Goal: Ask a question

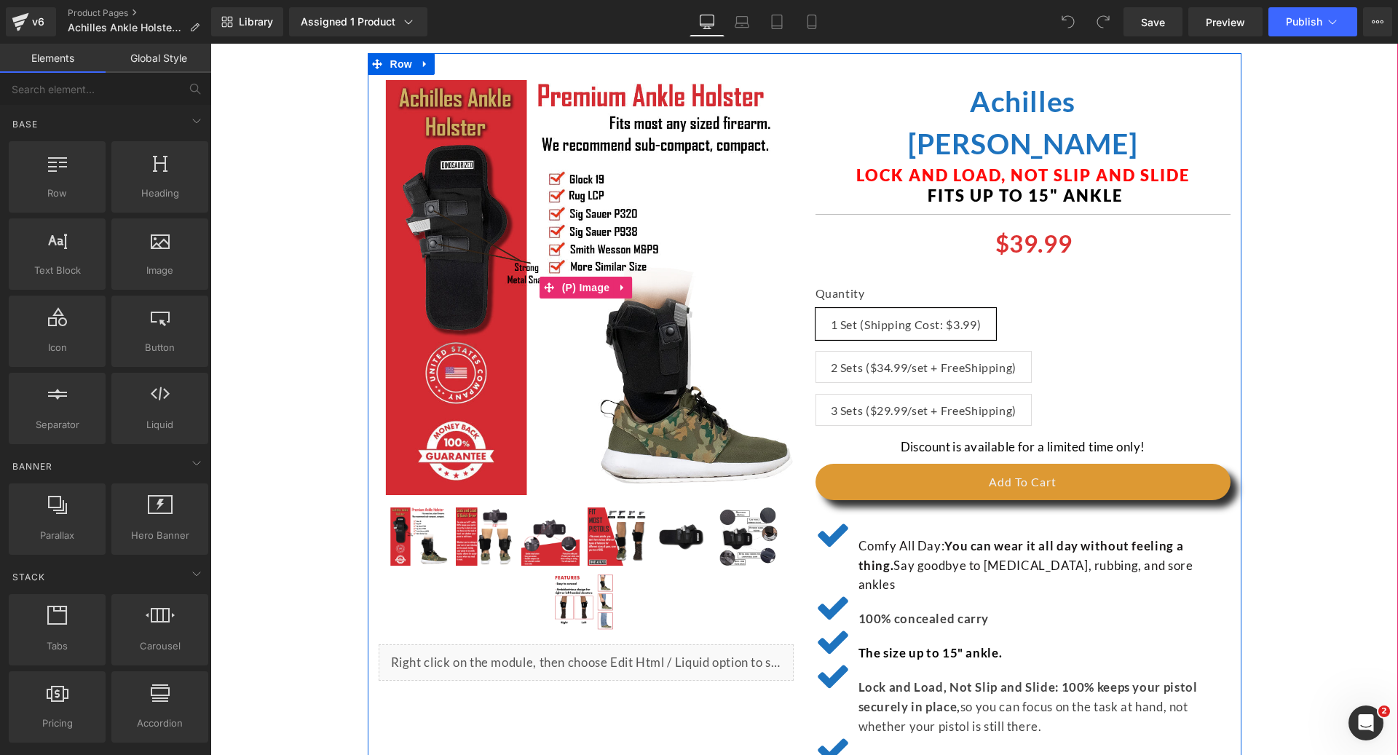
scroll to position [140, 0]
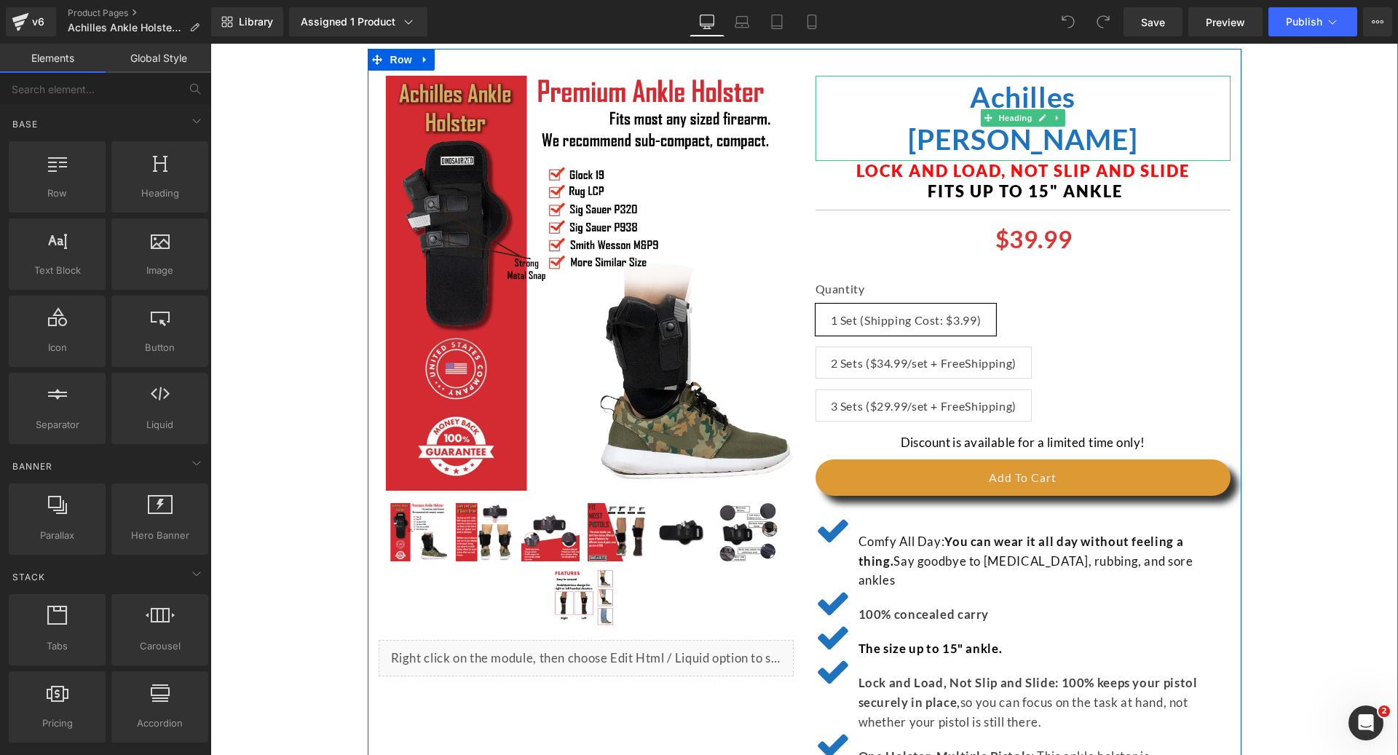
click at [938, 148] on b "[PERSON_NAME]" at bounding box center [1023, 138] width 230 height 33
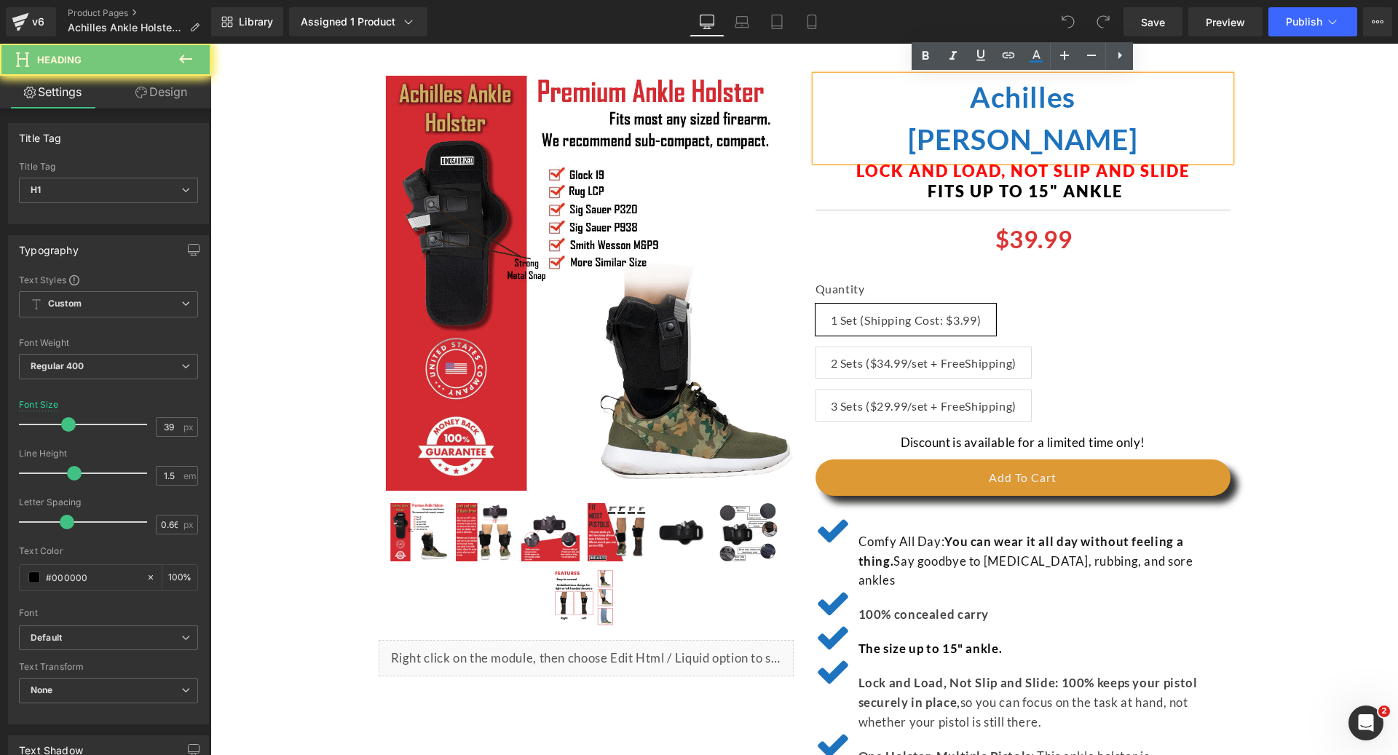
click at [938, 148] on b "[PERSON_NAME]" at bounding box center [1023, 138] width 230 height 33
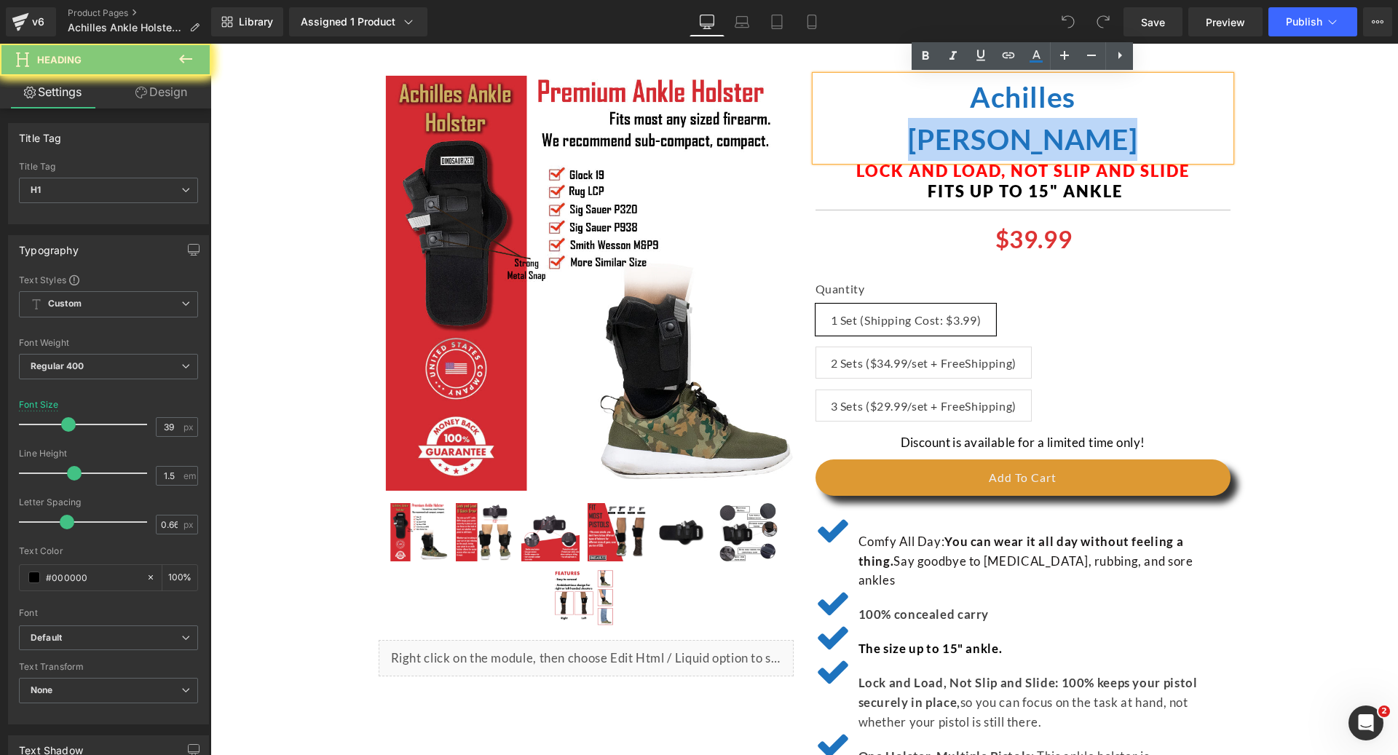
click at [938, 148] on b "[PERSON_NAME]" at bounding box center [1023, 138] width 230 height 33
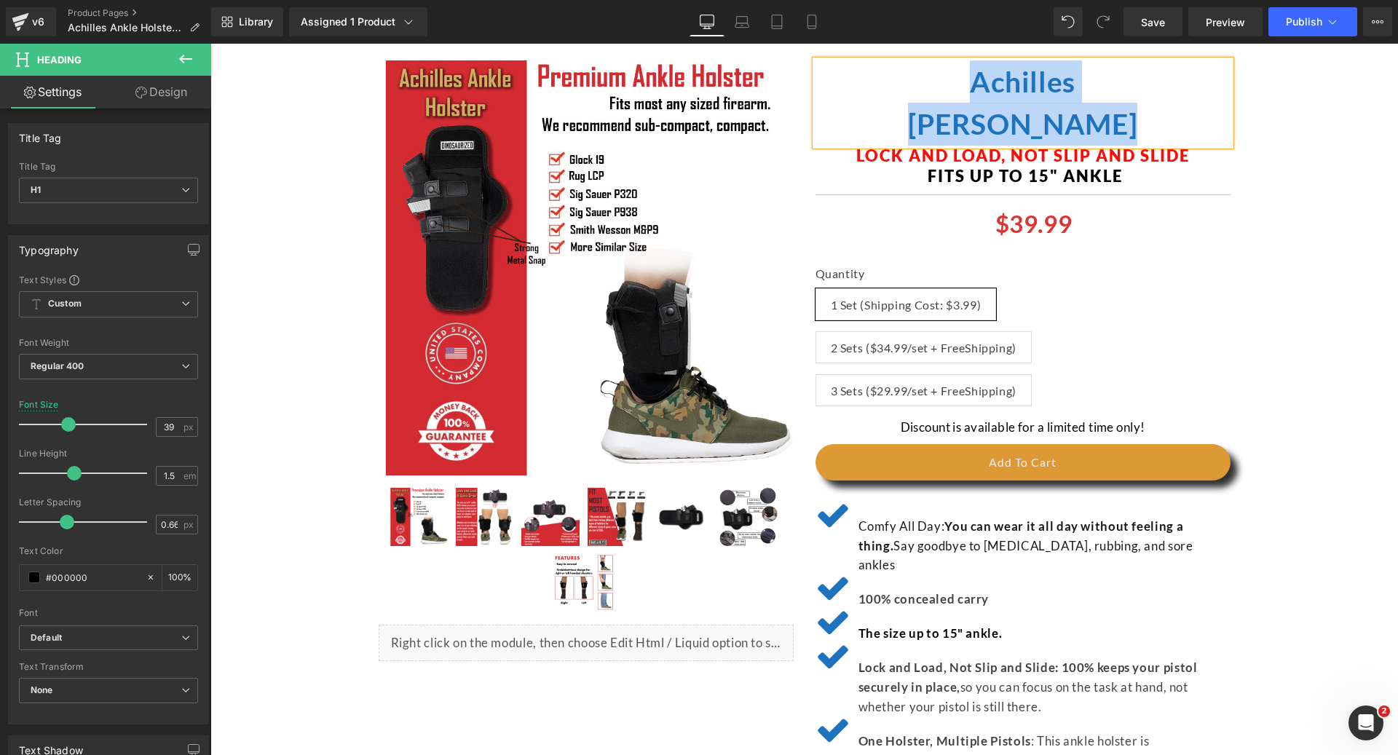
scroll to position [157, 0]
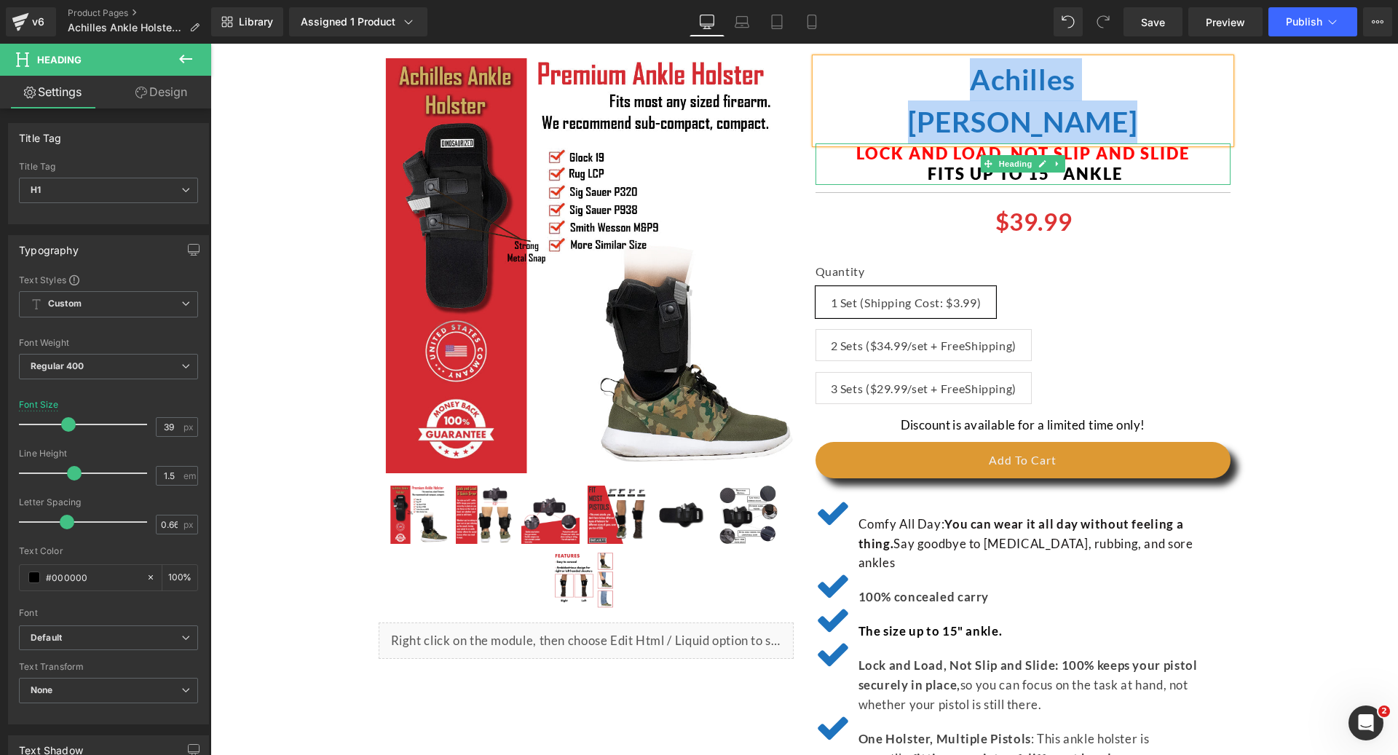
click at [911, 181] on div "Lock and Load, Not Slip and Slide Fits up to 15" ankle Heading" at bounding box center [1022, 163] width 415 height 41
click at [911, 181] on h3 "Fits up to 15" ankle" at bounding box center [1022, 174] width 415 height 21
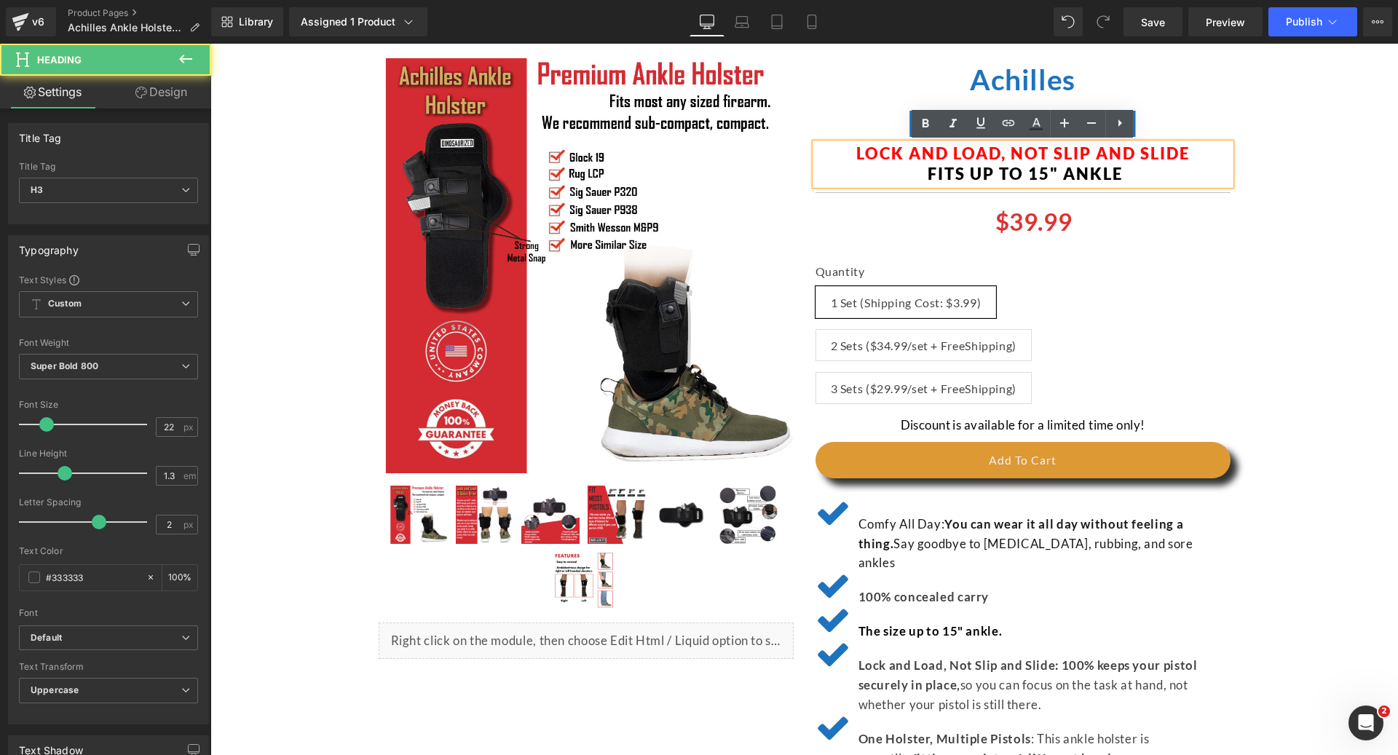
click at [904, 154] on font "Lock and Load, Not Slip and Slide" at bounding box center [1022, 153] width 333 height 20
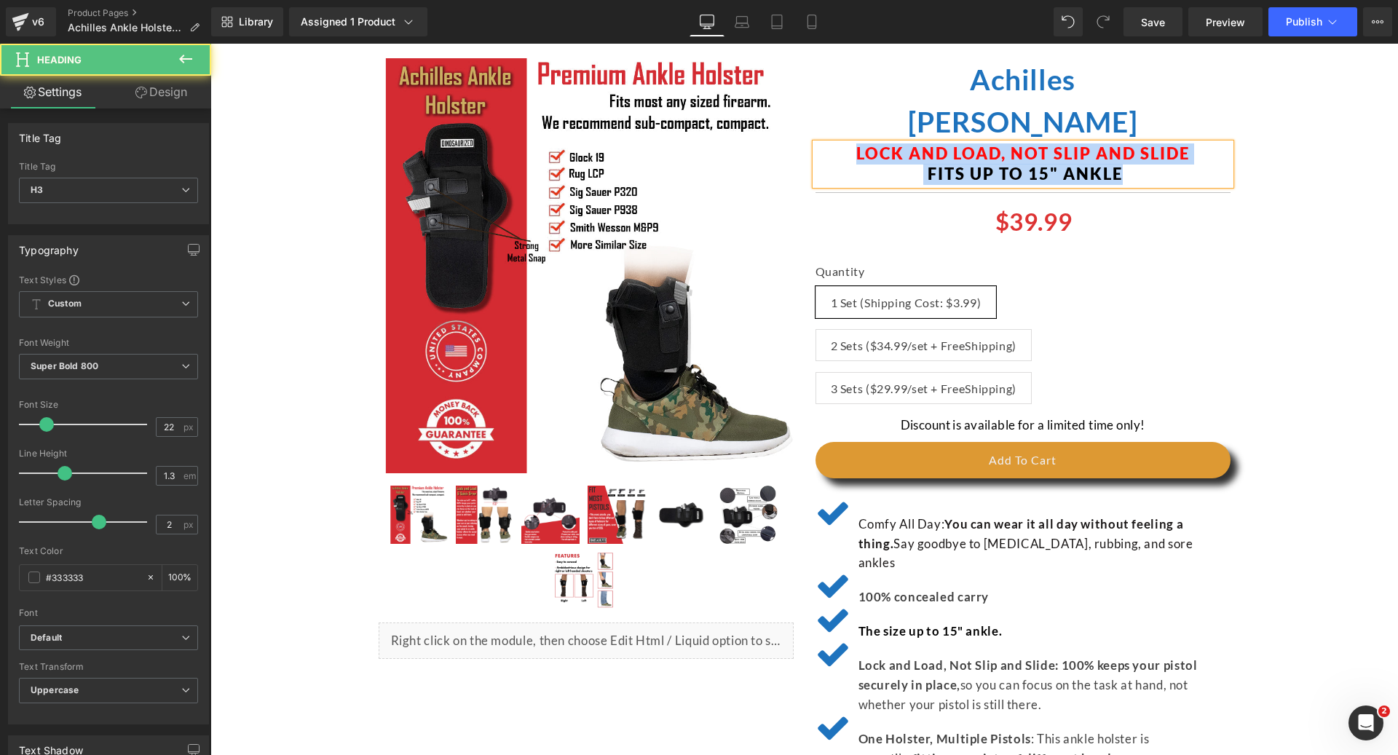
copy div "Lock and Load, Not Slip and Slide Fits up to 15" ankle"
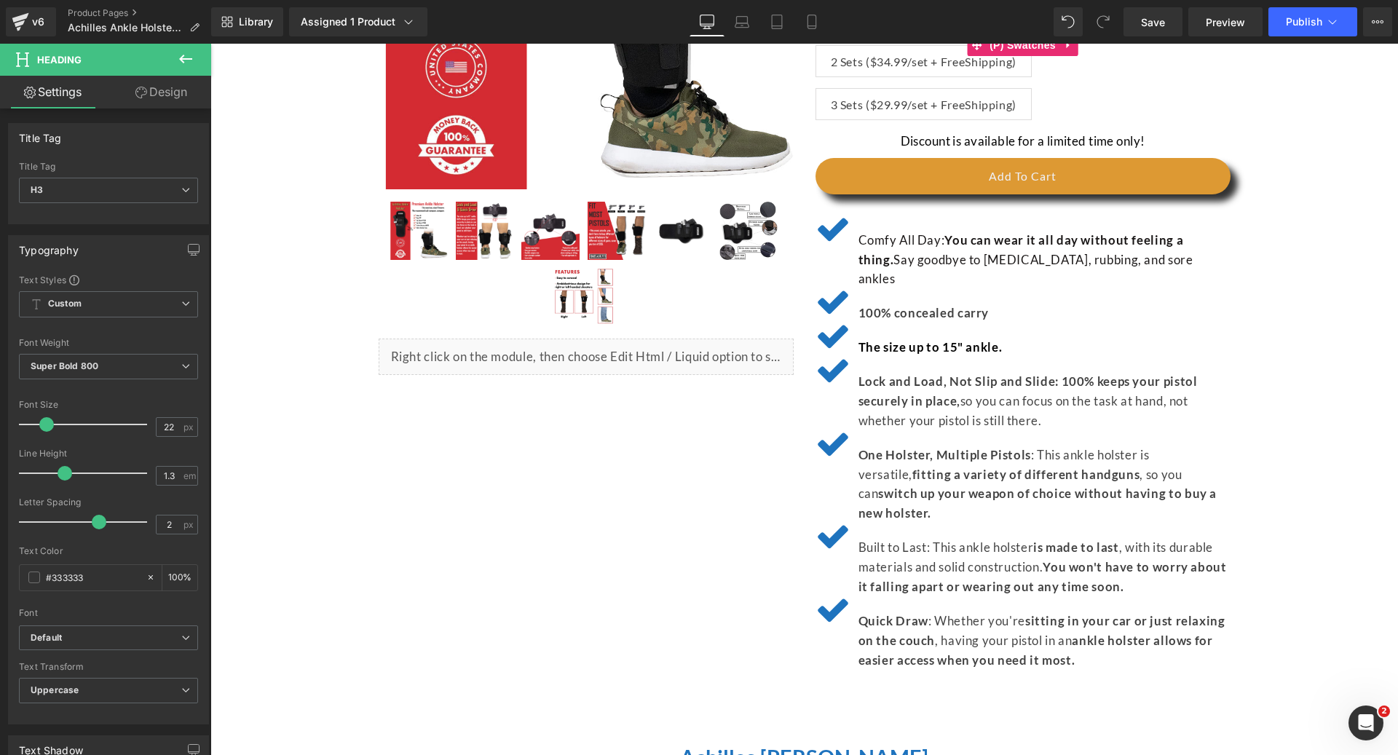
scroll to position [440, 0]
click at [888, 246] on font "Comfy All Day: You can wear it all day without feeling a thing. Say goodbye to …" at bounding box center [1025, 260] width 335 height 55
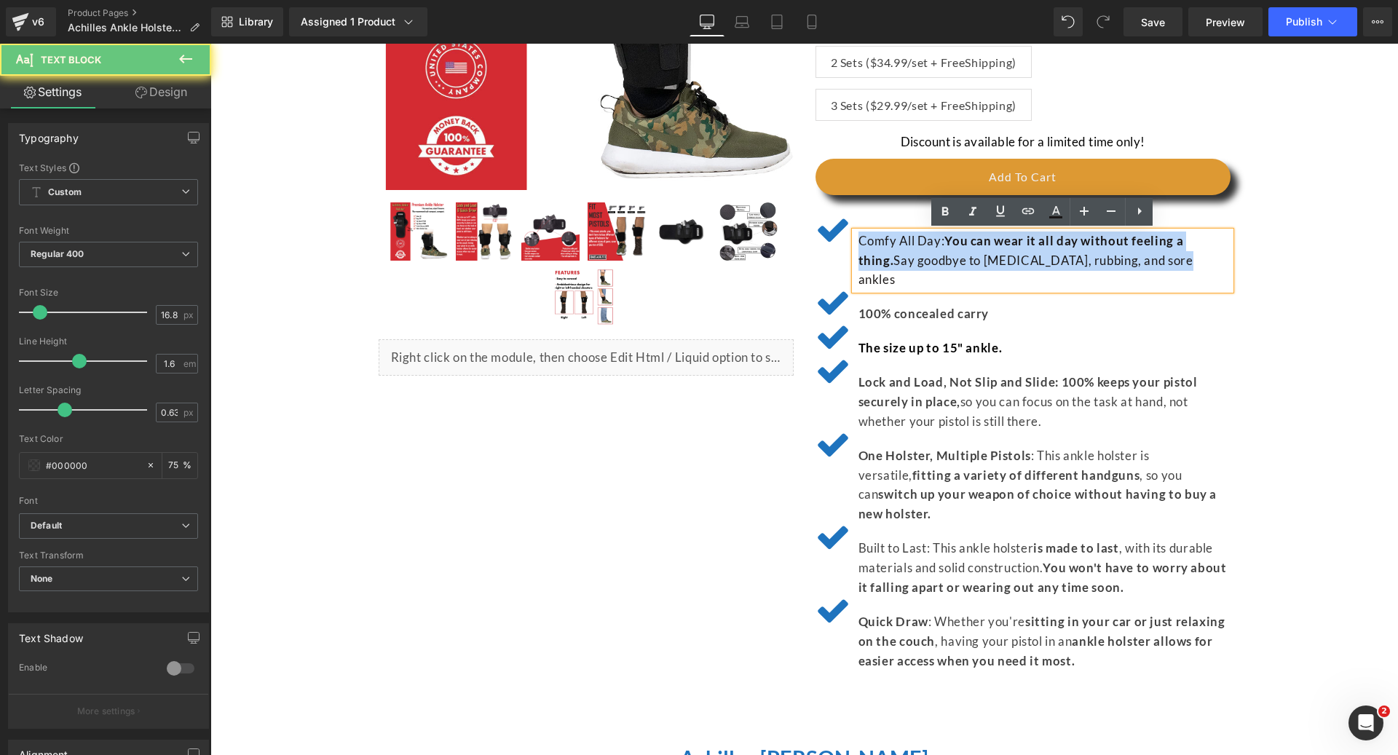
click at [888, 246] on font "Comfy All Day: You can wear it all day without feeling a thing. Say goodbye to …" at bounding box center [1025, 260] width 335 height 55
copy font "Comfy All Day: You can wear it all day without feeling a thing. Say goodbye to …"
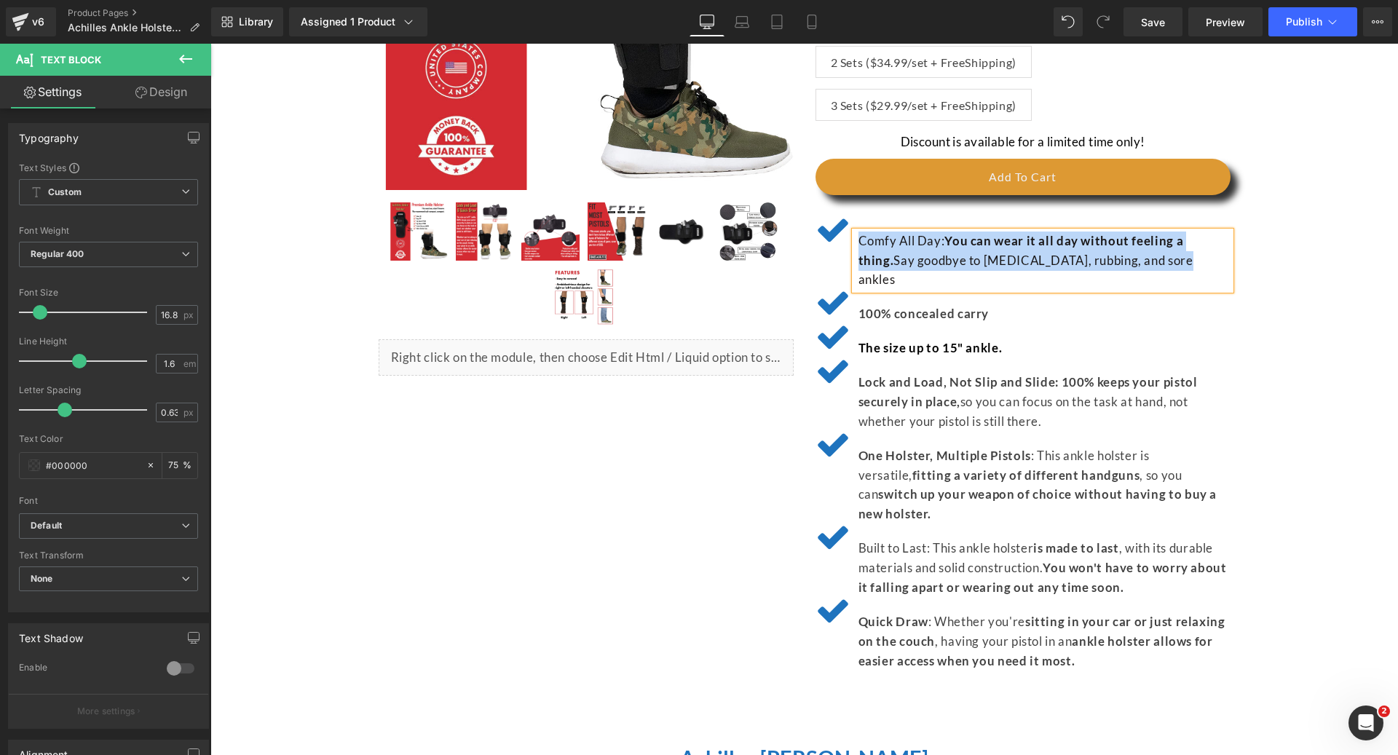
click at [882, 306] on span "100% concealed carry" at bounding box center [923, 313] width 131 height 15
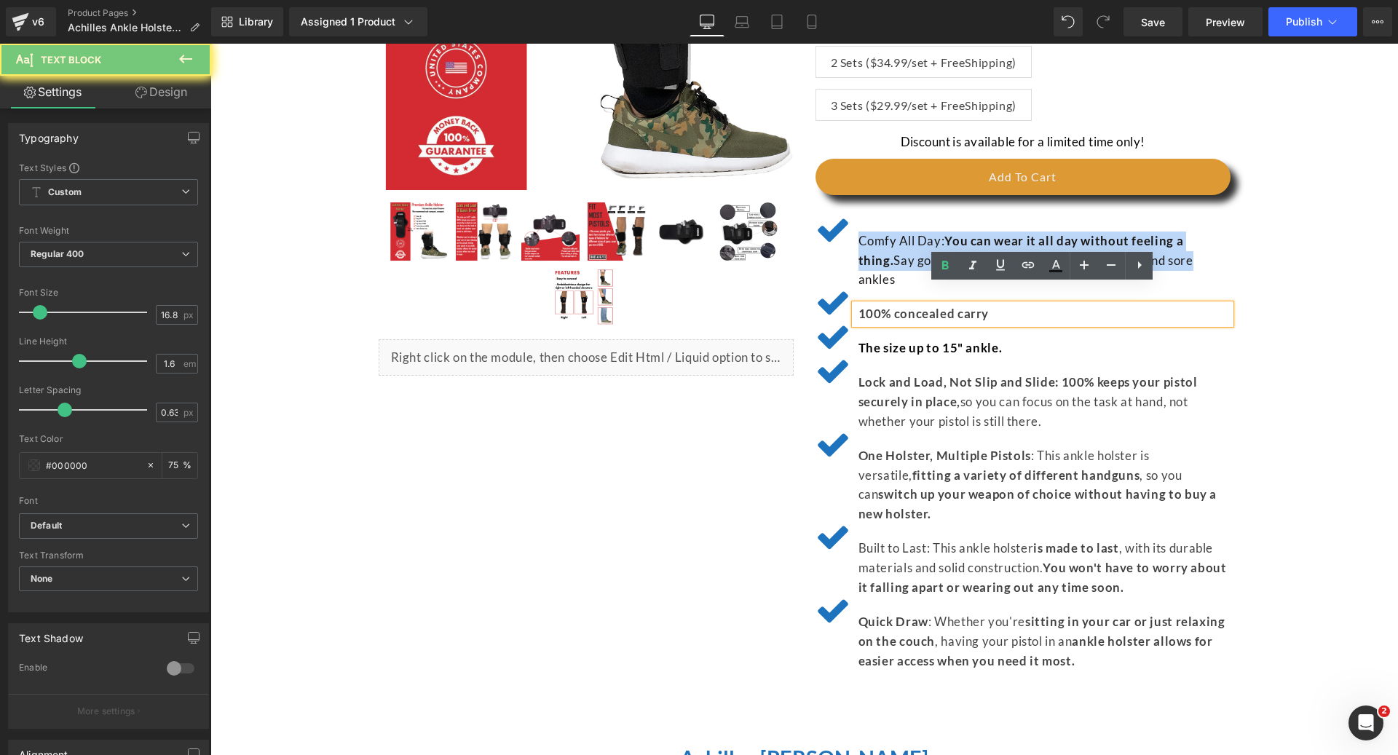
click at [882, 306] on span "100% concealed carry" at bounding box center [923, 313] width 131 height 15
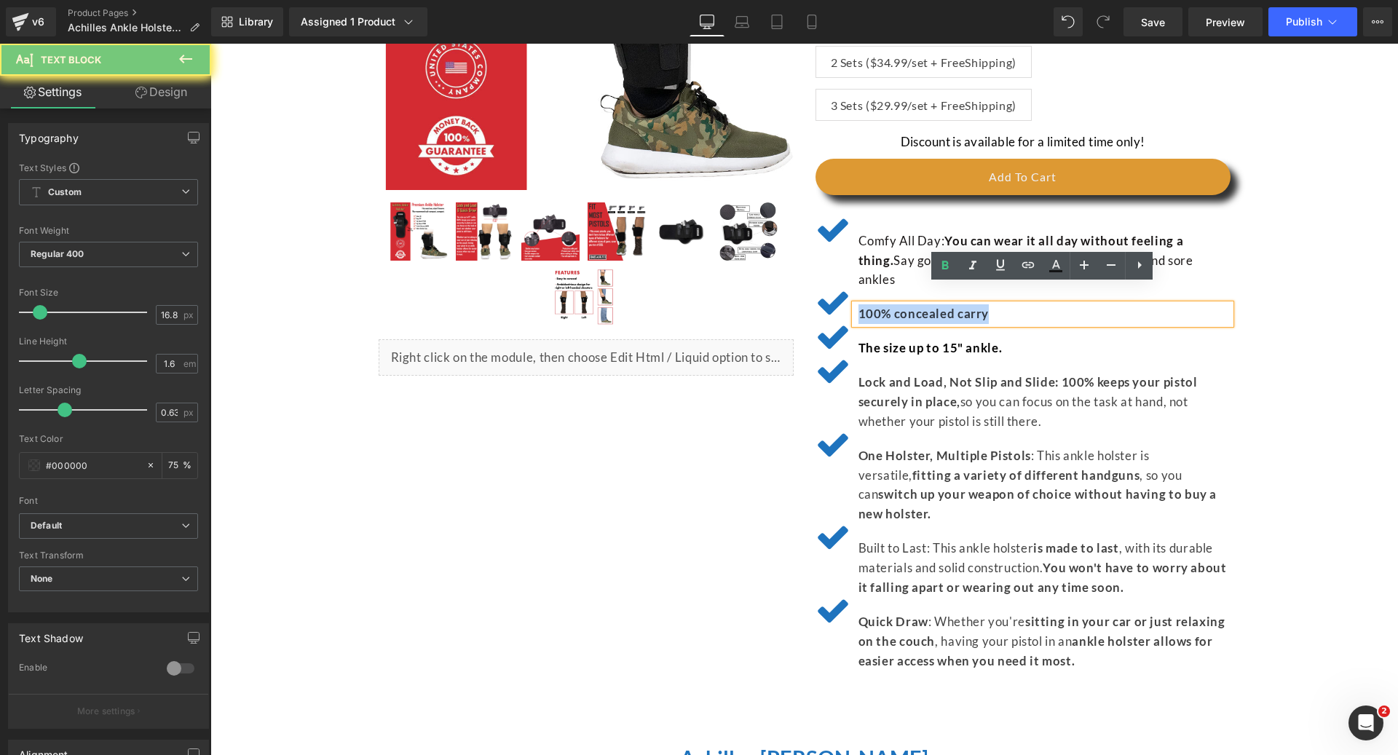
copy span "100% concealed carry"
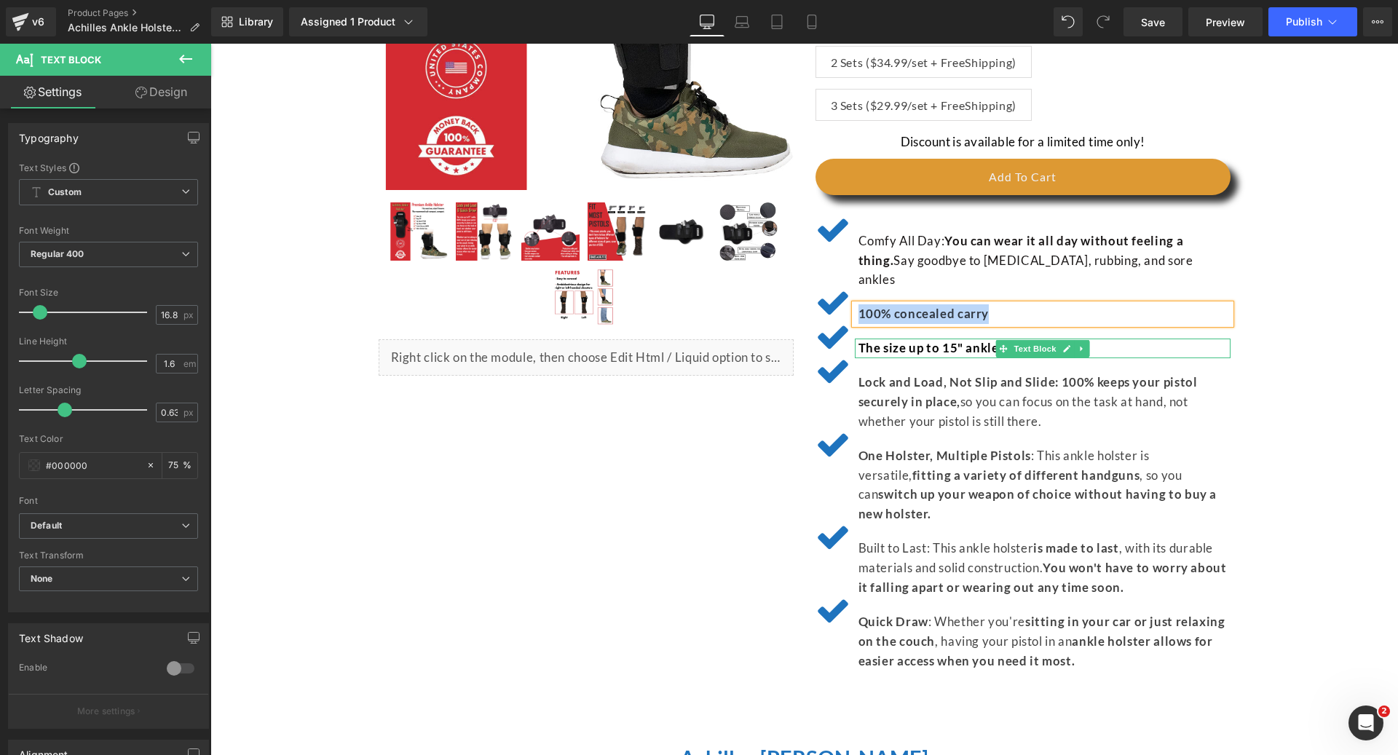
click at [926, 340] on strong "The size up to 15" ankle." at bounding box center [930, 347] width 144 height 15
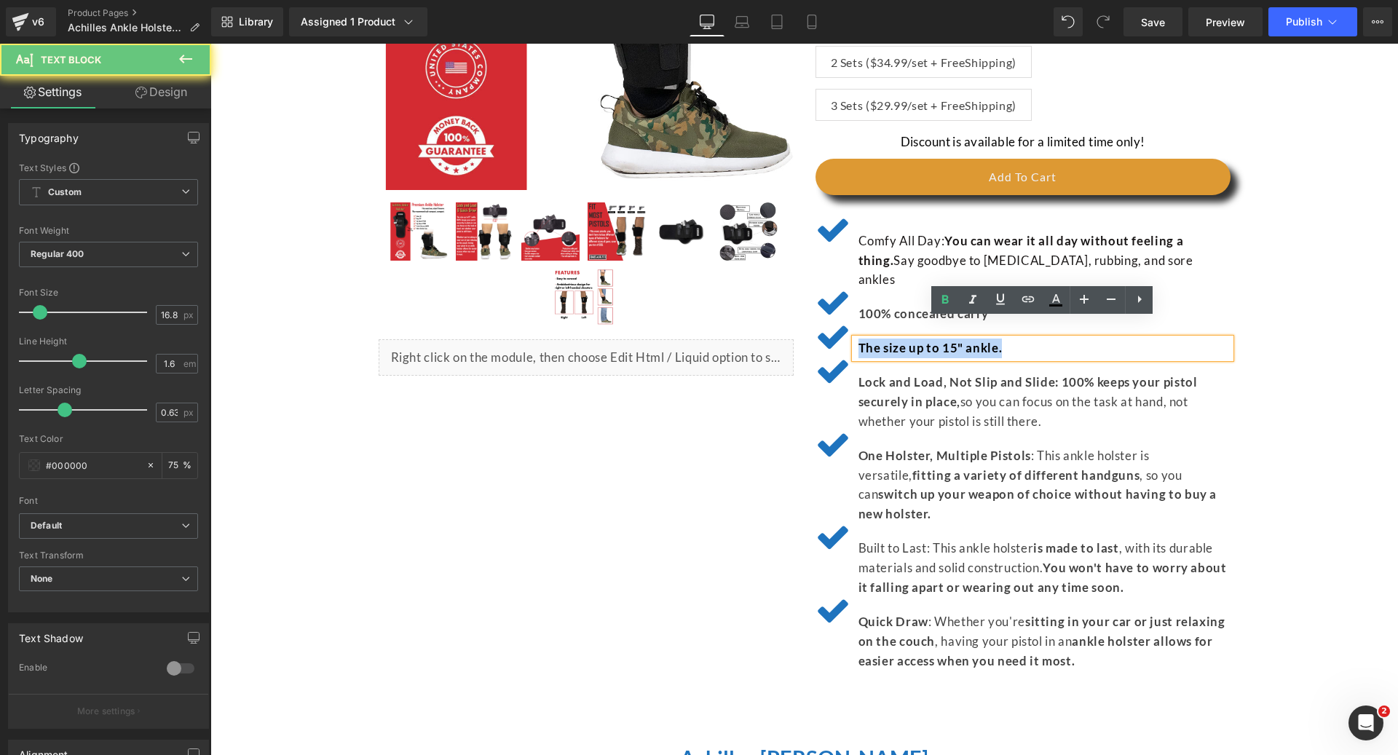
click at [926, 340] on strong "The size up to 15" ankle." at bounding box center [930, 347] width 144 height 15
copy strong "The size up to 15" ankle."
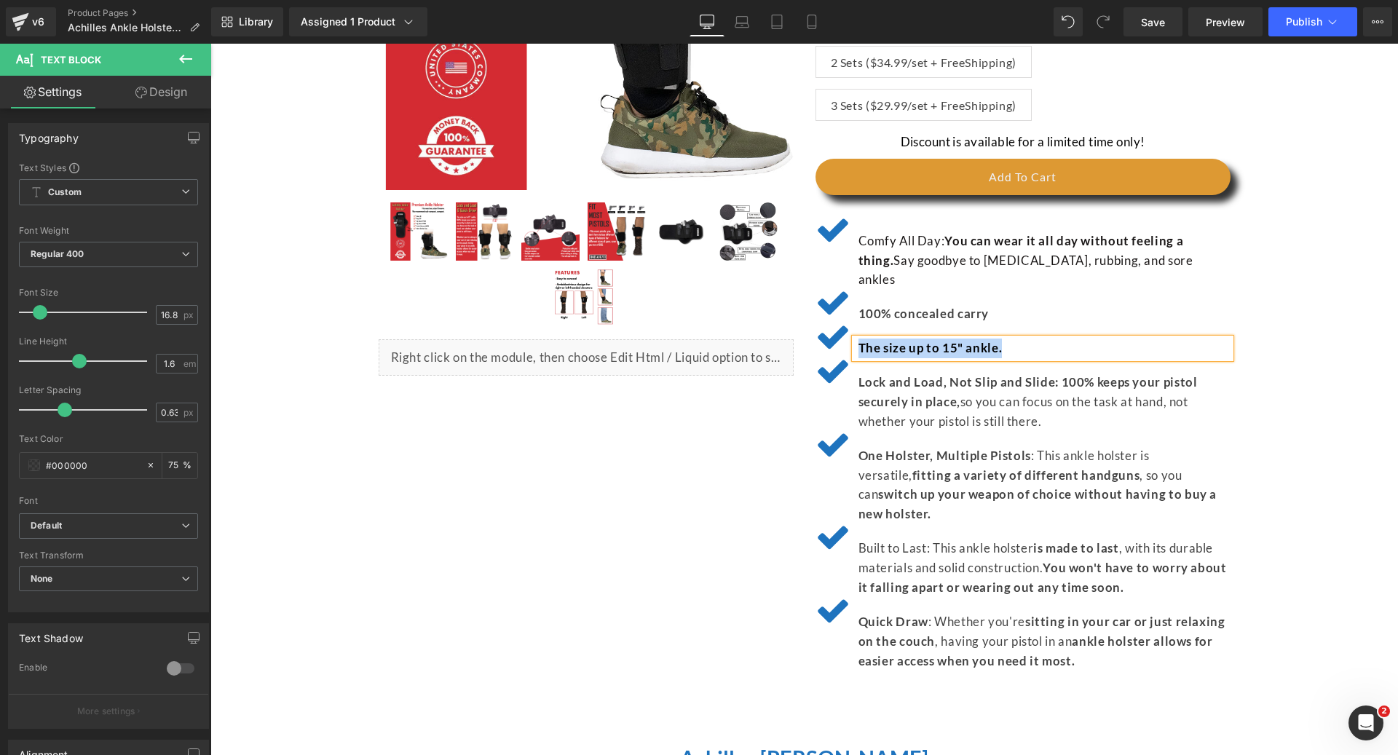
click at [877, 374] on strong "Lock and Load, Not Slip and Slide: 100% keeps your pistol securely in place," at bounding box center [1027, 391] width 339 height 35
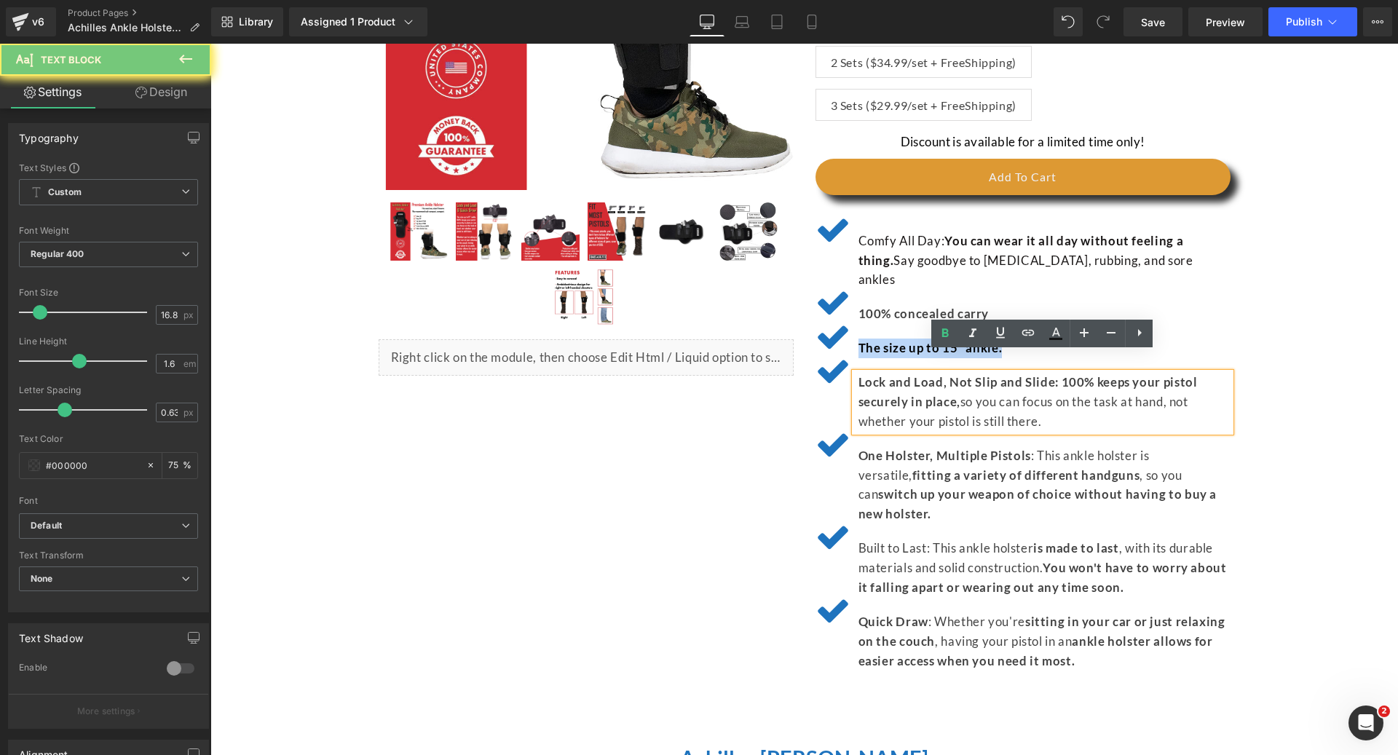
click at [877, 374] on strong "Lock and Load, Not Slip and Slide: 100% keeps your pistol securely in place," at bounding box center [1027, 391] width 339 height 35
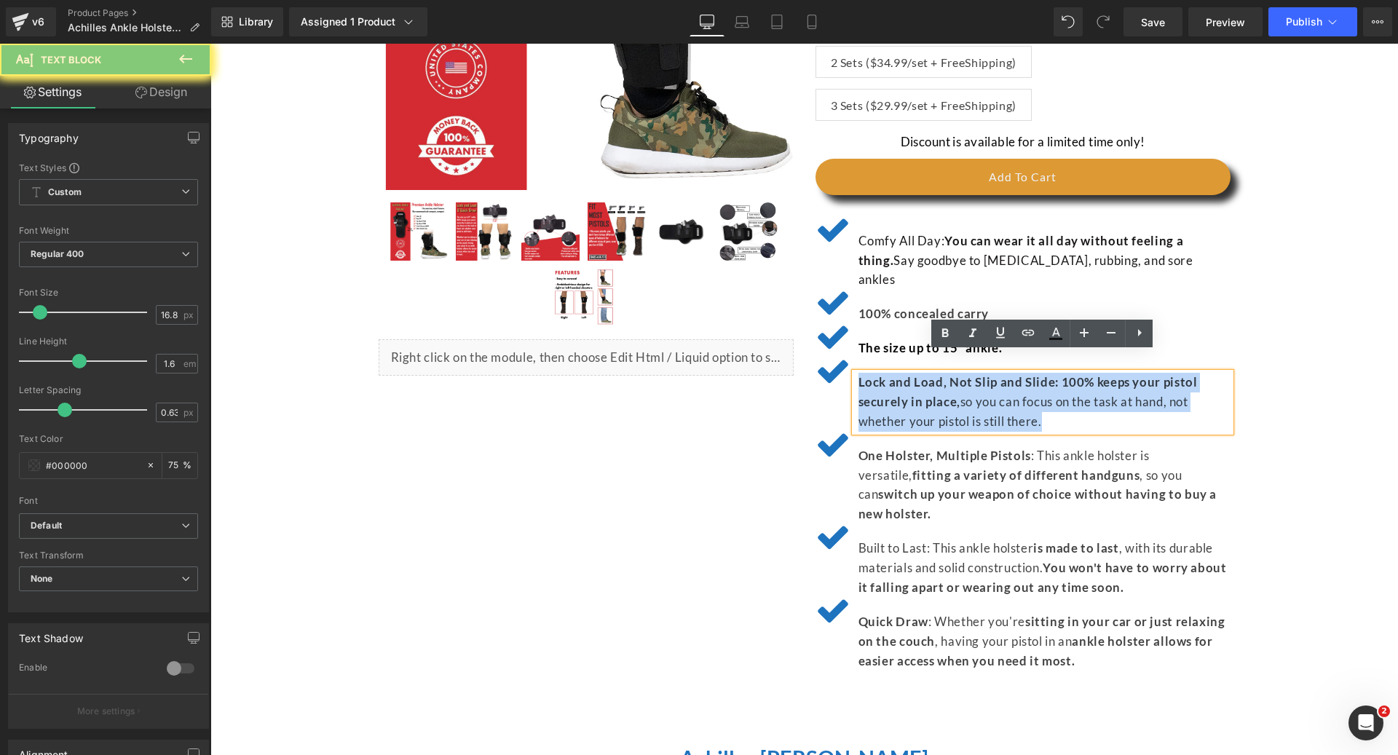
click at [877, 374] on strong "Lock and Load, Not Slip and Slide: 100% keeps your pistol securely in place," at bounding box center [1027, 391] width 339 height 35
copy p "Lock and Load, Not Slip and Slide: 100% keeps your pistol securely in place, so…"
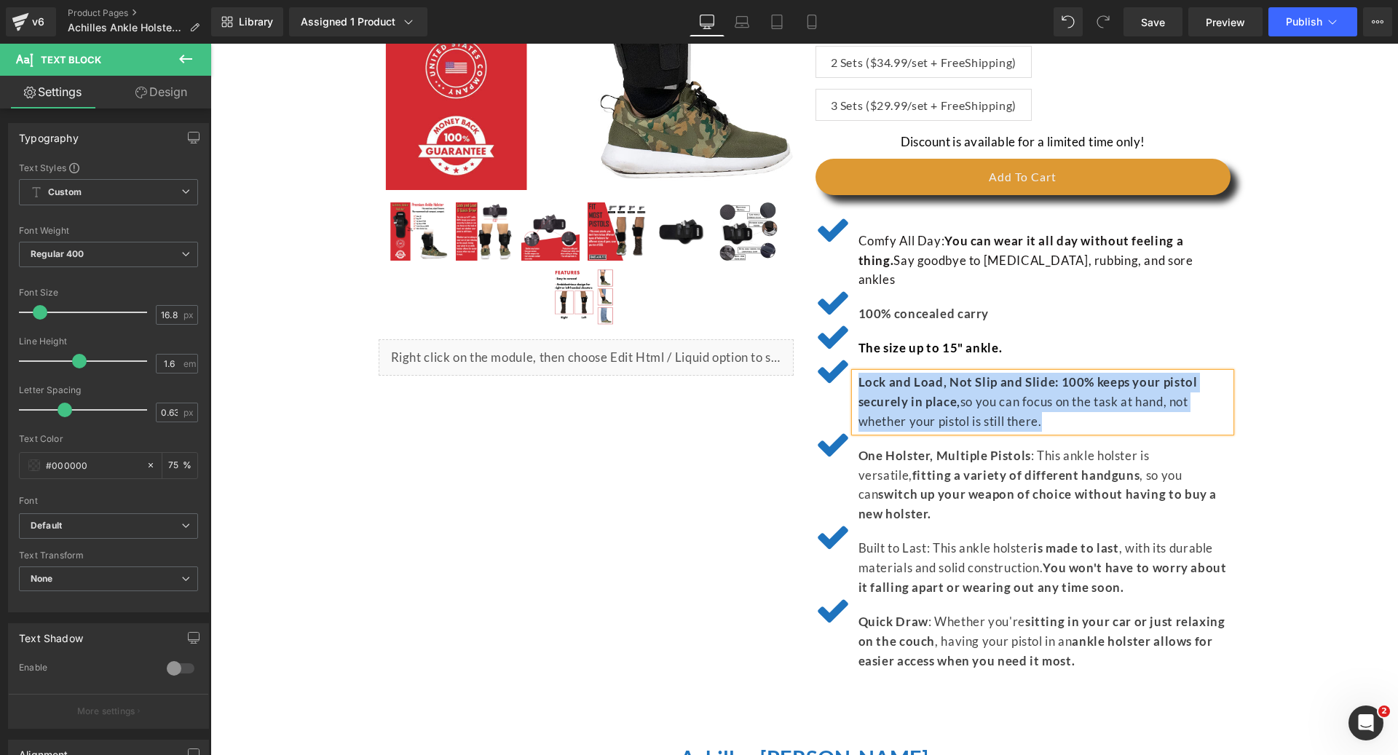
click at [882, 448] on strong "One Holster, Multiple Pistols" at bounding box center [944, 455] width 173 height 15
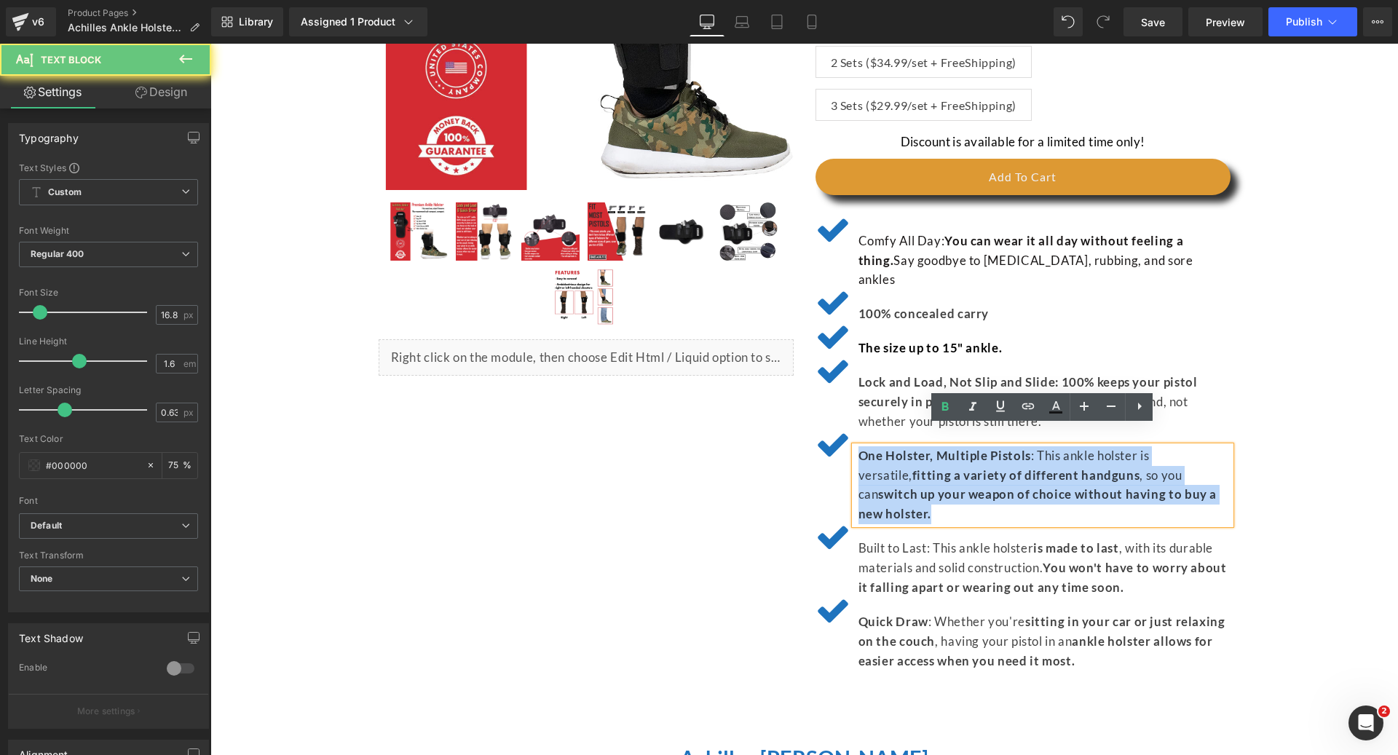
click at [882, 448] on strong "One Holster, Multiple Pistols" at bounding box center [944, 455] width 173 height 15
copy p "One Holster, Multiple Pistols : This ankle holster is versatile, fitting a vari…"
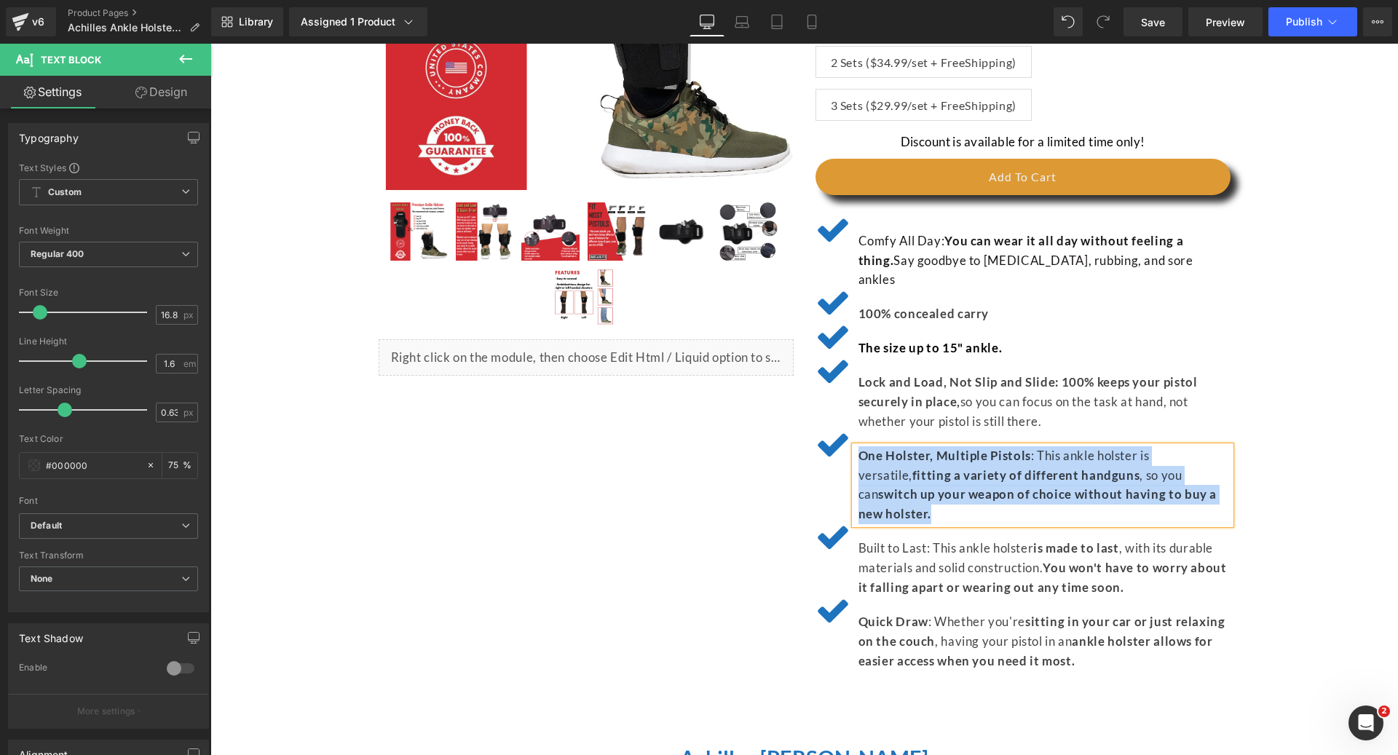
click at [886, 539] on p "Built to Last: This ankle holster is made to last , with its durable materials …" at bounding box center [1044, 568] width 372 height 59
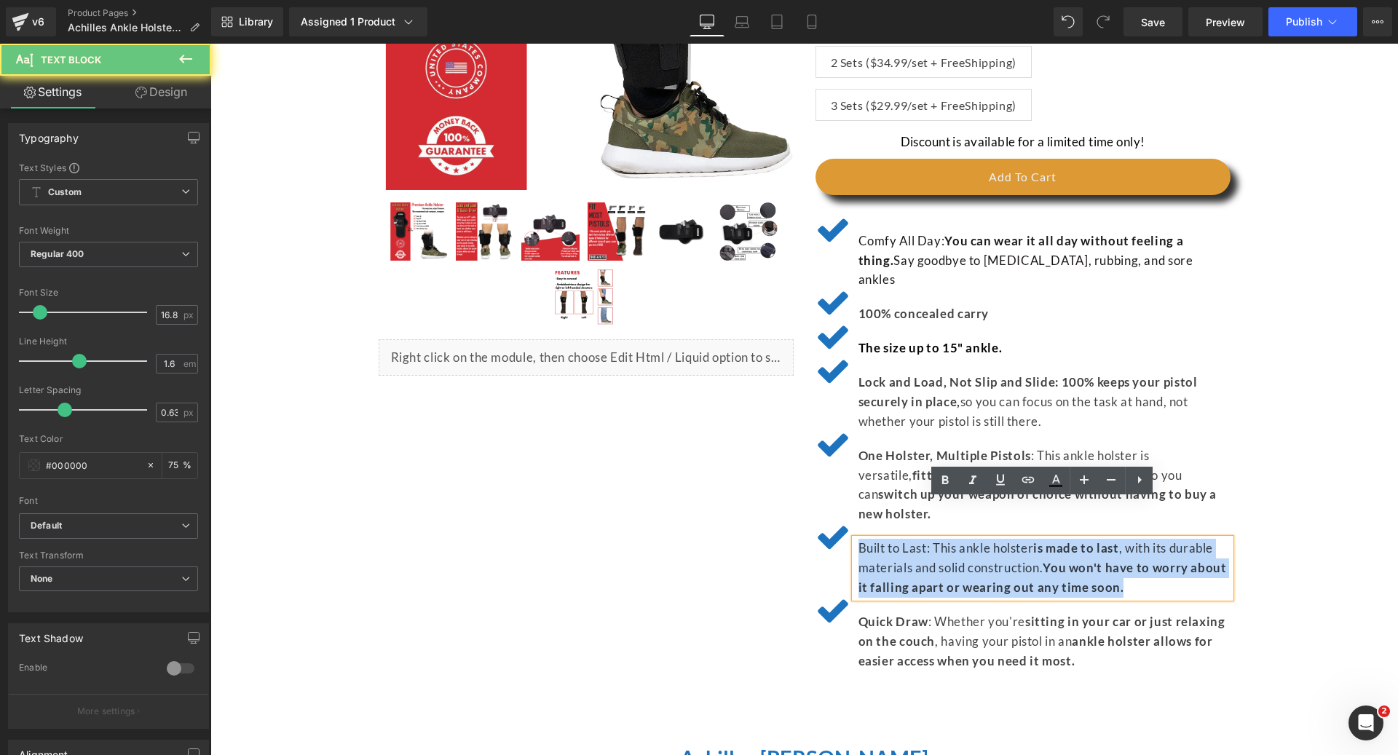
click at [886, 539] on p "Built to Last: This ankle holster is made to last , with its durable materials …" at bounding box center [1044, 568] width 372 height 59
copy p "Built to Last: This ankle holster is made to last , with its durable materials …"
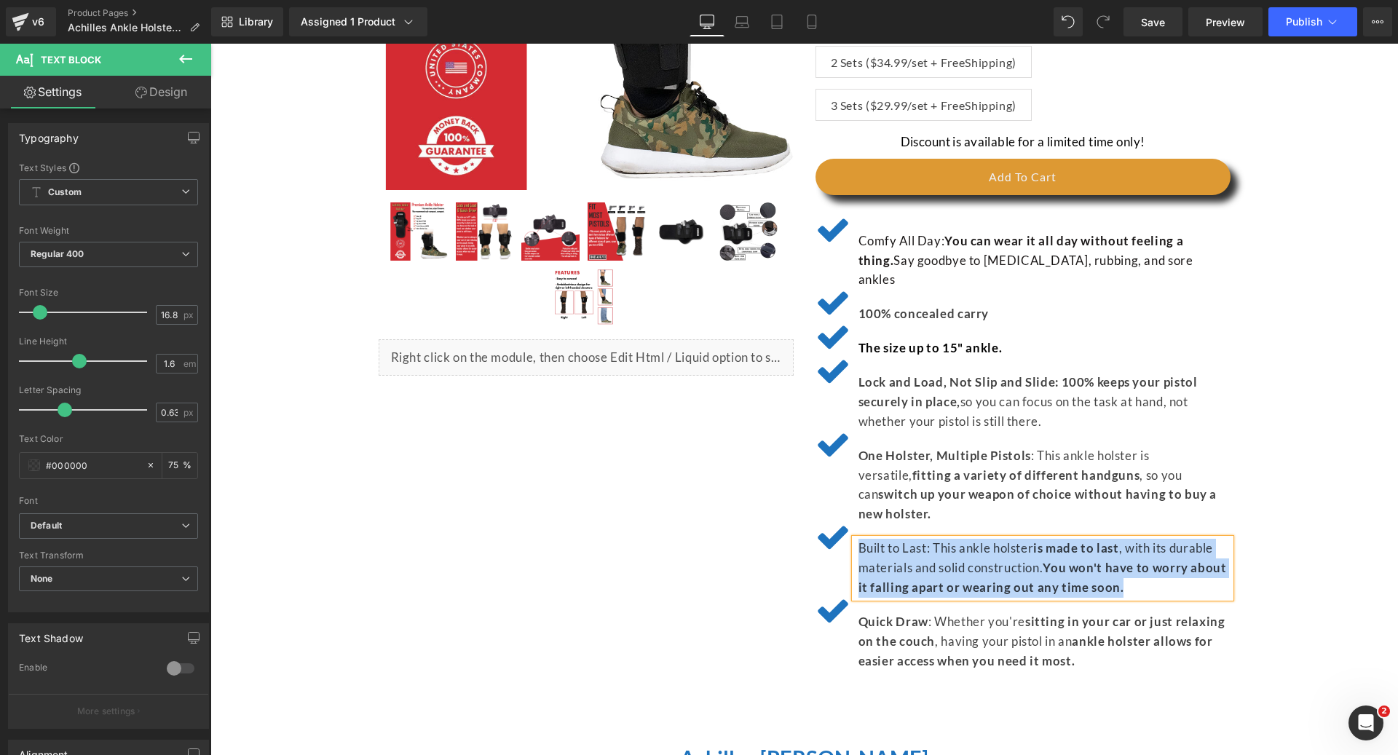
click at [886, 614] on strong "sitting in your car or just relaxing on the couch" at bounding box center [1041, 631] width 367 height 35
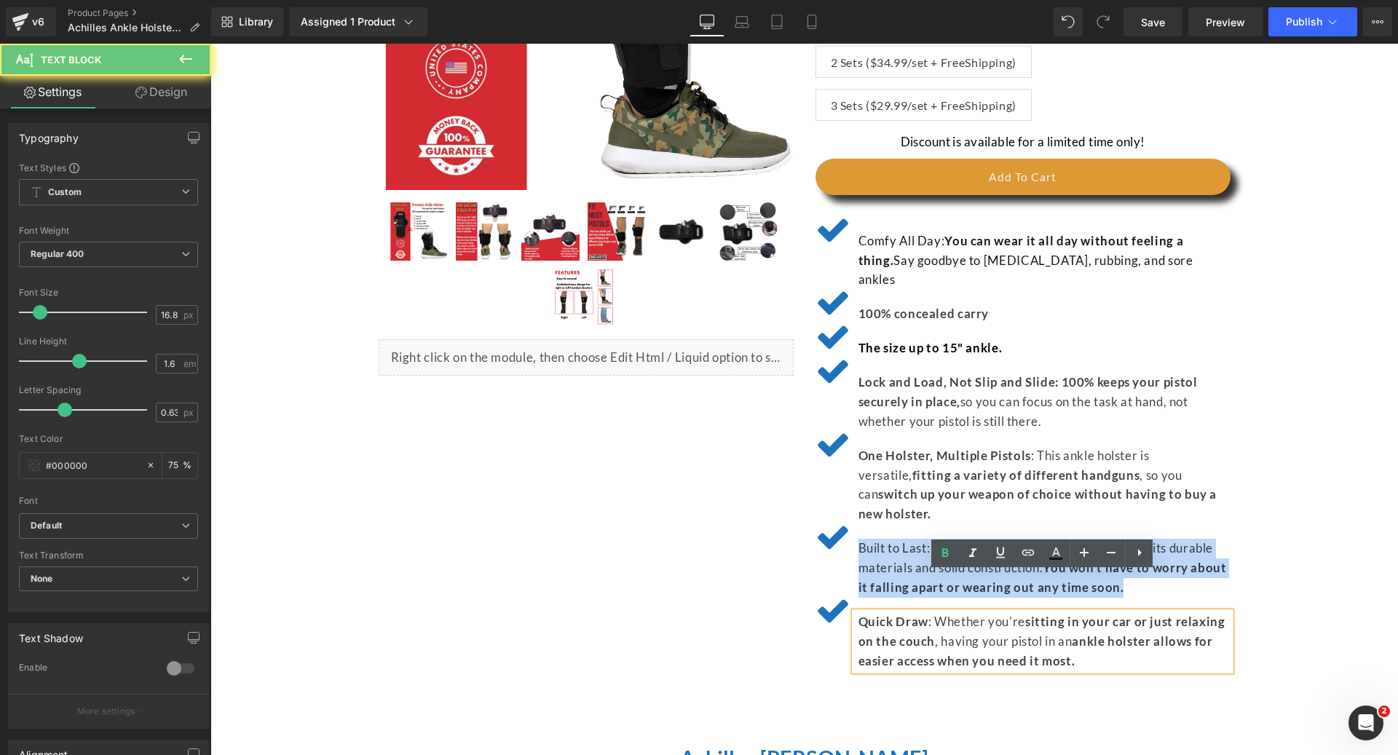
click at [886, 614] on strong "sitting in your car or just relaxing on the couch" at bounding box center [1041, 631] width 367 height 35
copy p "Quick Draw : Whether you're sitting in your car or just relaxing on the couch ,…"
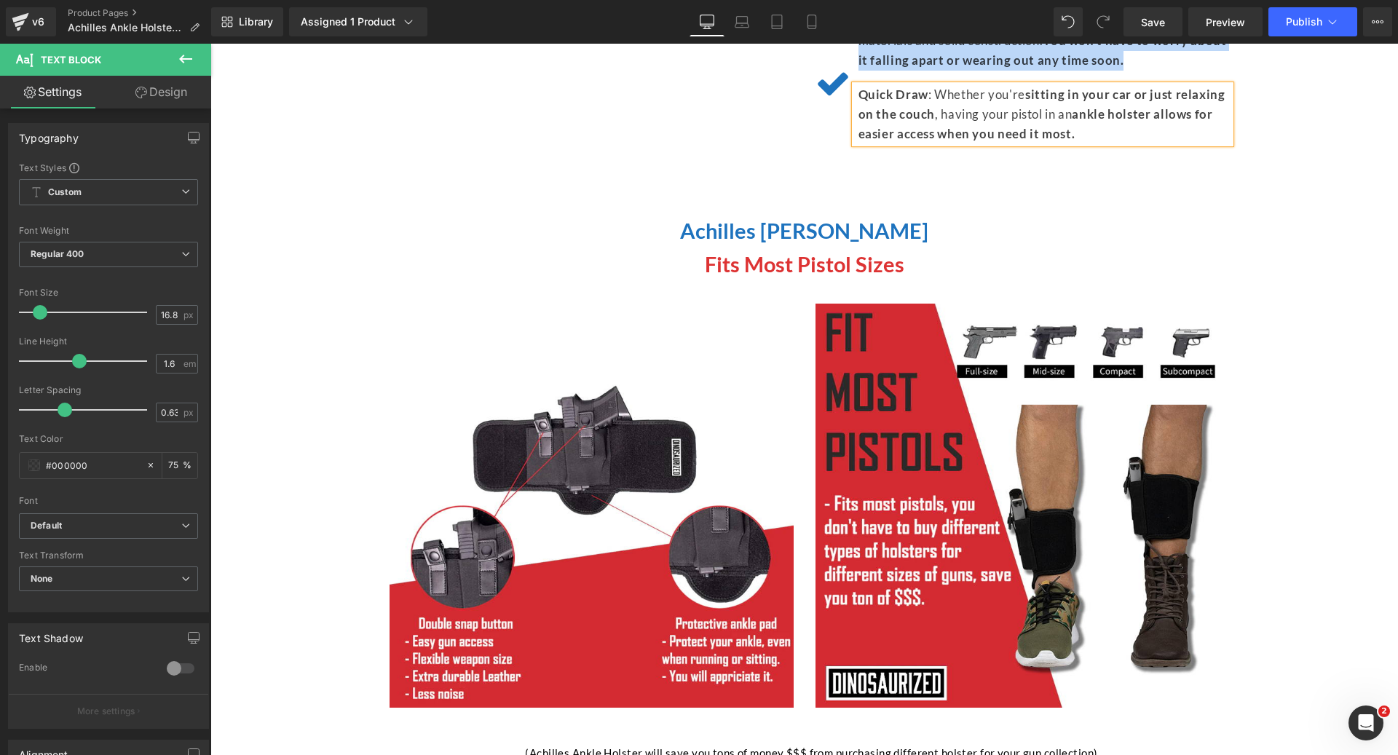
scroll to position [1015, 0]
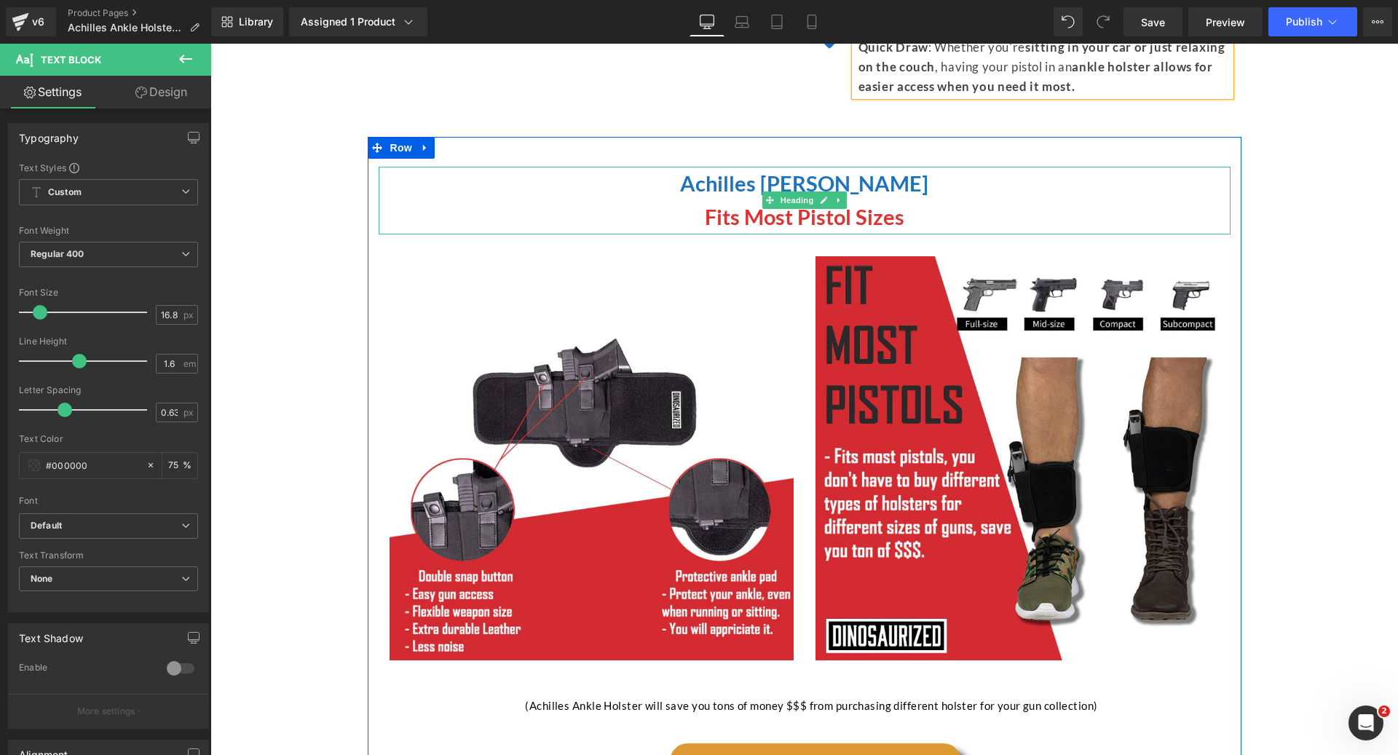
click at [681, 167] on h2 "Achilles [PERSON_NAME]" at bounding box center [805, 183] width 852 height 33
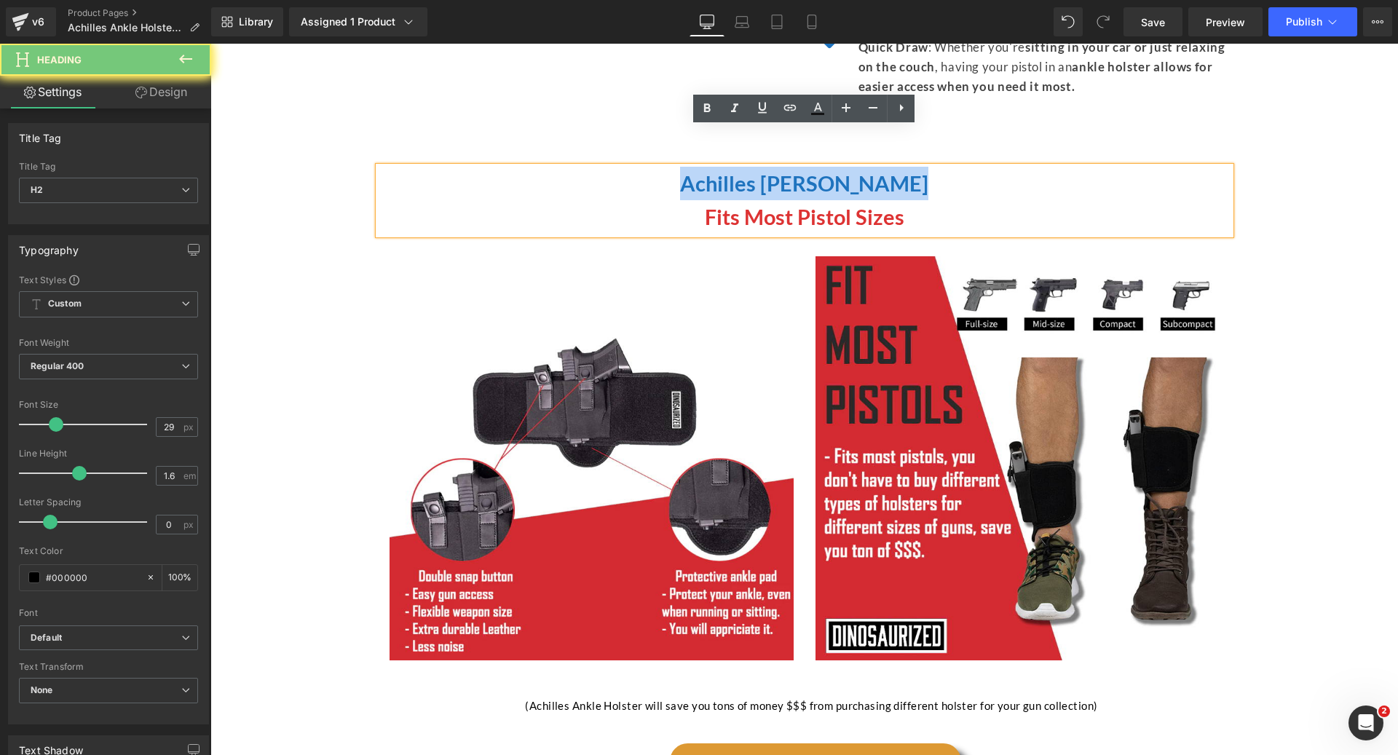
click at [681, 167] on h2 "Achilles [PERSON_NAME]" at bounding box center [805, 183] width 852 height 33
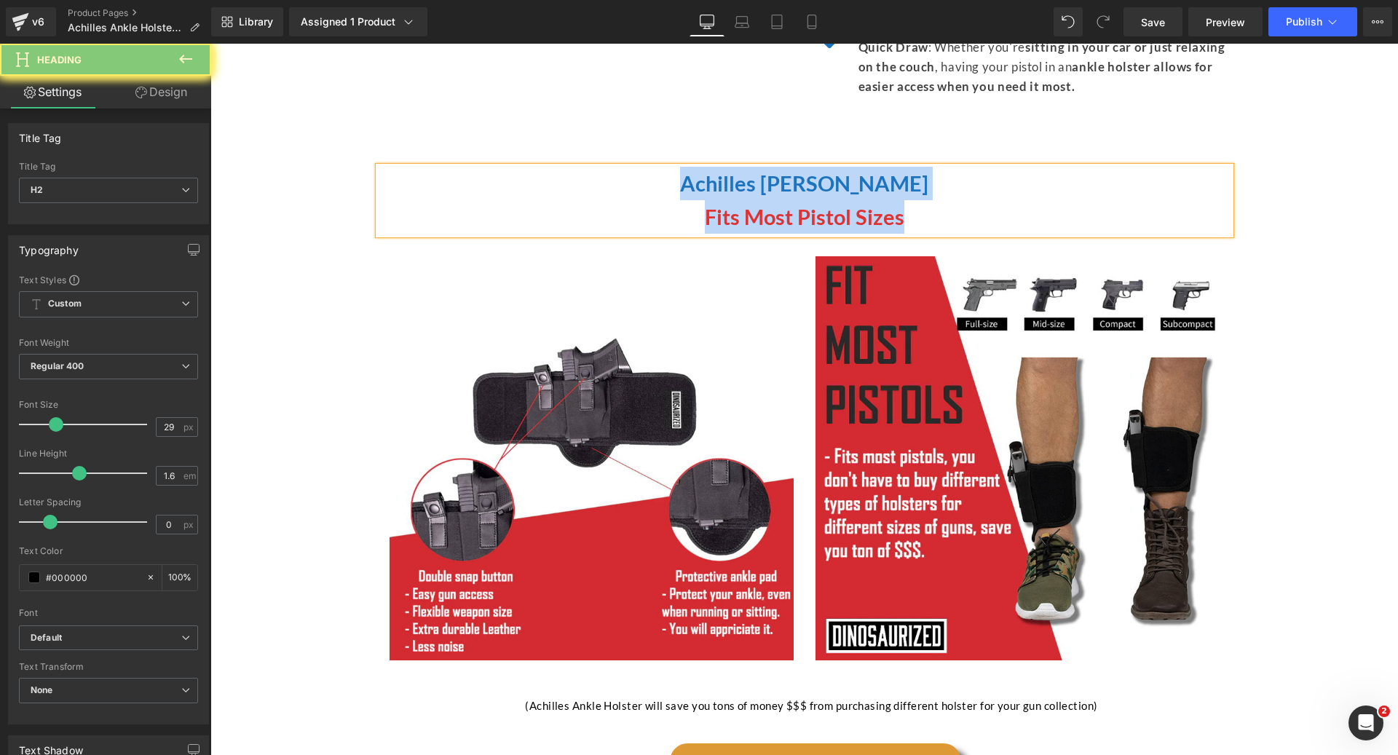
copy div "Achilles Ankle Holster Fits Most Pistol Sizes"
click at [716, 204] on span "Fits Most Pistol Sizes" at bounding box center [804, 216] width 199 height 25
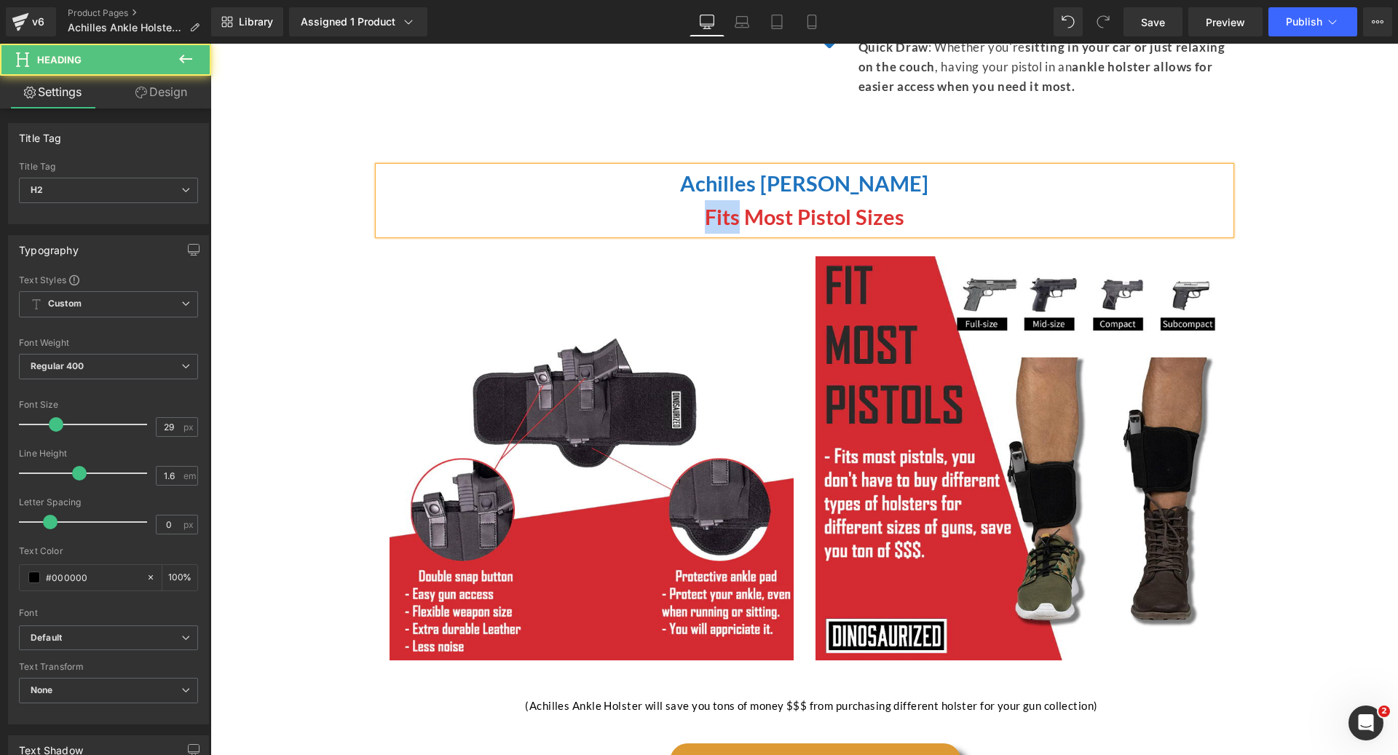
click at [716, 204] on span "Fits Most Pistol Sizes" at bounding box center [804, 216] width 199 height 25
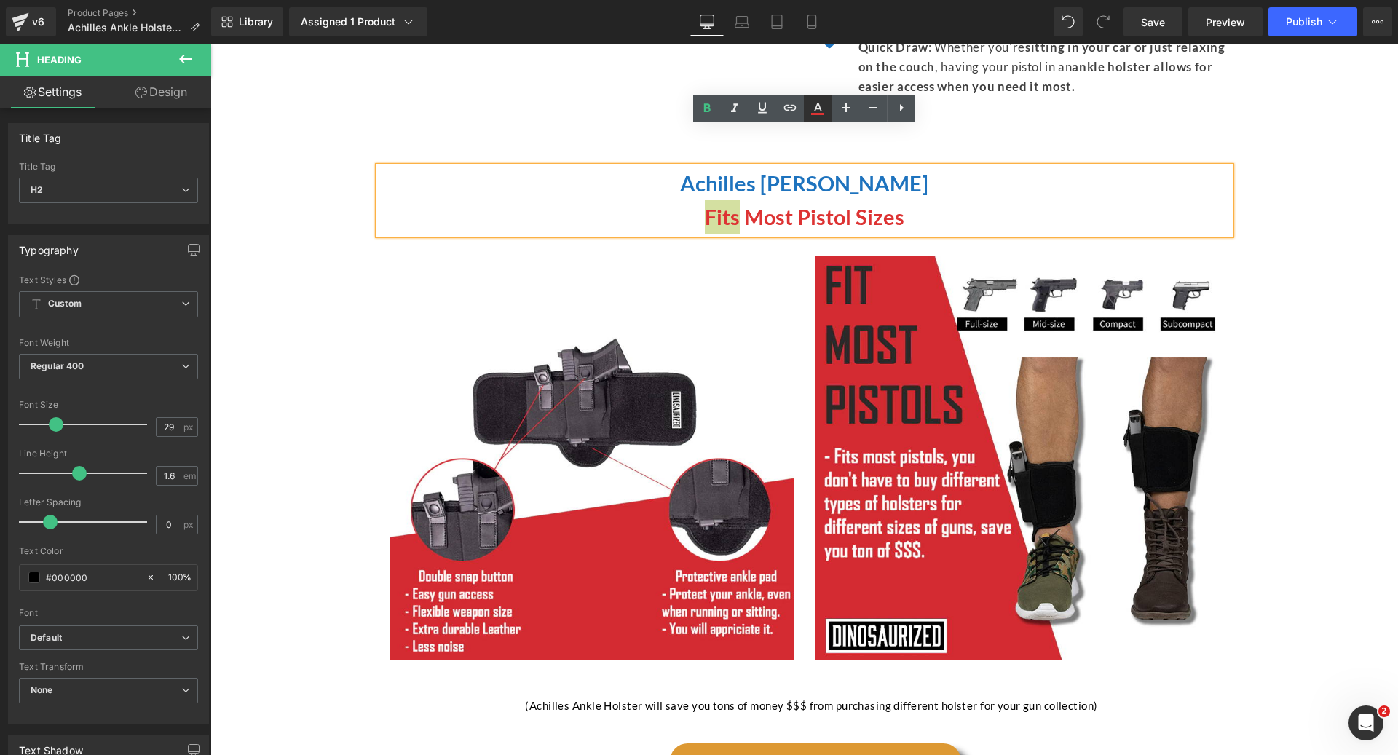
click at [816, 102] on icon at bounding box center [817, 108] width 17 height 17
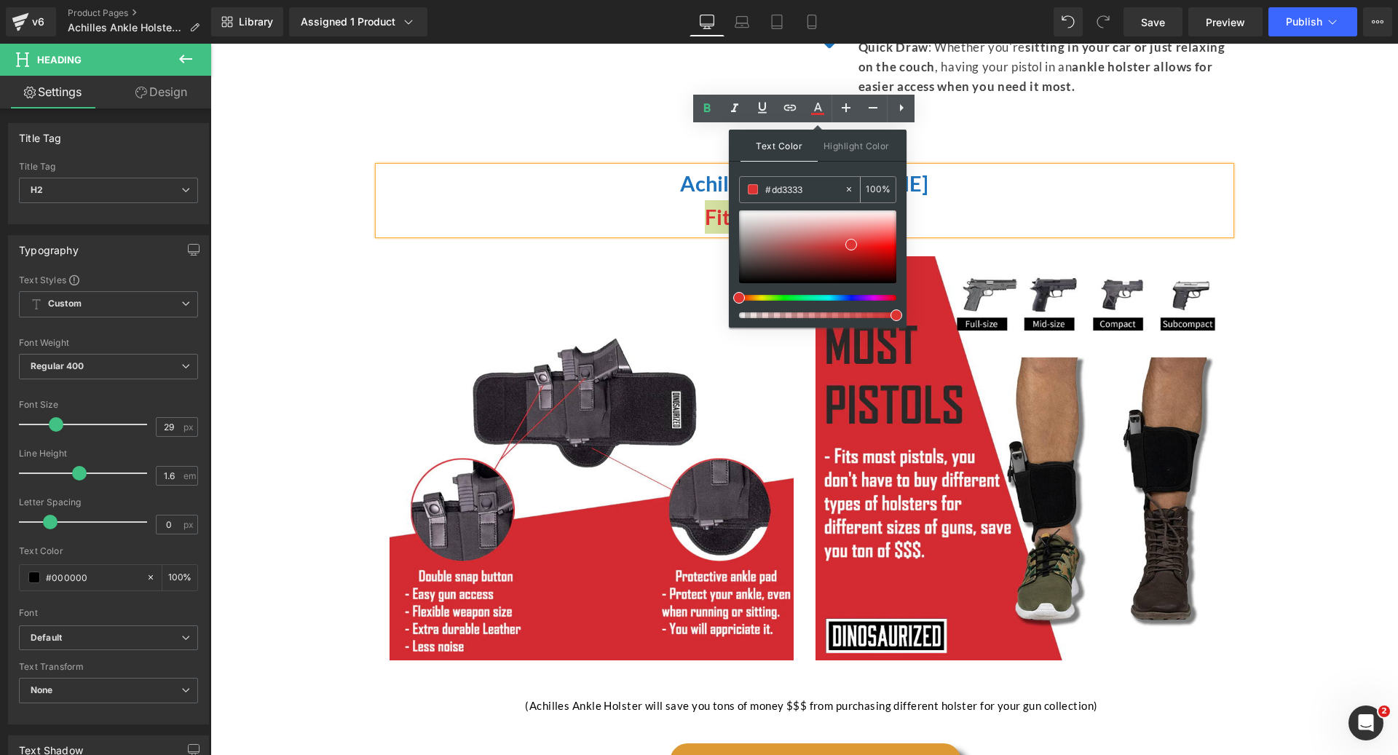
click at [841, 194] on input "#dd3333" at bounding box center [804, 189] width 79 height 16
click at [982, 167] on h2 "Achilles [PERSON_NAME]" at bounding box center [805, 183] width 852 height 33
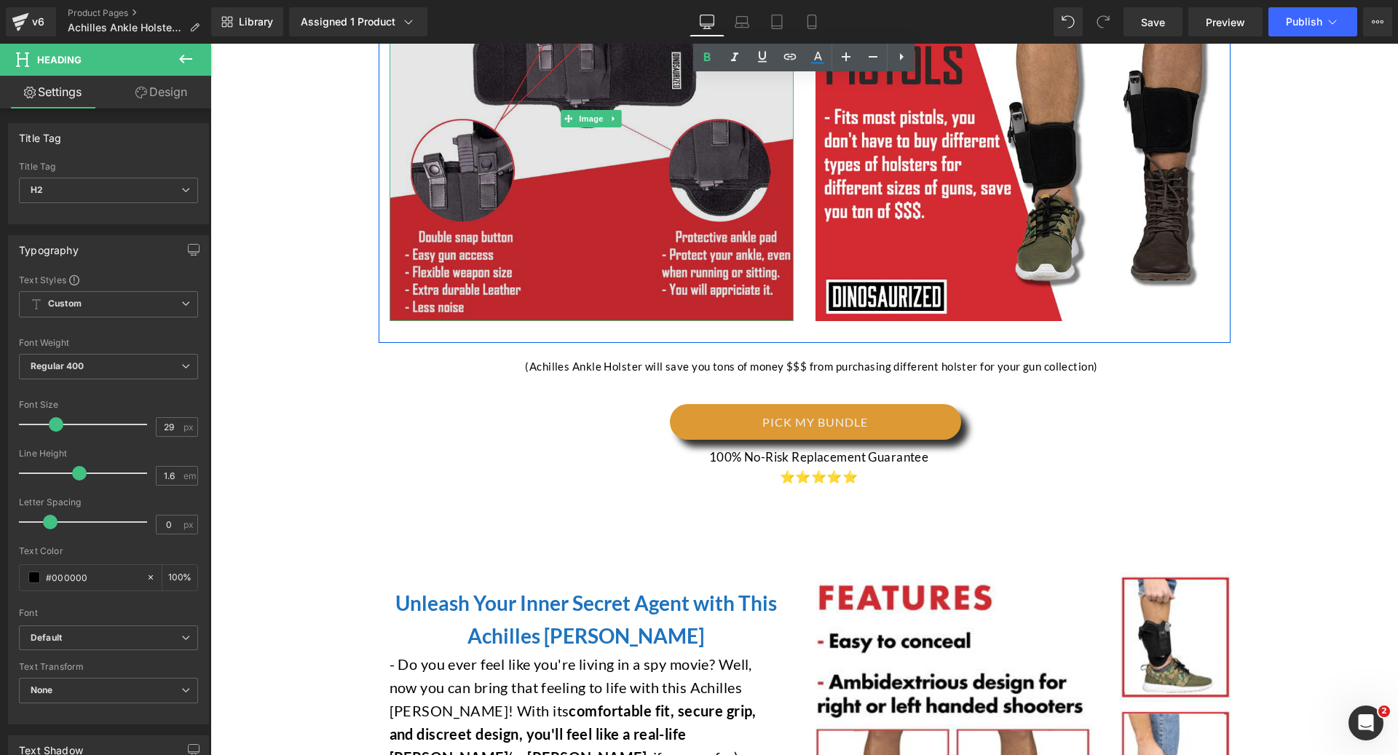
scroll to position [1355, 0]
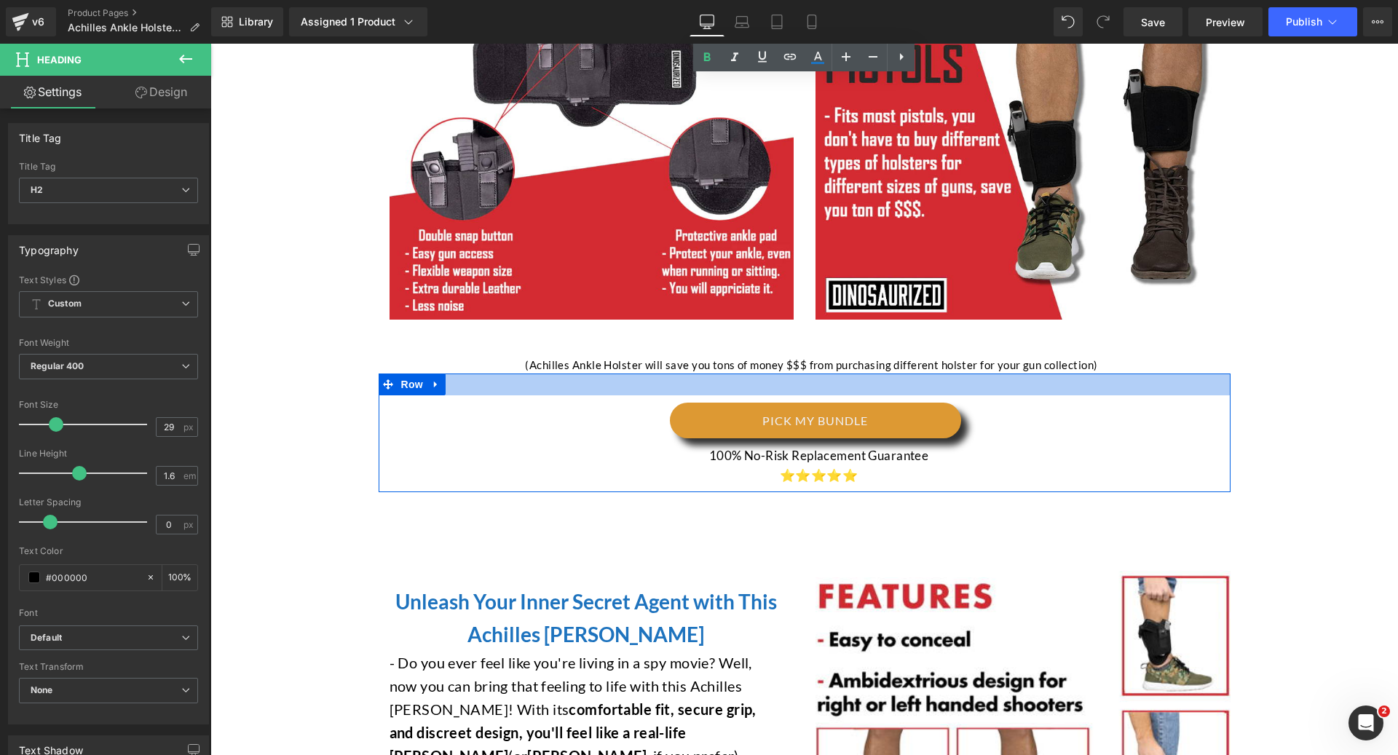
click at [552, 356] on p "(Achilles Ankle Holster will save you tons of money $$$ from purchasing differe…" at bounding box center [811, 364] width 837 height 17
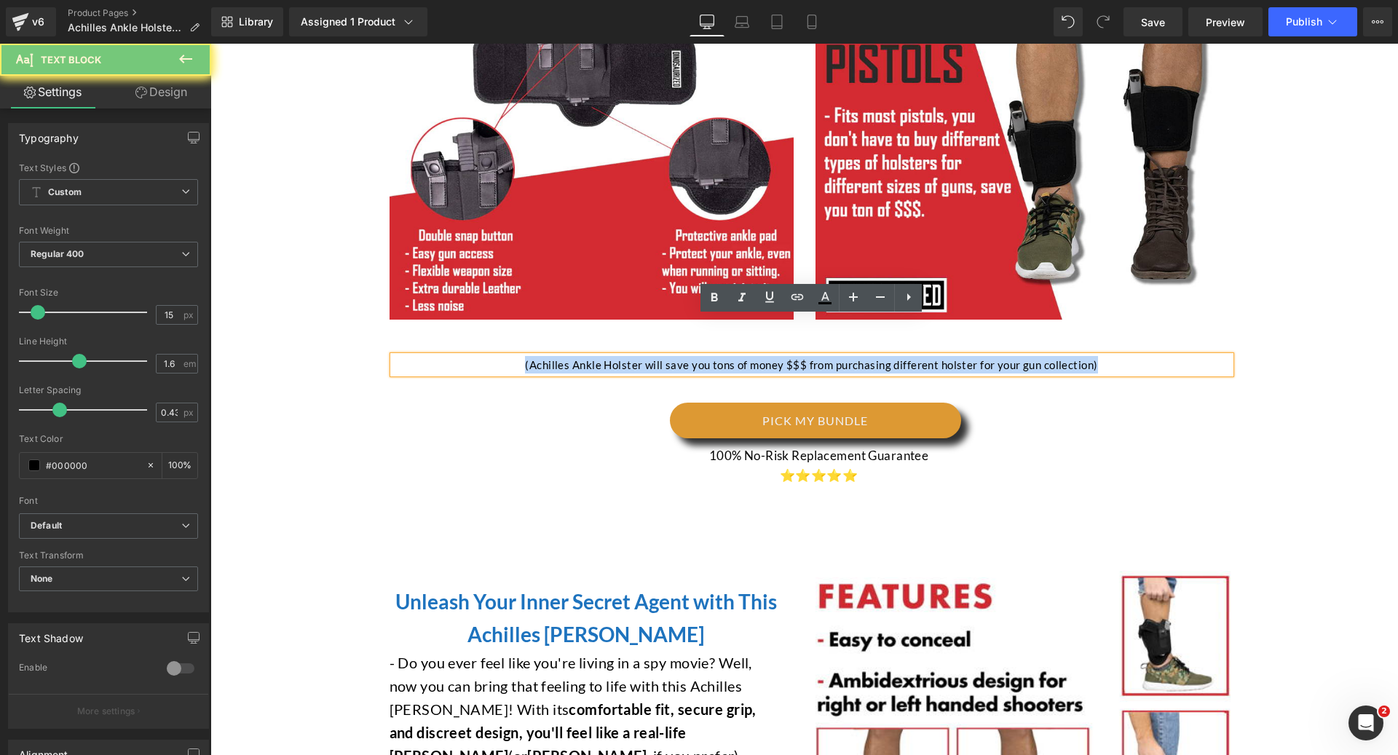
click at [552, 356] on p "(Achilles Ankle Holster will save you tons of money $$$ from purchasing differe…" at bounding box center [811, 364] width 837 height 17
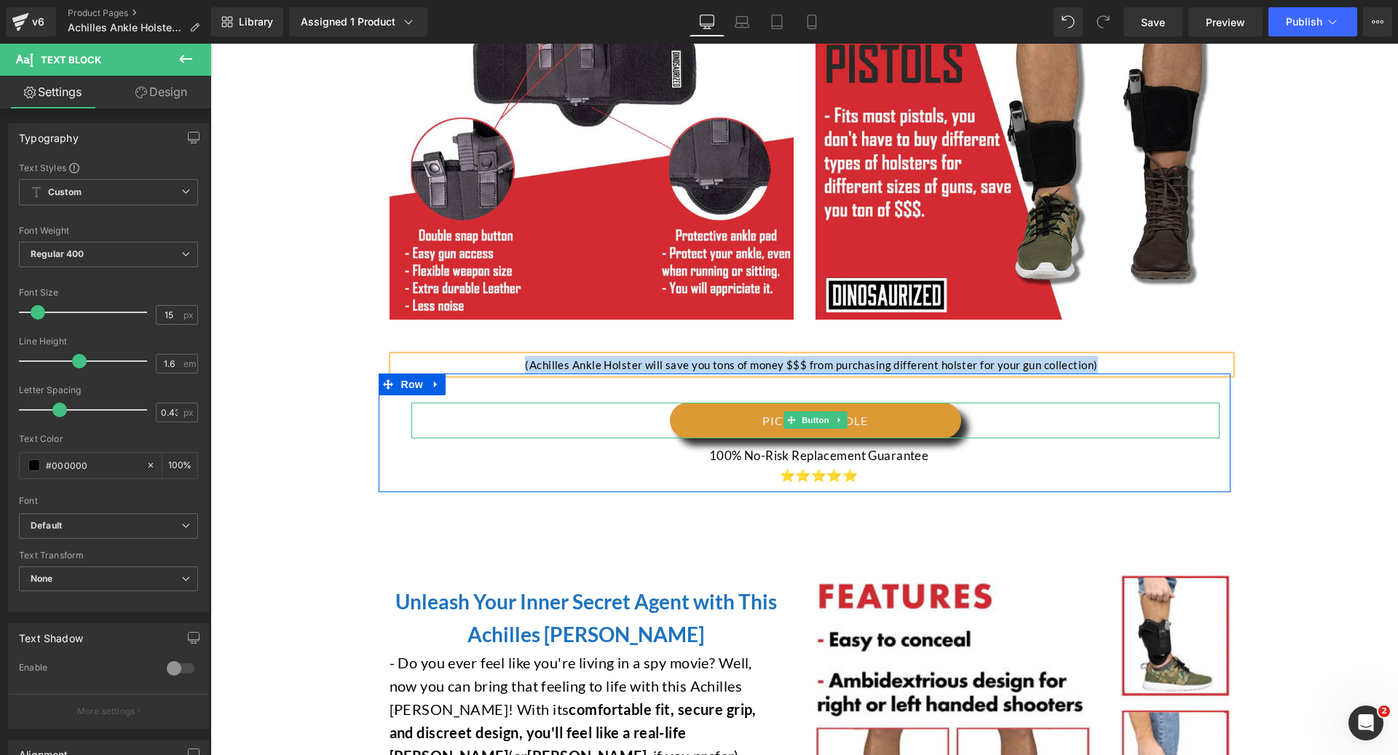
scroll to position [1632, 0]
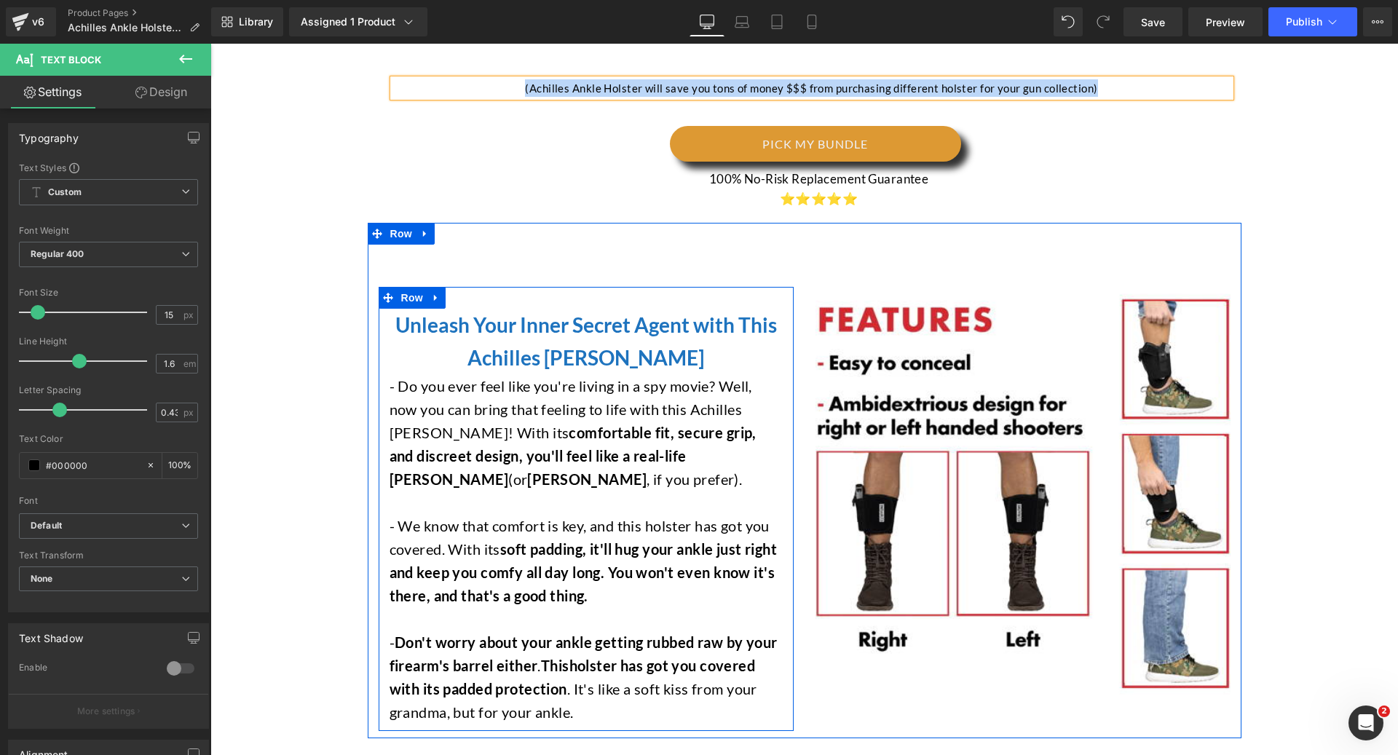
click at [429, 312] on font "Unleash Your Inner Secret Agent with This Achilles [PERSON_NAME]" at bounding box center [585, 341] width 381 height 58
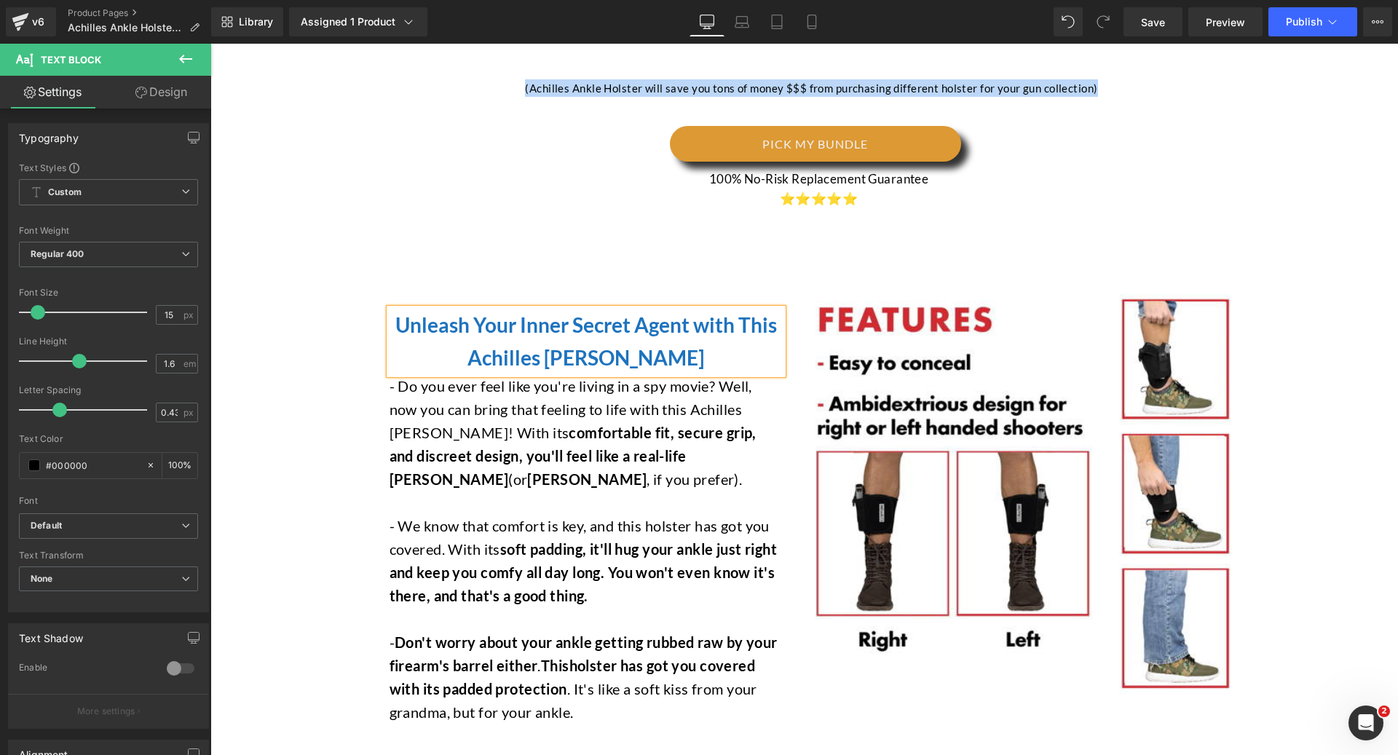
click at [429, 312] on font "Unleash Your Inner Secret Agent with This Achilles [PERSON_NAME]" at bounding box center [585, 341] width 381 height 58
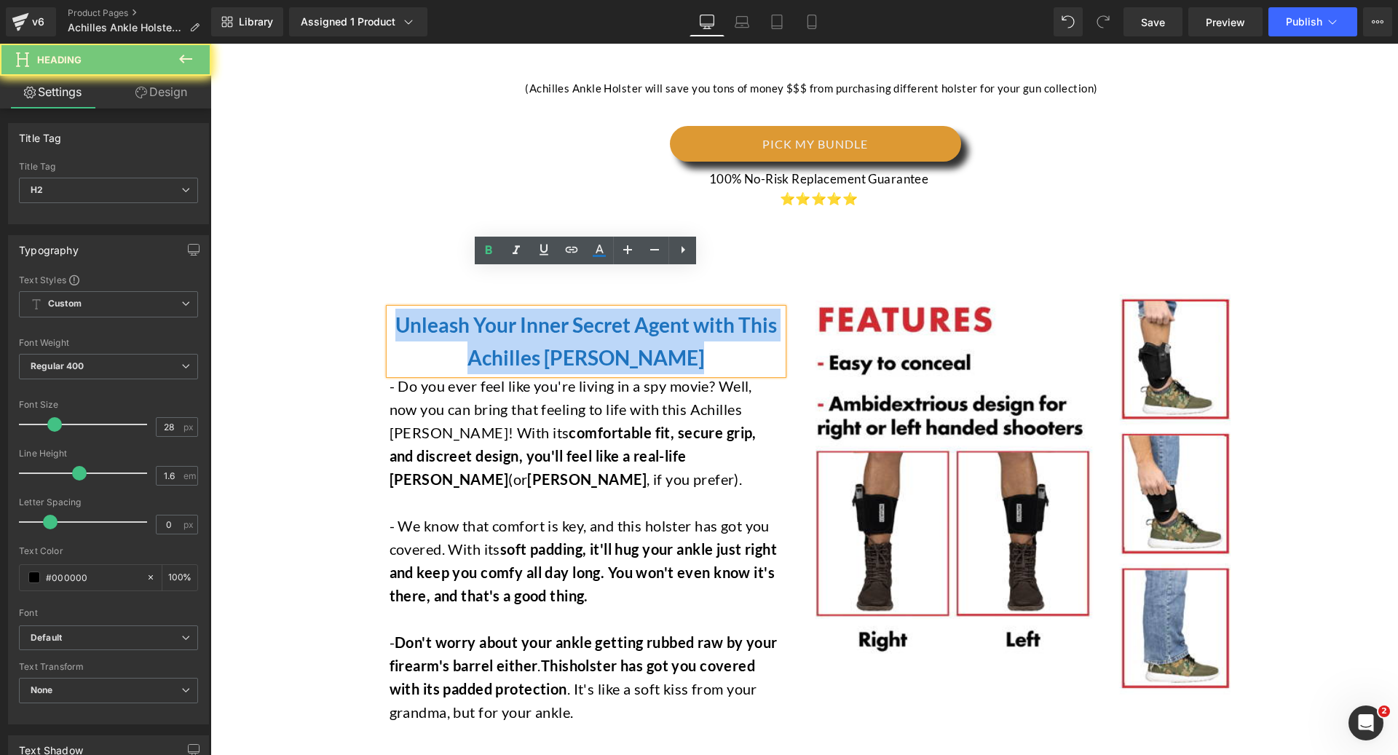
click at [429, 312] on font "Unleash Your Inner Secret Agent with This Achilles [PERSON_NAME]" at bounding box center [585, 341] width 381 height 58
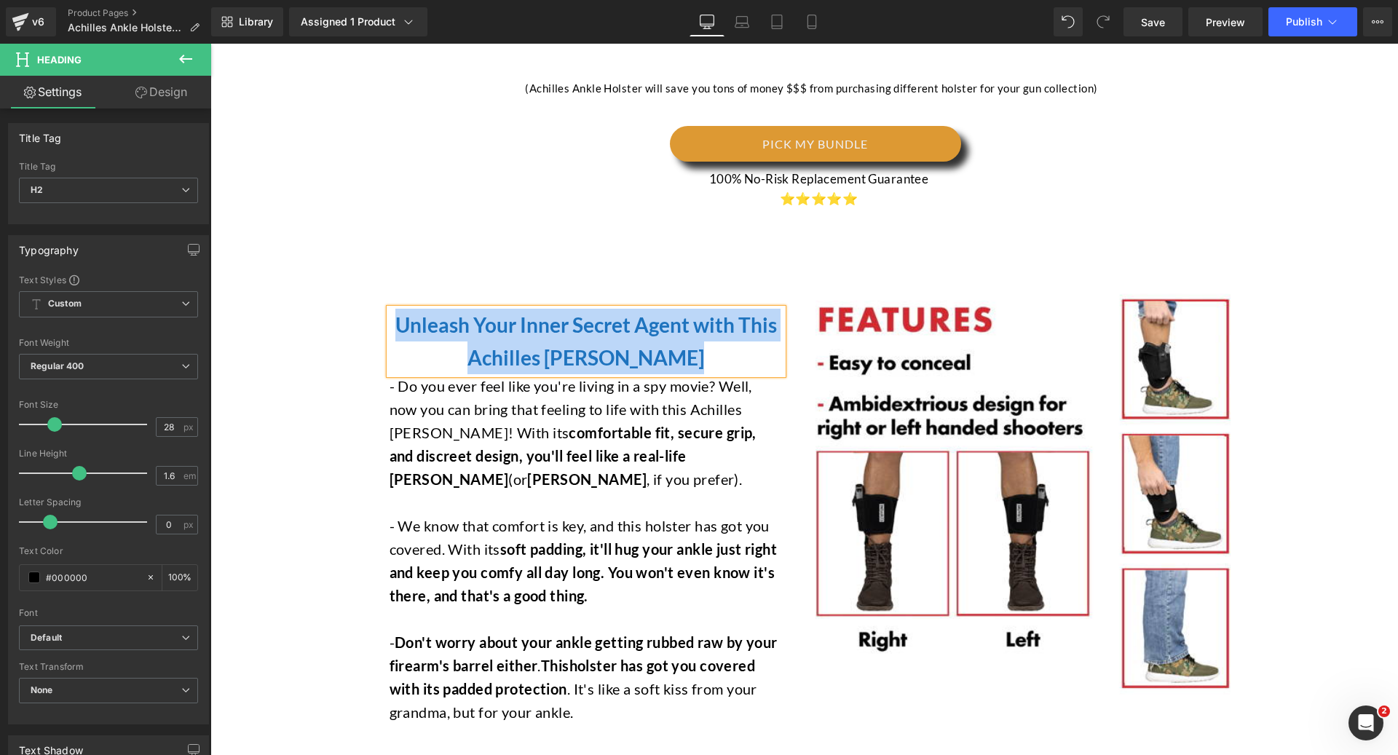
click at [545, 424] on strong "comfortable fit, secure grip, and discreet design, you'll feel like a real-life…" at bounding box center [572, 456] width 367 height 64
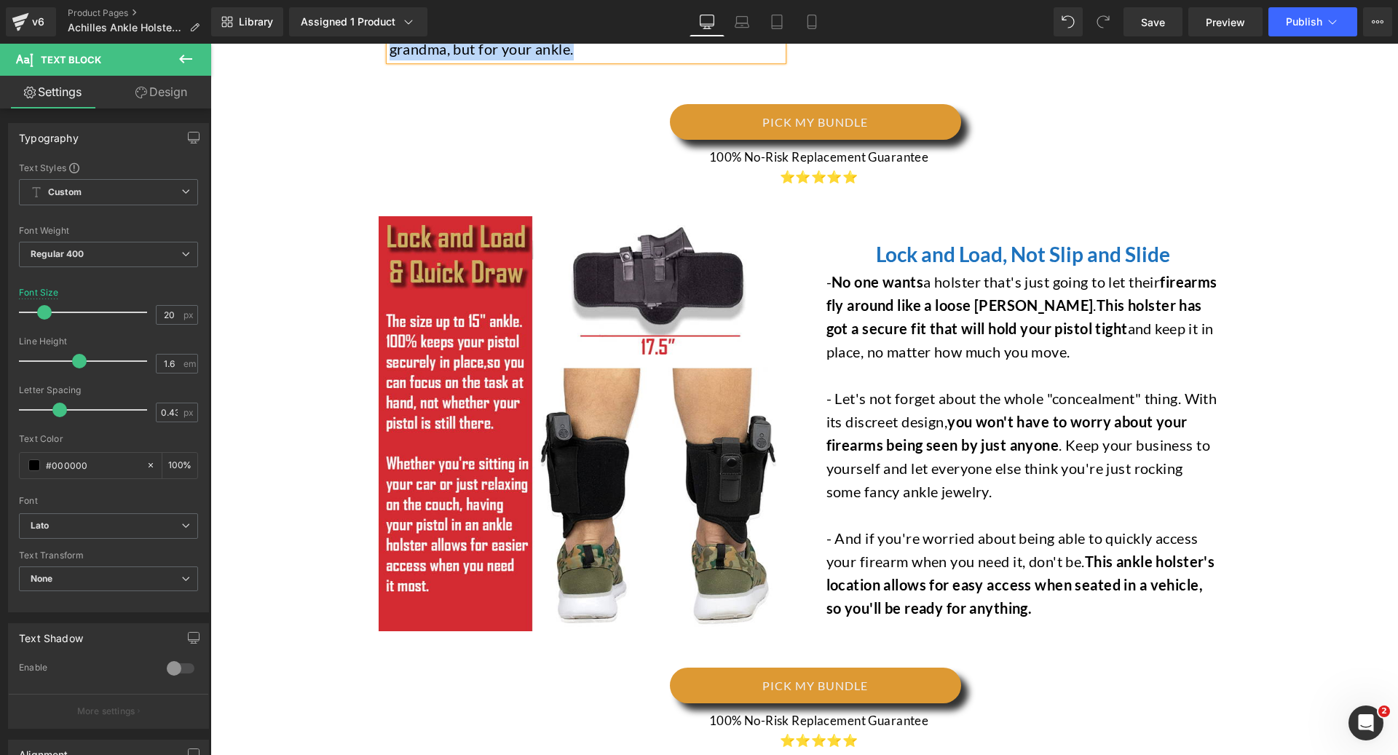
scroll to position [2315, 0]
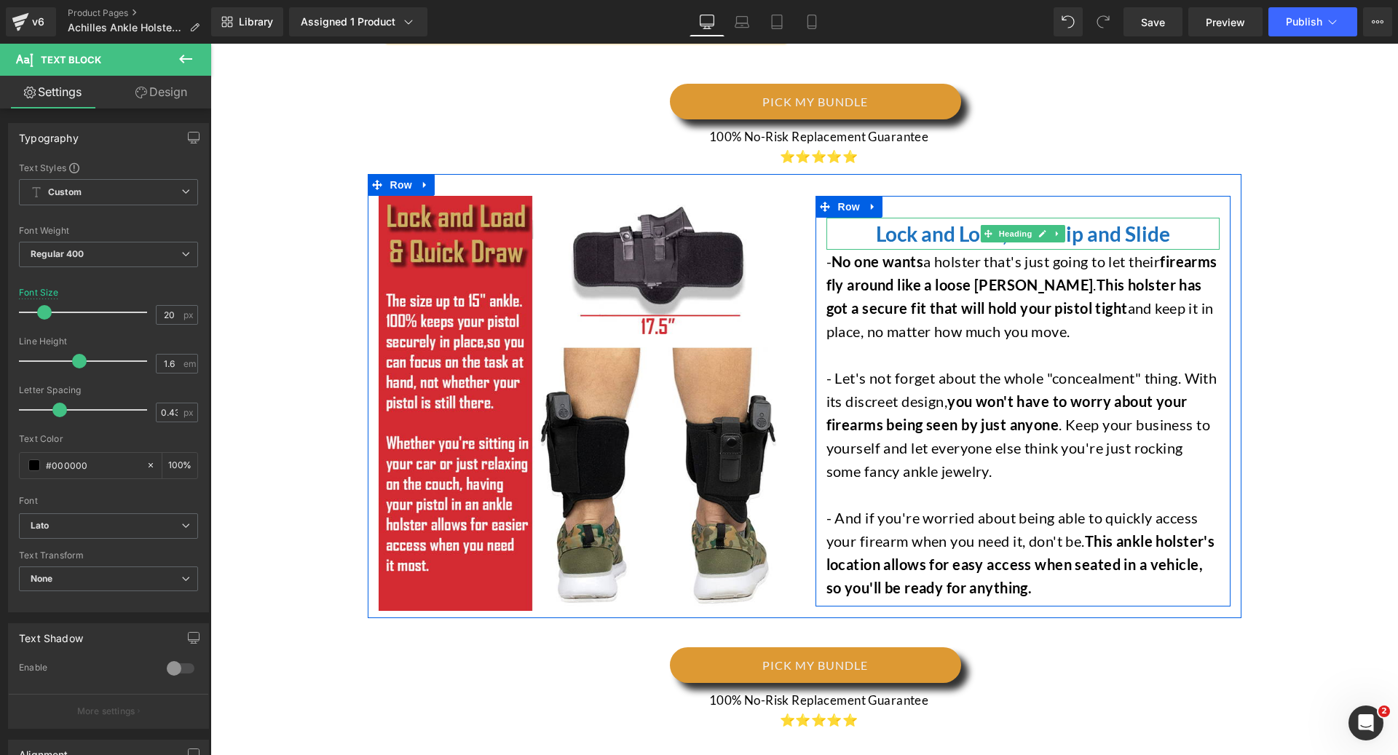
click at [877, 221] on font "Lock and Load, Not Slip and Slide" at bounding box center [1023, 233] width 294 height 25
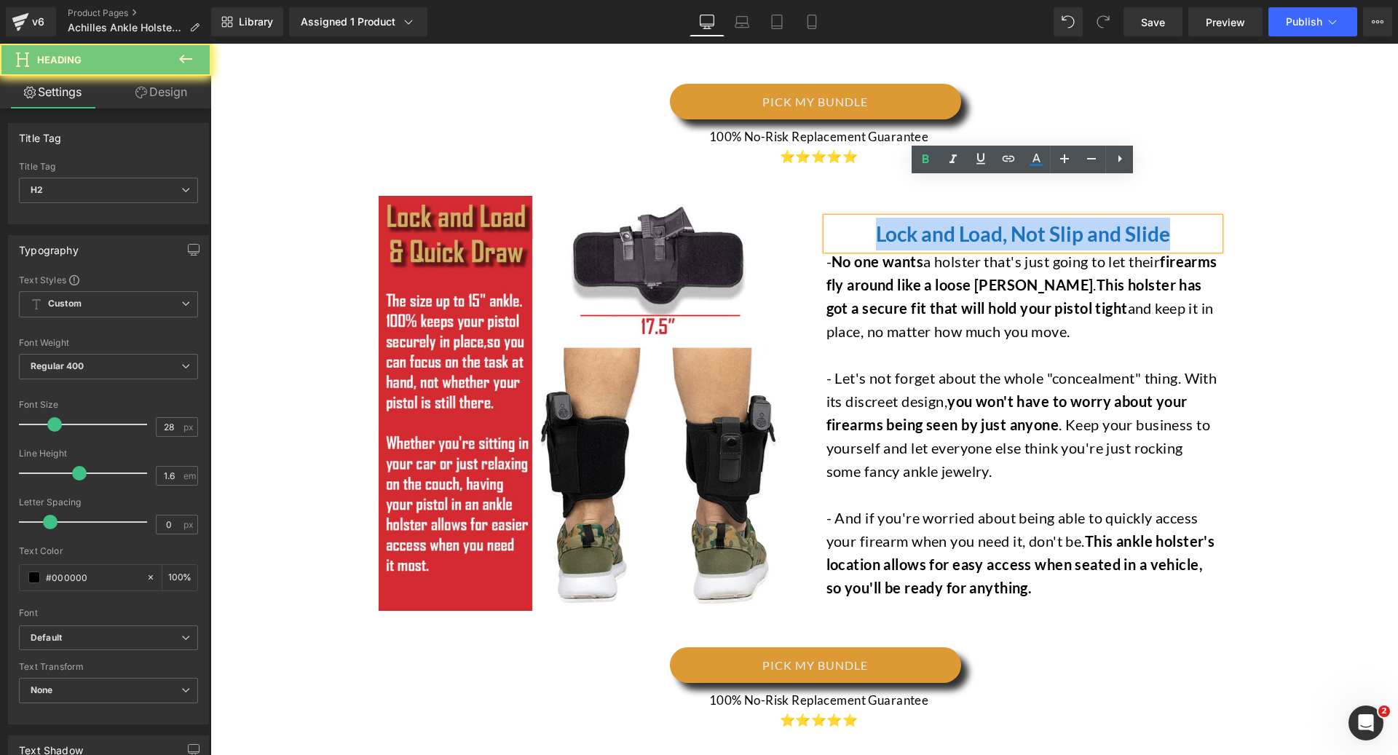
click at [877, 221] on font "Lock and Load, Not Slip and Slide" at bounding box center [1023, 233] width 294 height 25
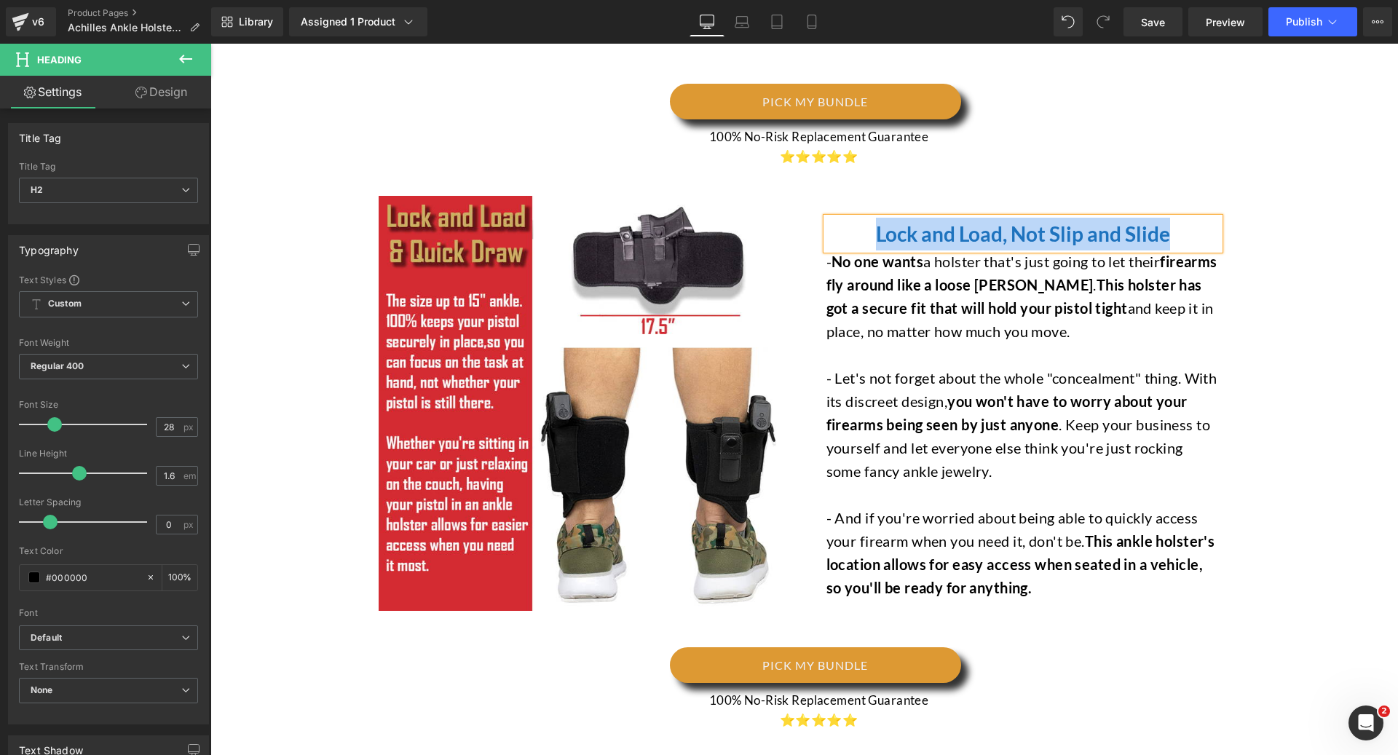
click at [884, 277] on strong "This holster has got a secure fit that will hold your pistol tight" at bounding box center [1014, 296] width 376 height 41
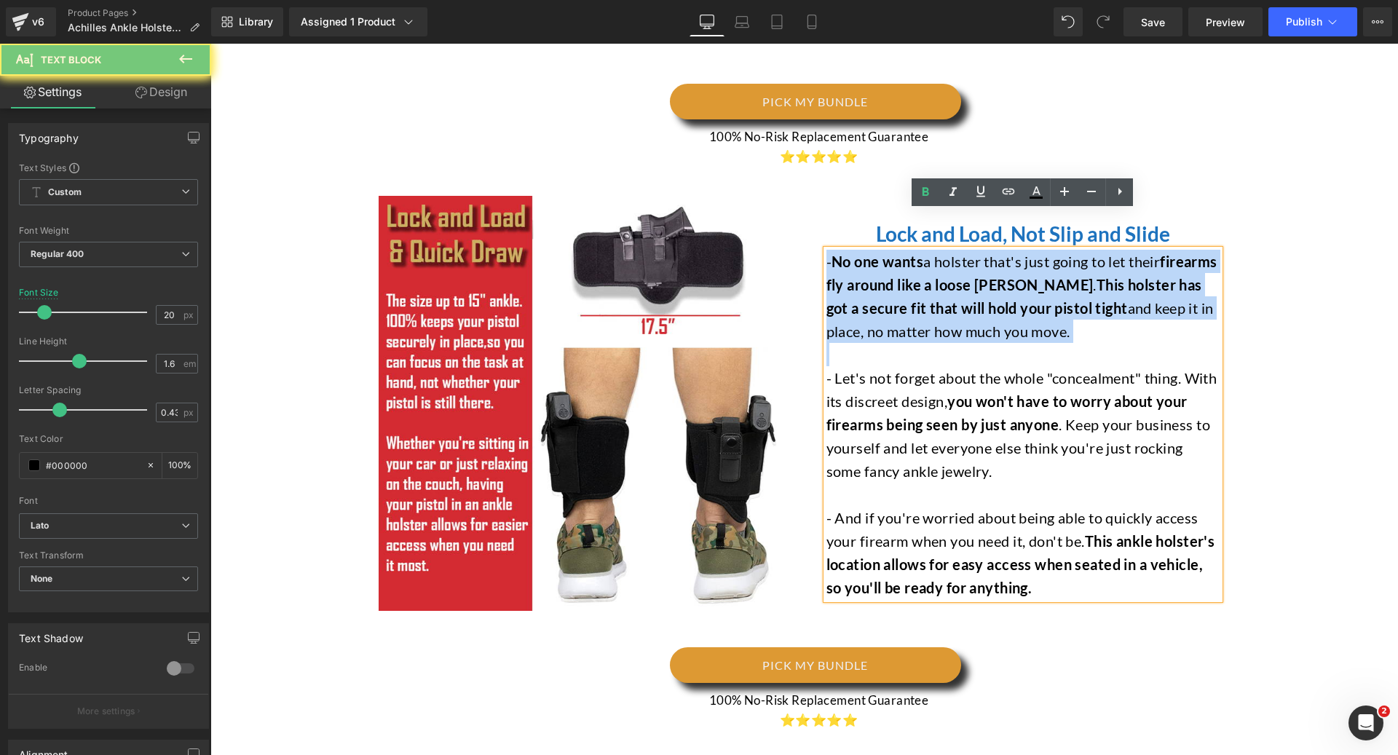
click at [884, 277] on strong "This holster has got a secure fit that will hold your pistol tight" at bounding box center [1014, 296] width 376 height 41
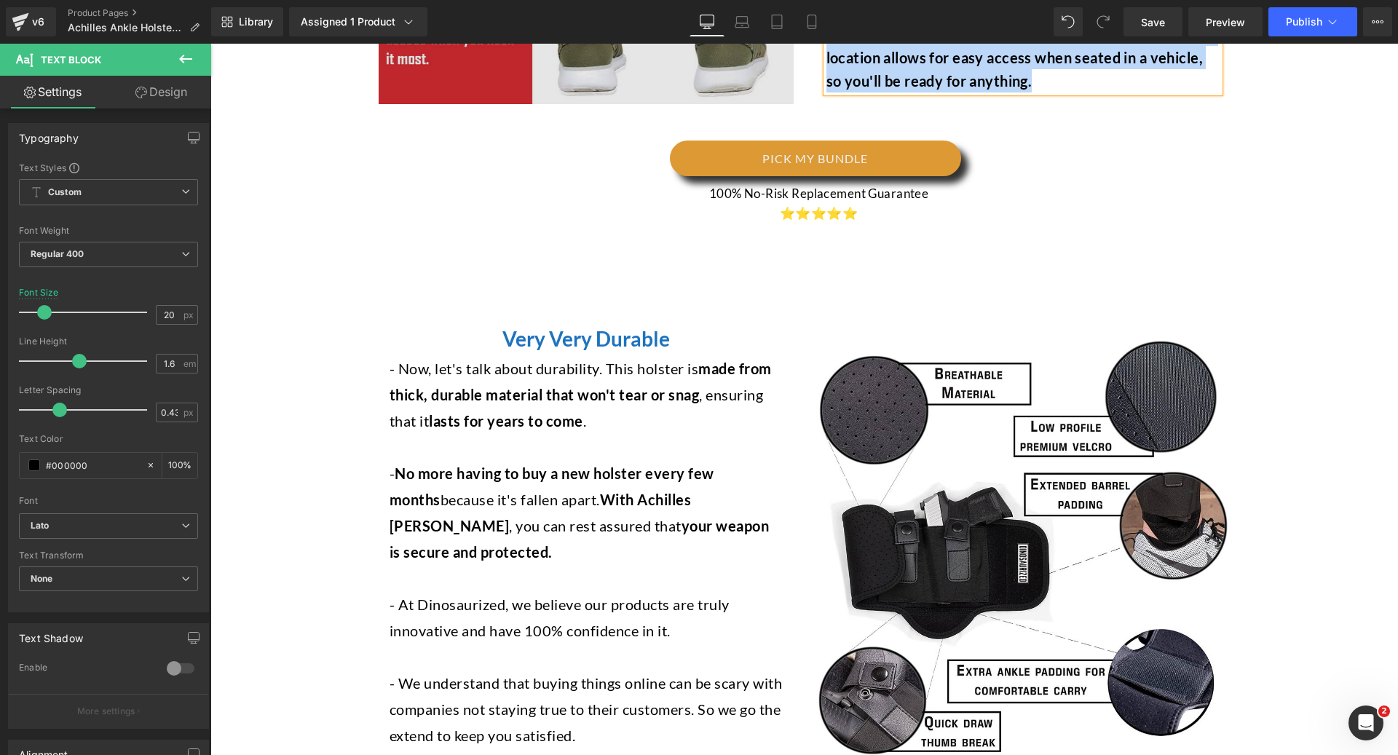
scroll to position [2863, 0]
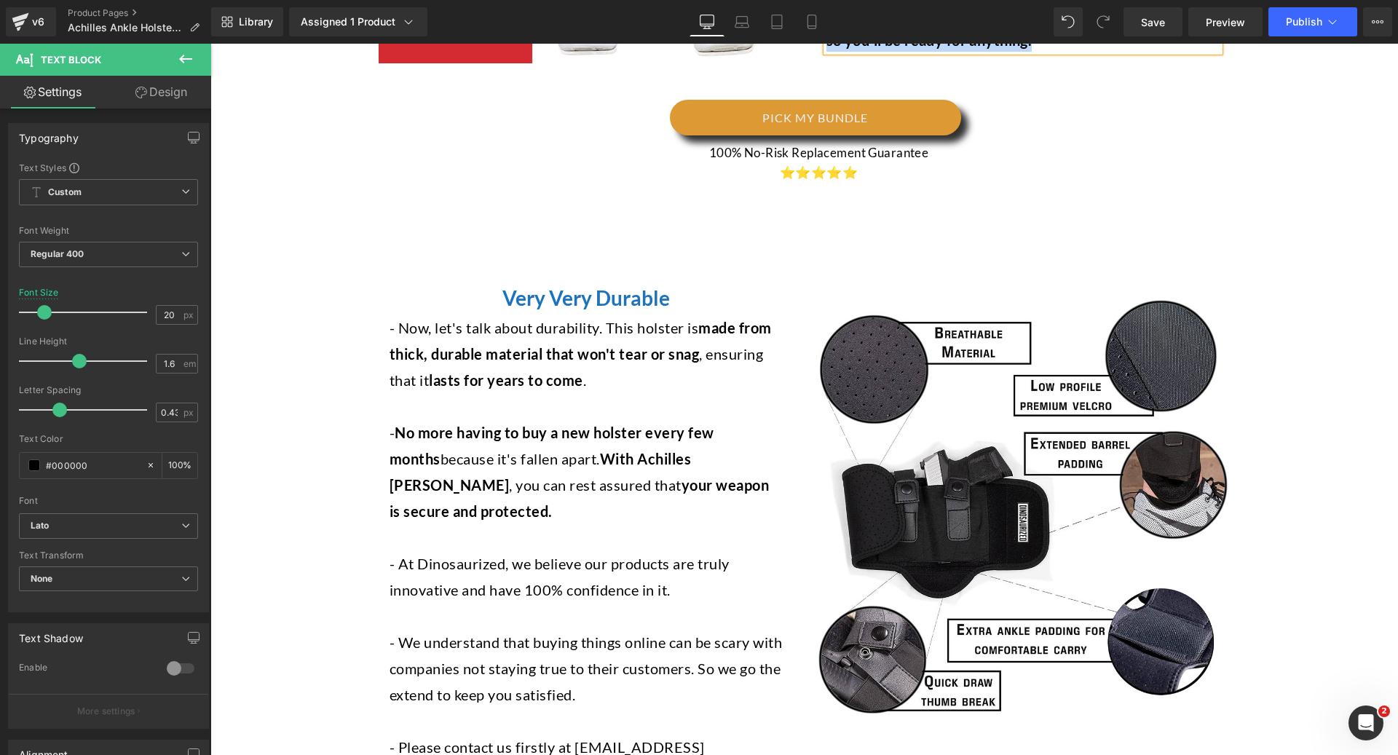
click at [598, 282] on div "Very Very Durable Heading" at bounding box center [585, 298] width 393 height 33
click at [598, 285] on span "Very Very Durable" at bounding box center [585, 297] width 167 height 25
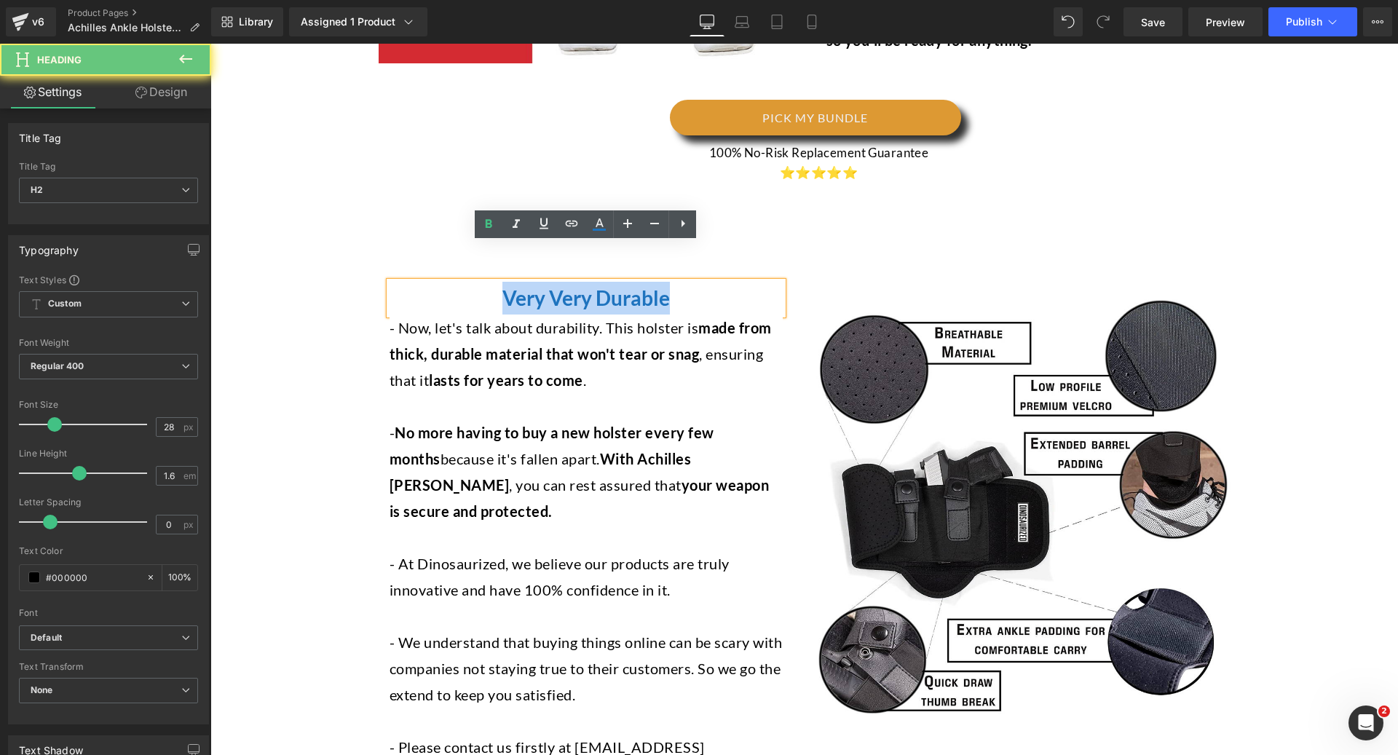
click at [598, 285] on span "Very Very Durable" at bounding box center [585, 297] width 167 height 25
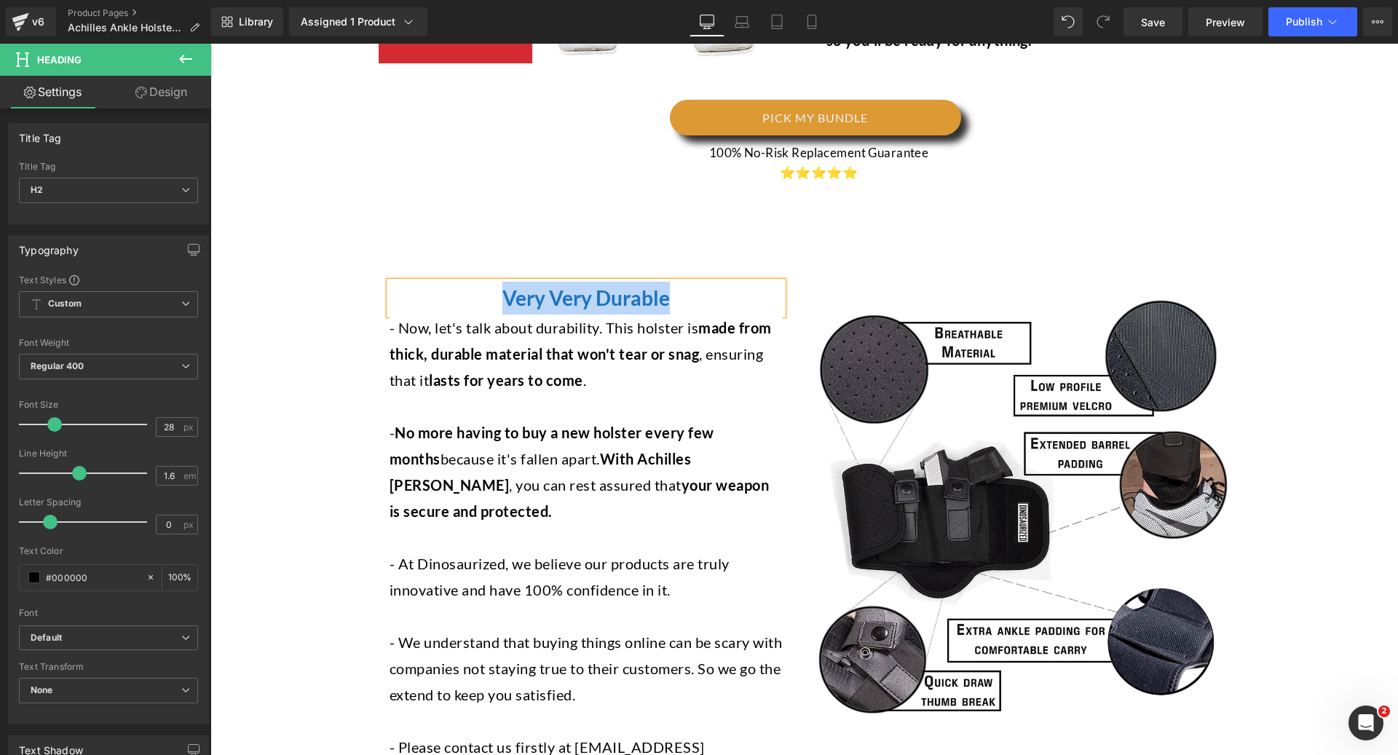
click at [585, 338] on p "- Now, let's talk about durability. This holster is made from thick, durable ma…" at bounding box center [585, 353] width 393 height 79
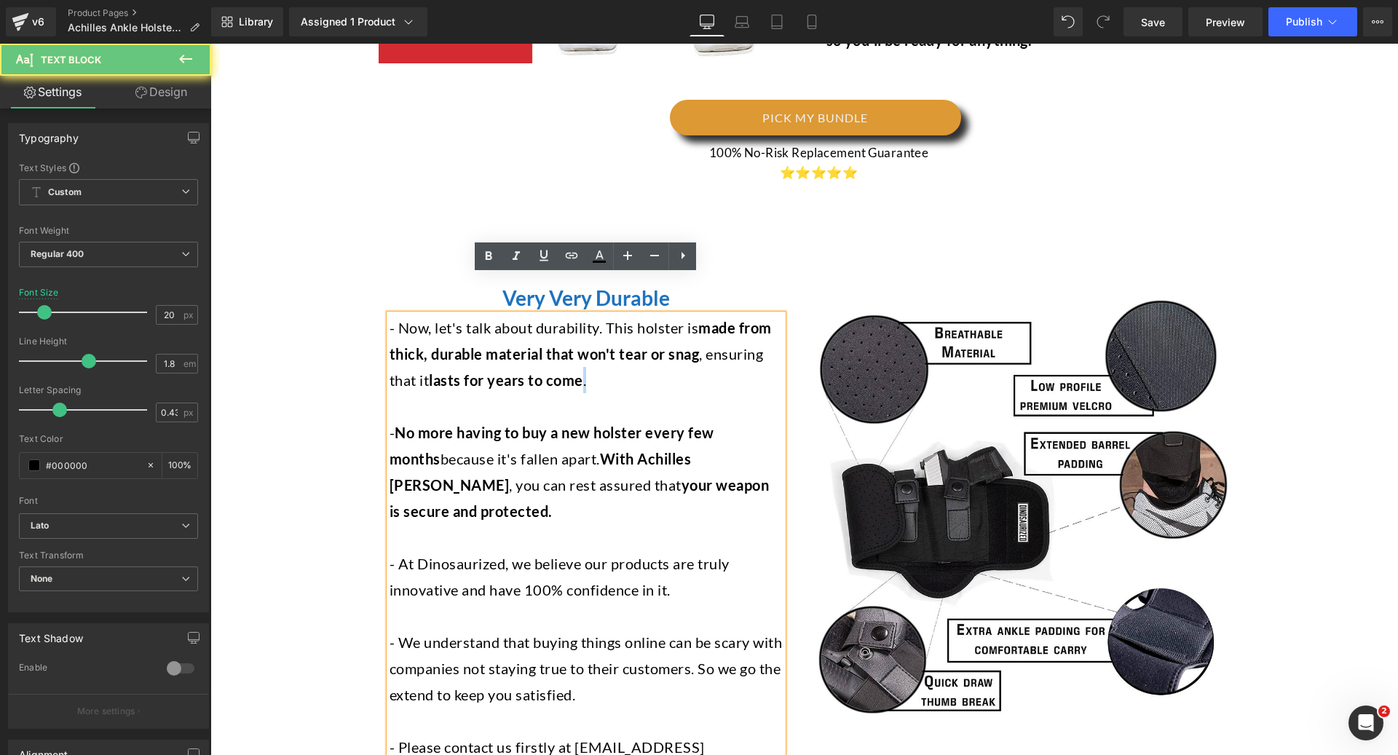
click at [585, 338] on p "- Now, let's talk about durability. This holster is made from thick, durable ma…" at bounding box center [585, 353] width 393 height 79
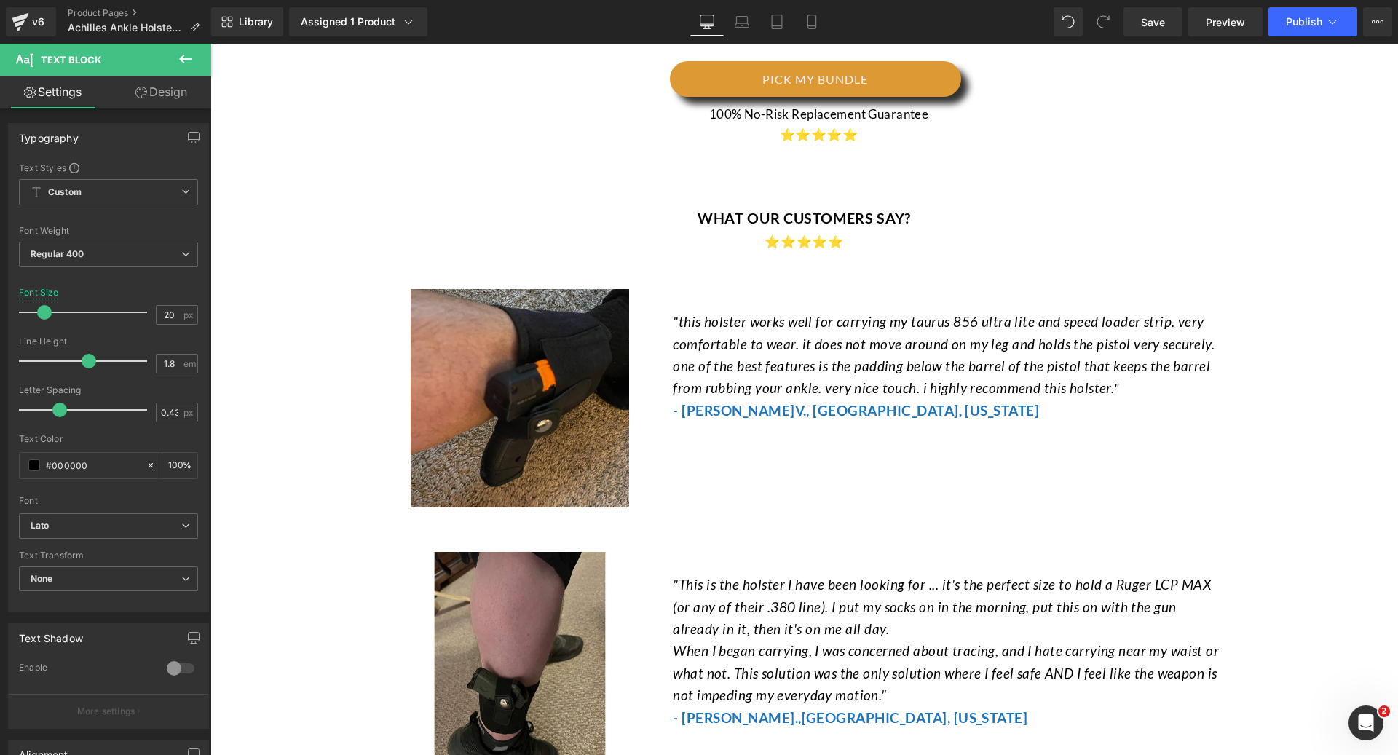
scroll to position [3666, 0]
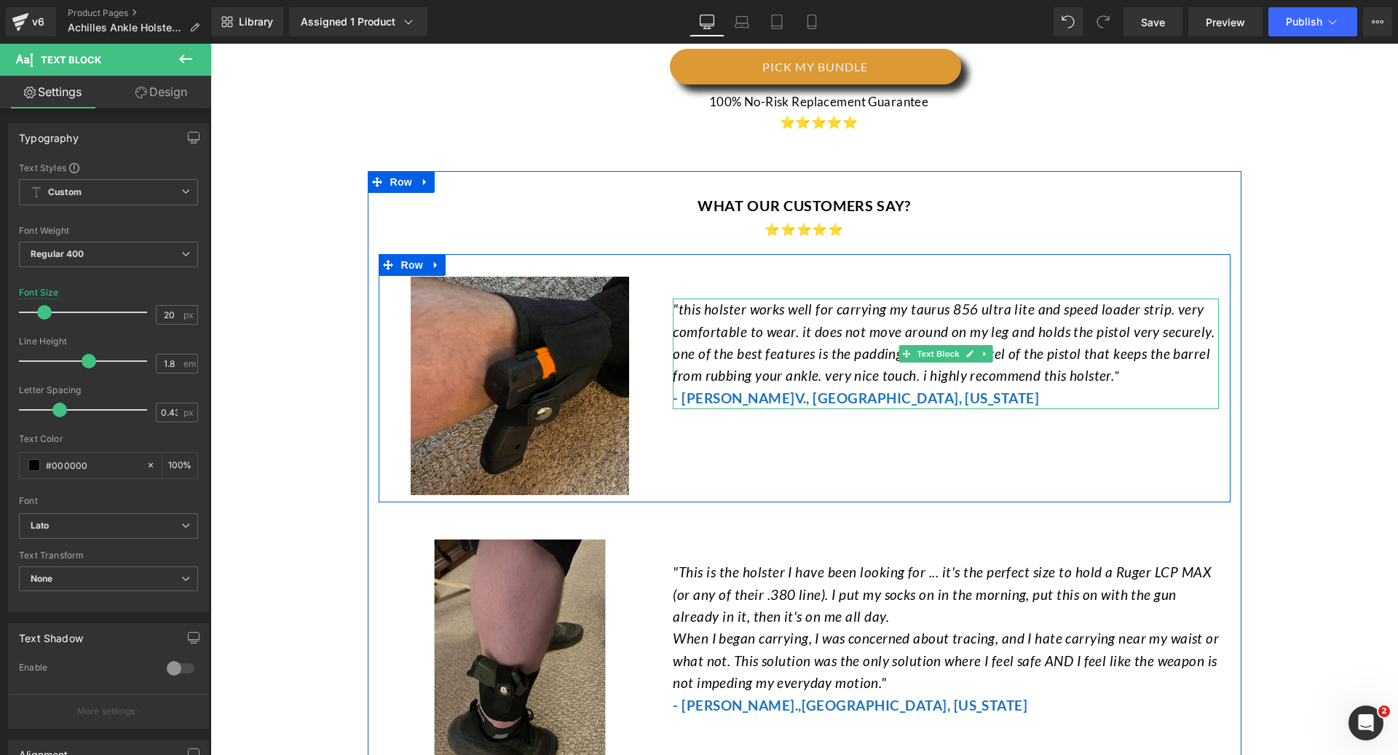
click at [698, 301] on span ""this holster works well for carrying my taurus 856 ultra lite and speed loader…" at bounding box center [944, 342] width 542 height 83
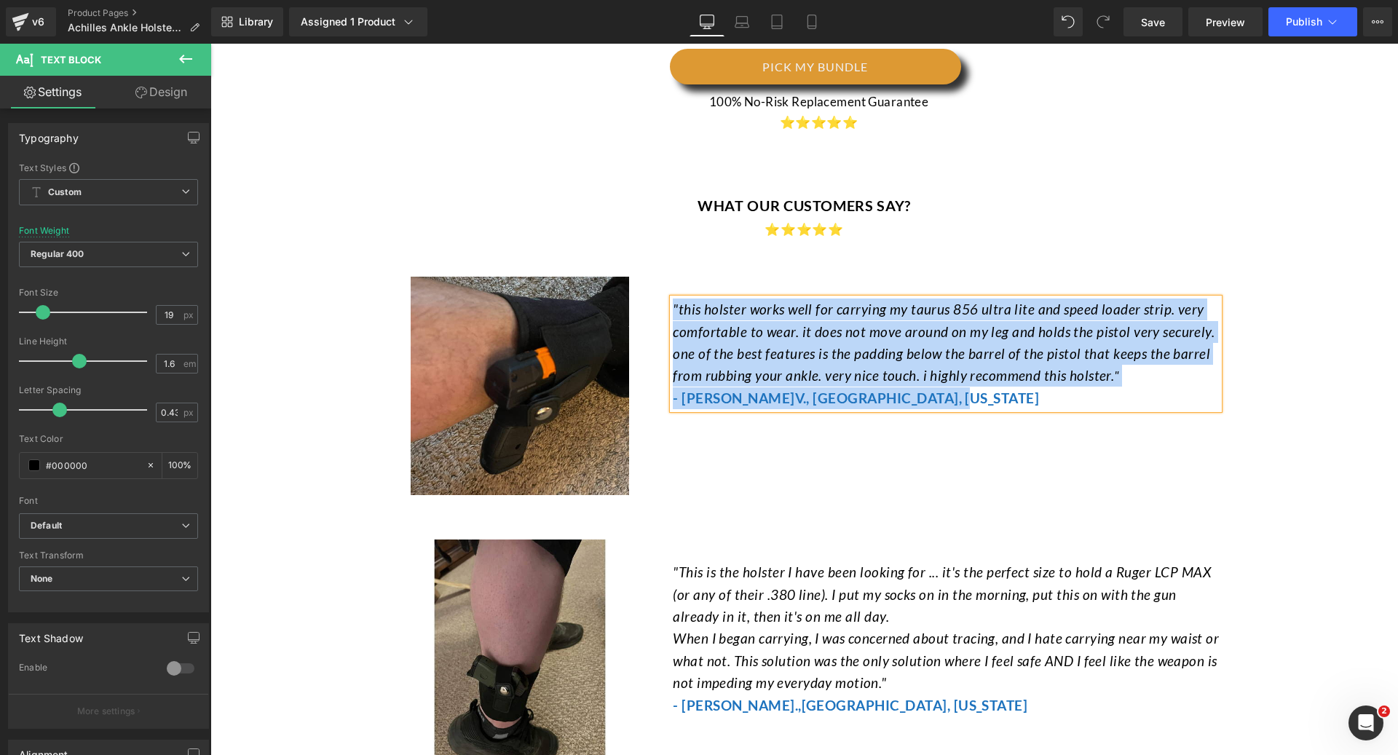
click at [747, 585] on icon ""This is the holster I have been looking for ... it's the perfect size to hold …" at bounding box center [942, 593] width 538 height 61
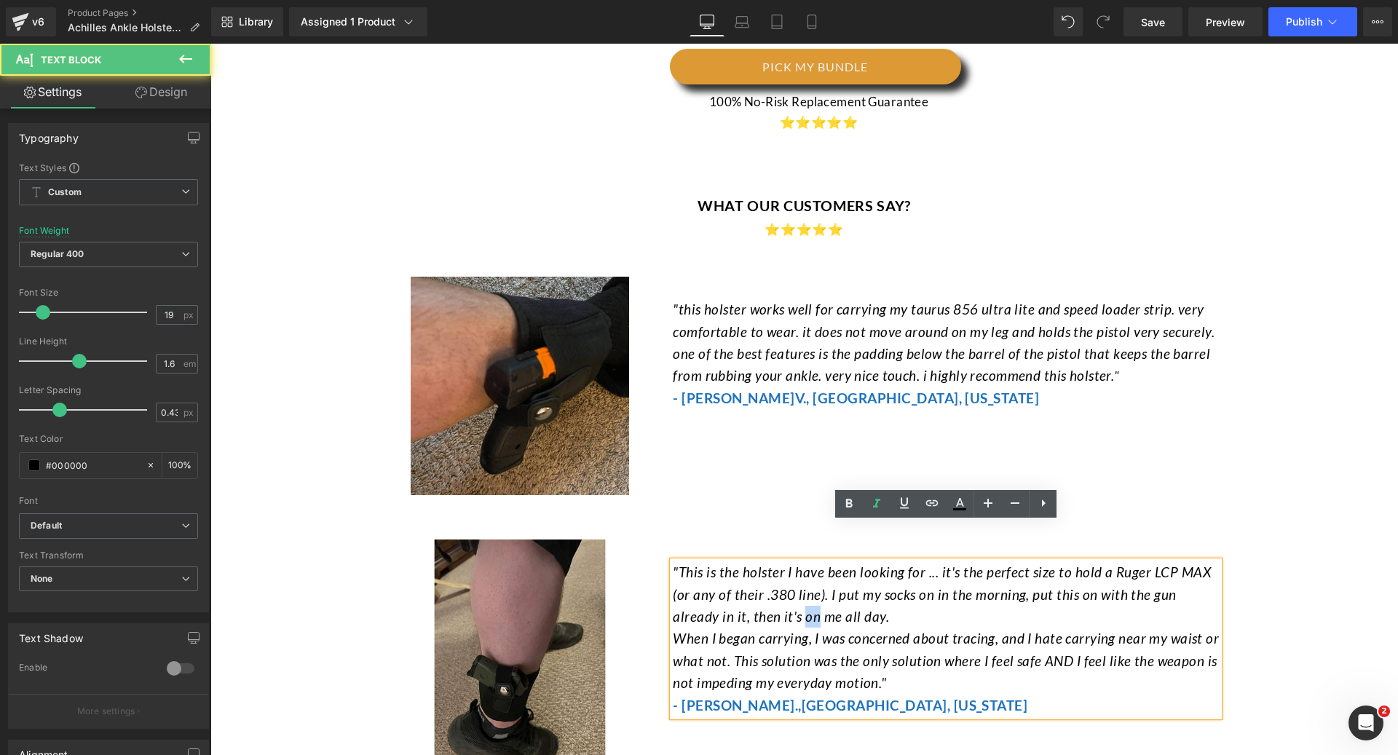
click at [747, 585] on icon ""This is the holster I have been looking for ... it's the perfect size to hold …" at bounding box center [942, 593] width 538 height 61
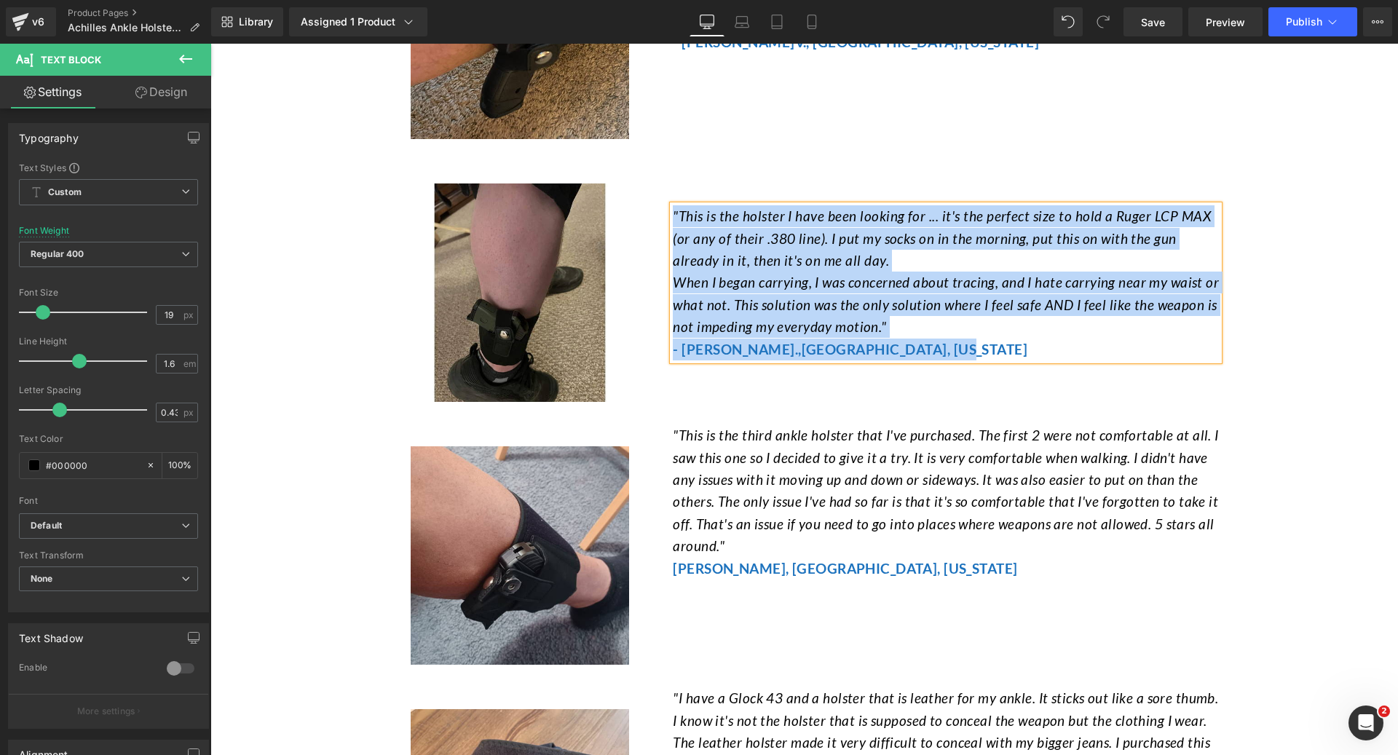
scroll to position [4028, 0]
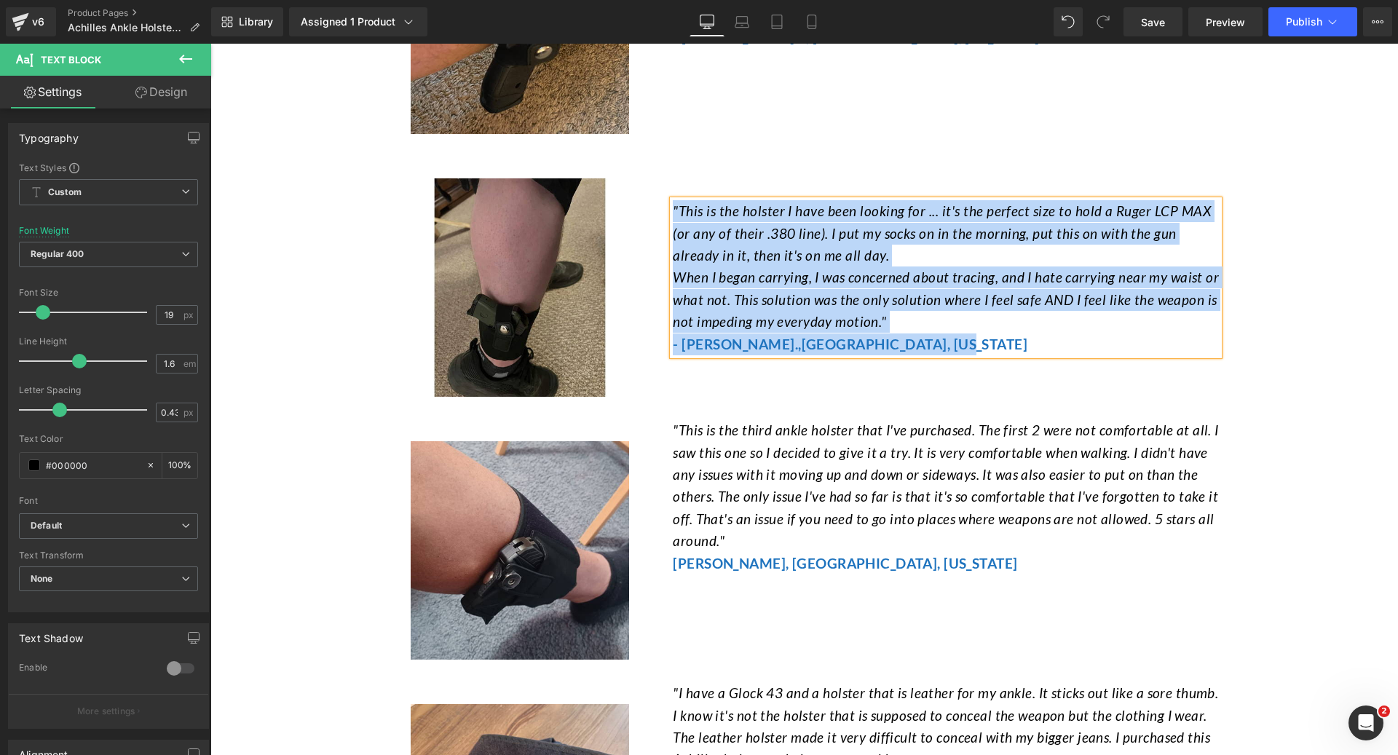
click at [741, 456] on icon ""This is the third ankle holster that I've purchased. The first 2 were not comf…" at bounding box center [945, 484] width 545 height 127
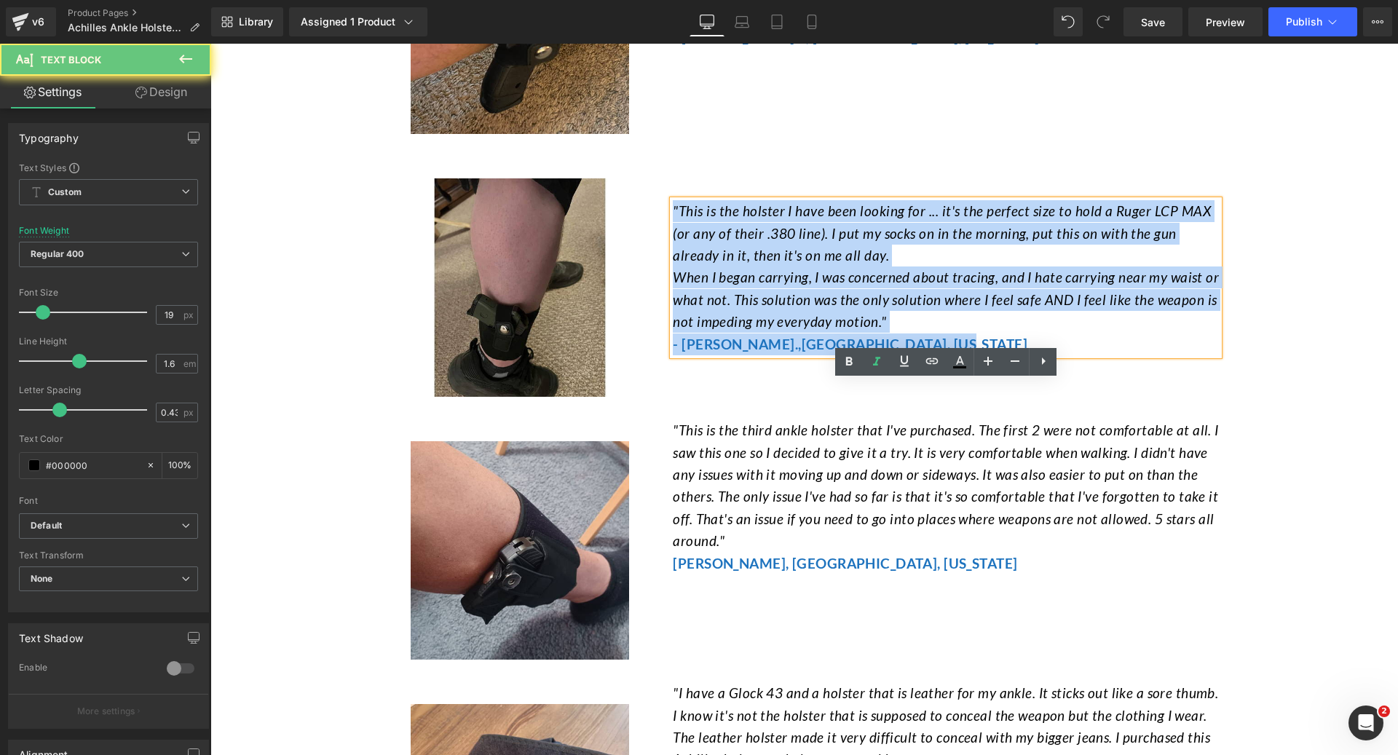
click at [741, 456] on icon ""This is the third ankle holster that I've purchased. The first 2 were not comf…" at bounding box center [945, 484] width 545 height 127
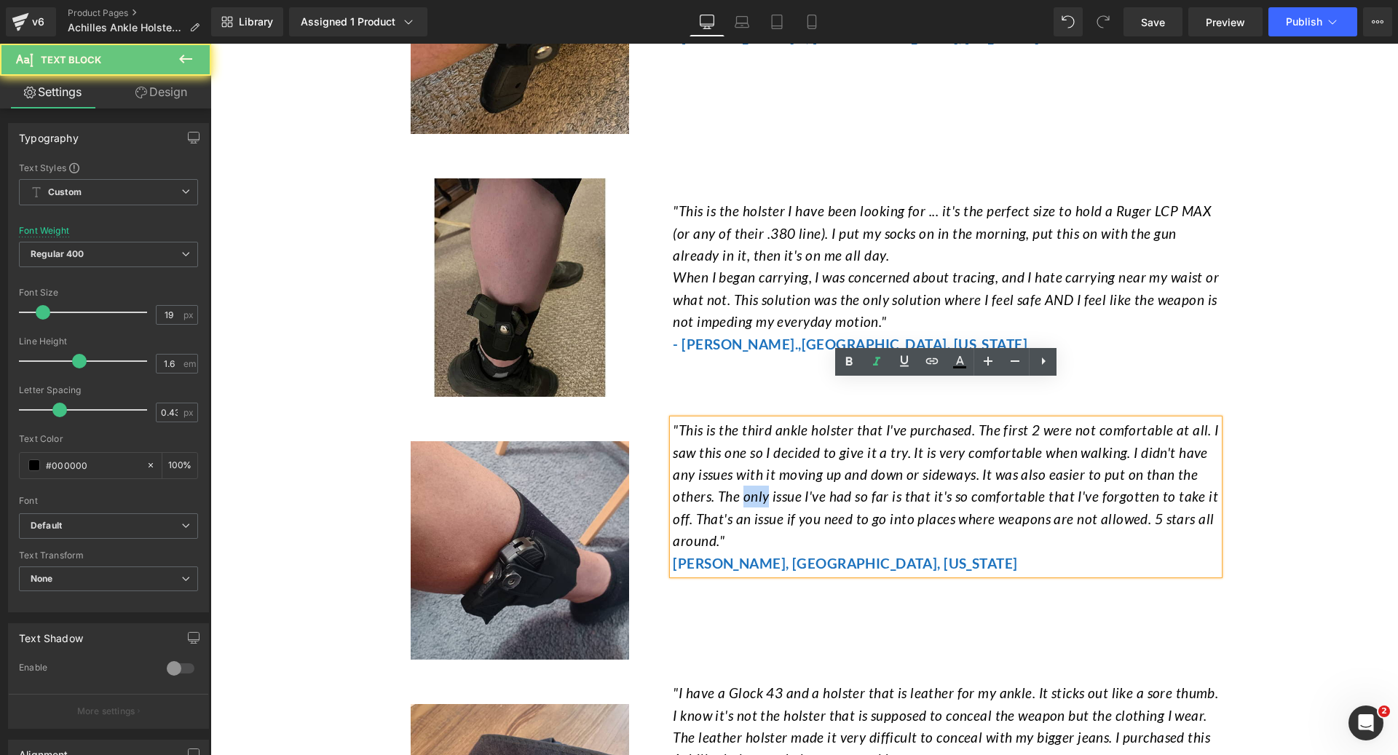
click at [741, 456] on icon ""This is the third ankle holster that I've purchased. The first 2 were not comf…" at bounding box center [945, 484] width 545 height 127
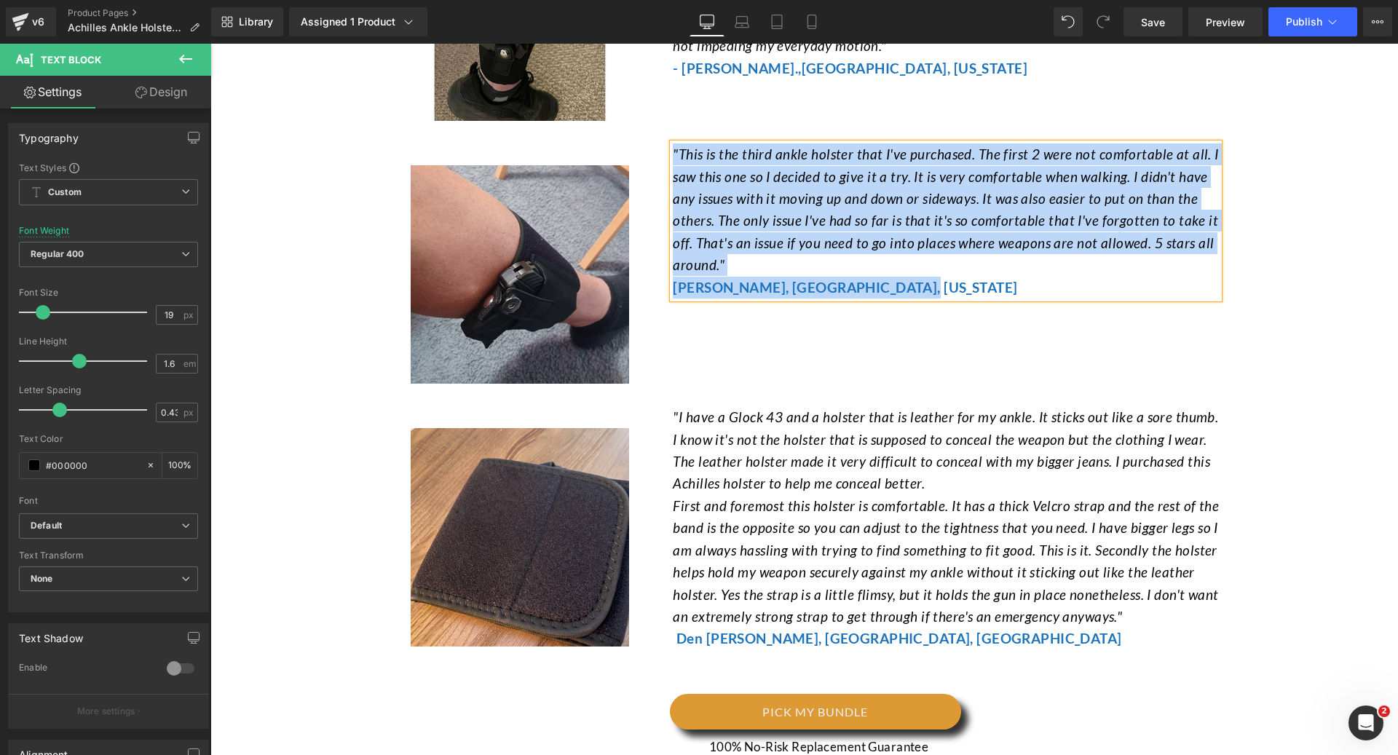
scroll to position [4306, 0]
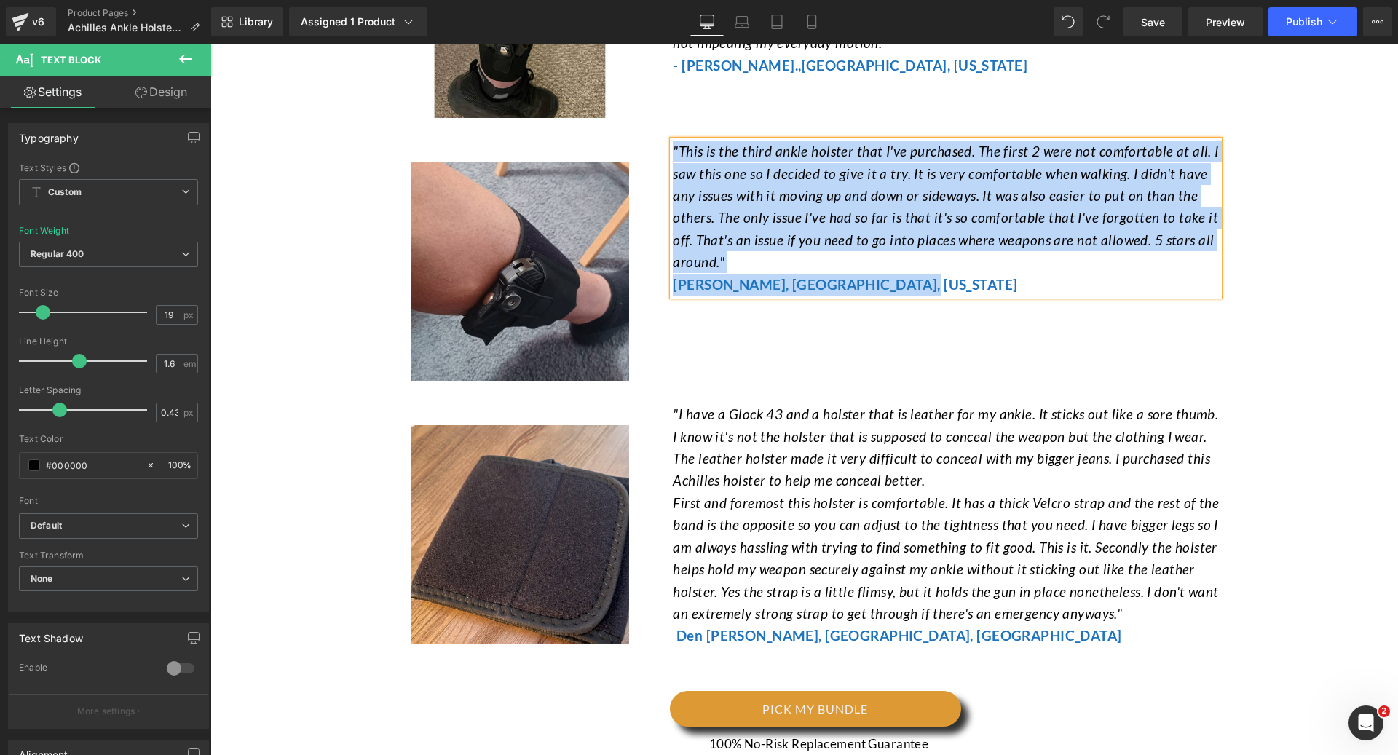
click at [739, 441] on icon ""I have a Glock 43 and a holster that is leather for my ankle. It sticks out li…" at bounding box center [945, 446] width 545 height 83
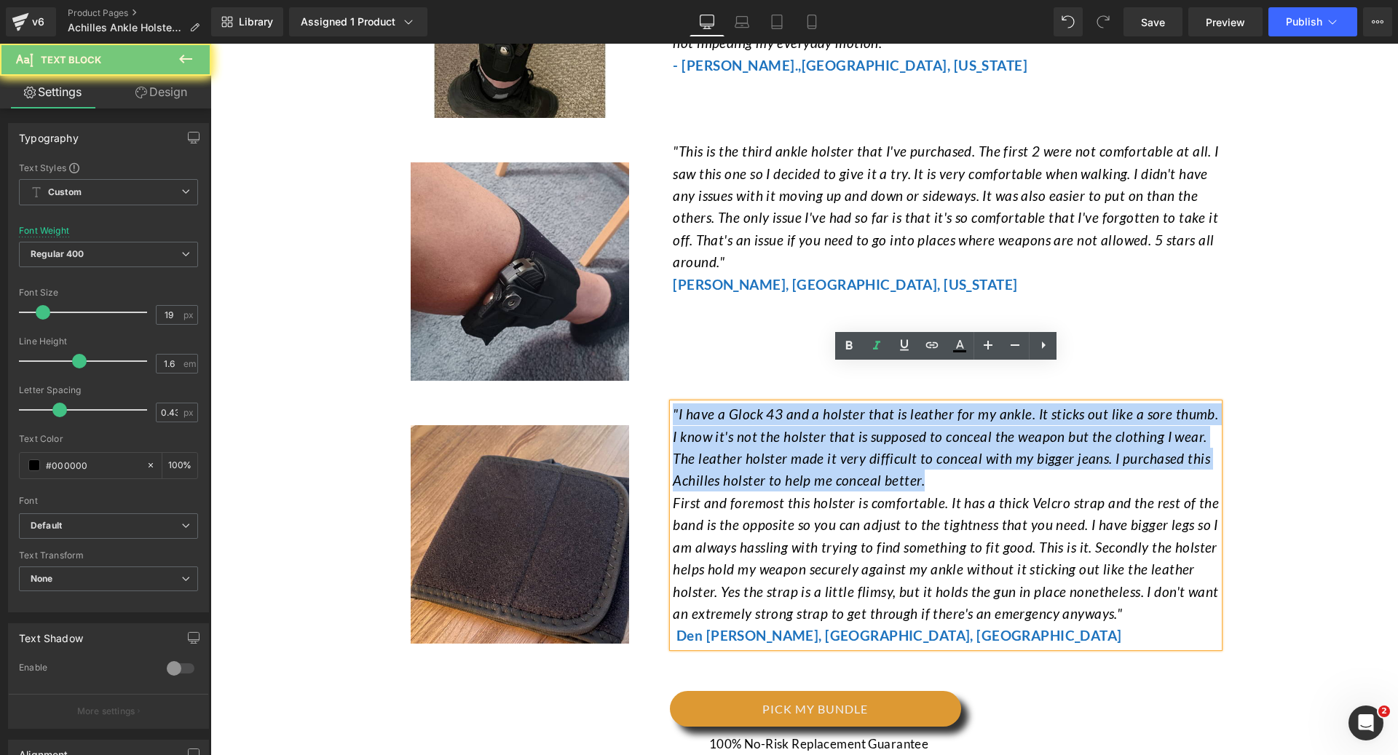
click at [739, 441] on icon ""I have a Glock 43 and a holster that is leather for my ankle. It sticks out li…" at bounding box center [945, 446] width 545 height 83
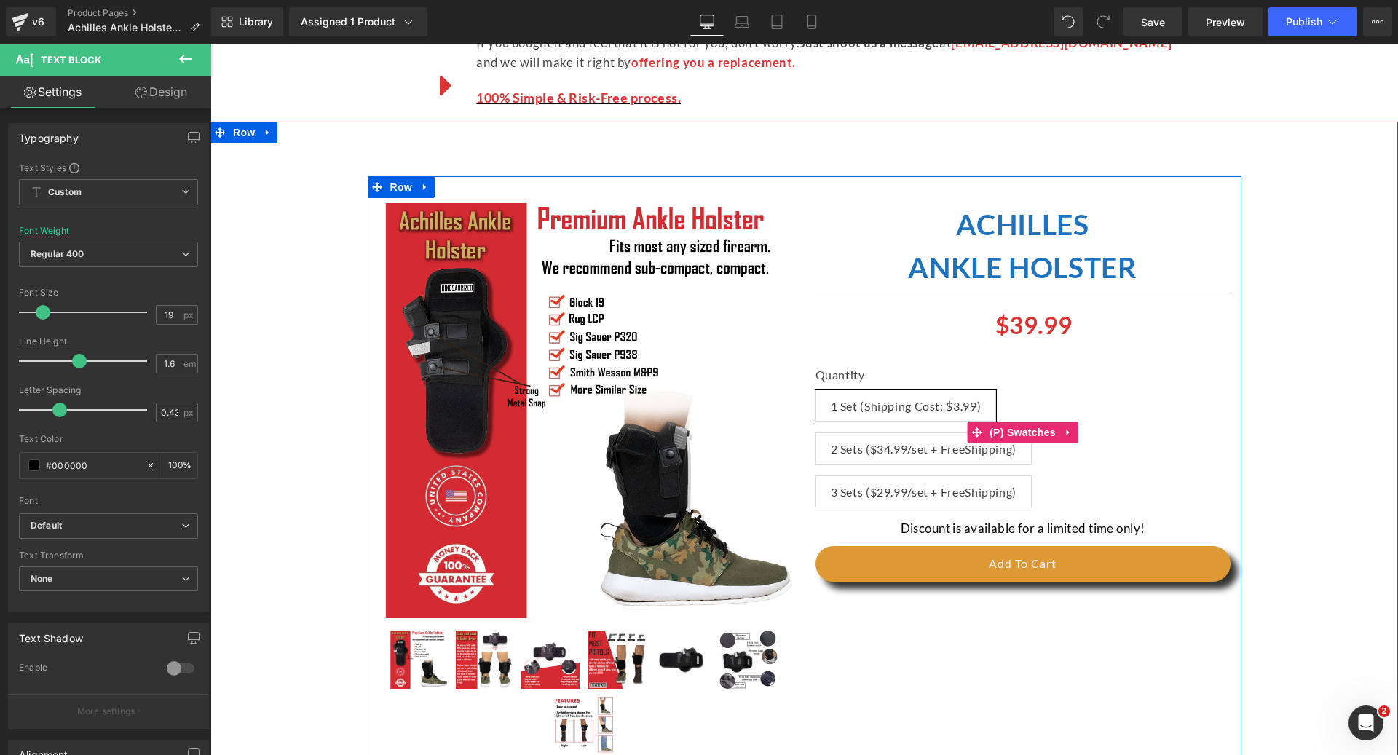
scroll to position [5293, 0]
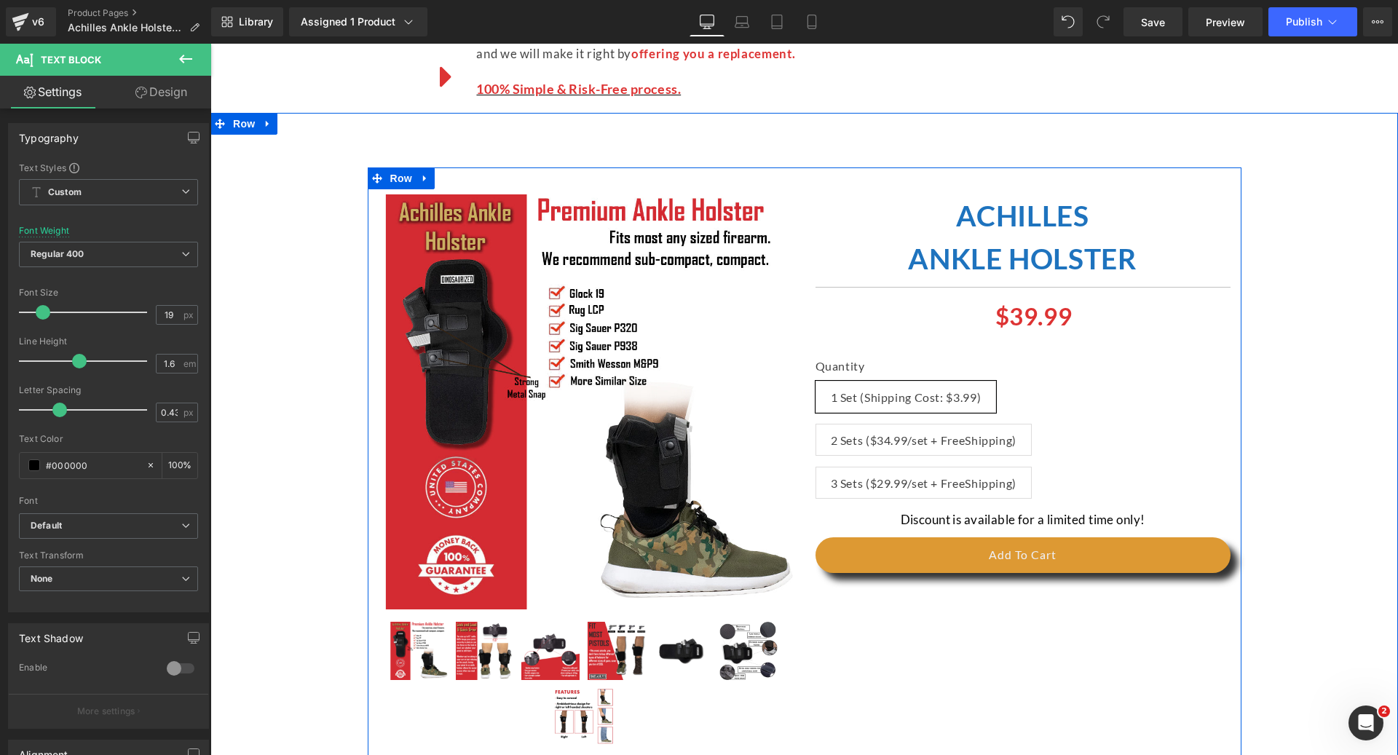
click at [924, 194] on h1 "ACHILLES" at bounding box center [1022, 215] width 415 height 43
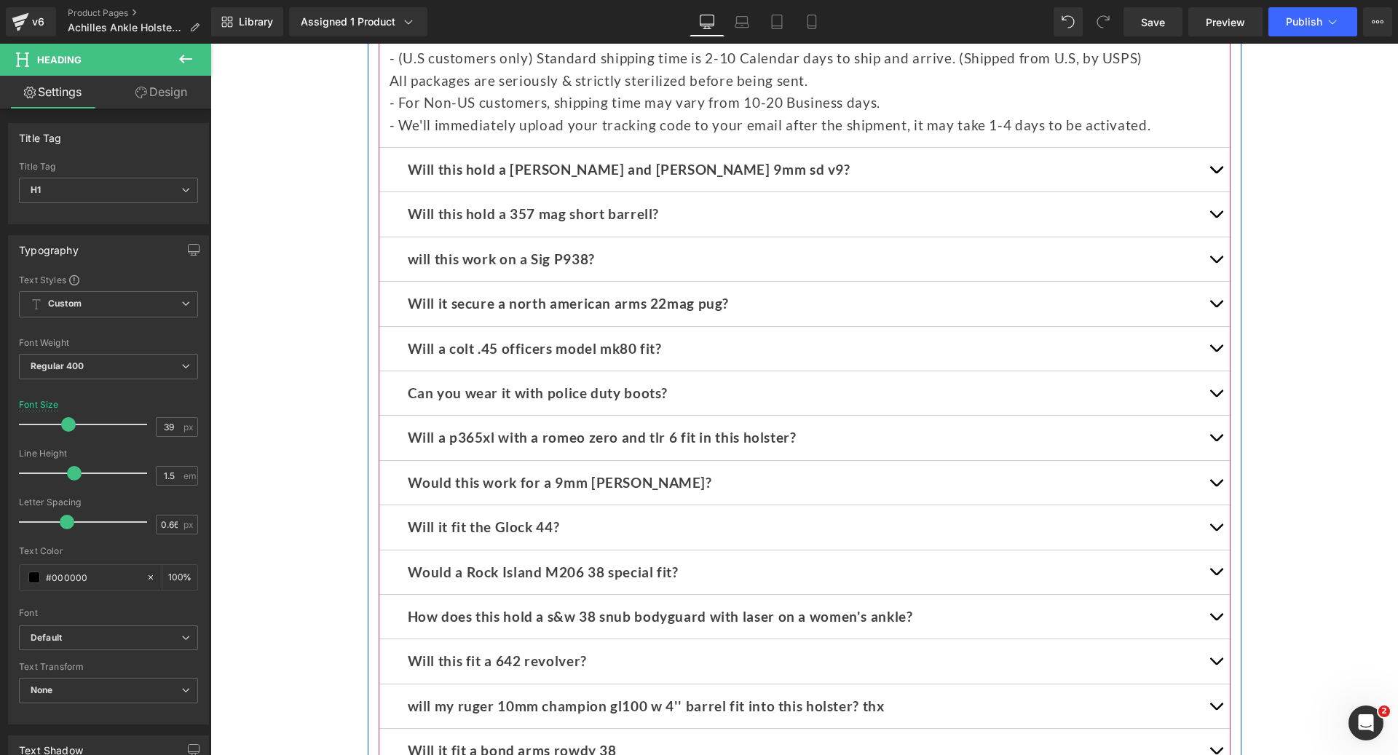
scroll to position [6205, 0]
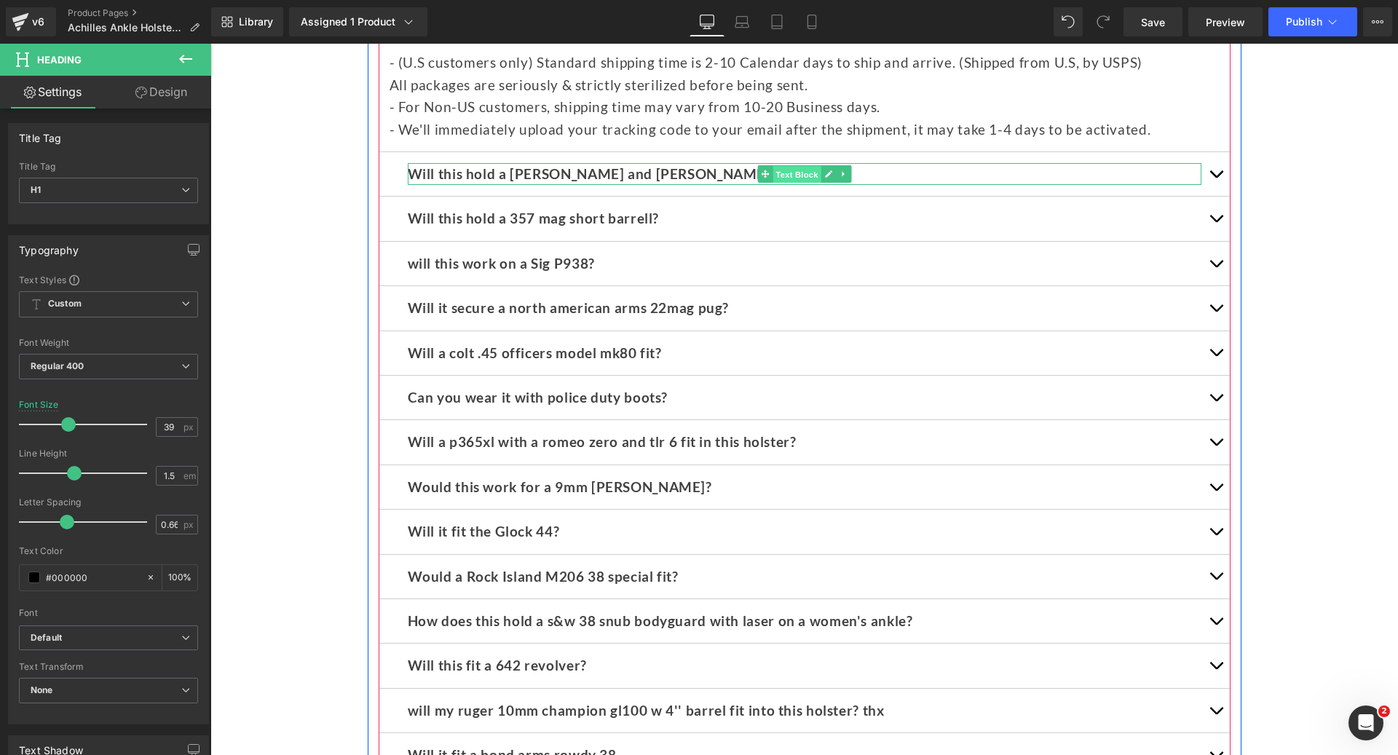
click at [774, 166] on span "Text Block" at bounding box center [796, 174] width 48 height 17
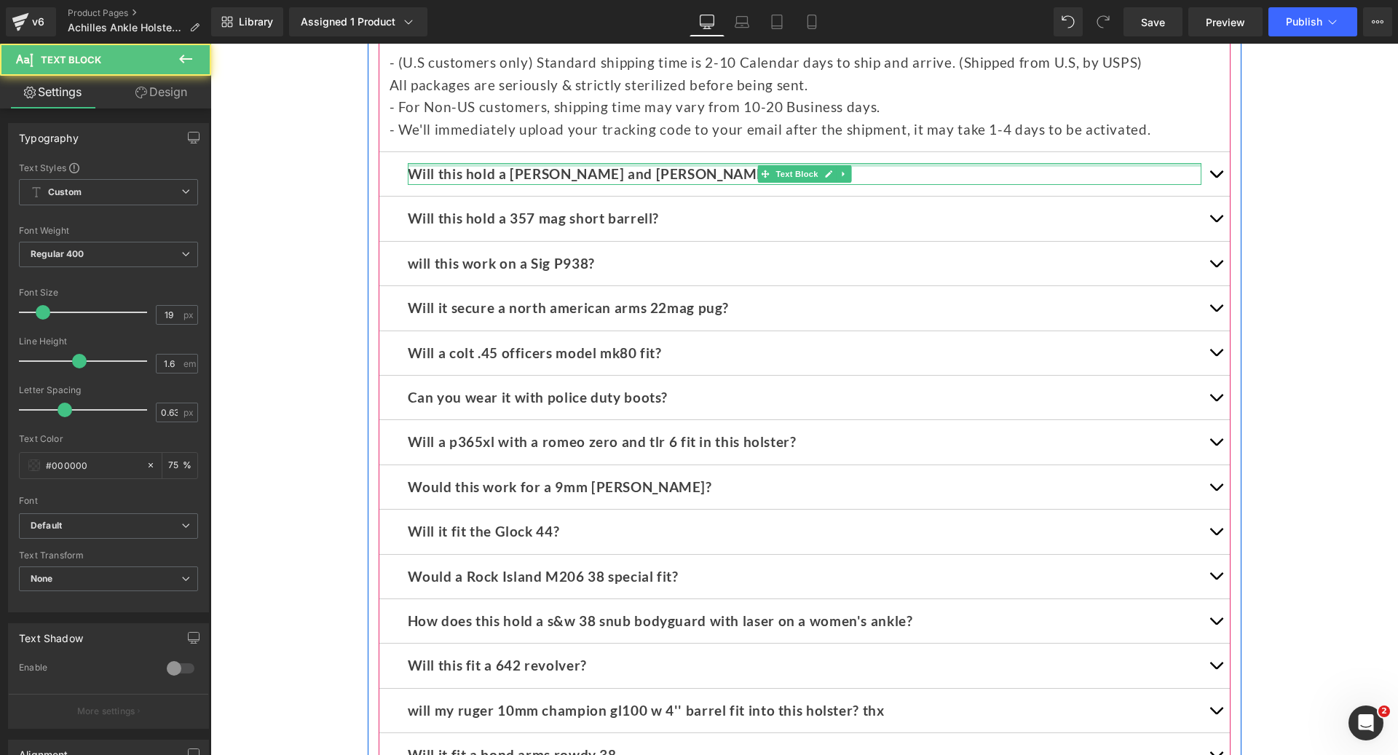
click at [684, 163] on div at bounding box center [804, 165] width 793 height 4
click at [684, 163] on p "Will this hold a [PERSON_NAME] and [PERSON_NAME] 9mm sd v9?" at bounding box center [804, 174] width 793 height 22
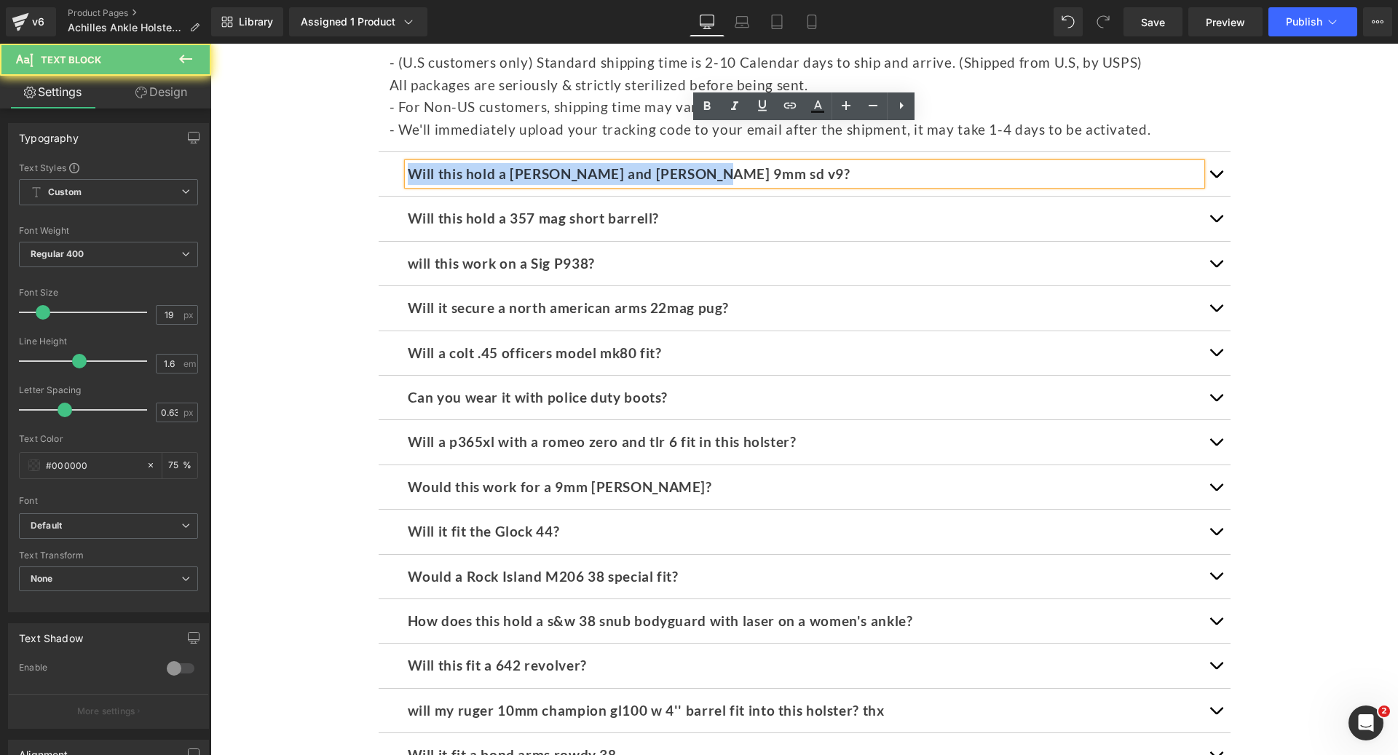
click at [684, 163] on p "Will this hold a [PERSON_NAME] and [PERSON_NAME] 9mm sd v9?" at bounding box center [804, 174] width 793 height 22
click at [689, 163] on p "Will this hold a [PERSON_NAME] and [PERSON_NAME] 9mm sd v9?" at bounding box center [804, 174] width 793 height 22
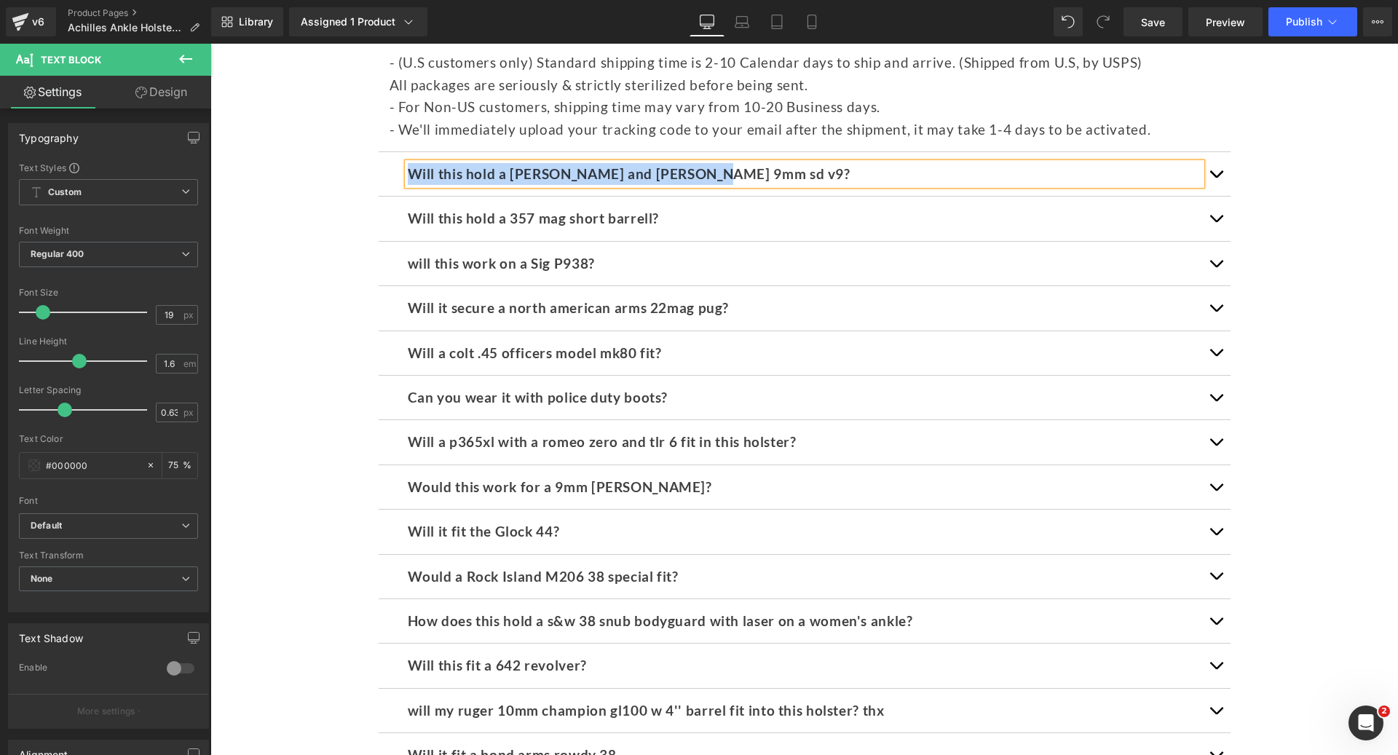
click at [1205, 152] on button "button" at bounding box center [1215, 174] width 29 height 44
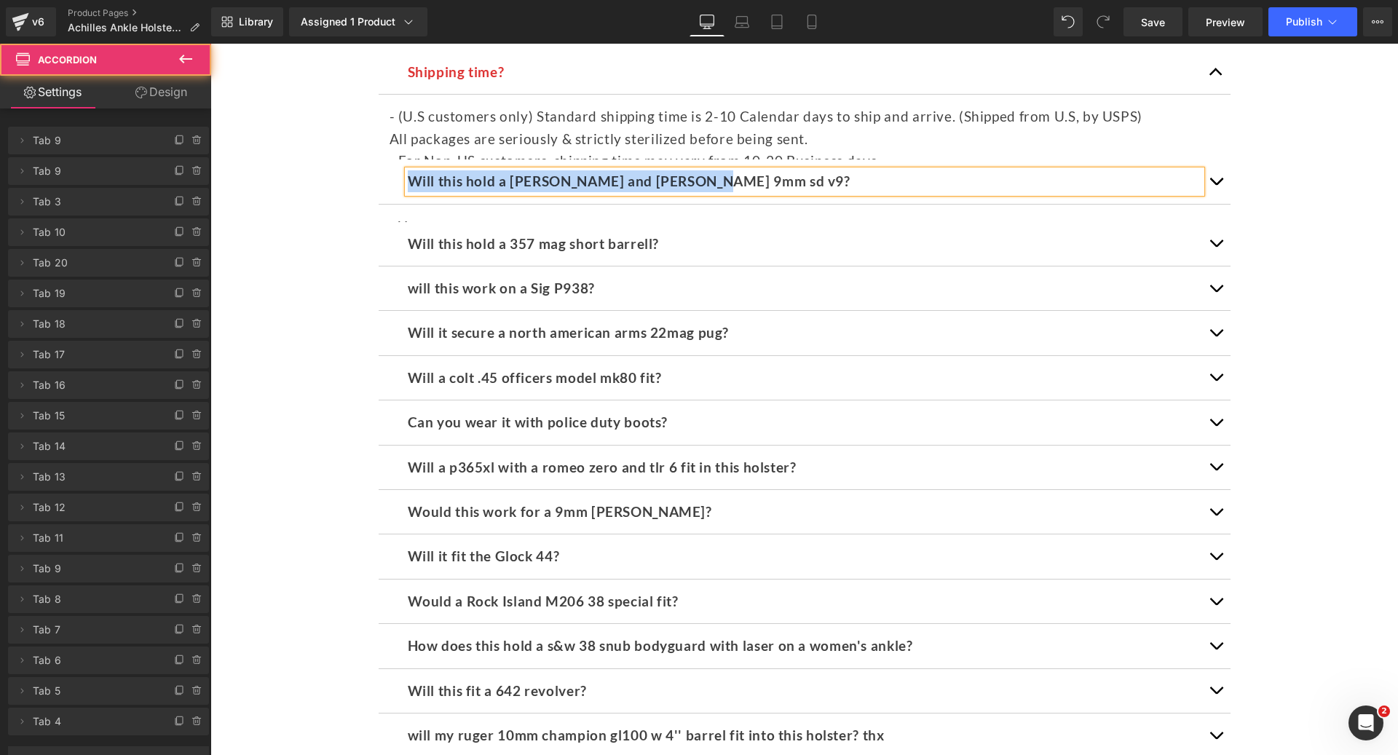
click at [1221, 159] on button "button" at bounding box center [1215, 181] width 29 height 44
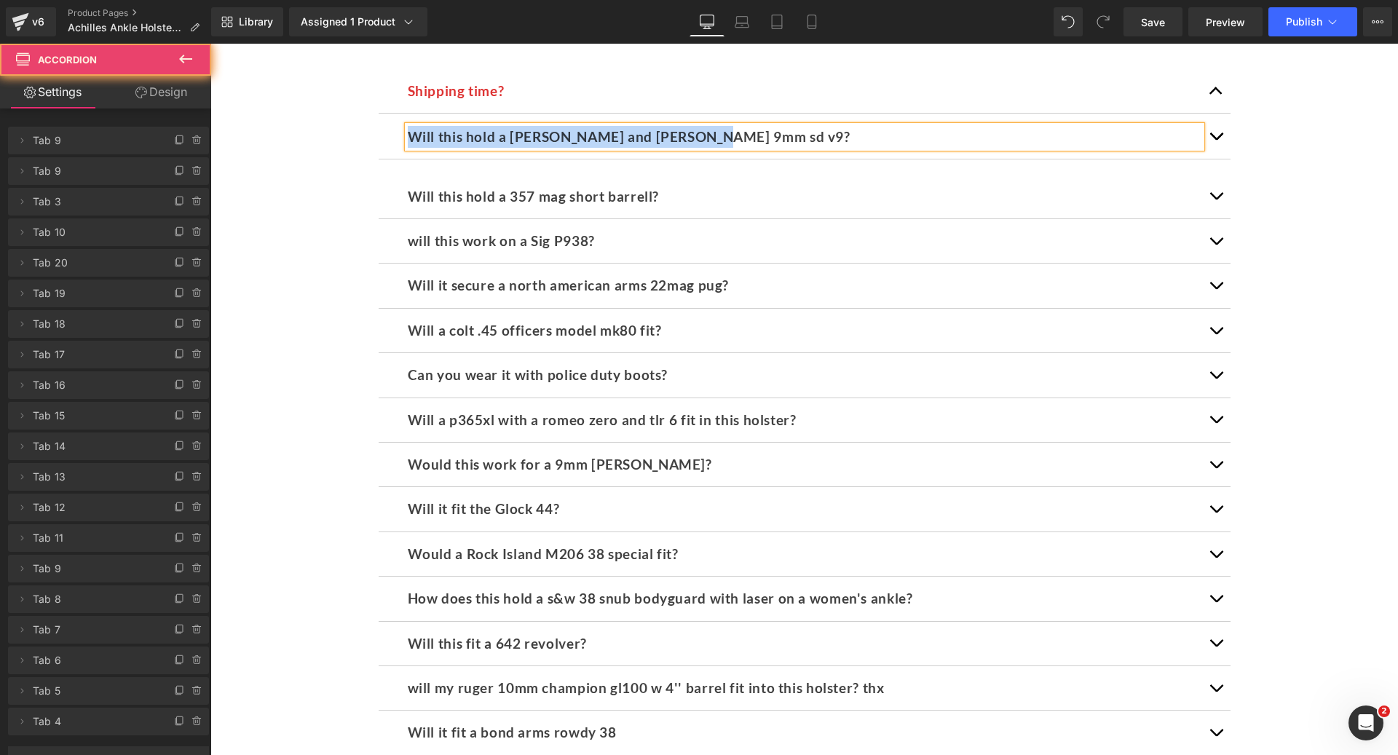
scroll to position [6093, 0]
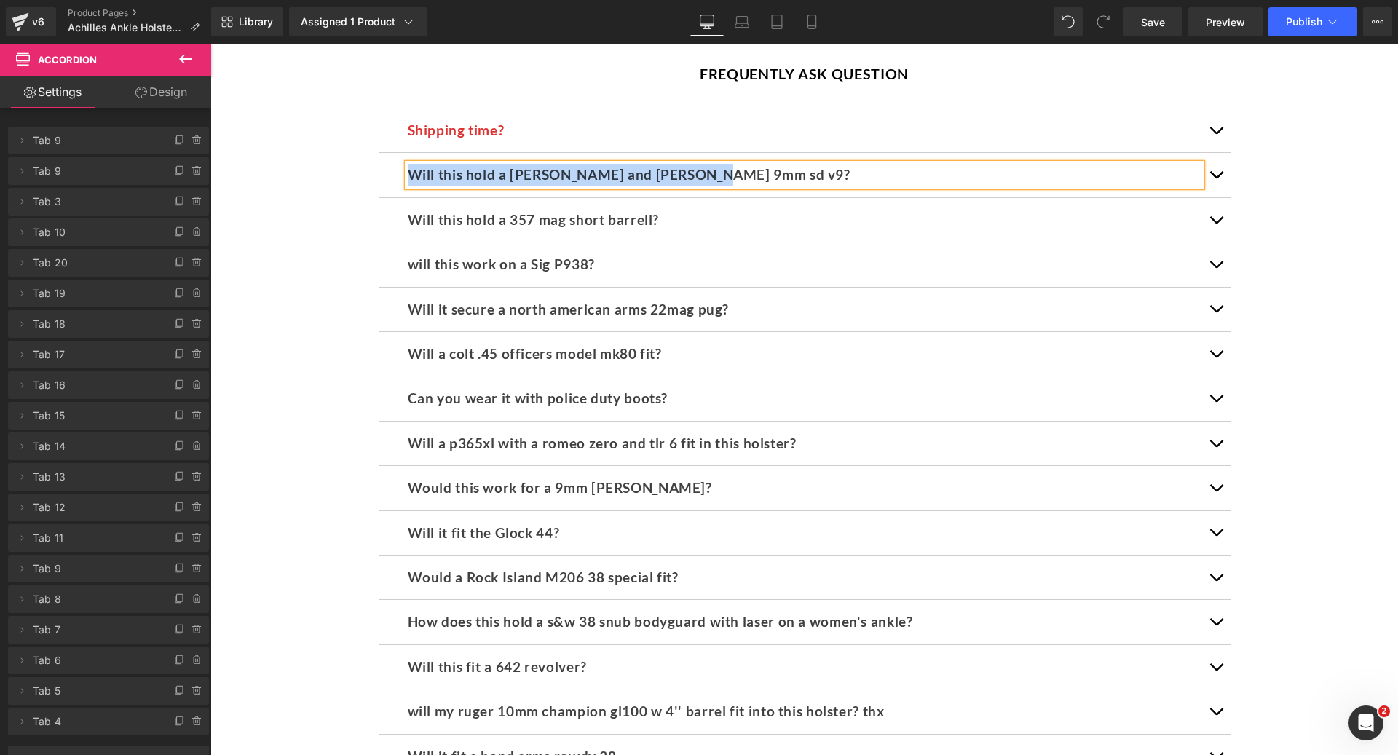
click at [1215, 153] on button "button" at bounding box center [1215, 175] width 29 height 44
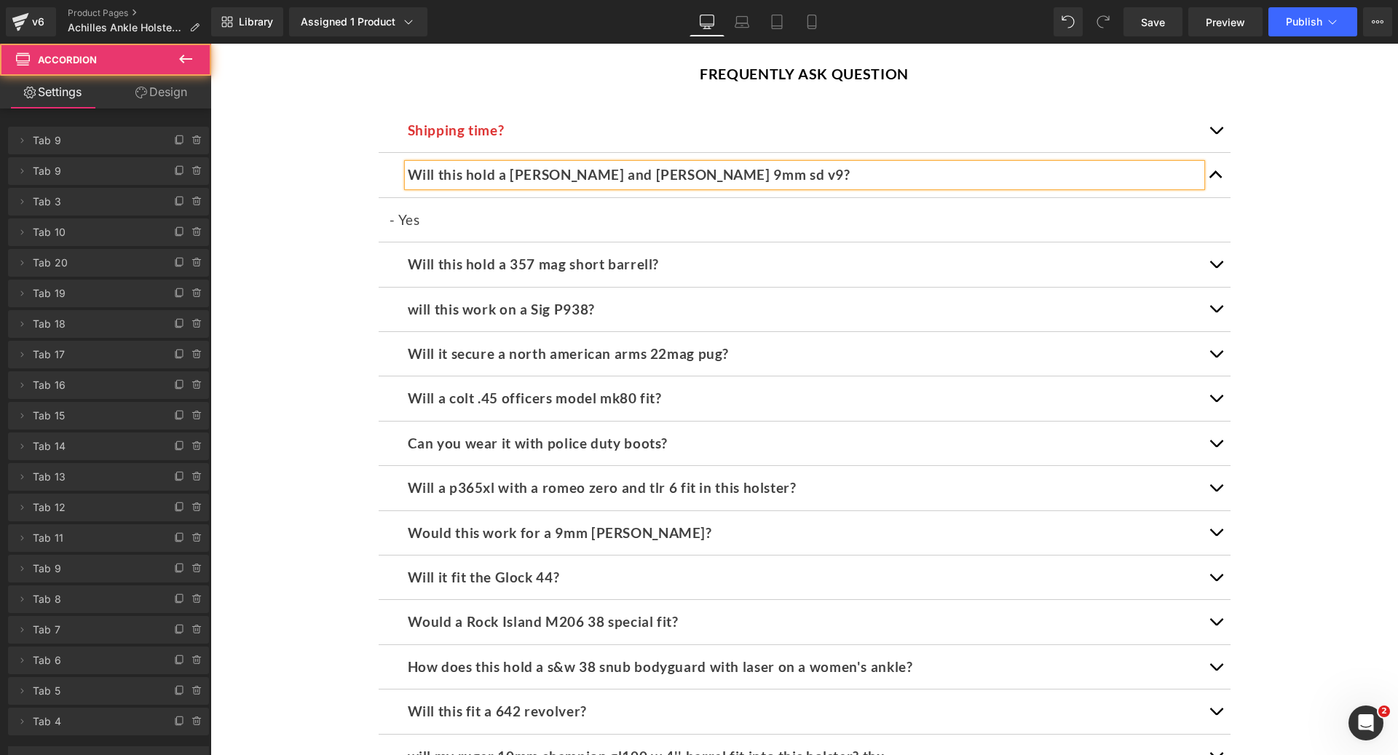
click at [619, 198] on article "- Yes Text Block" at bounding box center [805, 220] width 852 height 44
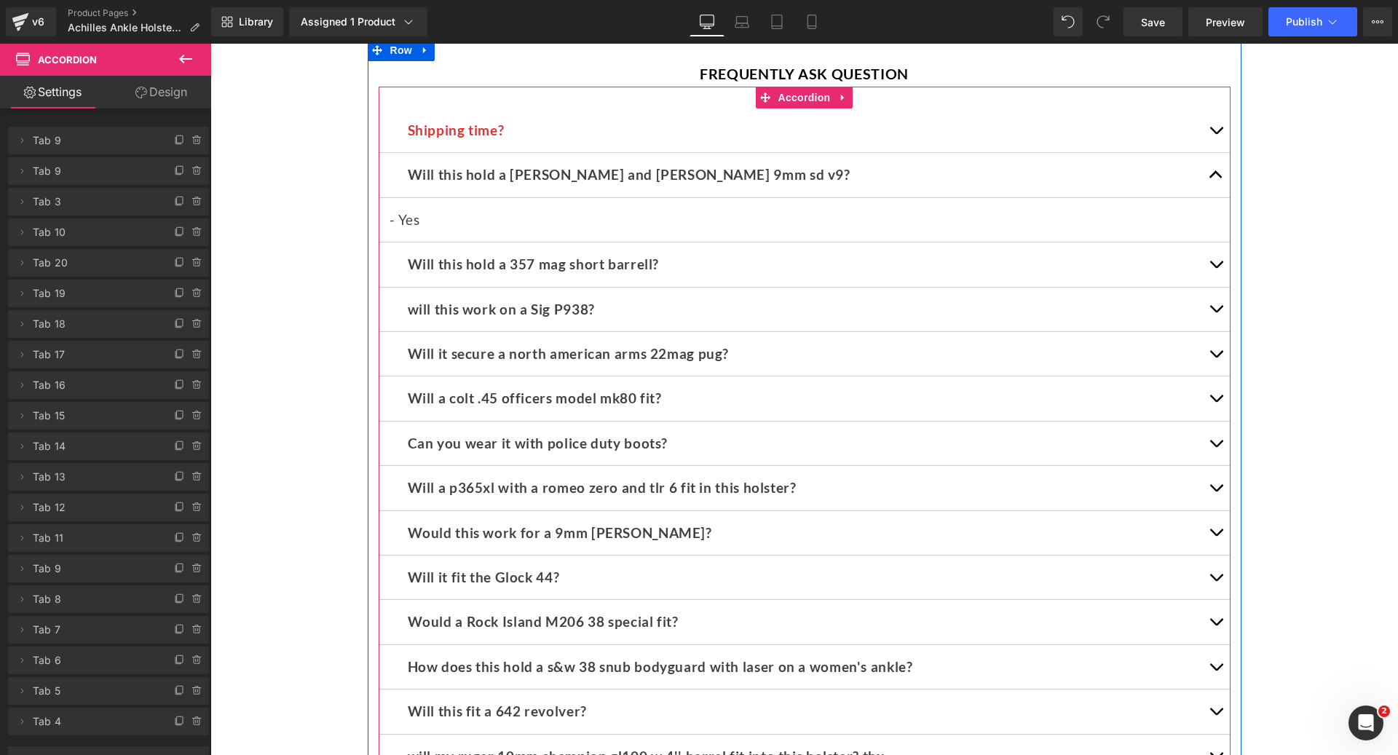
click at [435, 255] on b "Will this hold a 357 mag short barrell?" at bounding box center [534, 263] width 252 height 17
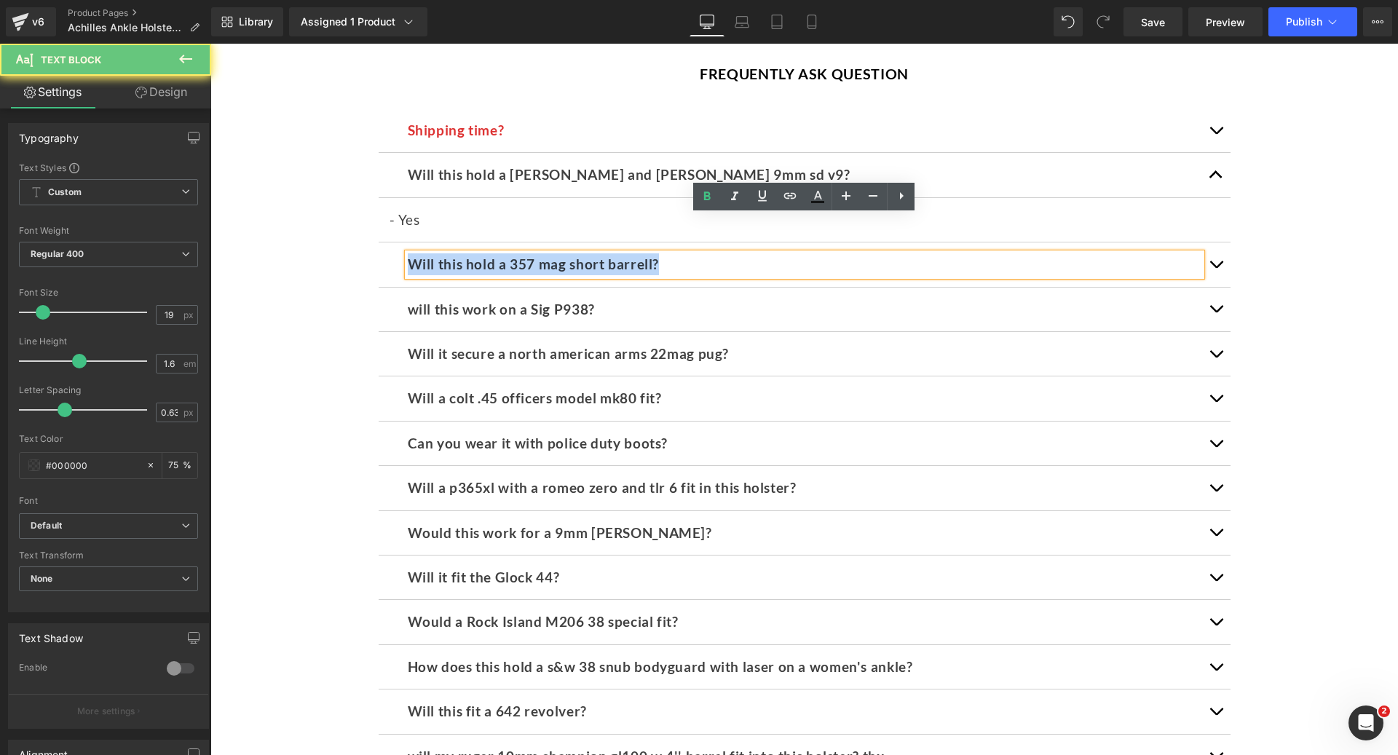
click at [435, 255] on b "Will this hold a 357 mag short barrell?" at bounding box center [534, 263] width 252 height 17
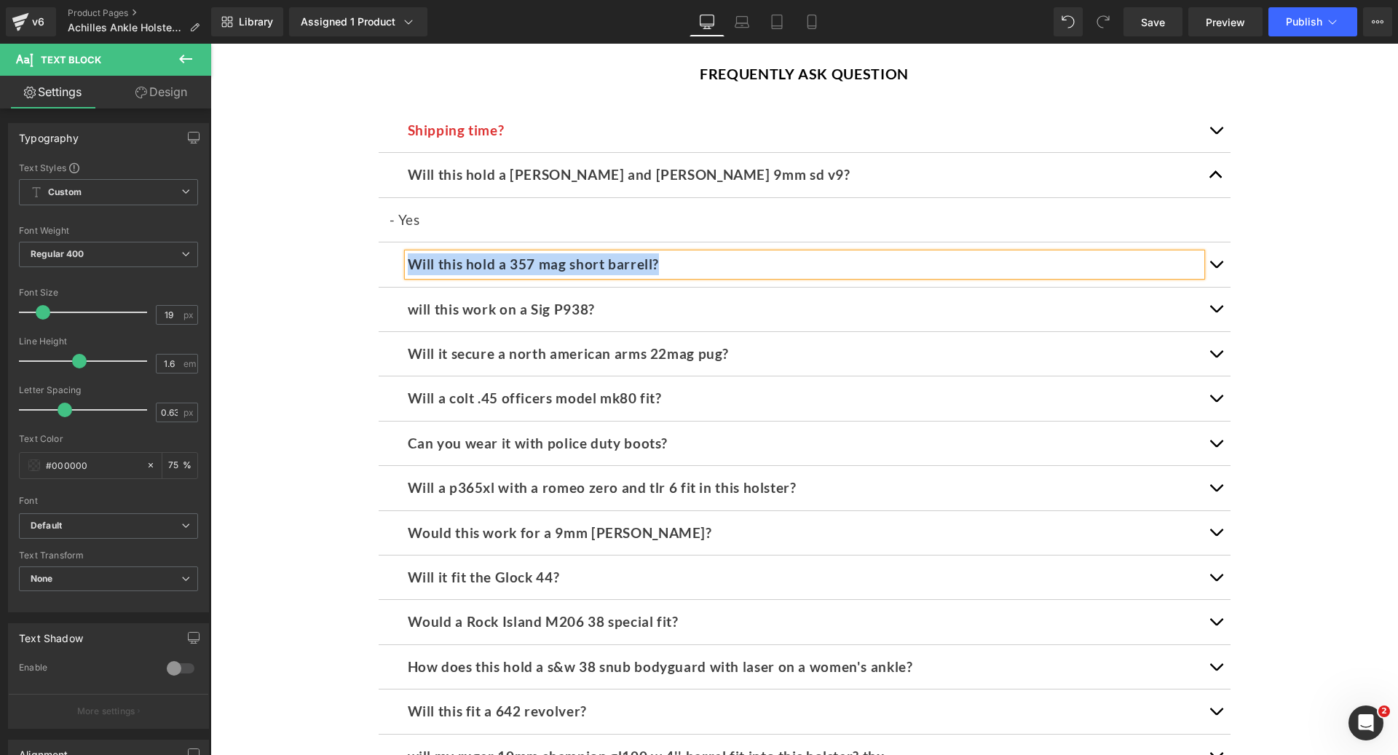
click at [1211, 242] on button "button" at bounding box center [1215, 264] width 29 height 44
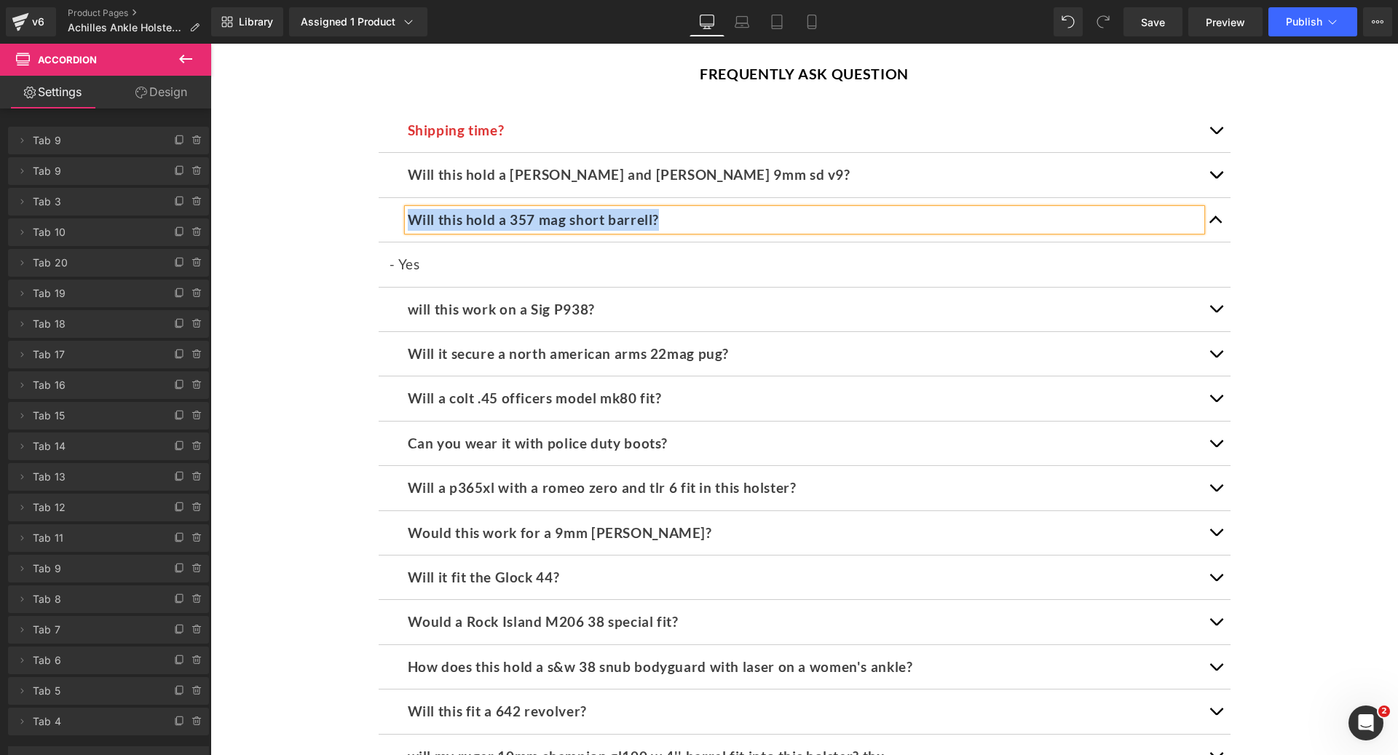
click at [477, 301] on b "will this work on a Sig P938?" at bounding box center [501, 309] width 187 height 17
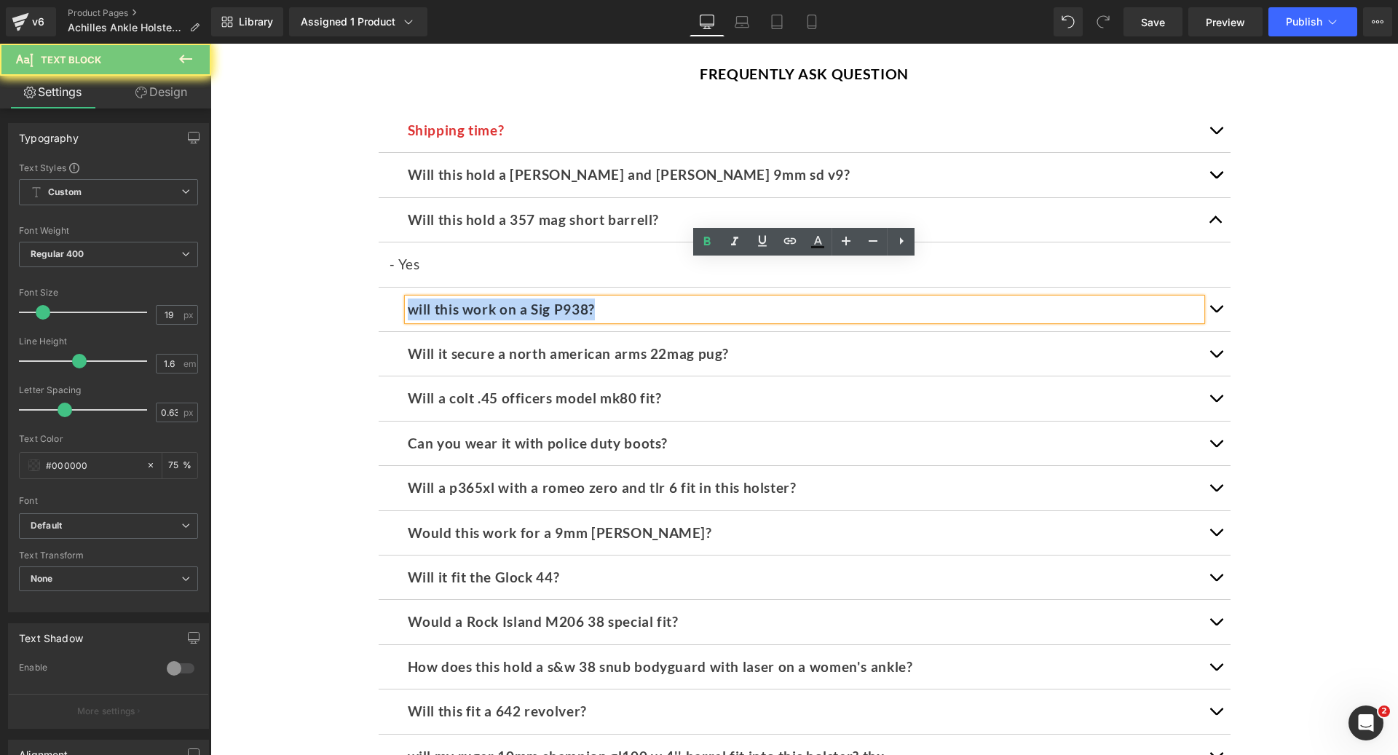
click at [477, 301] on b "will this work on a Sig P938?" at bounding box center [501, 309] width 187 height 17
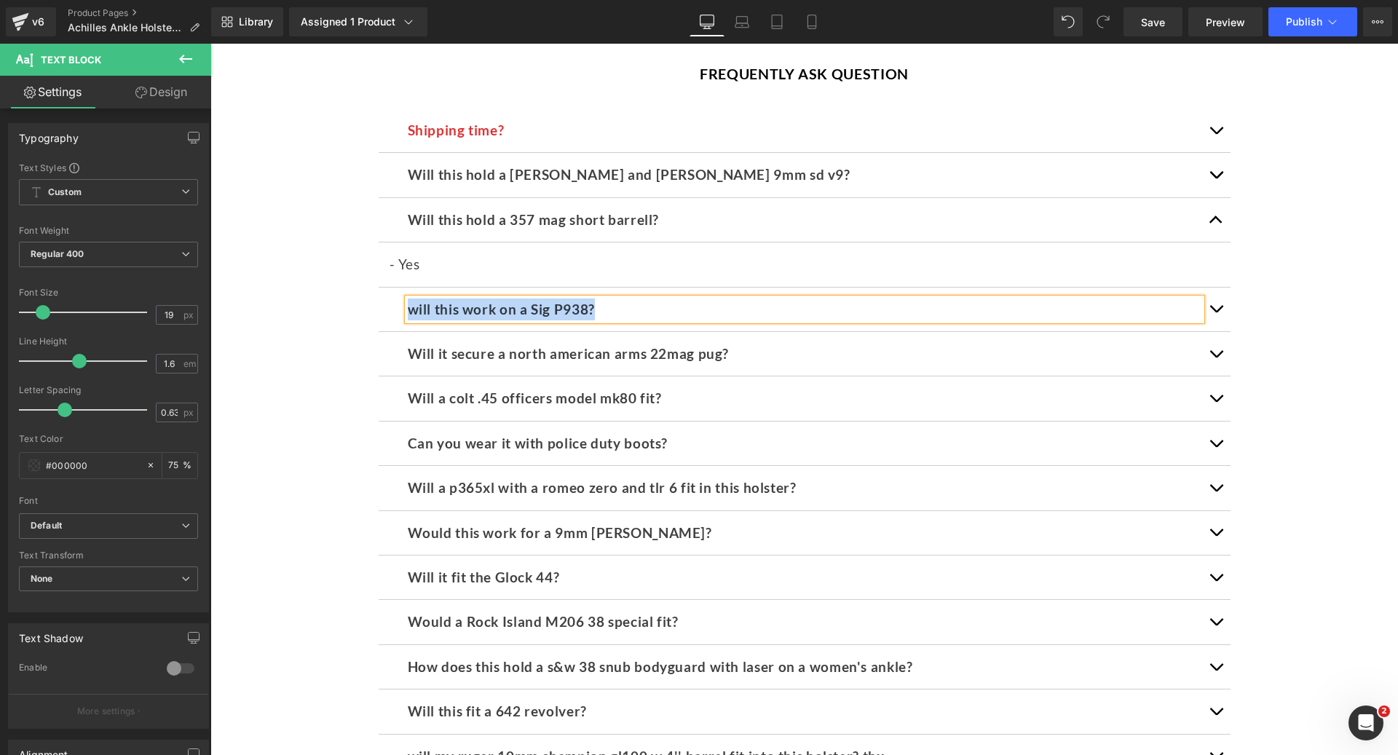
click at [1216, 288] on button "button" at bounding box center [1215, 310] width 29 height 44
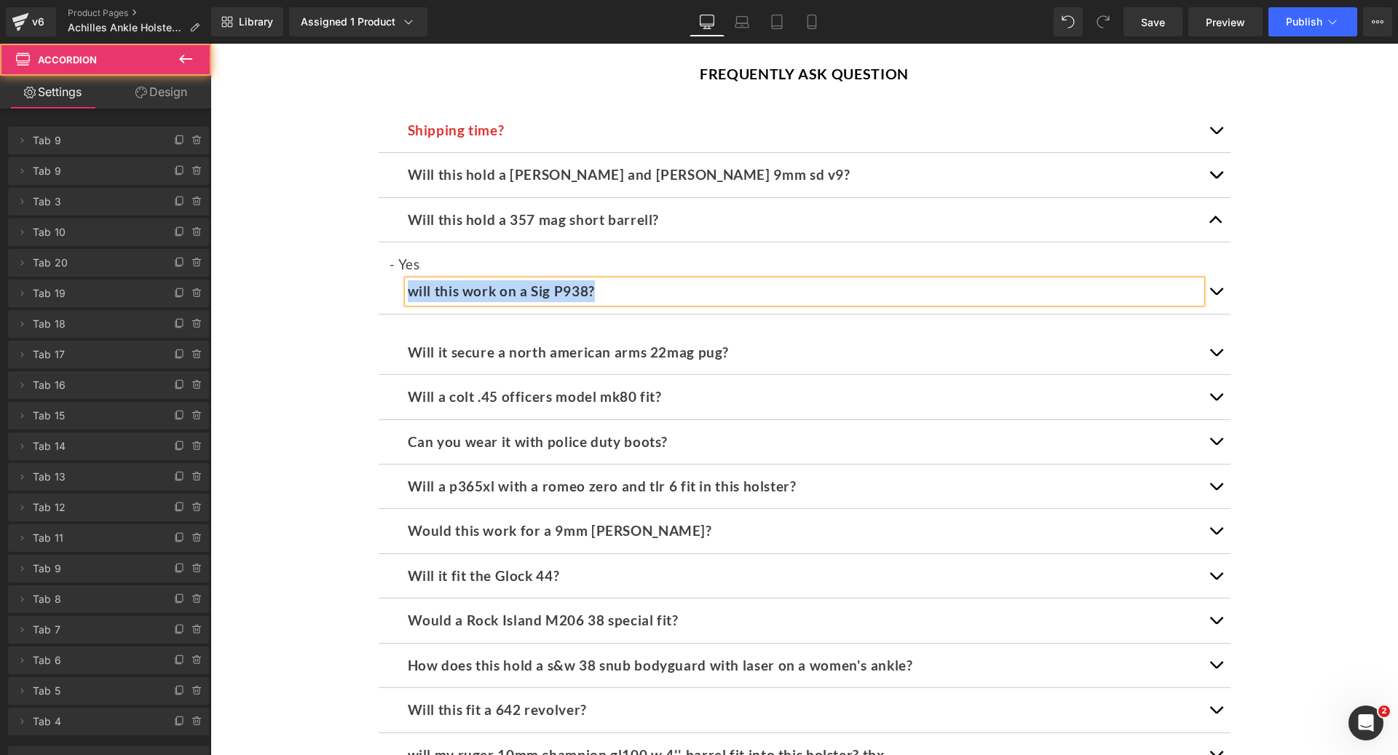
click at [1216, 269] on div "will this work on a Sig P938? Text Block - Yes Text Block" at bounding box center [805, 299] width 852 height 60
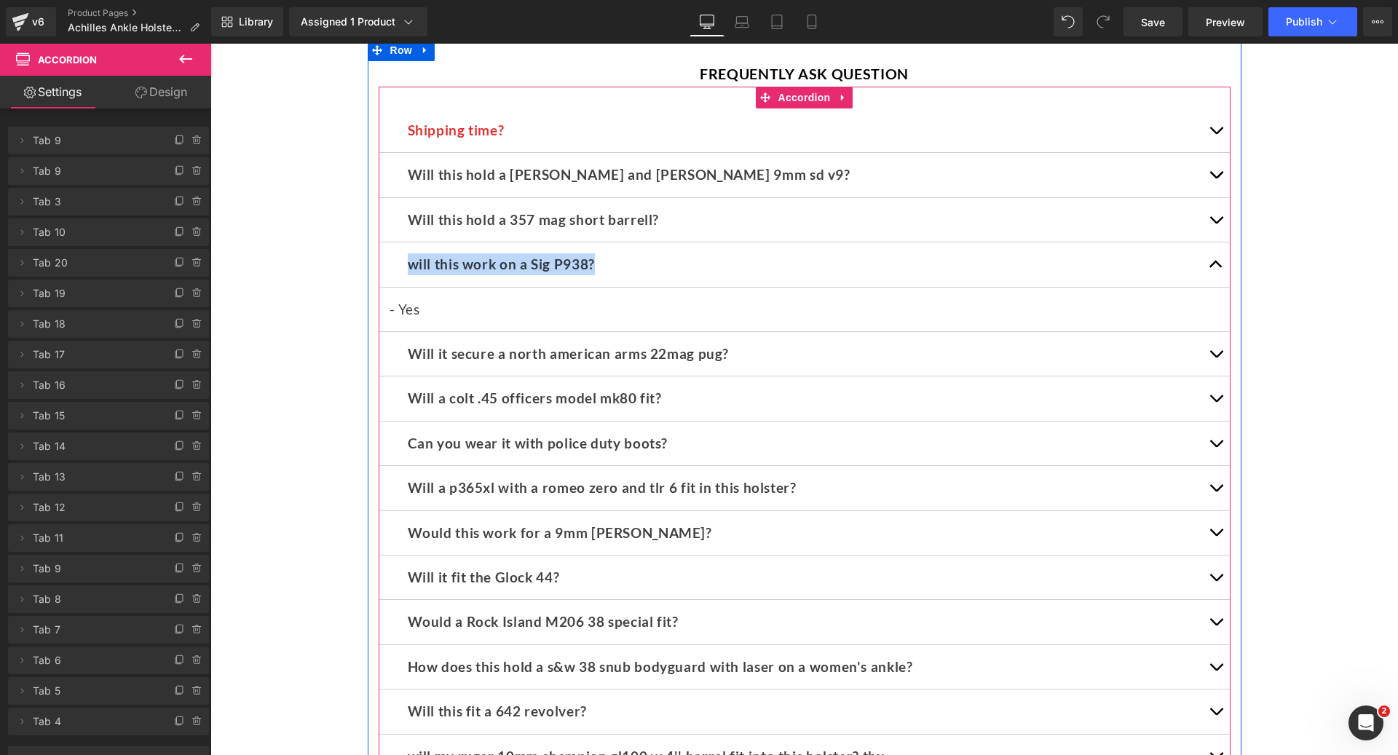
click at [210, 44] on div at bounding box center [210, 44] width 0 height 0
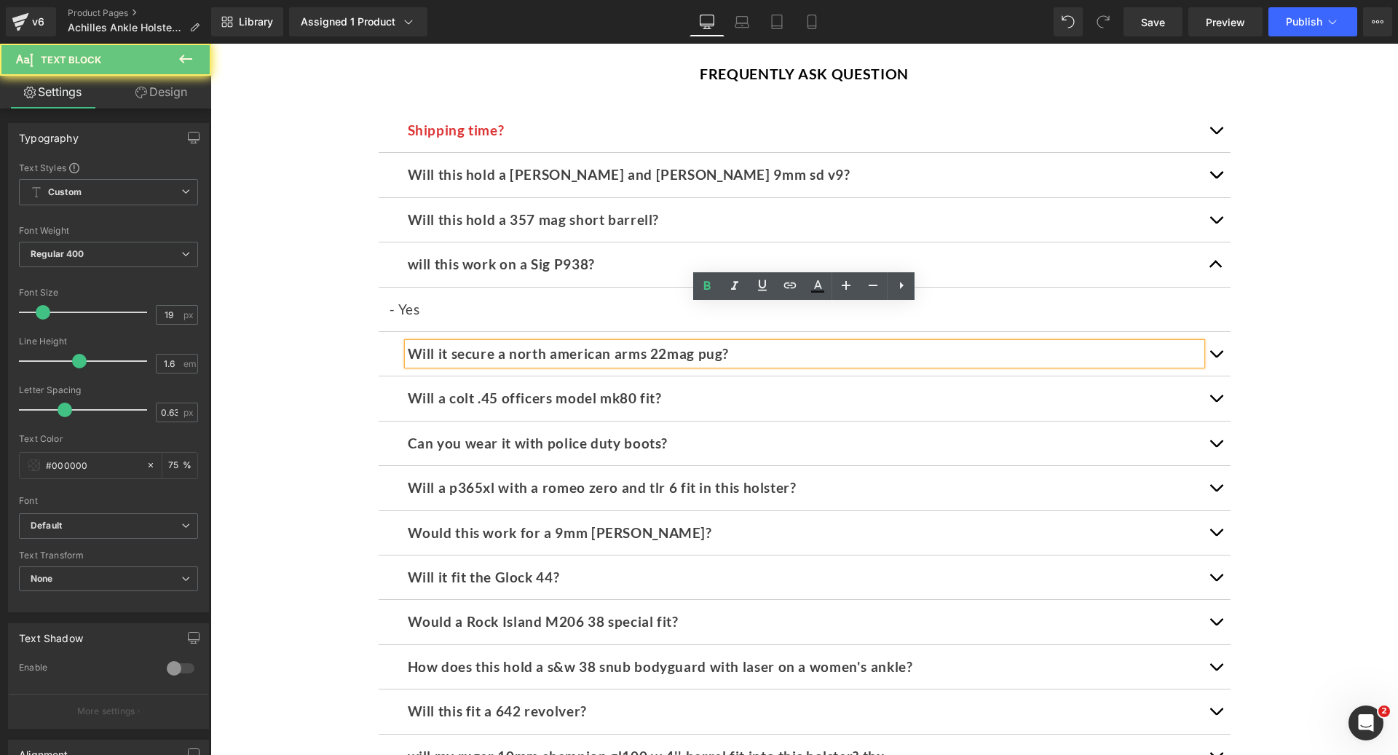
click at [534, 345] on b "Will it secure a north american arms 22mag pug?" at bounding box center [569, 353] width 322 height 17
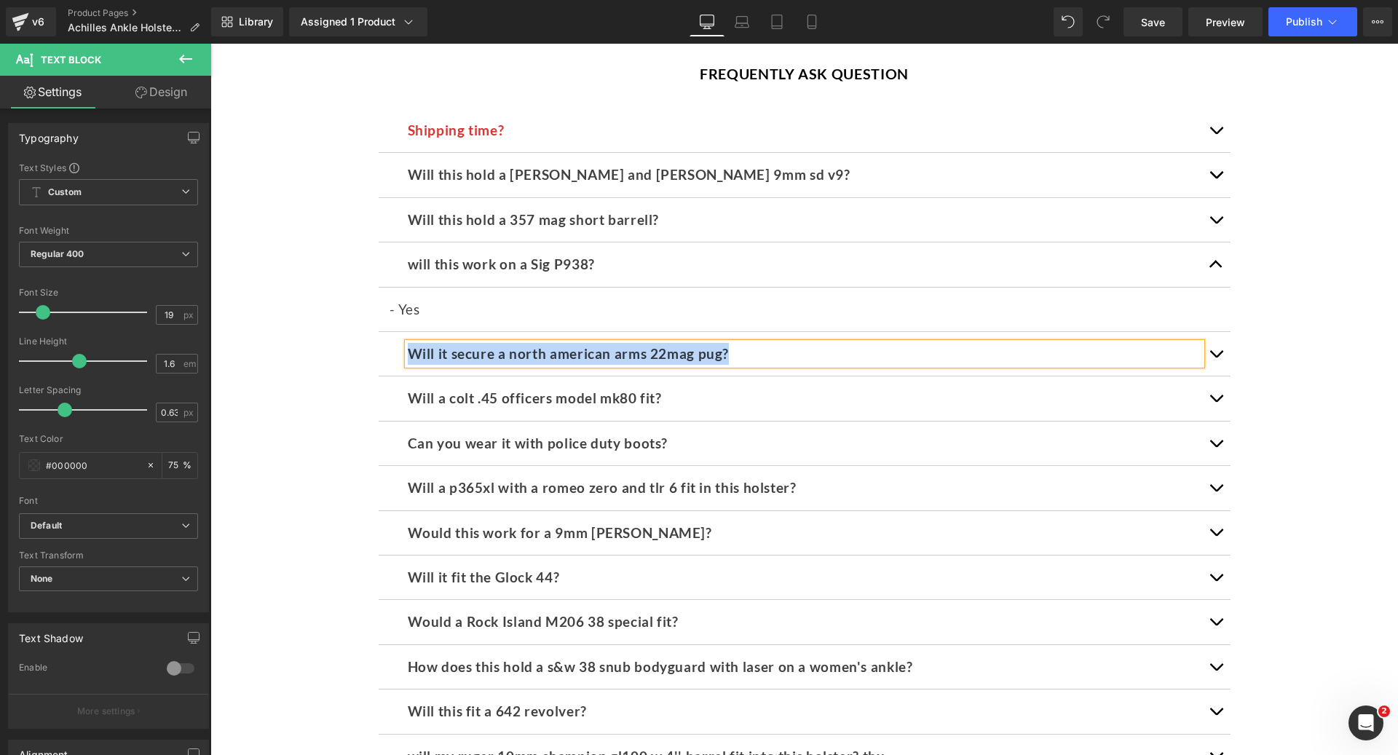
click at [1209, 332] on button "button" at bounding box center [1215, 354] width 29 height 44
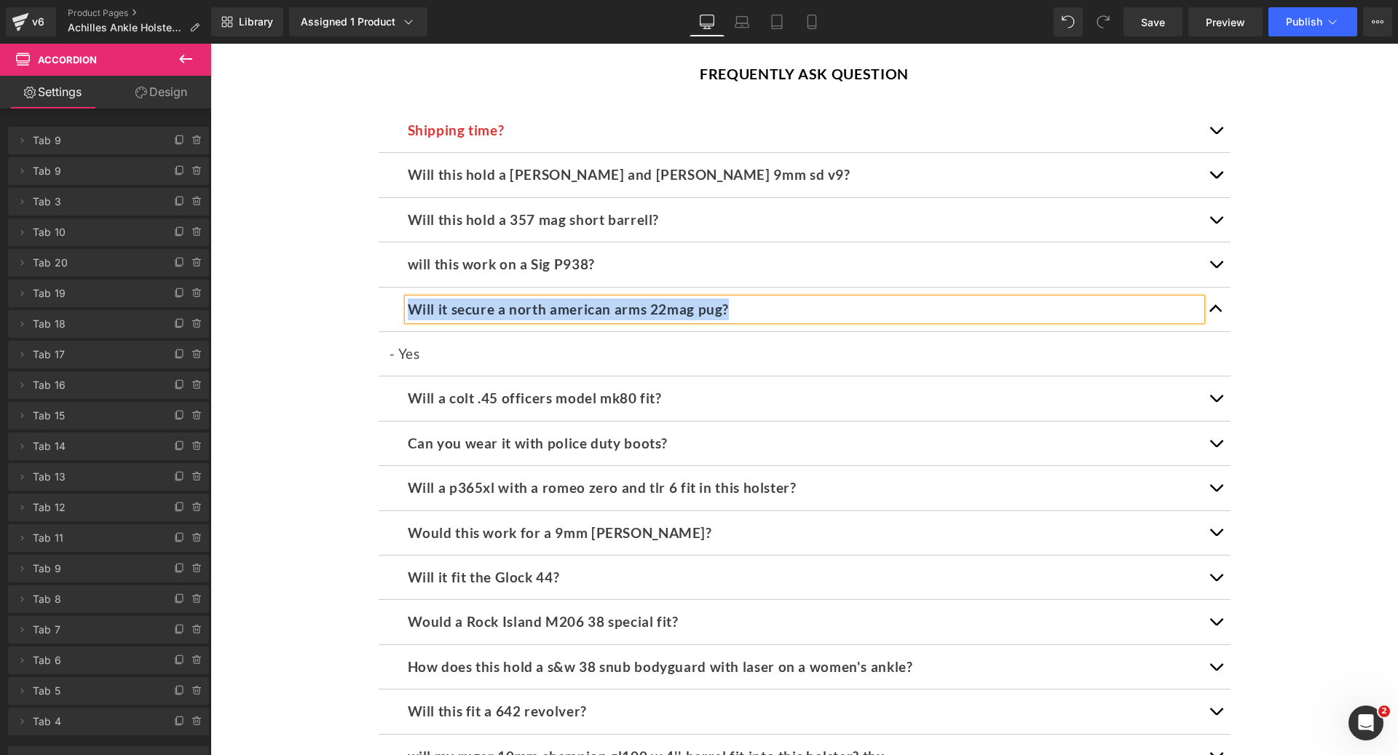
click at [585, 387] on div "Will a colt .45 officers model mk80 fit? Text Block" at bounding box center [804, 398] width 793 height 22
click at [585, 389] on b "Will a colt .45 officers model mk80 fit?" at bounding box center [535, 397] width 254 height 17
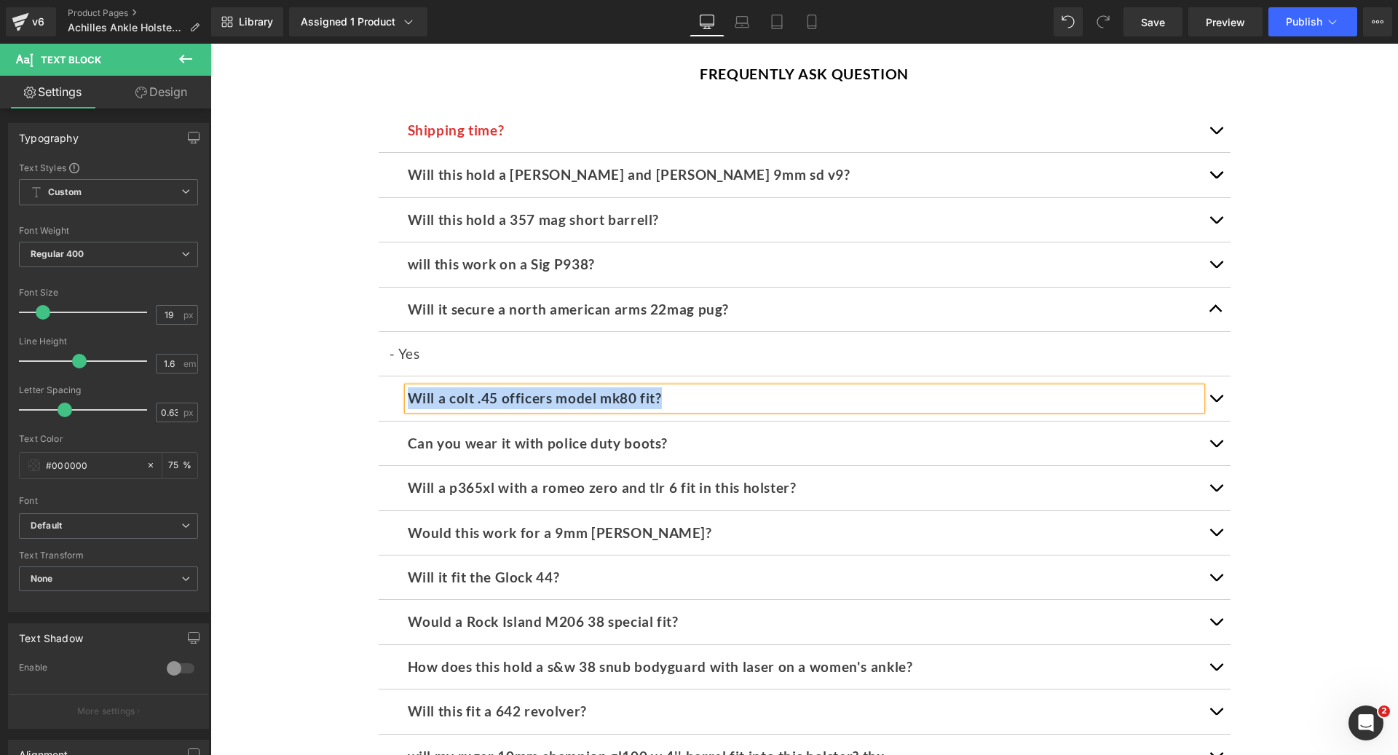
click at [1217, 376] on button "button" at bounding box center [1215, 398] width 29 height 44
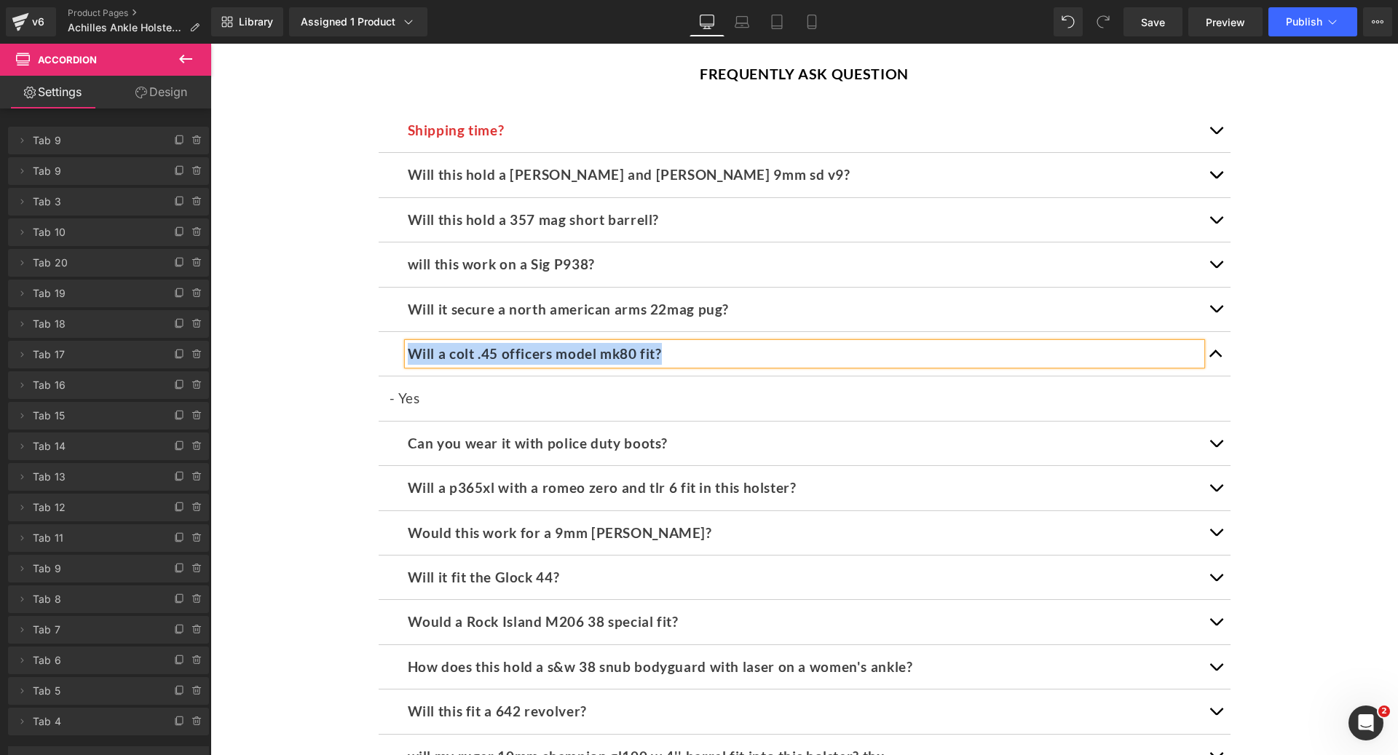
click at [587, 435] on b "Can you wear it with police duty boots?" at bounding box center [538, 443] width 261 height 17
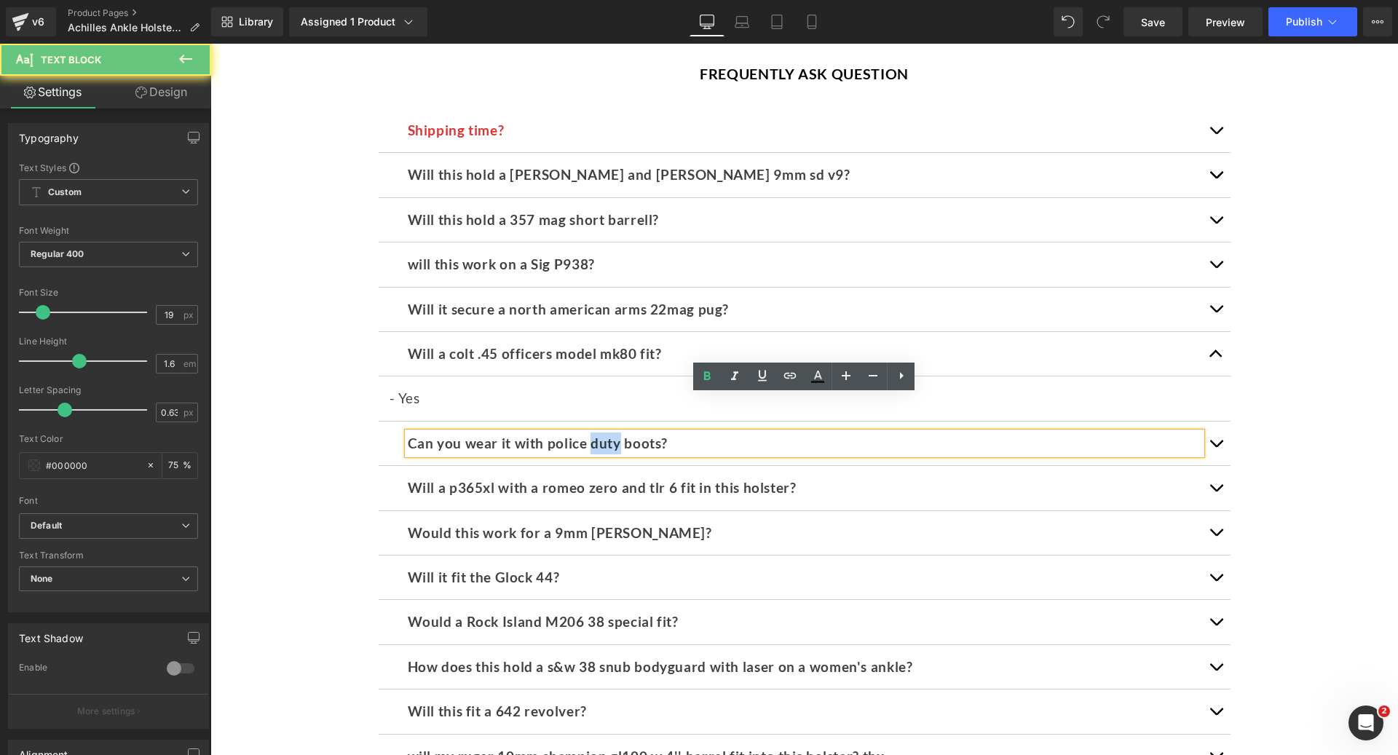
click at [587, 435] on b "Can you wear it with police duty boots?" at bounding box center [538, 443] width 261 height 17
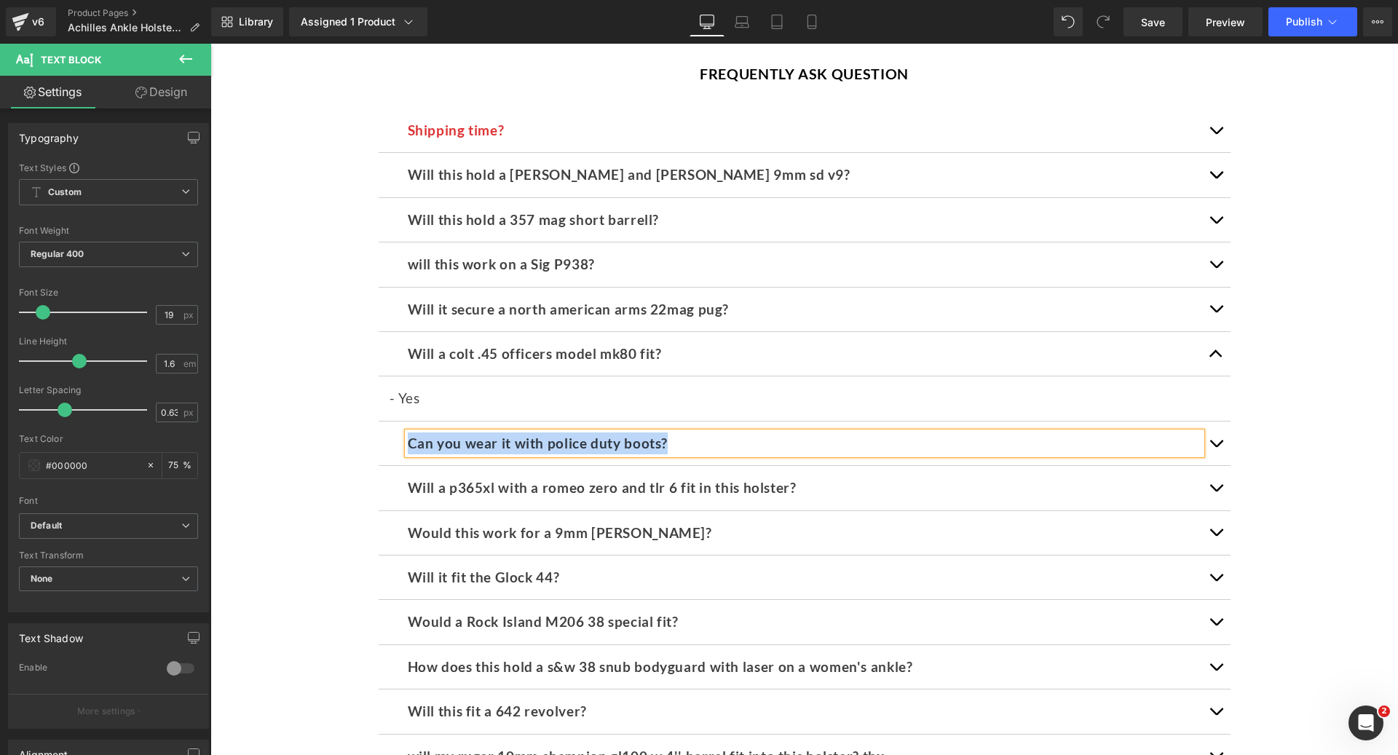
click at [1211, 421] on button "button" at bounding box center [1215, 443] width 29 height 44
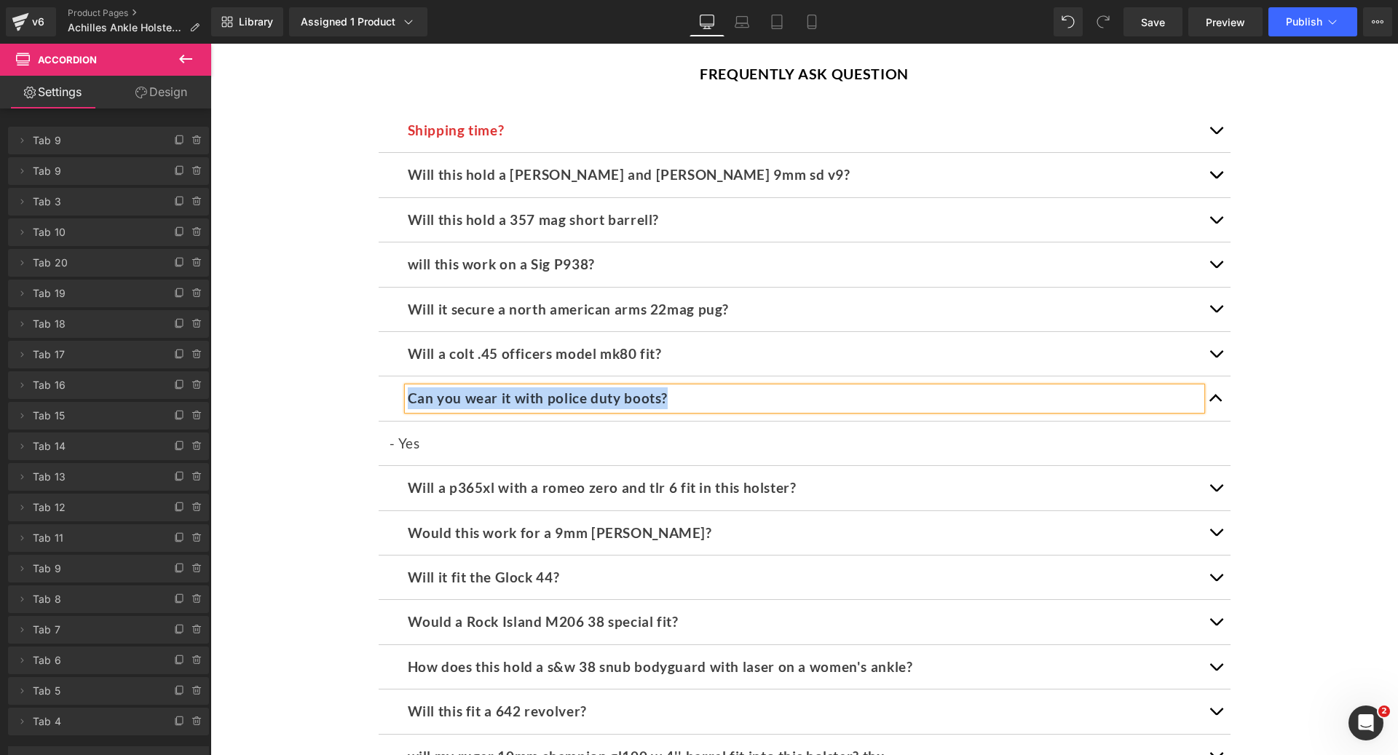
click at [619, 477] on div "Will a p365xl with a romeo zero and tlr 6 fit in this holster? Text Block" at bounding box center [804, 488] width 793 height 22
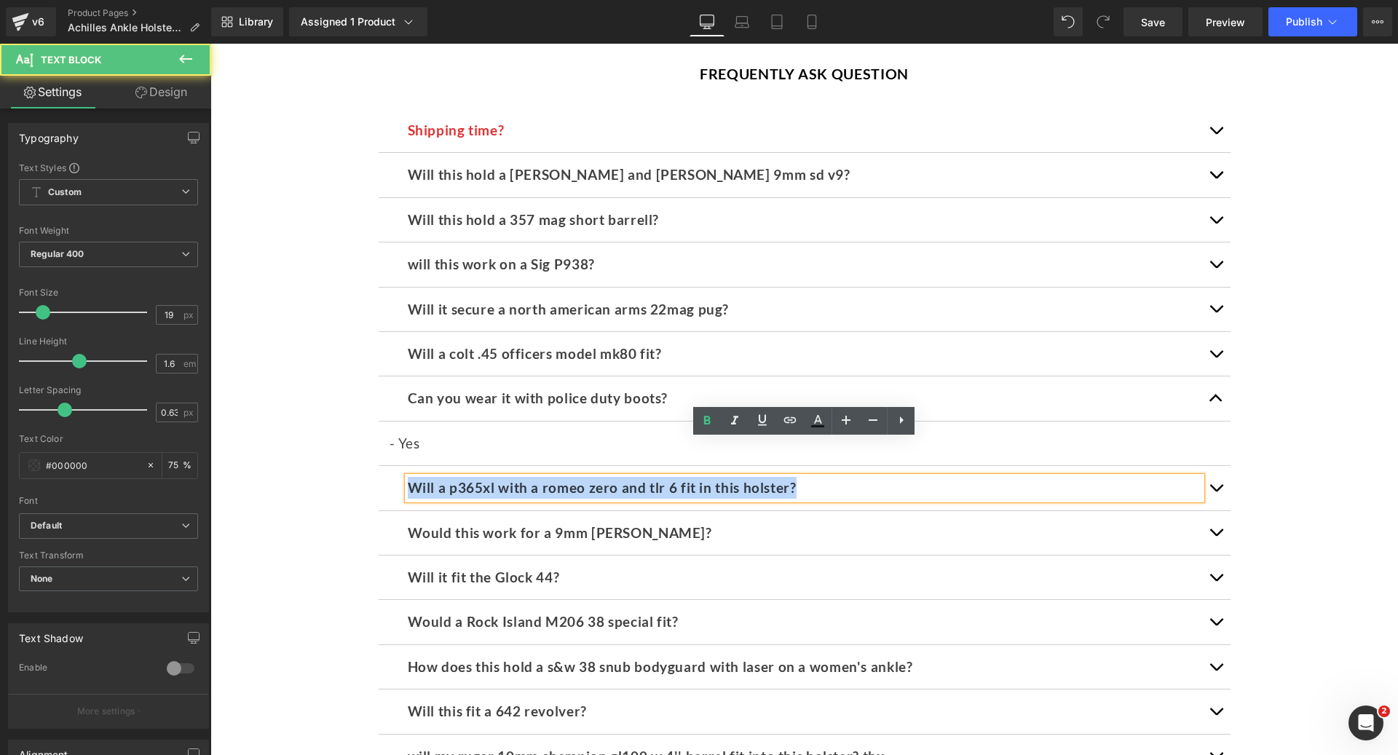
click at [619, 479] on b "Will a p365xl with a romeo zero and tlr 6 fit in this holster?" at bounding box center [602, 487] width 389 height 17
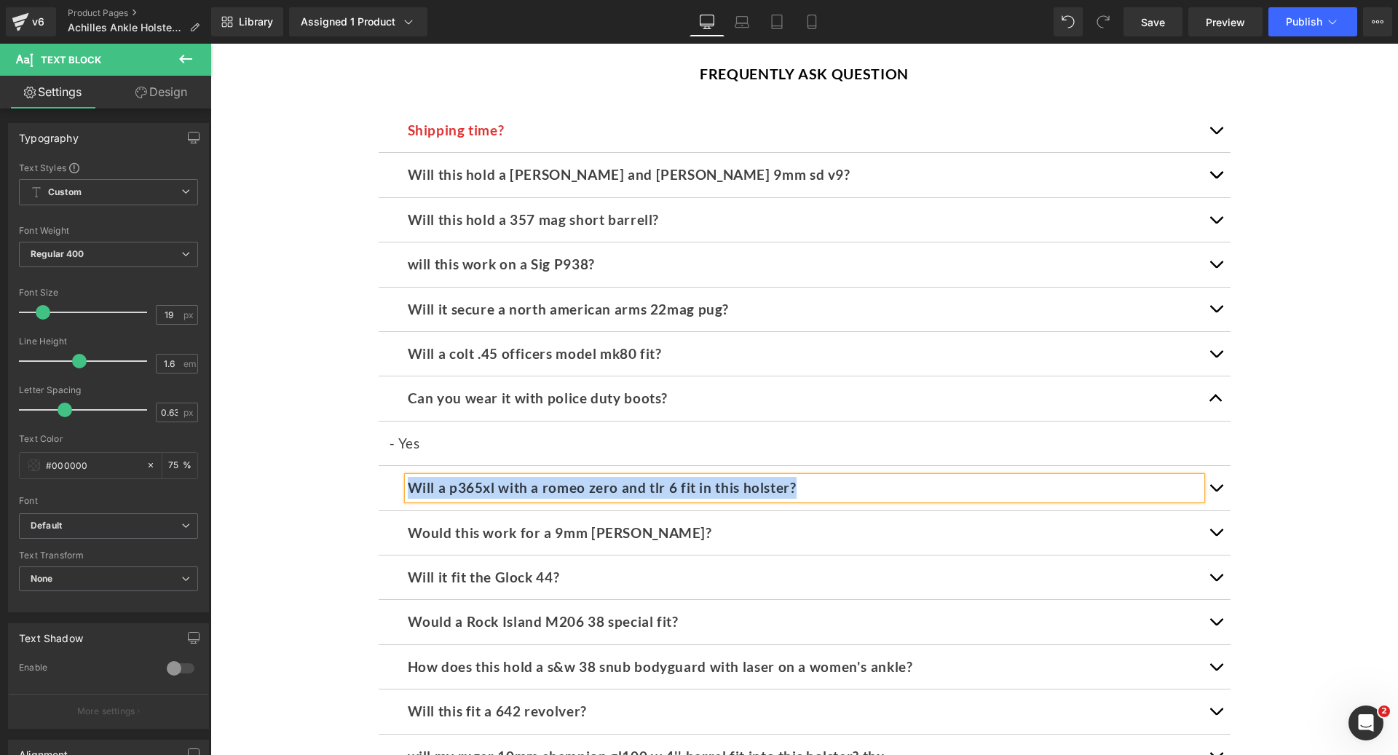
click at [1214, 466] on button "button" at bounding box center [1215, 488] width 29 height 44
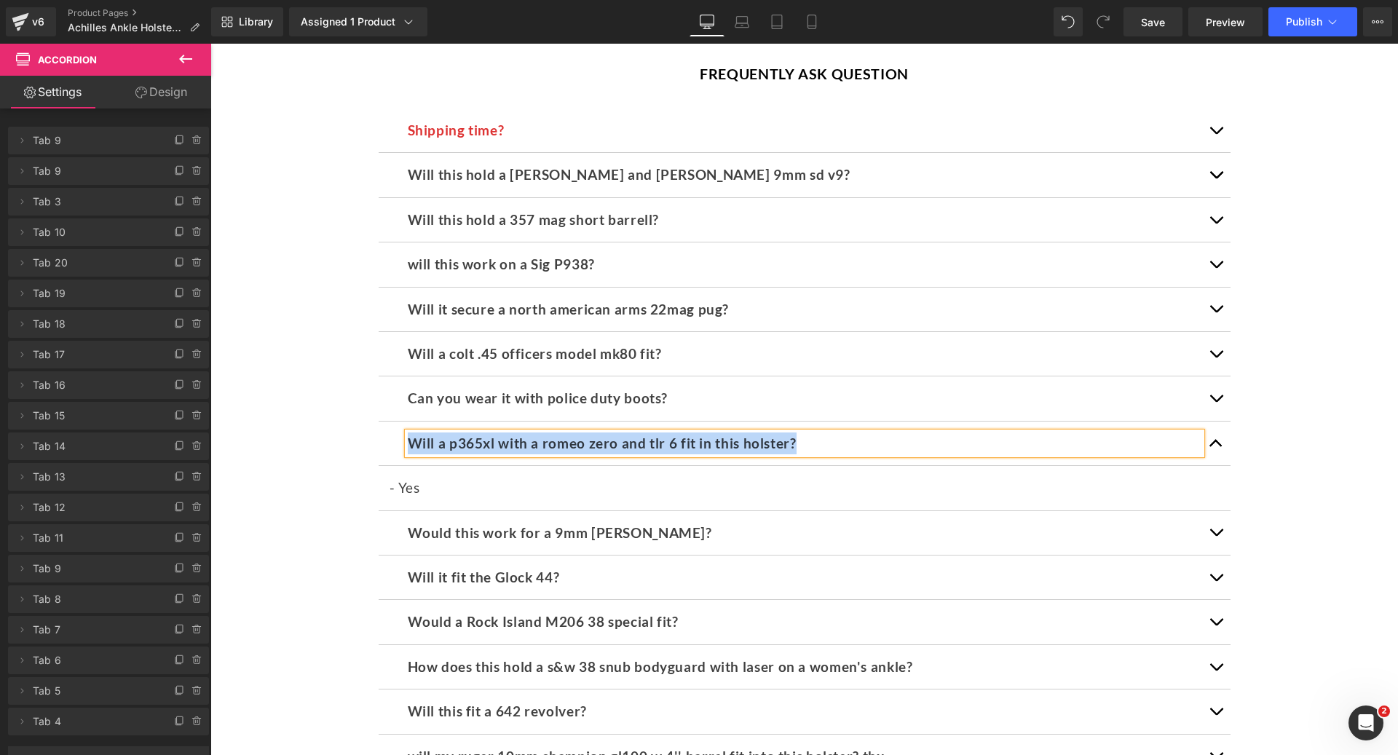
click at [1215, 511] on button "button" at bounding box center [1215, 533] width 29 height 44
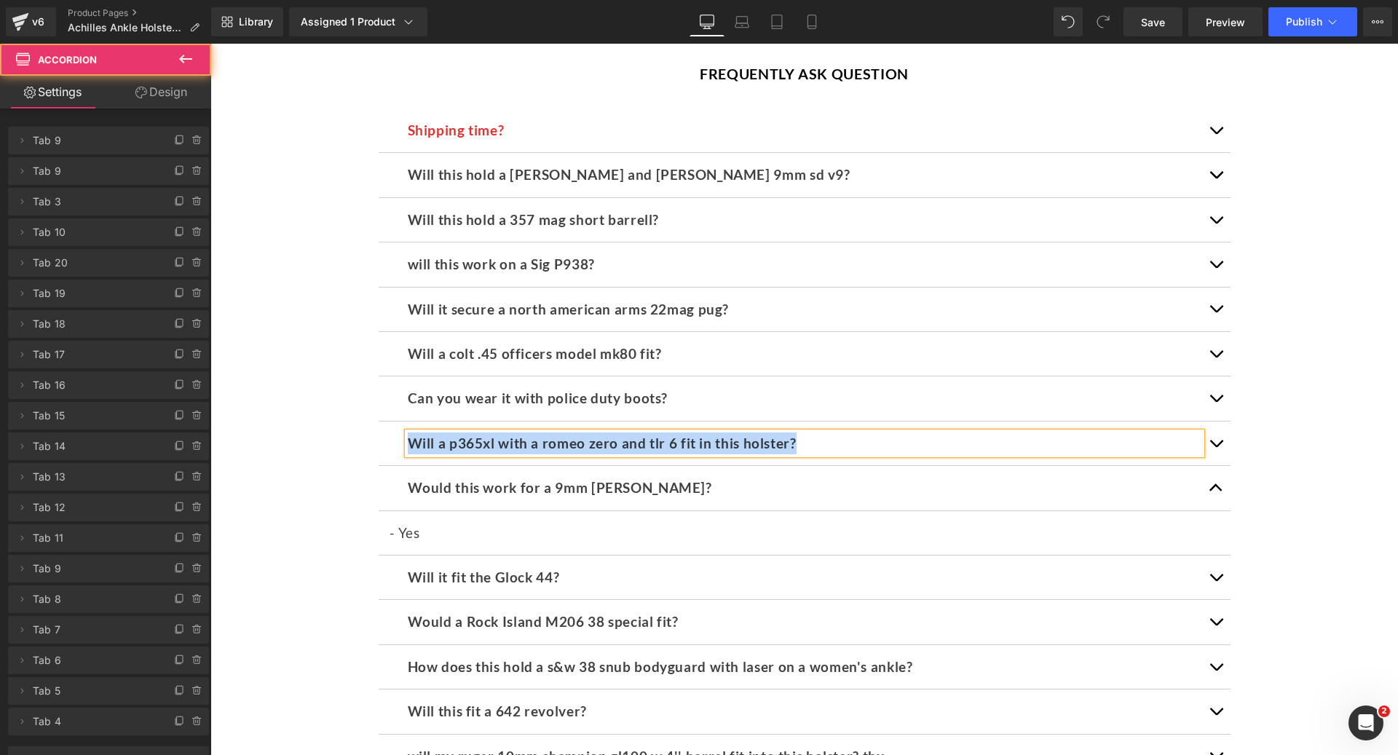
click at [632, 477] on div "Would this work for a 9mm [PERSON_NAME]? Text Block" at bounding box center [804, 488] width 793 height 22
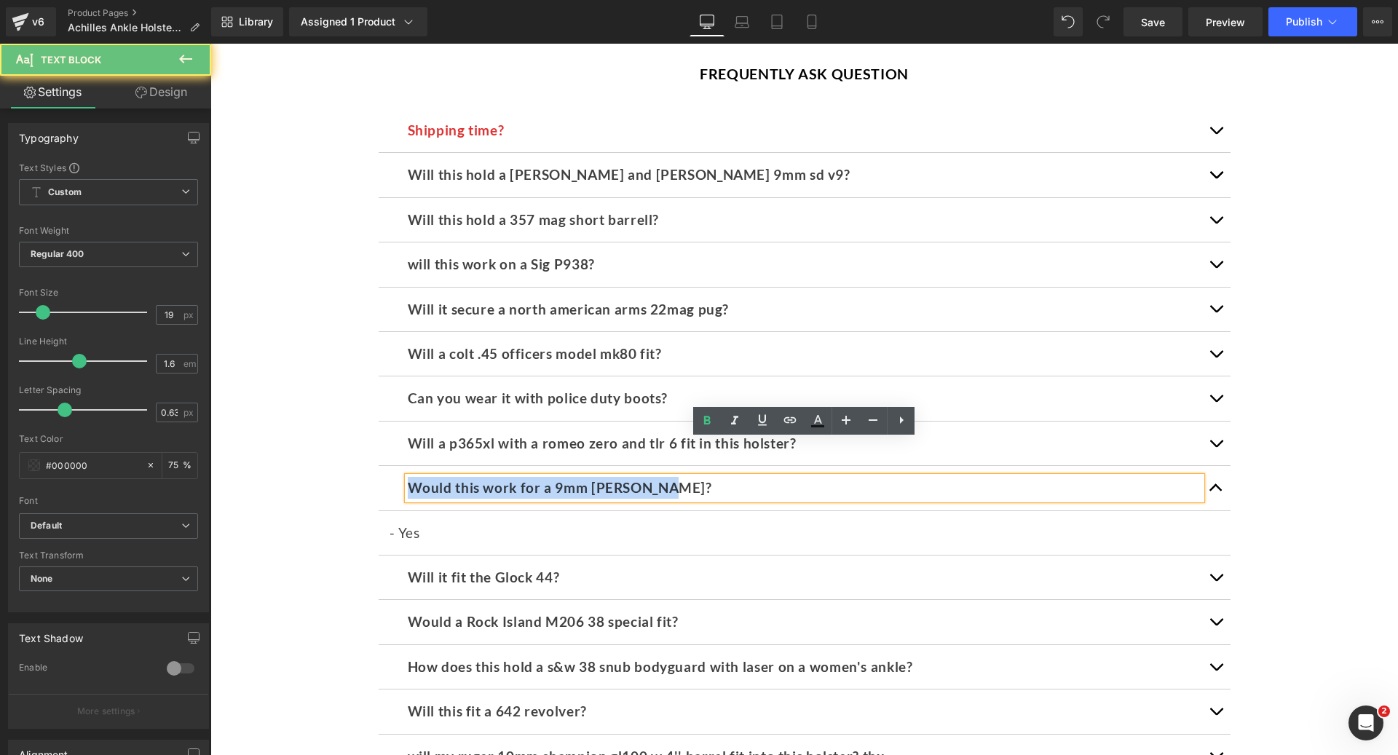
click at [632, 477] on p "Would this work for a 9mm [PERSON_NAME]?" at bounding box center [804, 488] width 793 height 22
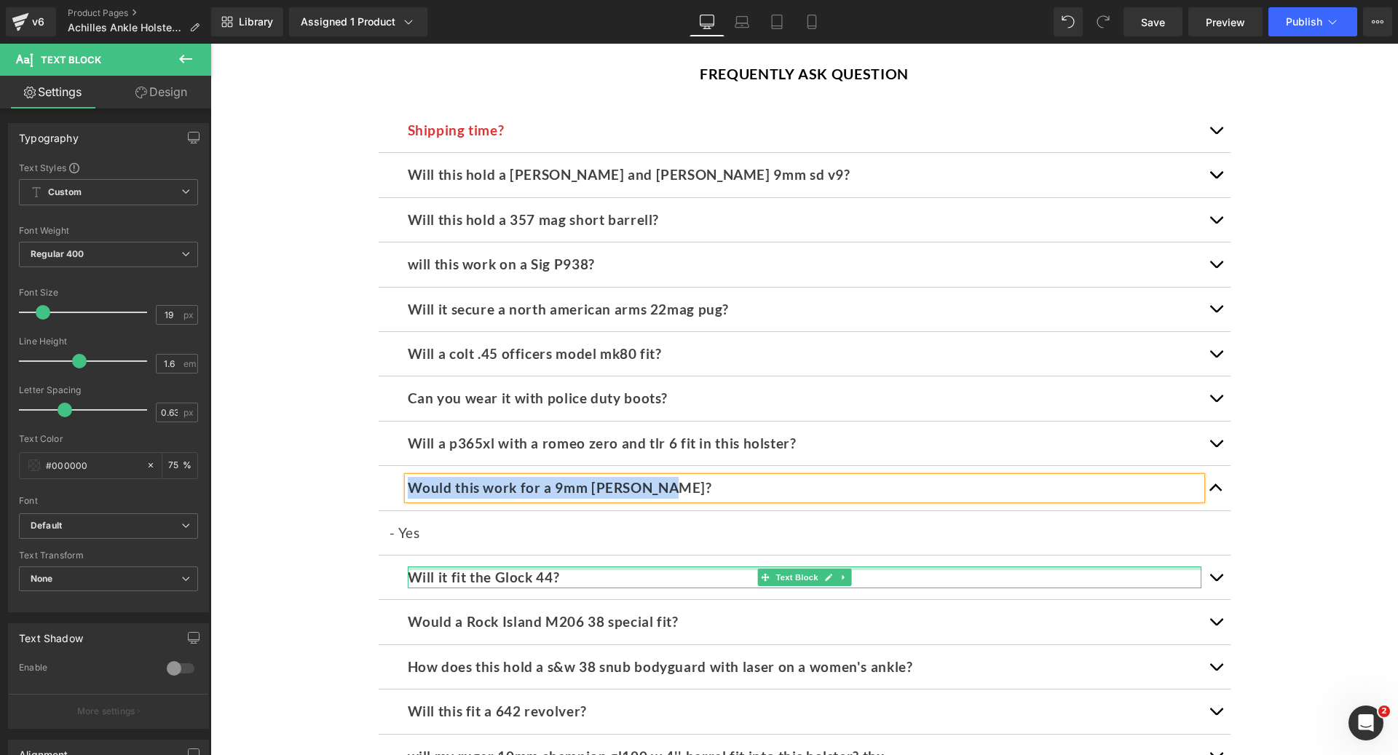
click at [935, 566] on p "Will it fit the Glock 44?" at bounding box center [804, 577] width 793 height 22
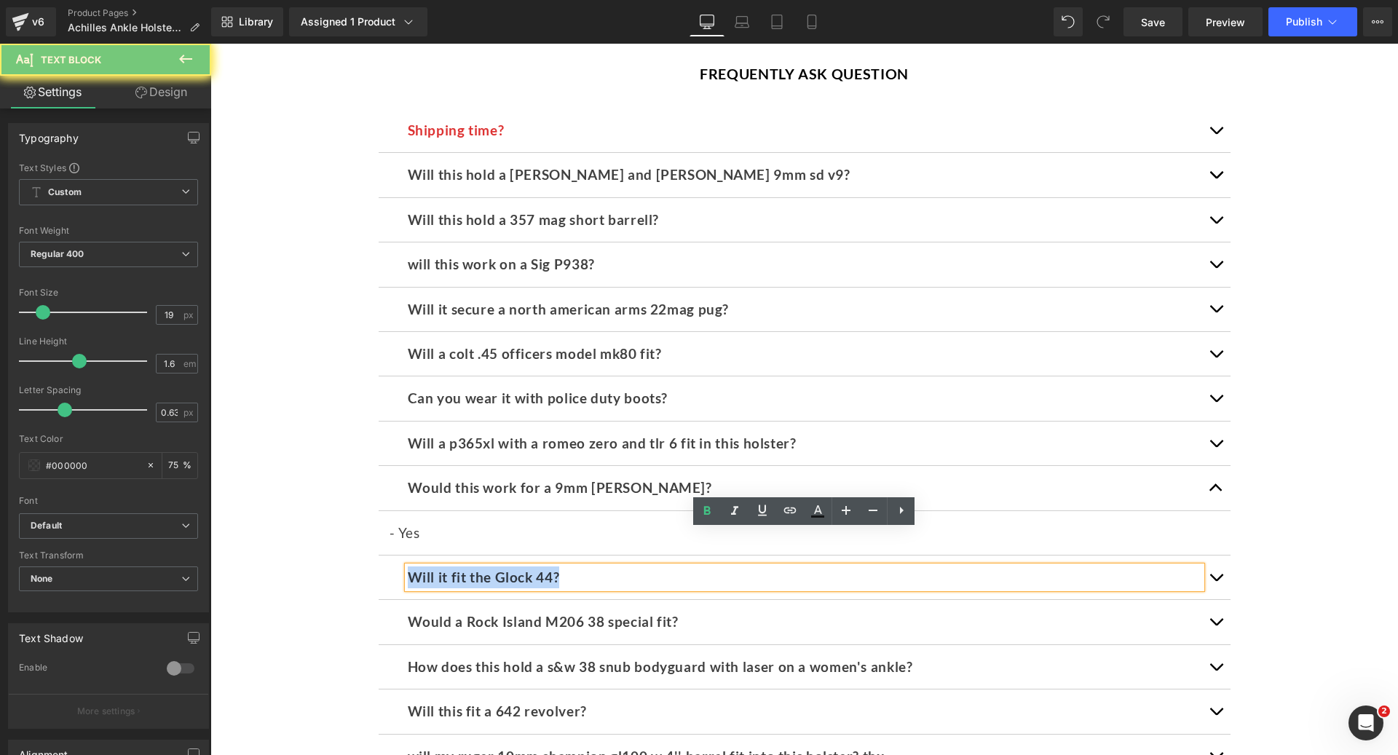
click at [935, 566] on p "Will it fit the Glock 44?" at bounding box center [804, 577] width 793 height 22
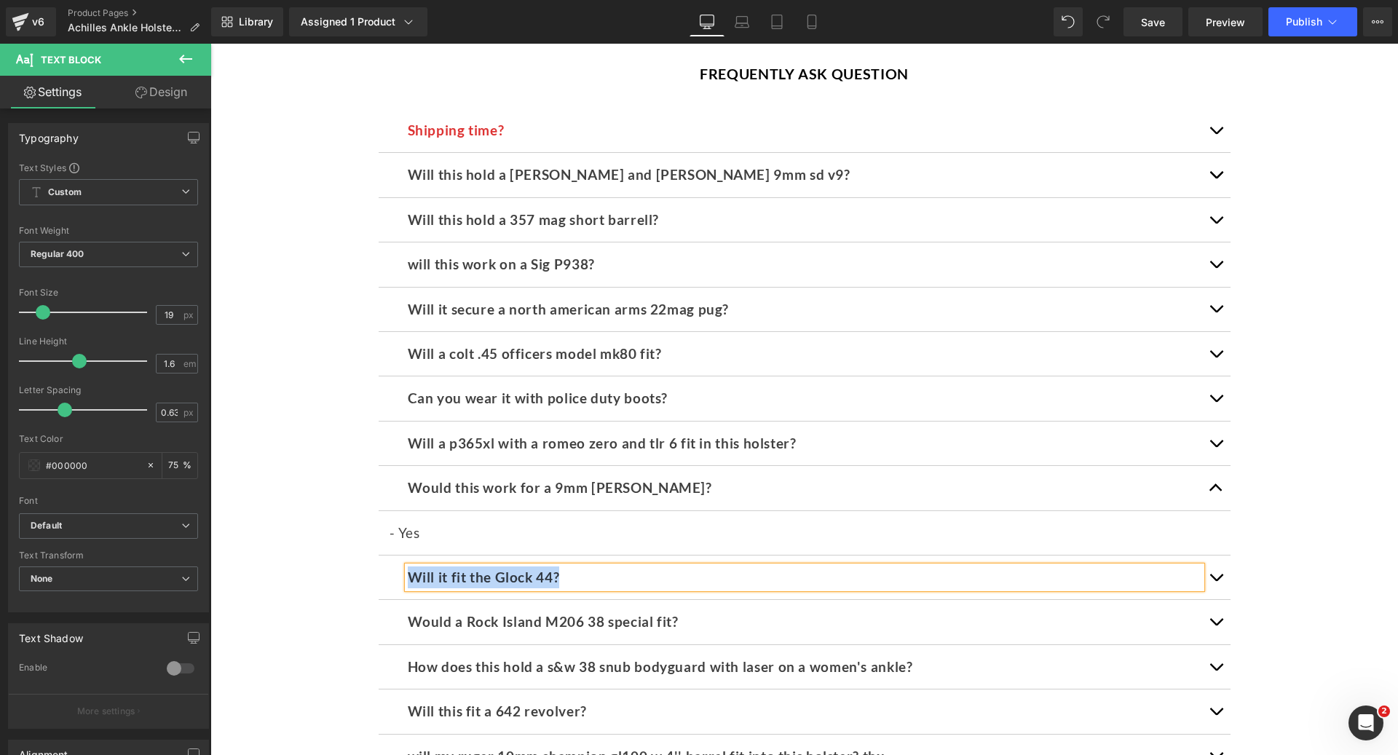
click at [1216, 555] on button "button" at bounding box center [1215, 577] width 29 height 44
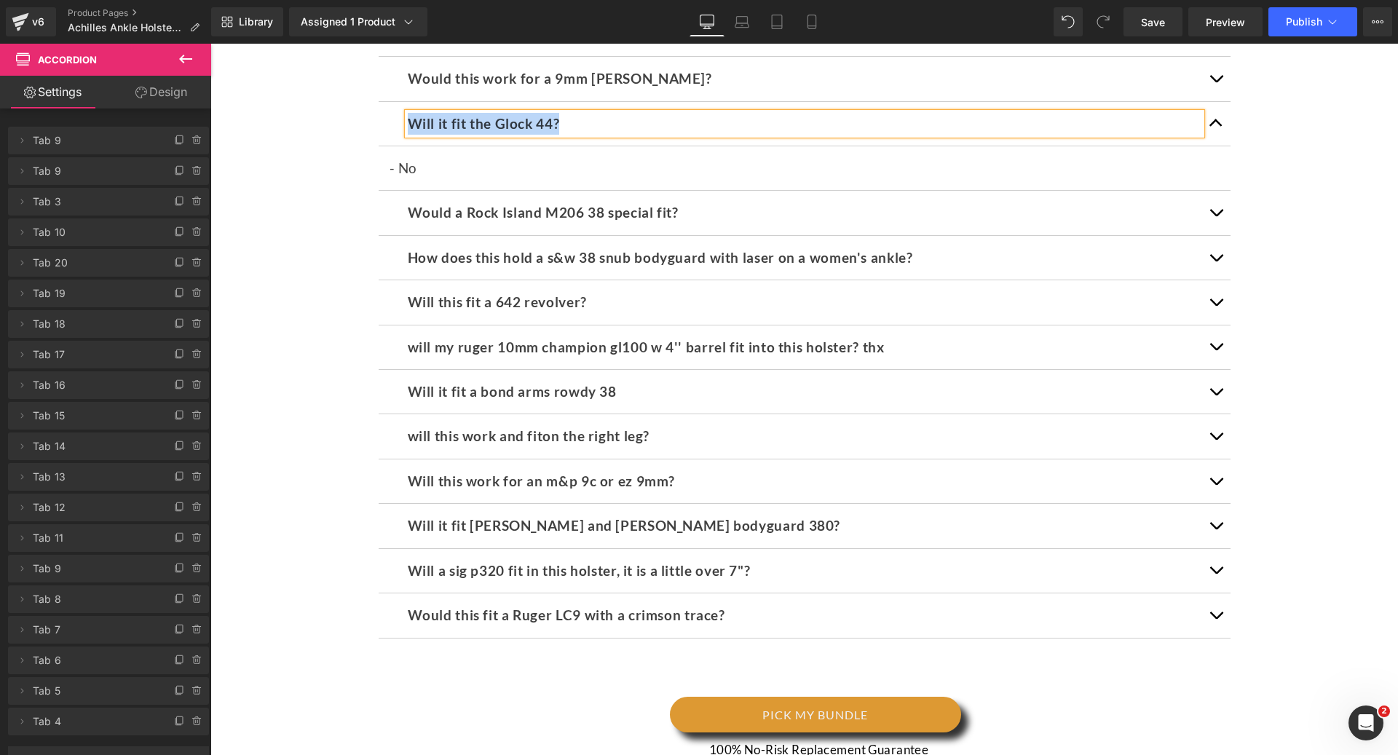
scroll to position [6505, 0]
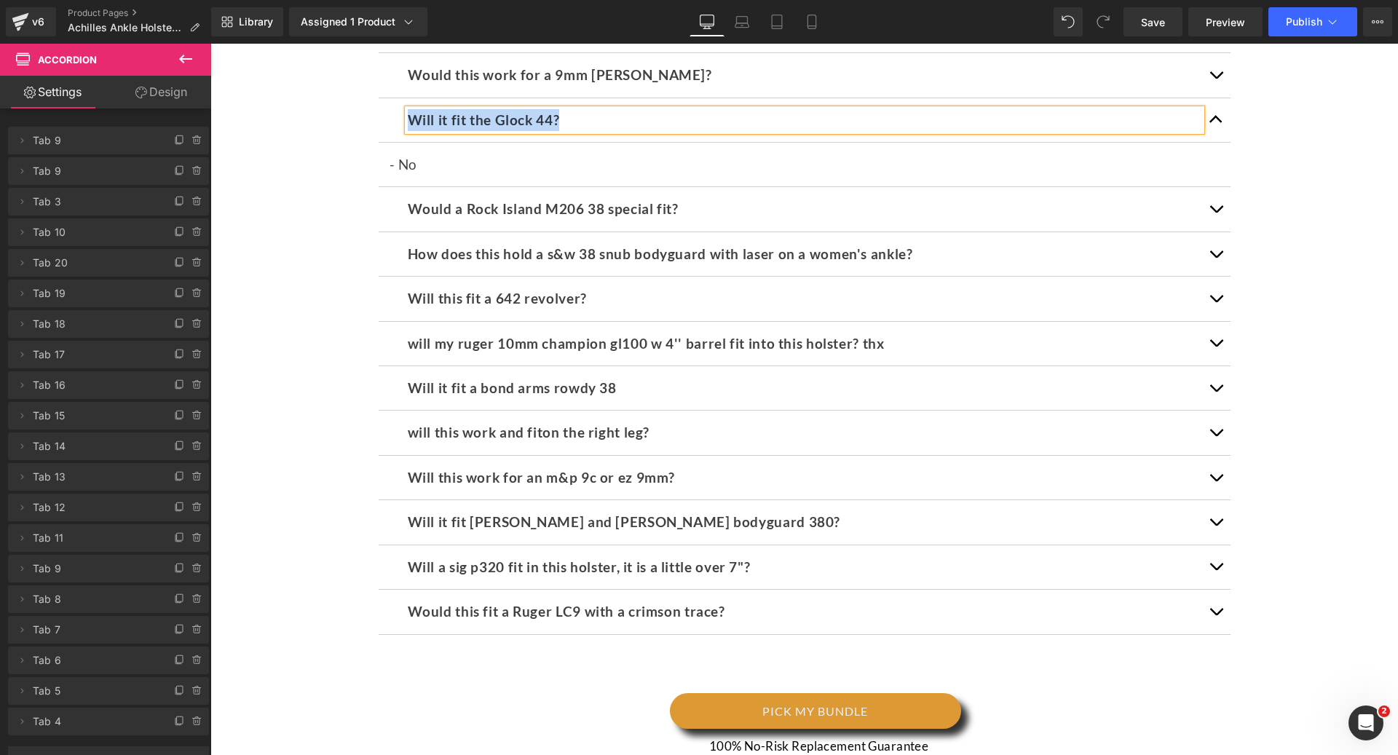
click at [598, 200] on b "Would a Rock Island M206 38 special fit?" at bounding box center [543, 208] width 271 height 17
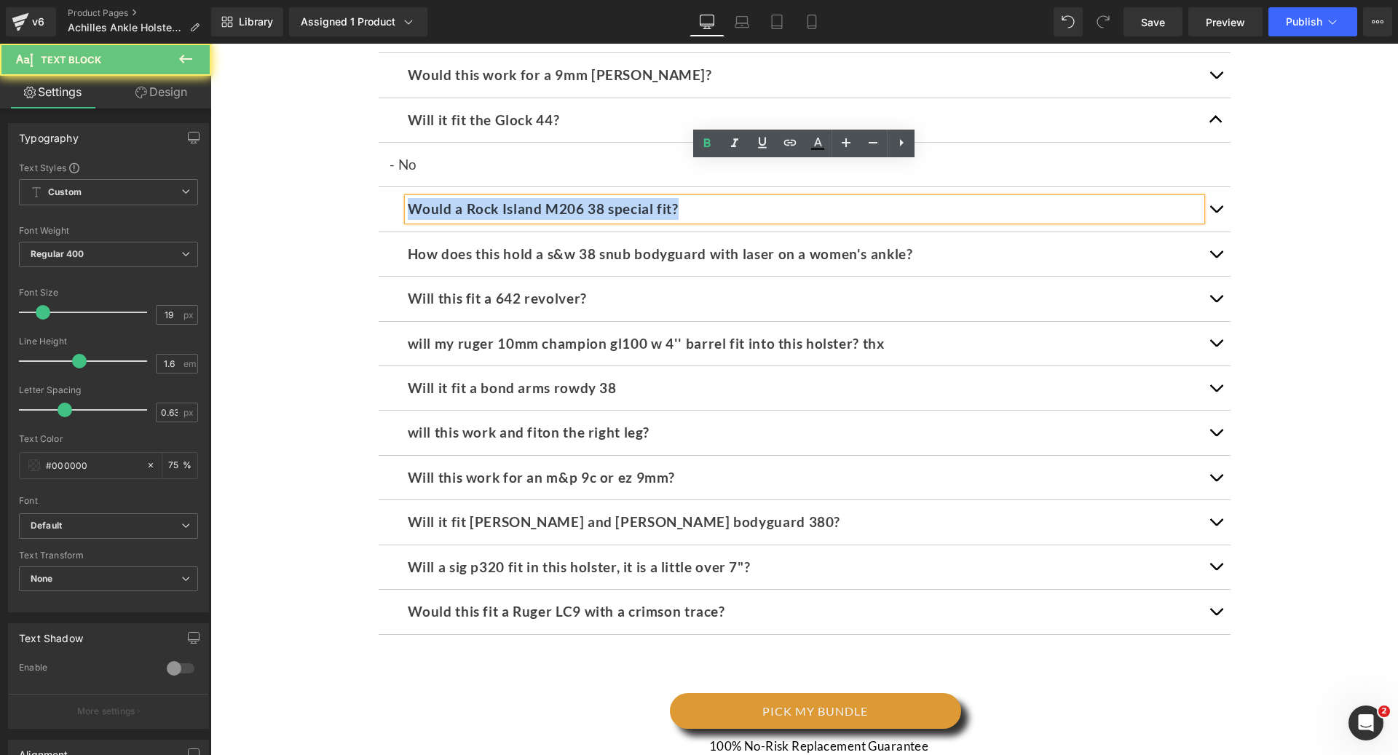
click at [598, 200] on b "Would a Rock Island M206 38 special fit?" at bounding box center [543, 208] width 271 height 17
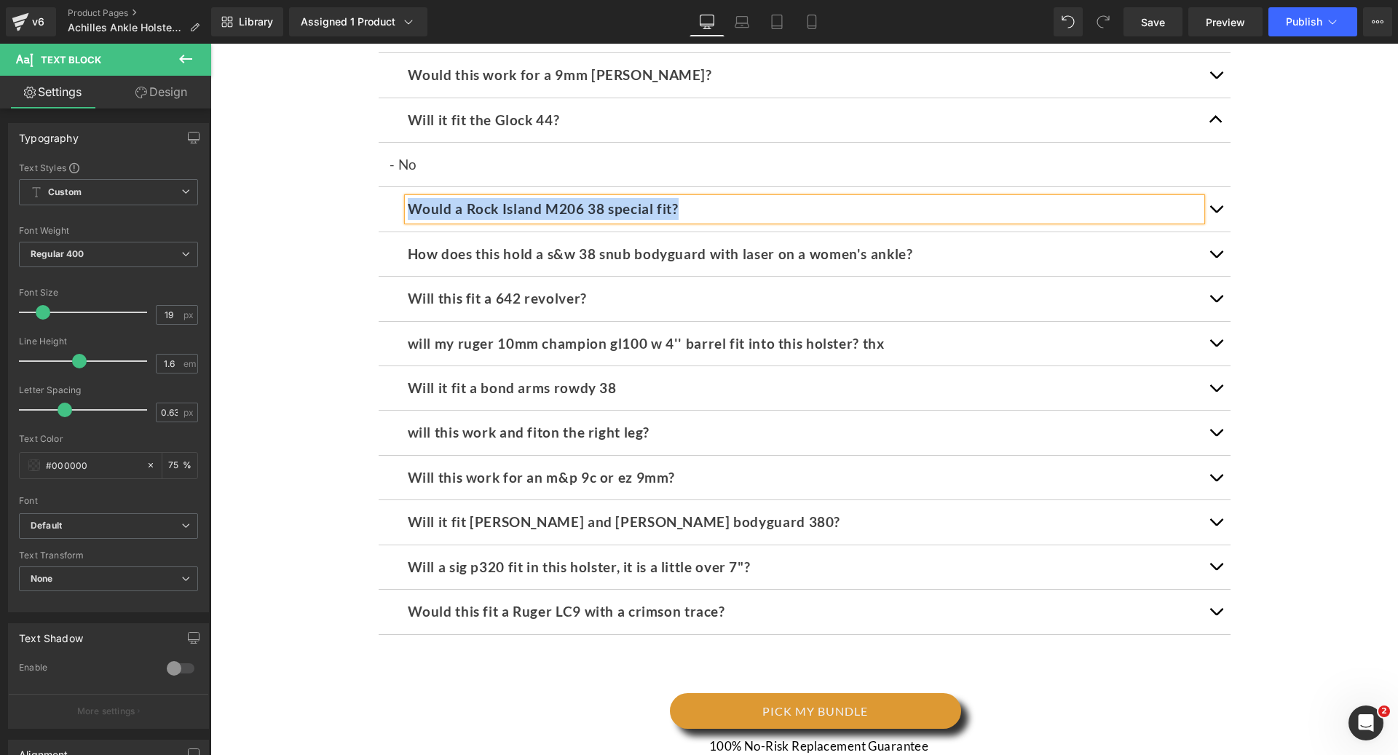
click at [1211, 187] on button "button" at bounding box center [1215, 209] width 29 height 44
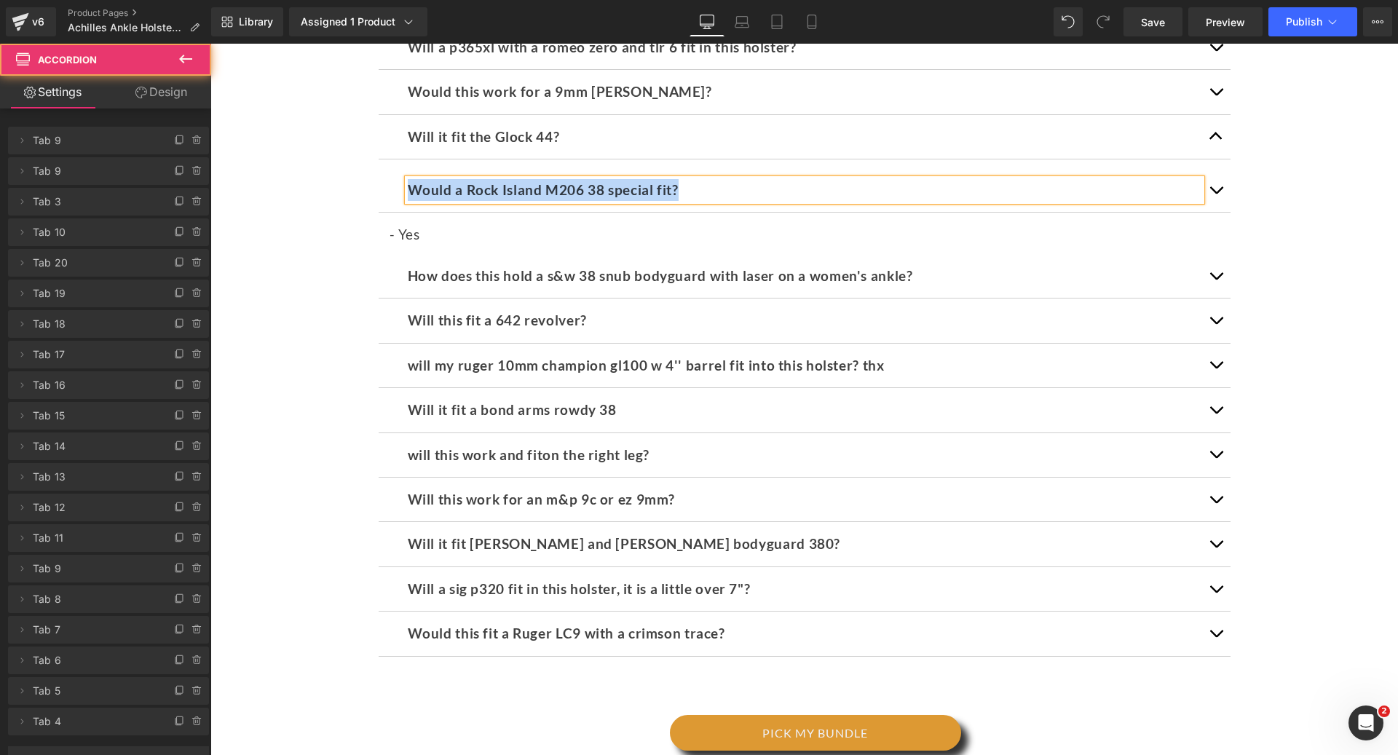
scroll to position [6461, 0]
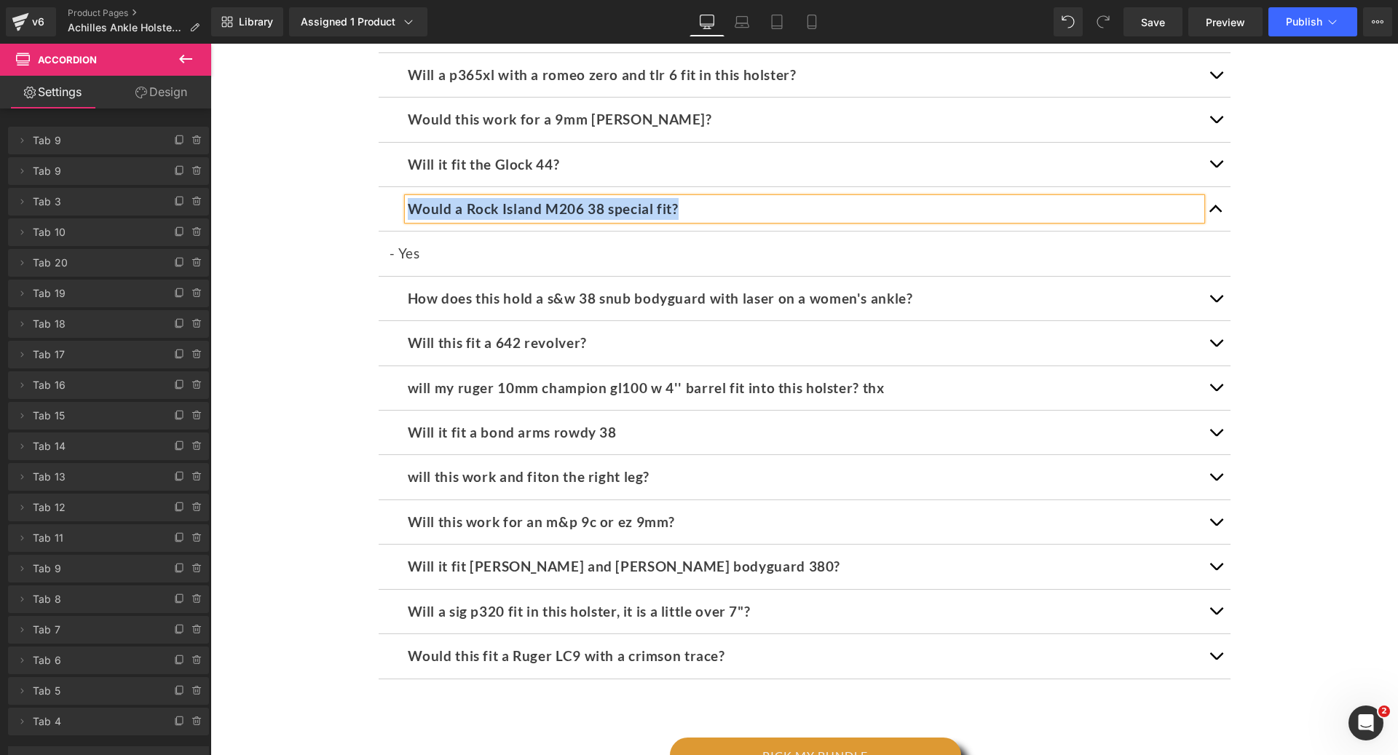
click at [891, 290] on b "How does this hold a s&w 38 snub bodyguard with laser on a women's ankle?" at bounding box center [660, 298] width 505 height 17
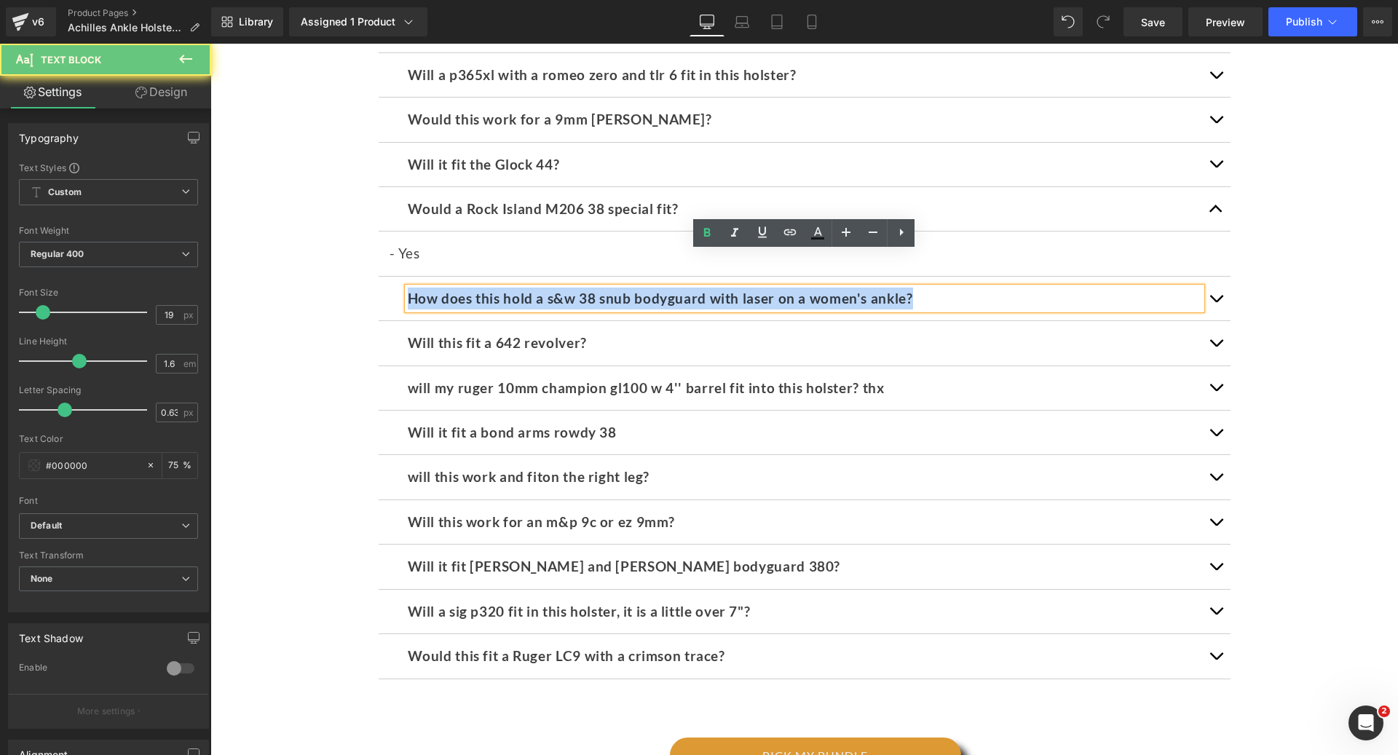
click at [891, 290] on b "How does this hold a s&w 38 snub bodyguard with laser on a women's ankle?" at bounding box center [660, 298] width 505 height 17
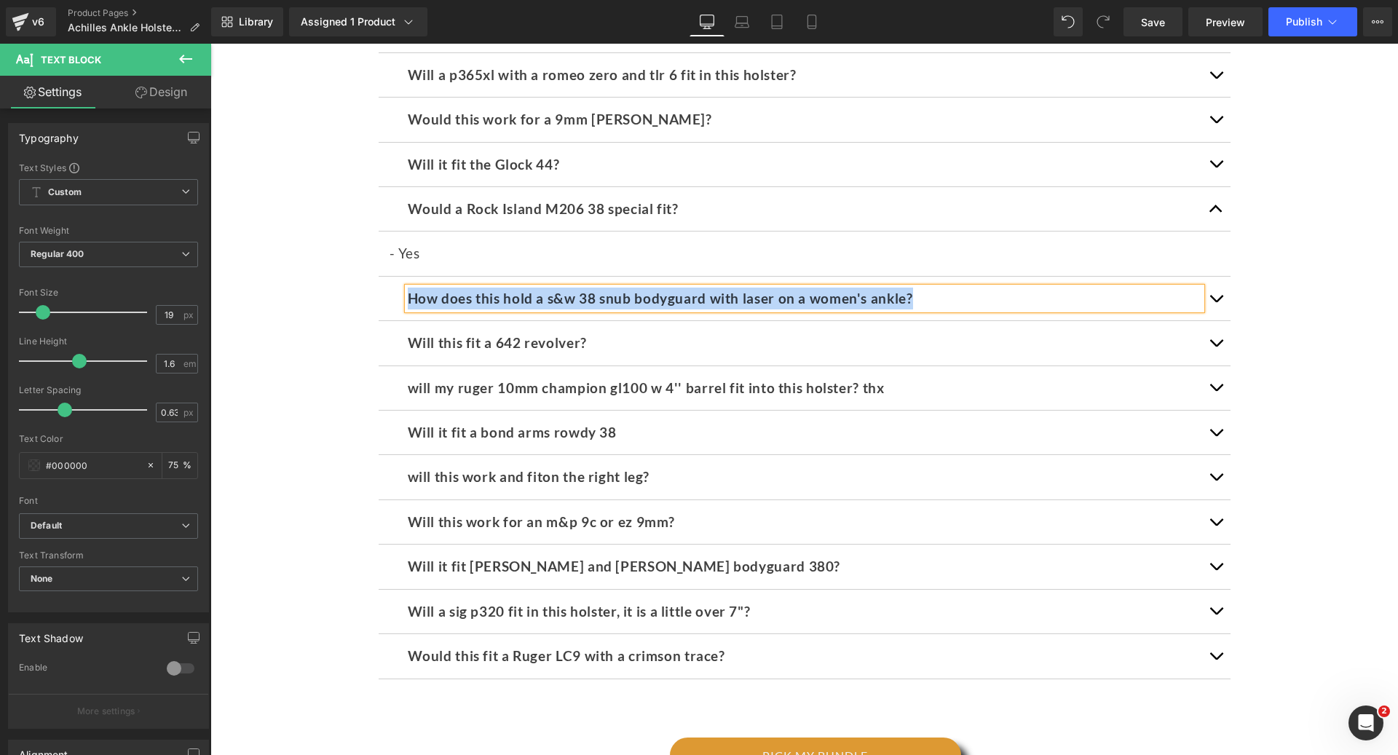
click at [1211, 277] on button "button" at bounding box center [1215, 299] width 29 height 44
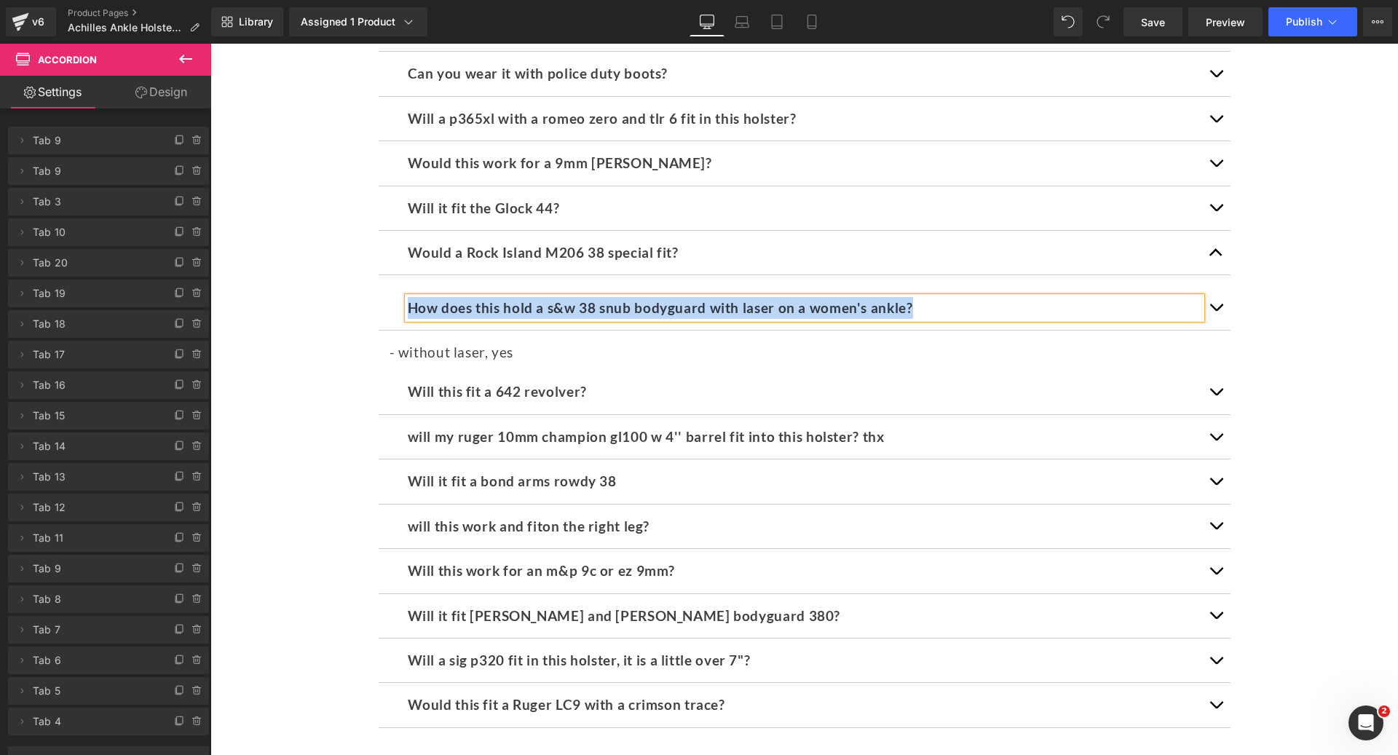
scroll to position [6416, 0]
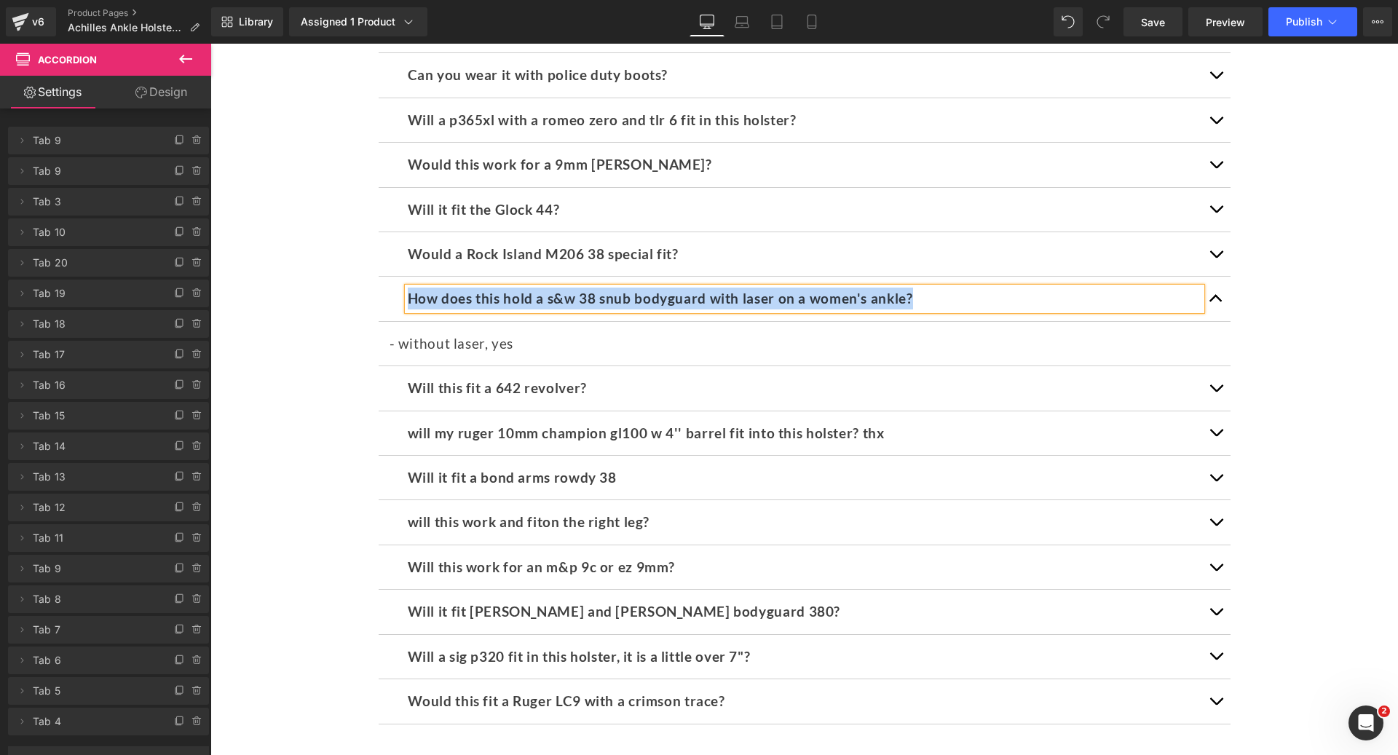
click at [433, 333] on p "- without laser, yes" at bounding box center [804, 344] width 830 height 22
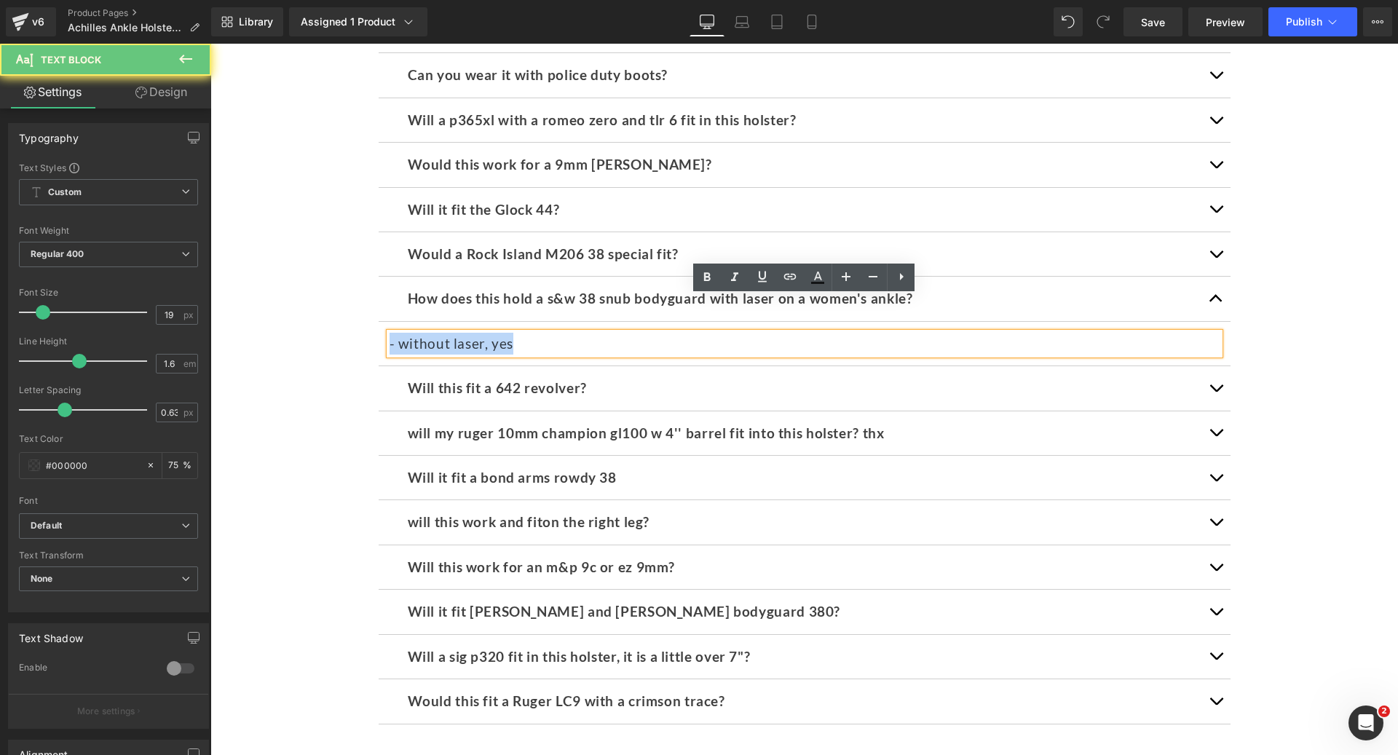
click at [433, 333] on p "- without laser, yes" at bounding box center [804, 344] width 830 height 22
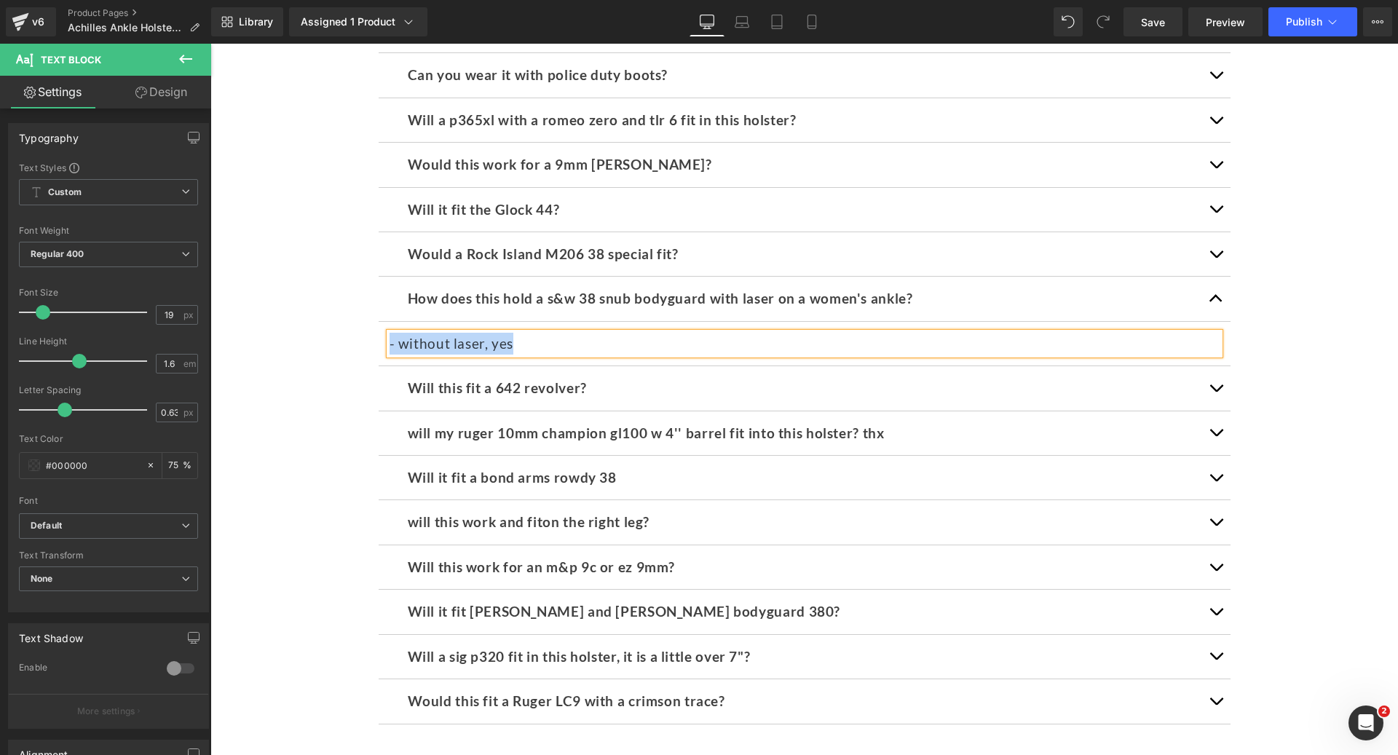
click at [533, 379] on b "Will this fit a 642 revolver?" at bounding box center [497, 387] width 179 height 17
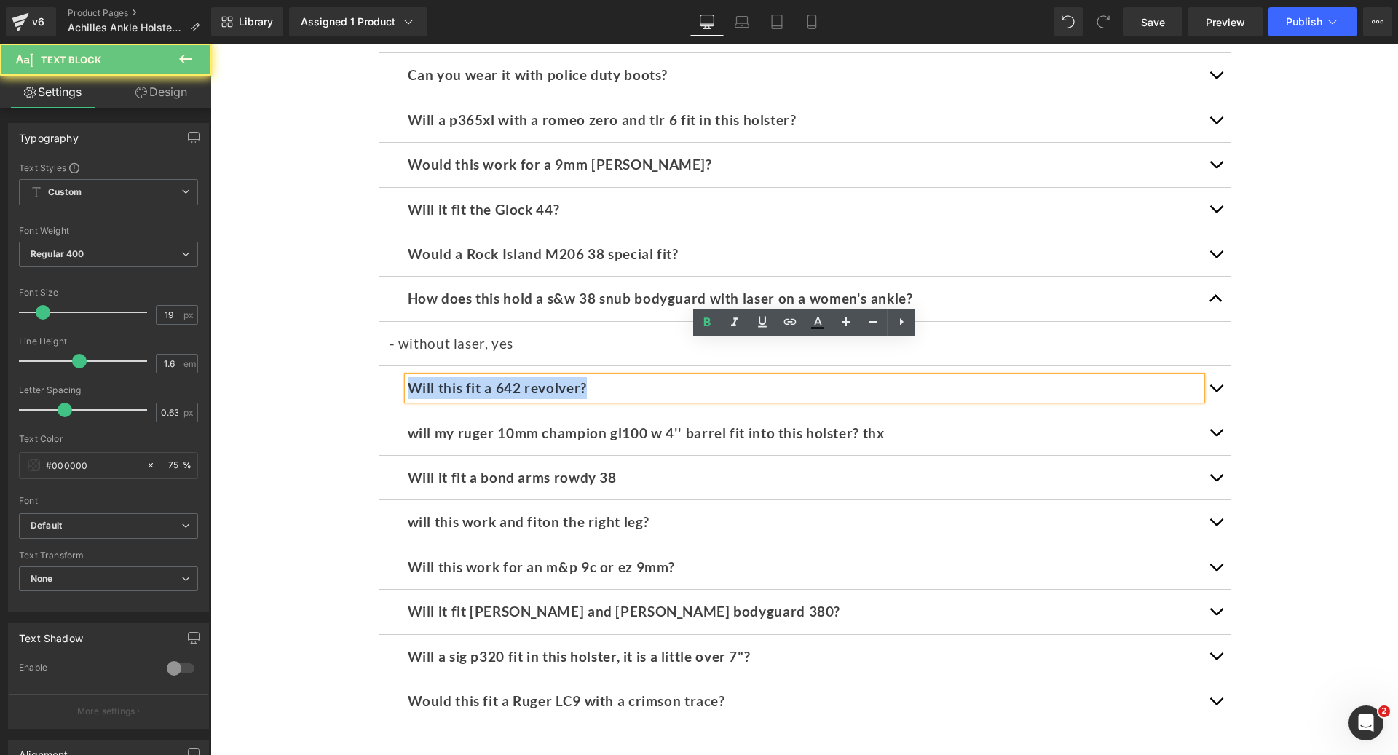
click at [533, 379] on b "Will this fit a 642 revolver?" at bounding box center [497, 387] width 179 height 17
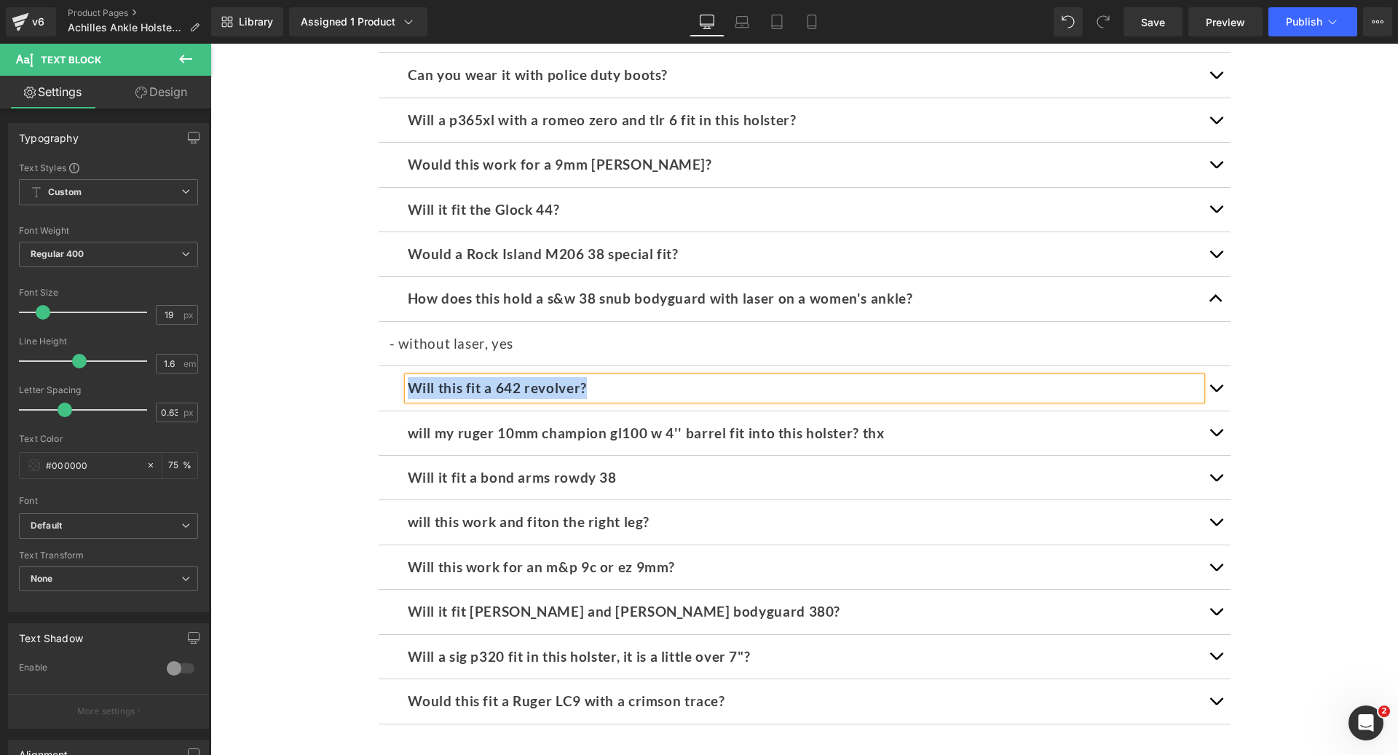
click at [1220, 366] on button "button" at bounding box center [1215, 388] width 29 height 44
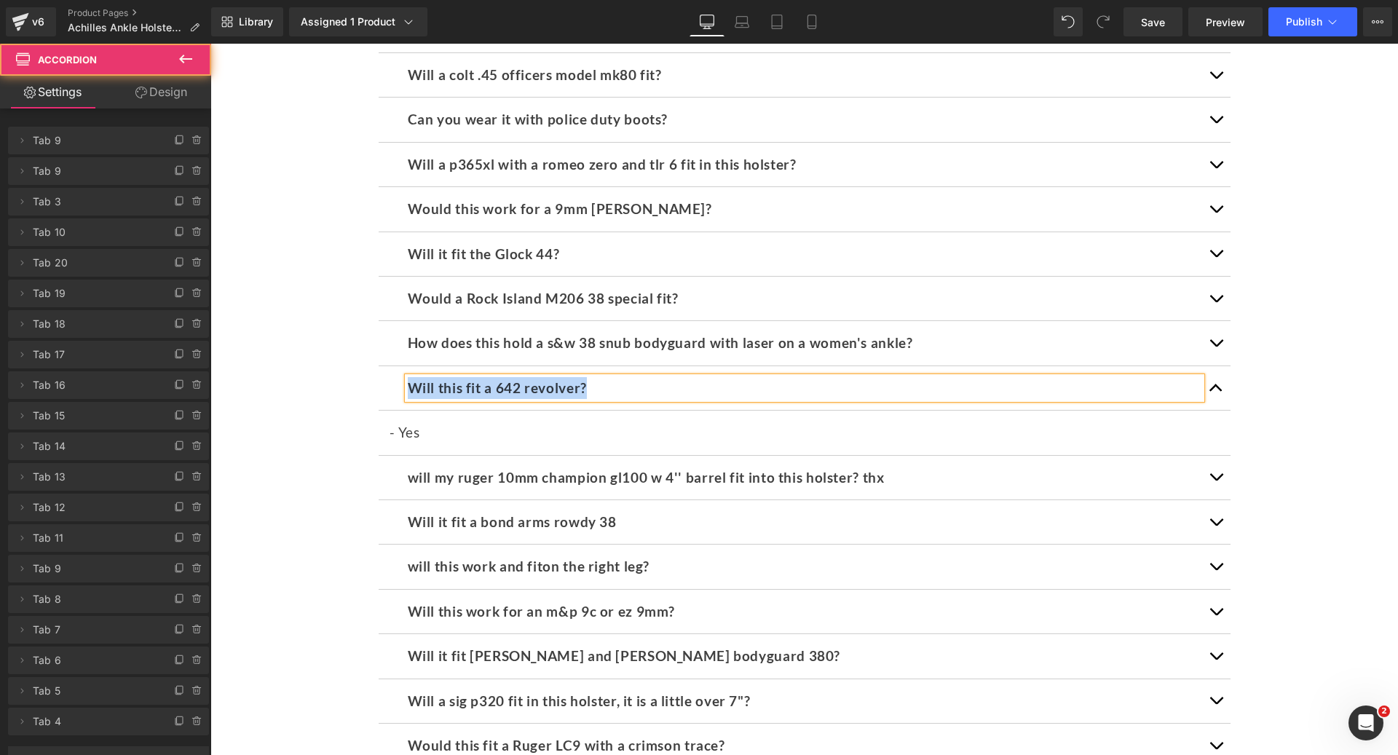
click at [1214, 456] on button "button" at bounding box center [1215, 478] width 29 height 44
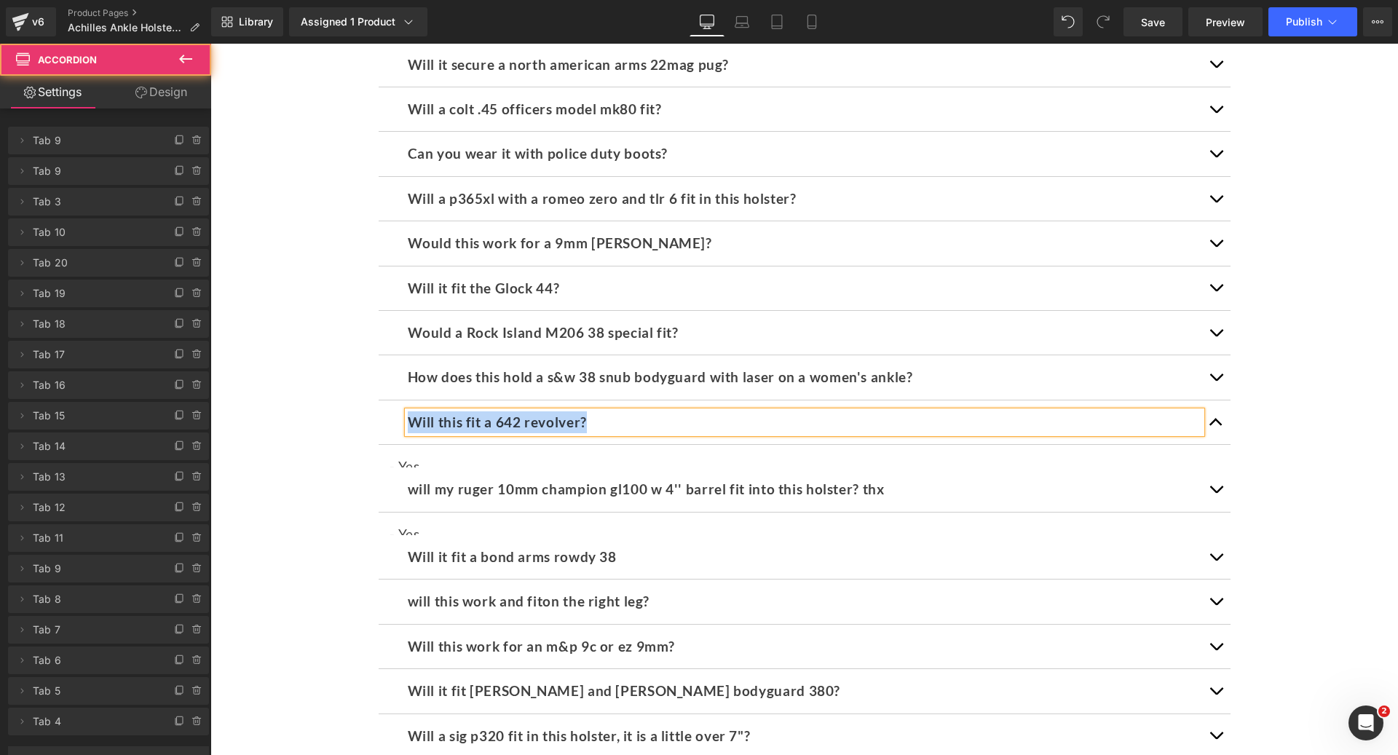
scroll to position [6327, 0]
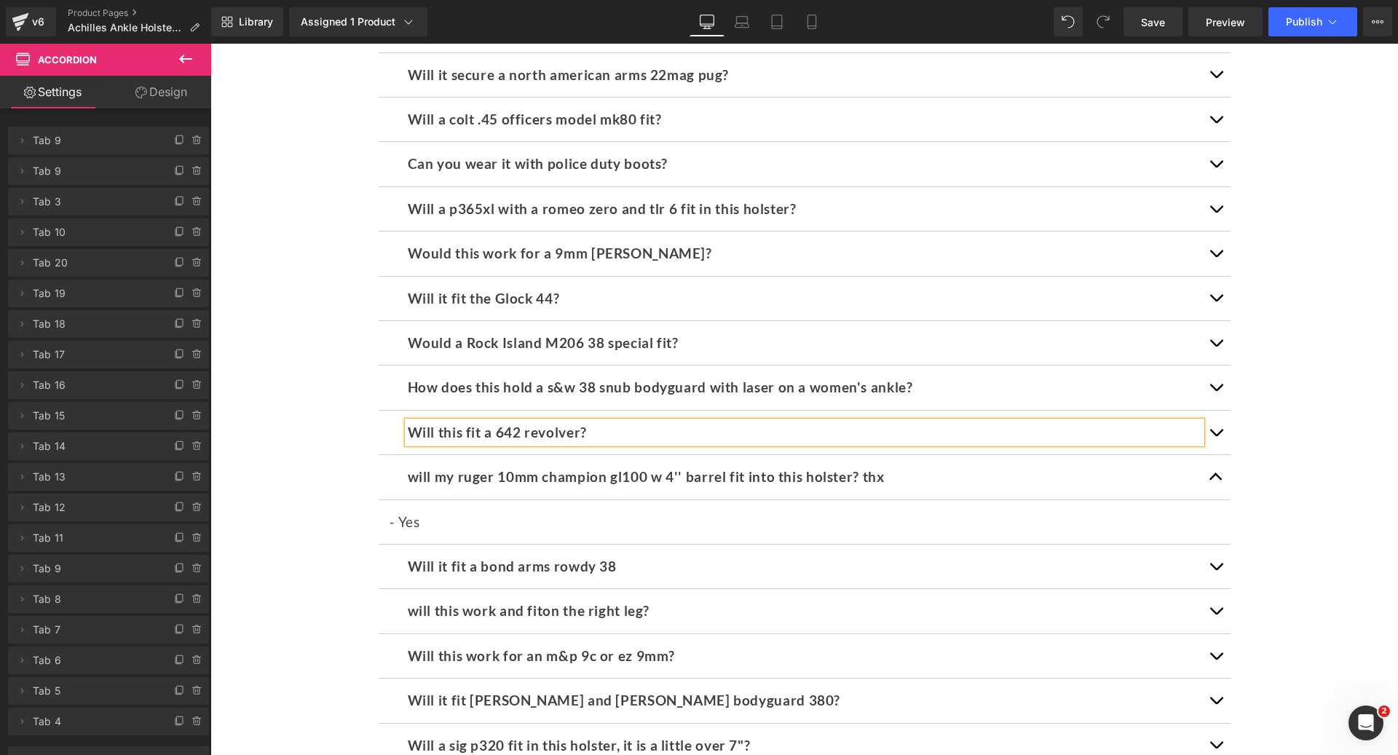
click at [674, 455] on div "will my ruger 10mm champion gl100 w 4'' barrel fit into this holster? thx Text …" at bounding box center [805, 477] width 852 height 44
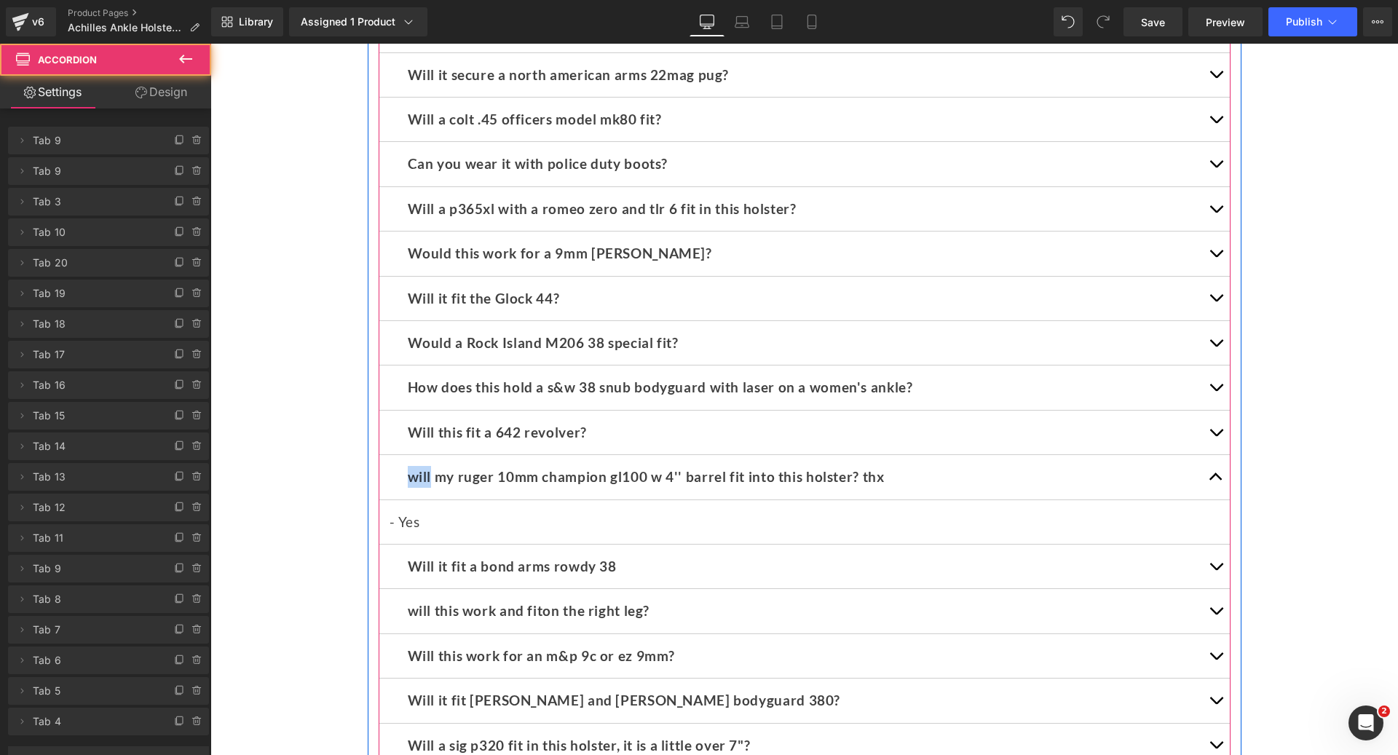
click at [630, 468] on b "will my ruger 10mm champion gl100 w 4'' barrel fit into this holster? thx" at bounding box center [646, 476] width 477 height 17
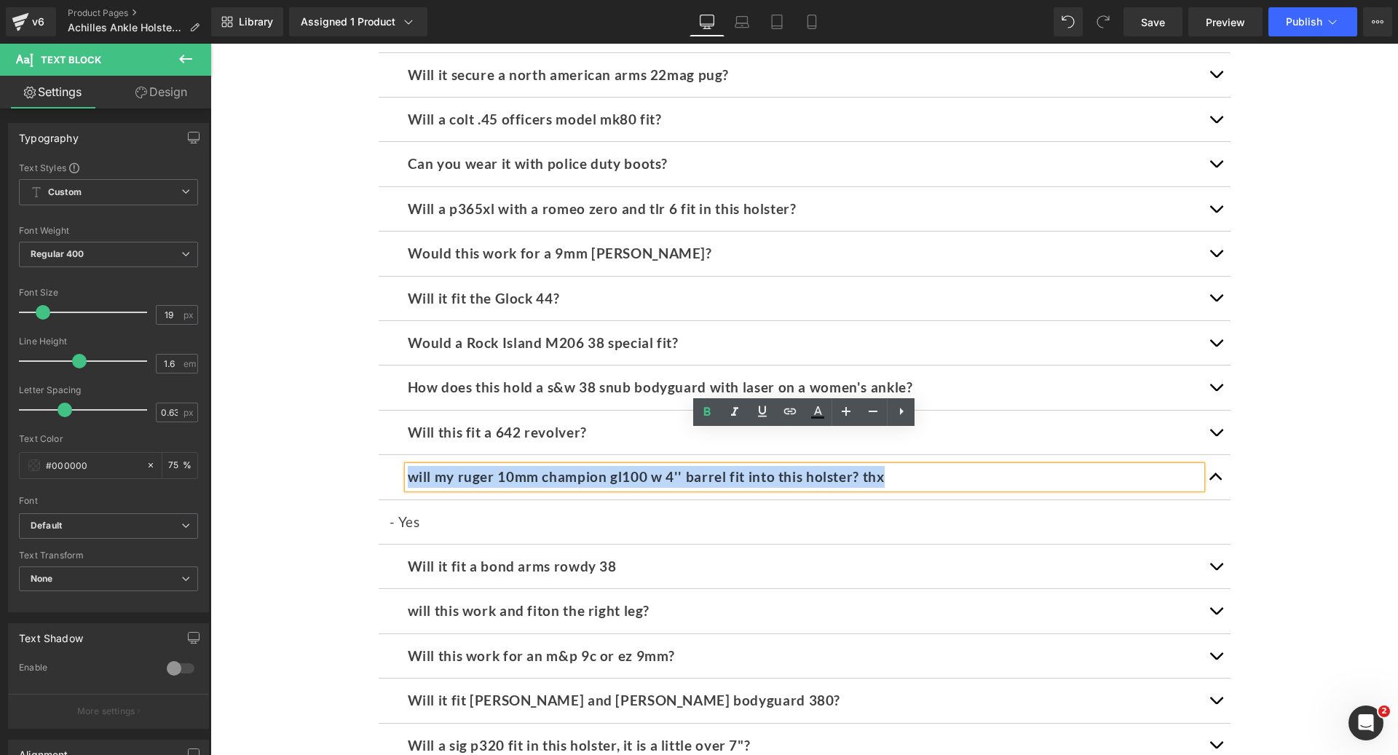
click at [630, 468] on b "will my ruger 10mm champion gl100 w 4'' barrel fit into this holster? thx" at bounding box center [646, 476] width 477 height 17
click at [516, 558] on b "Will it fit a bond arms rowdy 38" at bounding box center [512, 566] width 209 height 17
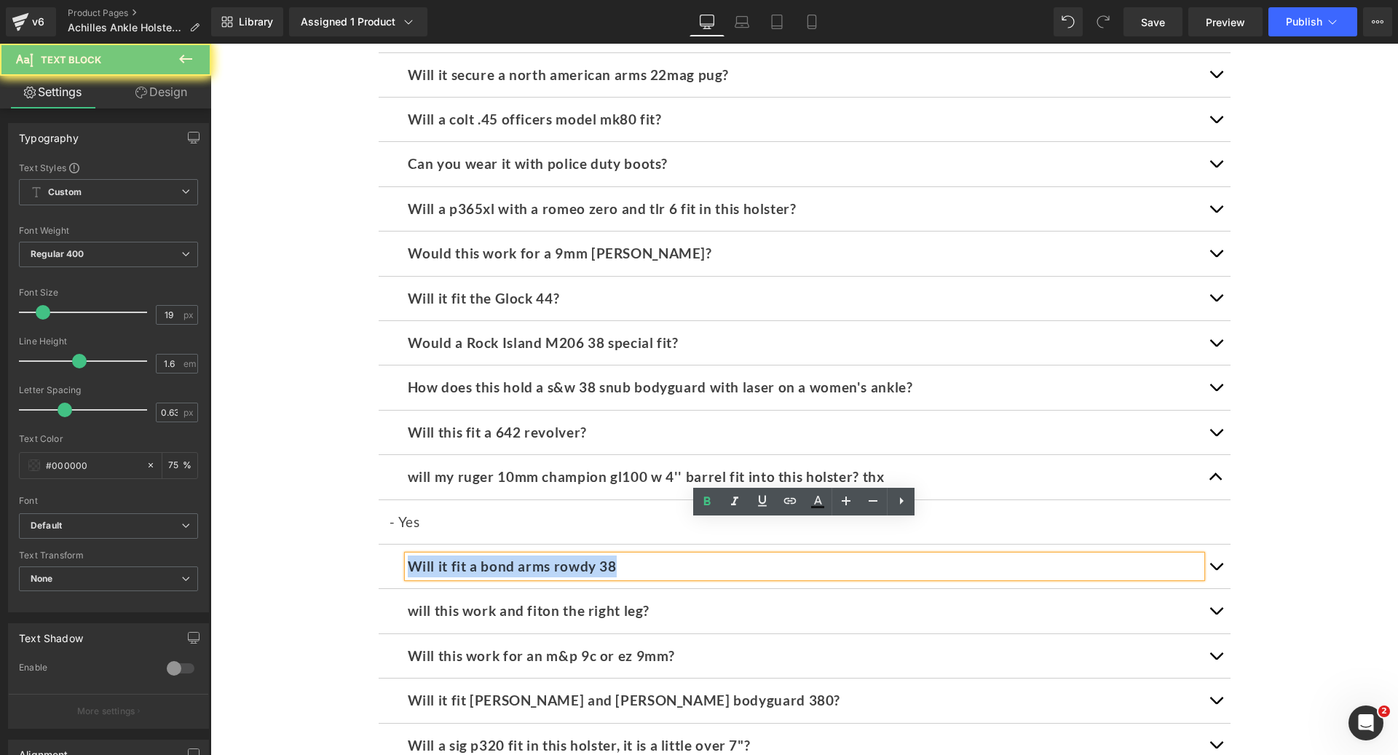
click at [516, 558] on b "Will it fit a bond arms rowdy 38" at bounding box center [512, 566] width 209 height 17
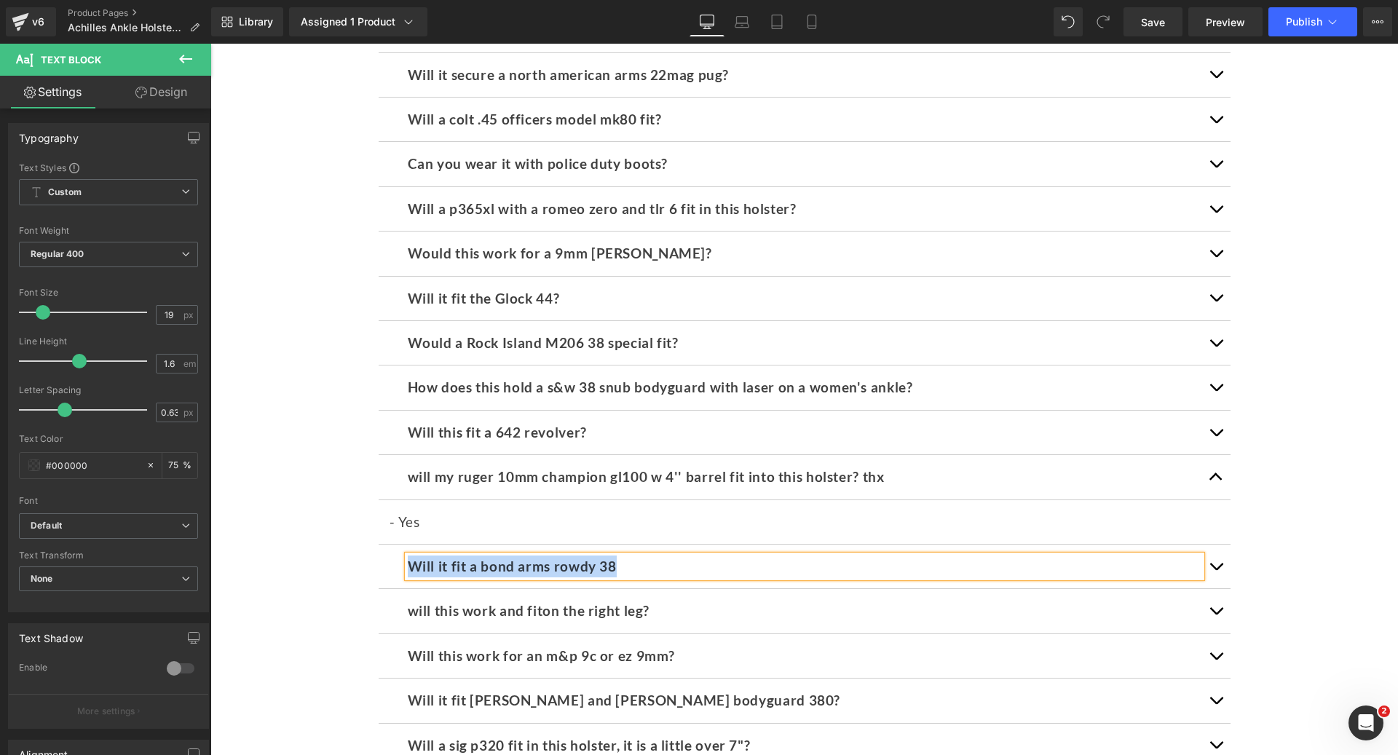
click at [1210, 544] on button "button" at bounding box center [1215, 566] width 29 height 44
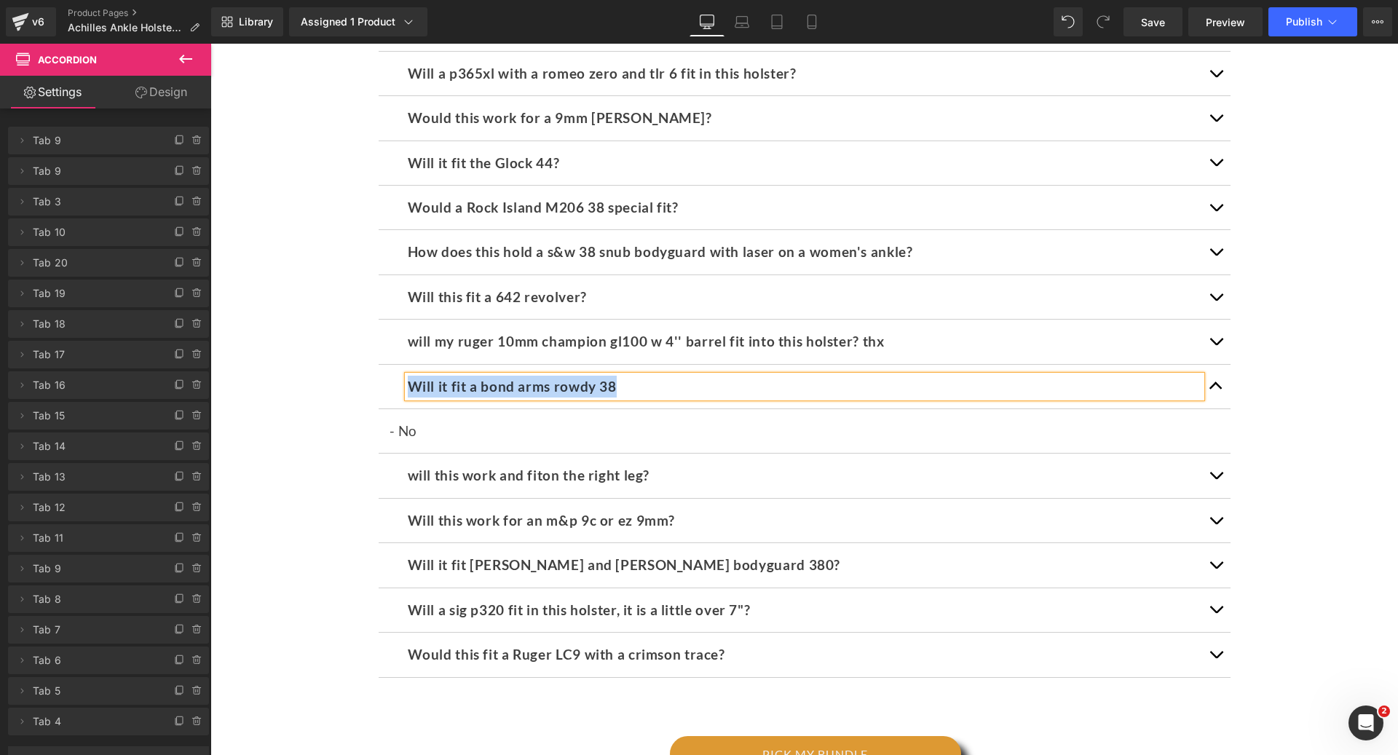
scroll to position [6505, 0]
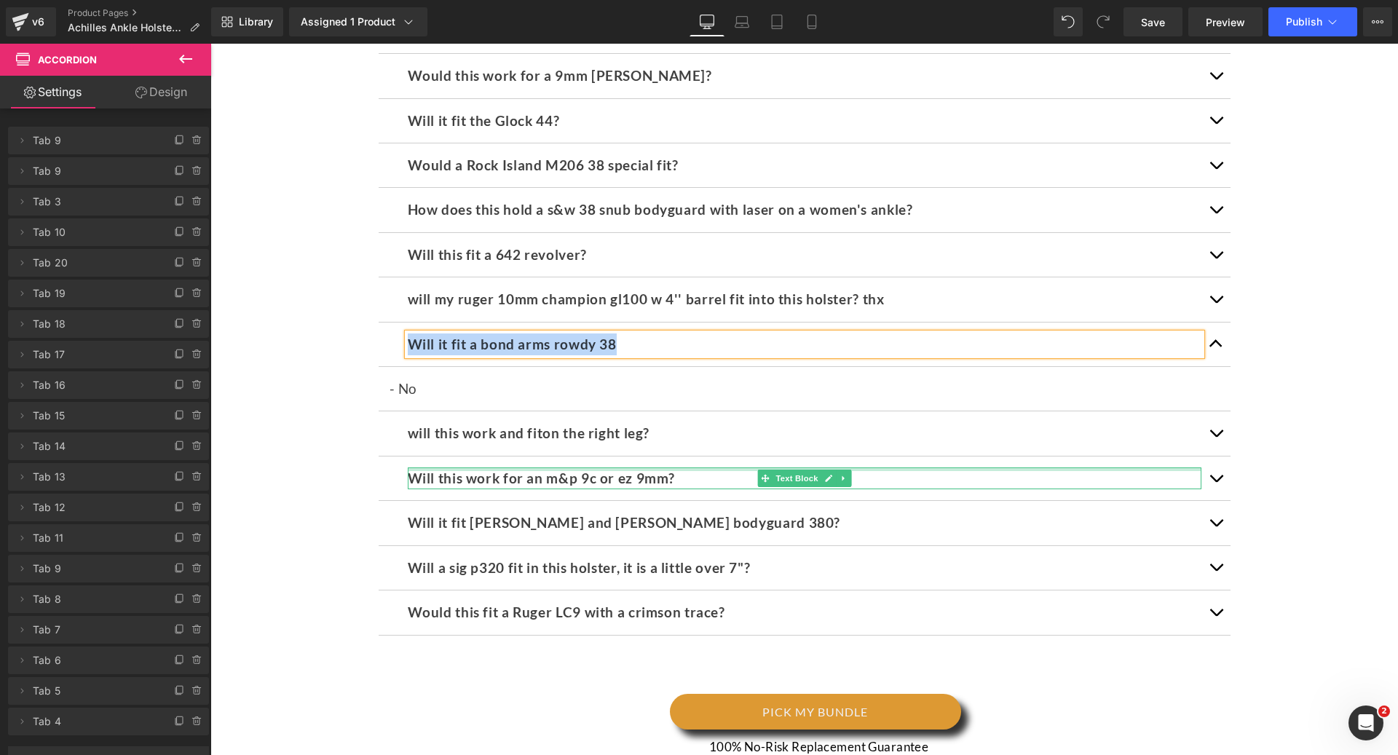
click at [475, 422] on div "will this work and fiton the right leg? Text Block" at bounding box center [804, 433] width 793 height 22
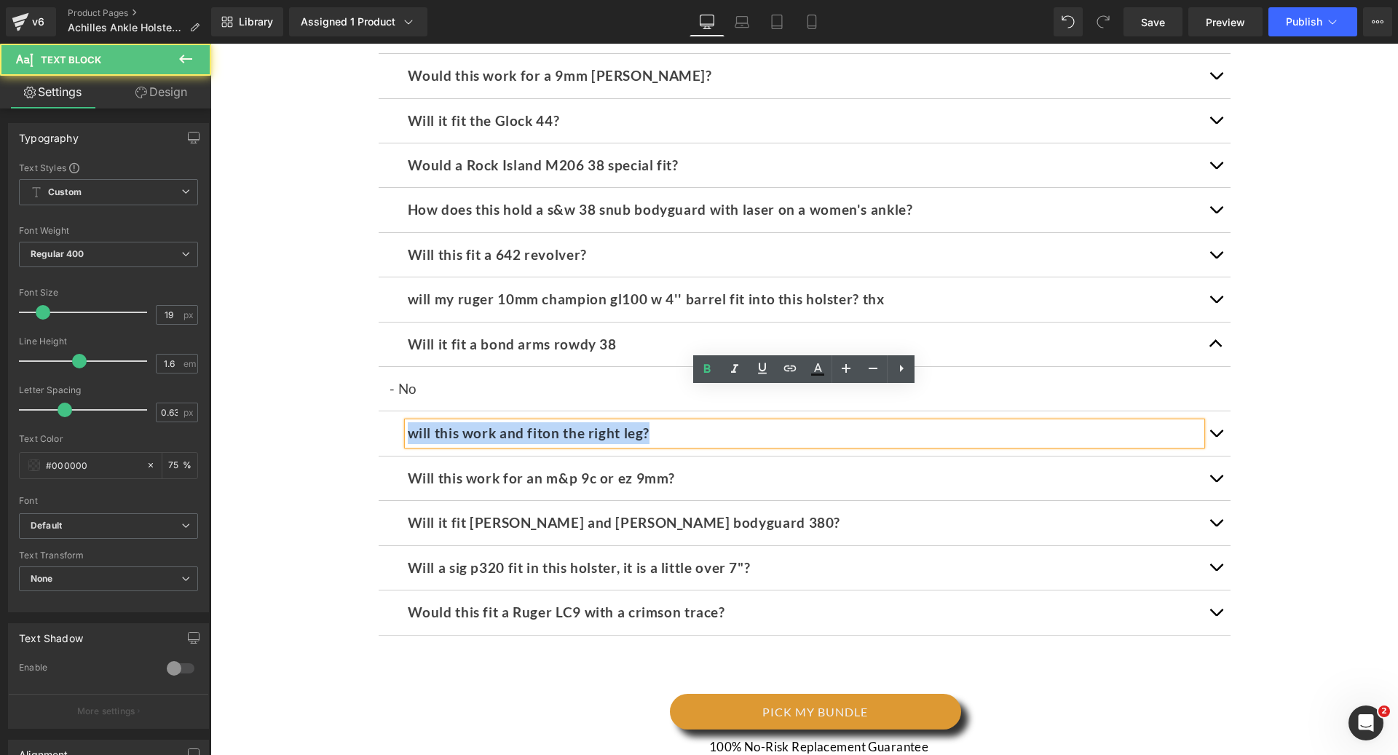
click at [475, 422] on p "will this work and fiton the right leg?" at bounding box center [804, 433] width 793 height 22
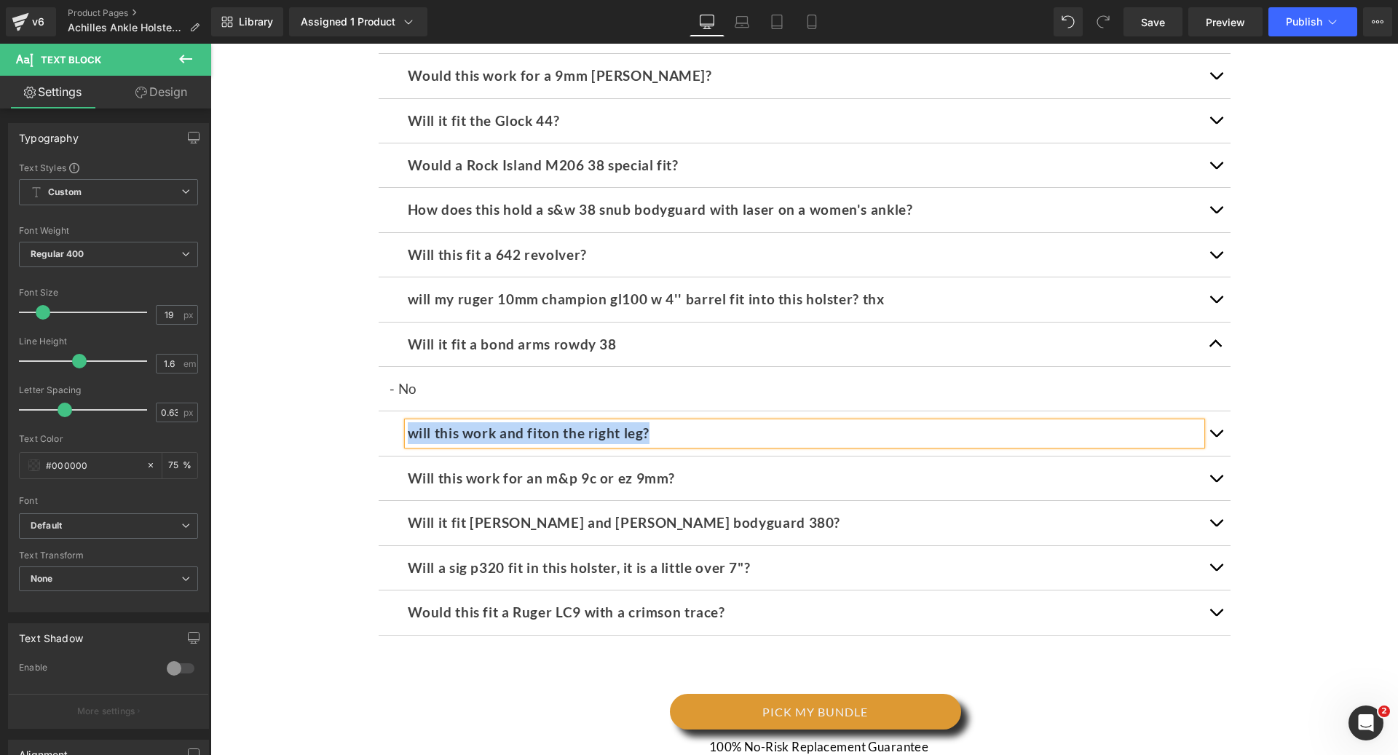
click at [1216, 437] on span "button" at bounding box center [1216, 437] width 0 height 0
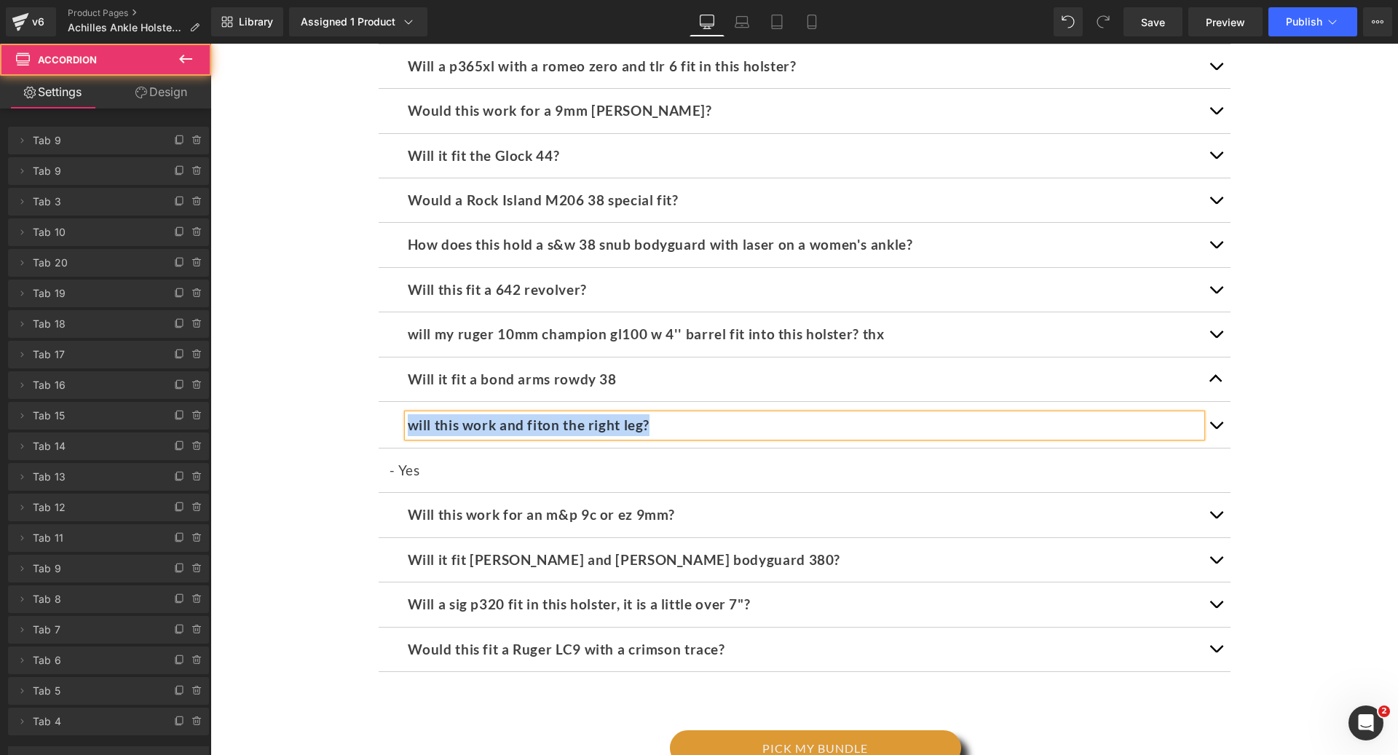
scroll to position [6460, 0]
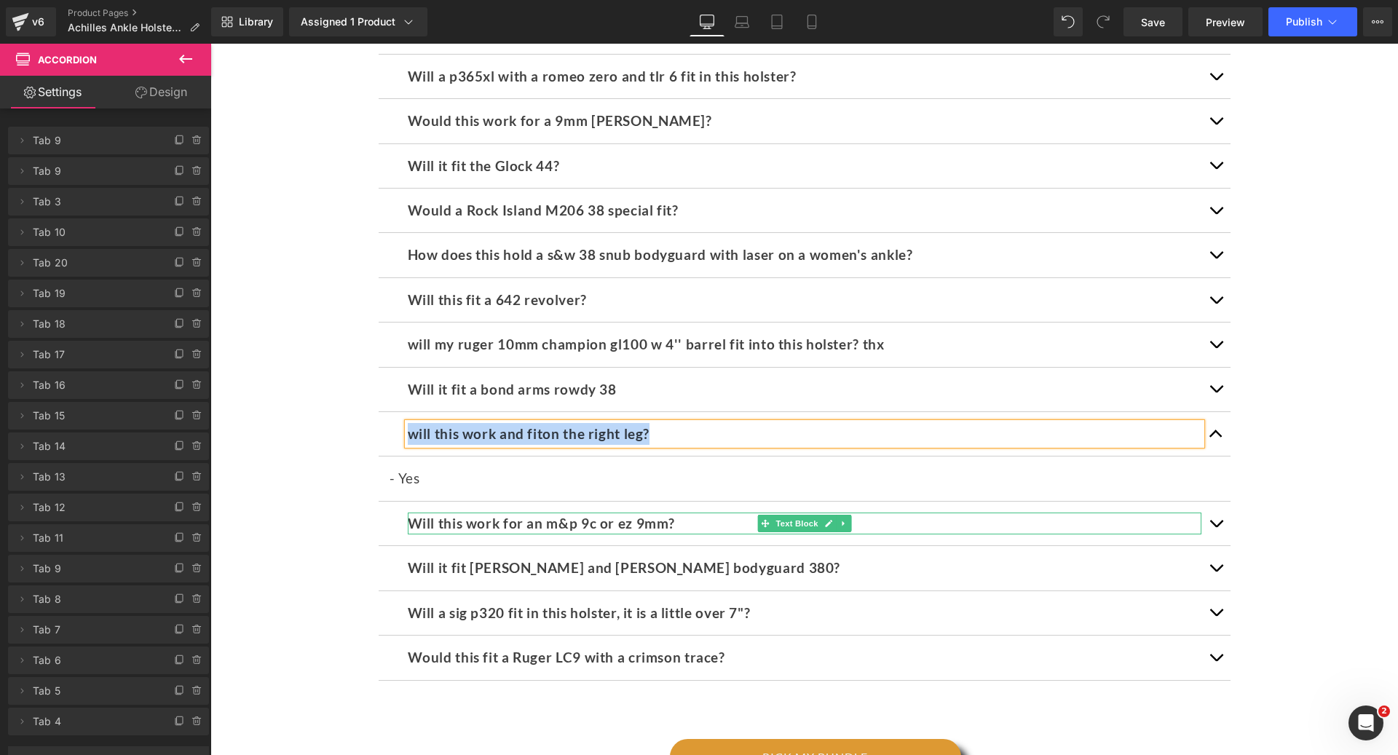
click at [975, 512] on p "Will this work for an m&p 9c or ez 9mm?" at bounding box center [804, 523] width 793 height 22
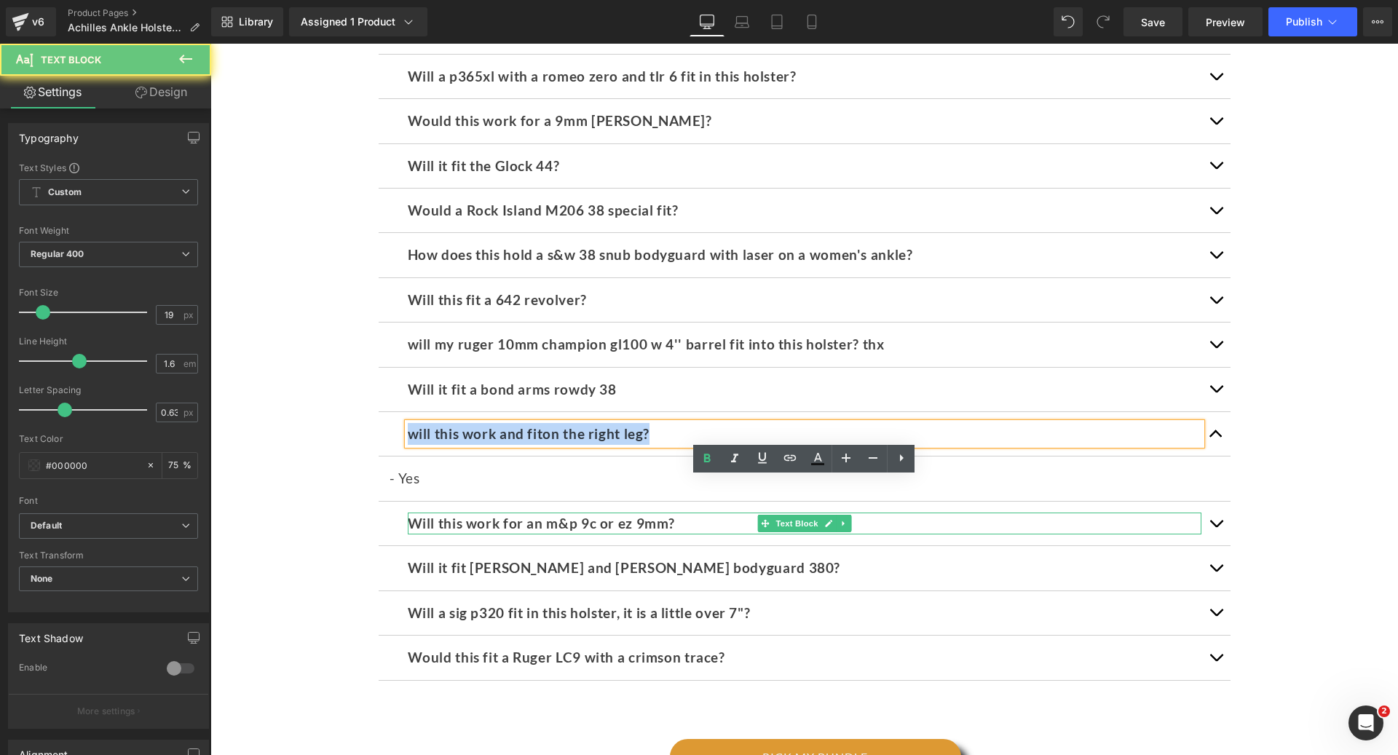
click at [975, 512] on p "Will this work for an m&p 9c or ez 9mm?" at bounding box center [804, 523] width 793 height 22
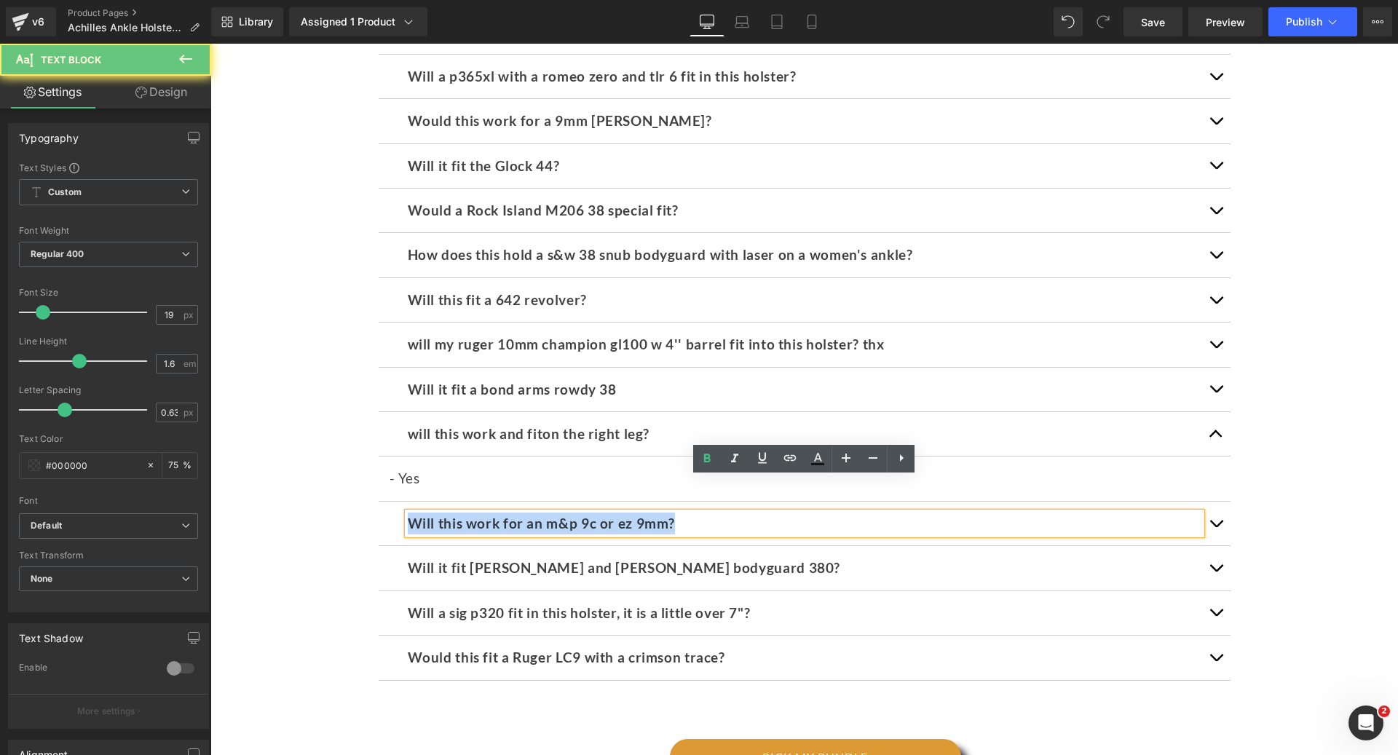
click at [975, 512] on p "Will this work for an m&p 9c or ez 9mm?" at bounding box center [804, 523] width 793 height 22
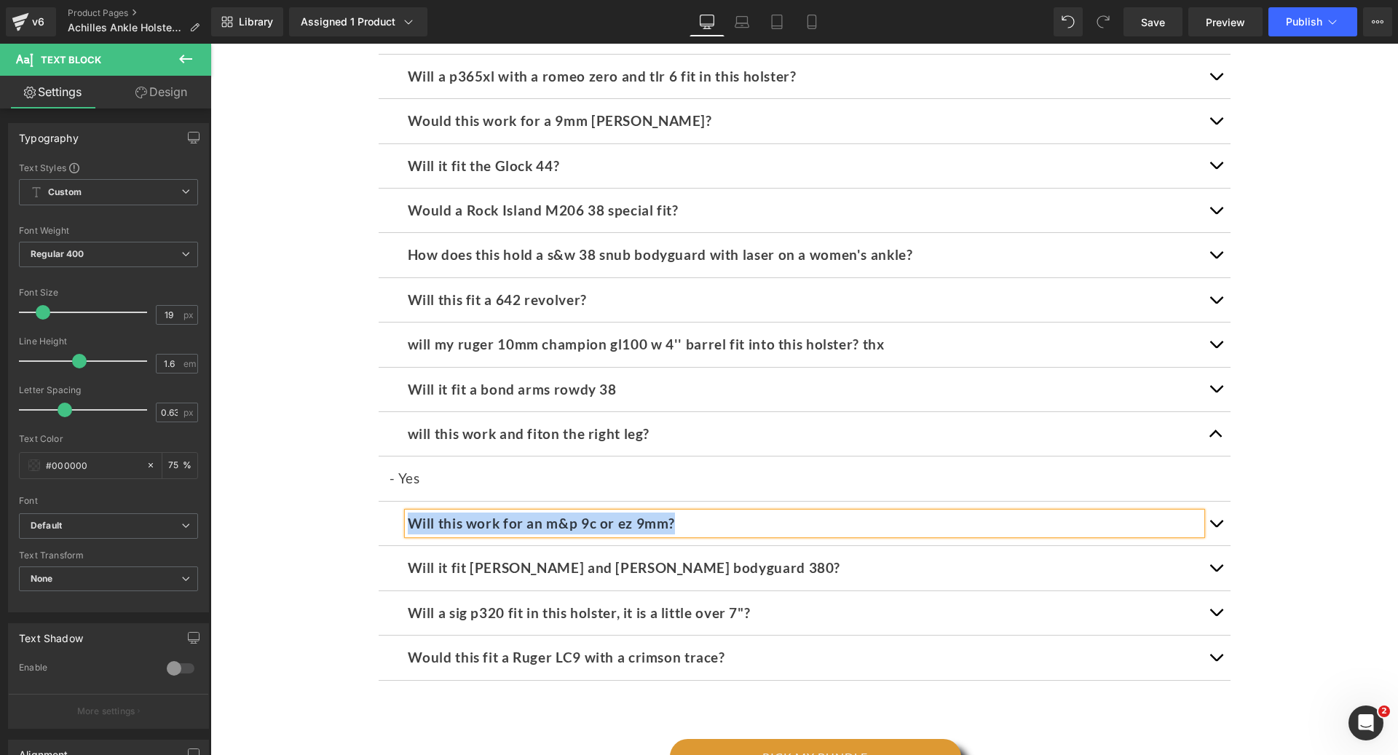
click at [1216, 527] on span "button" at bounding box center [1216, 527] width 0 height 0
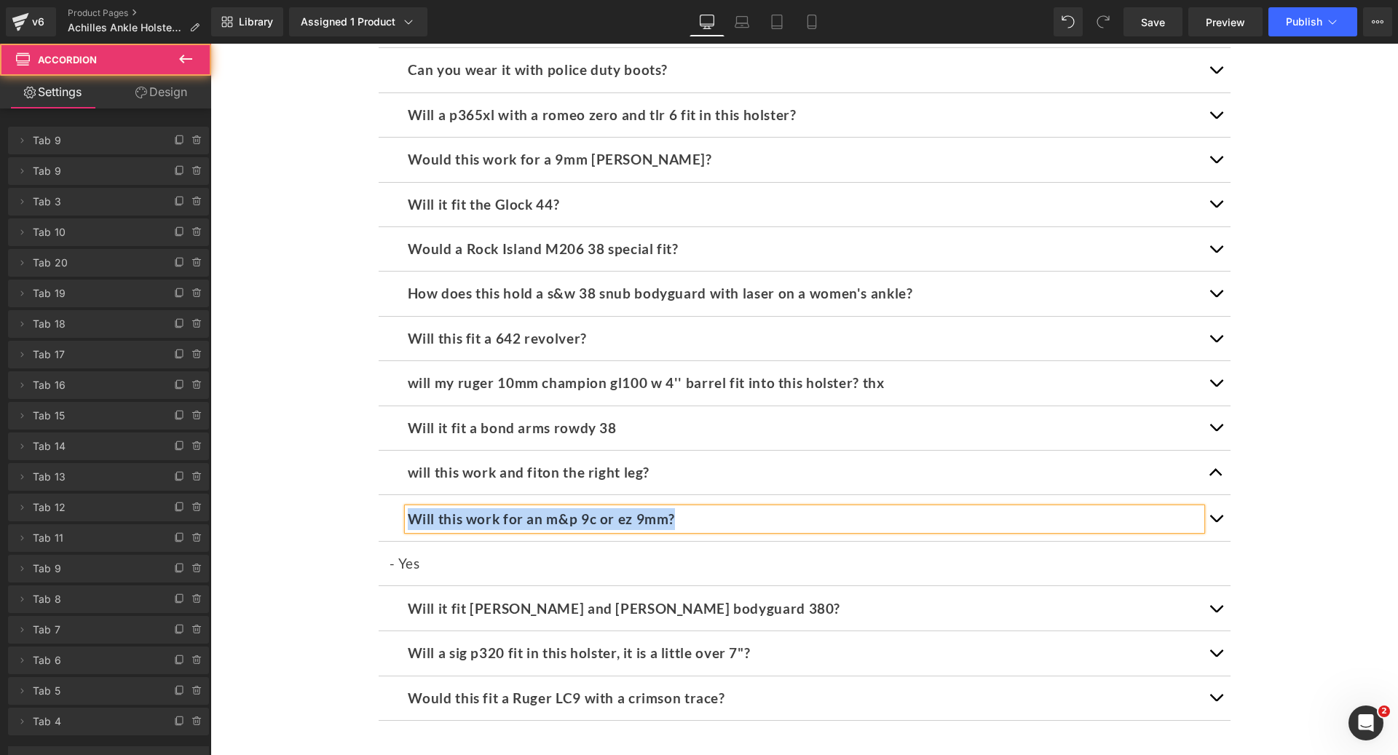
scroll to position [6415, 0]
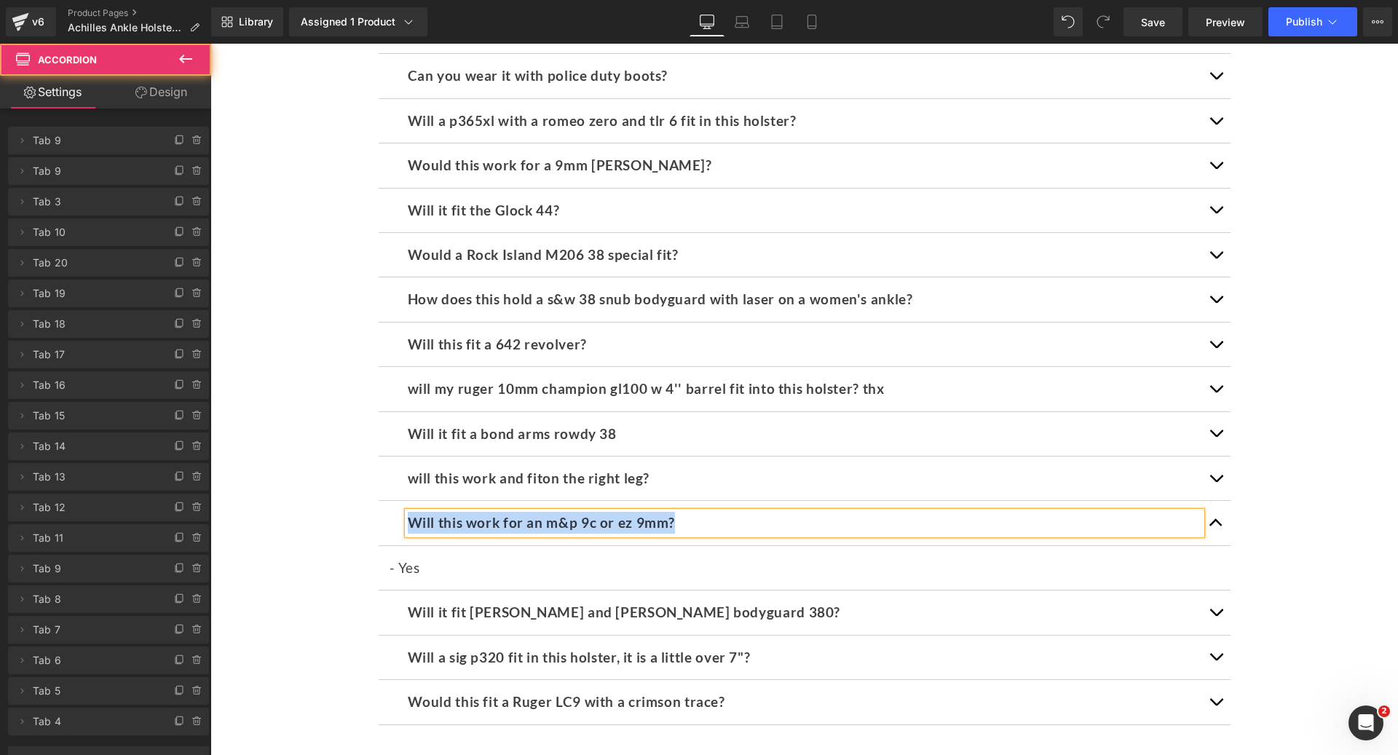
click at [519, 601] on div "Will it fit [PERSON_NAME] and [PERSON_NAME] bodyguard 380? Text Block" at bounding box center [804, 612] width 793 height 22
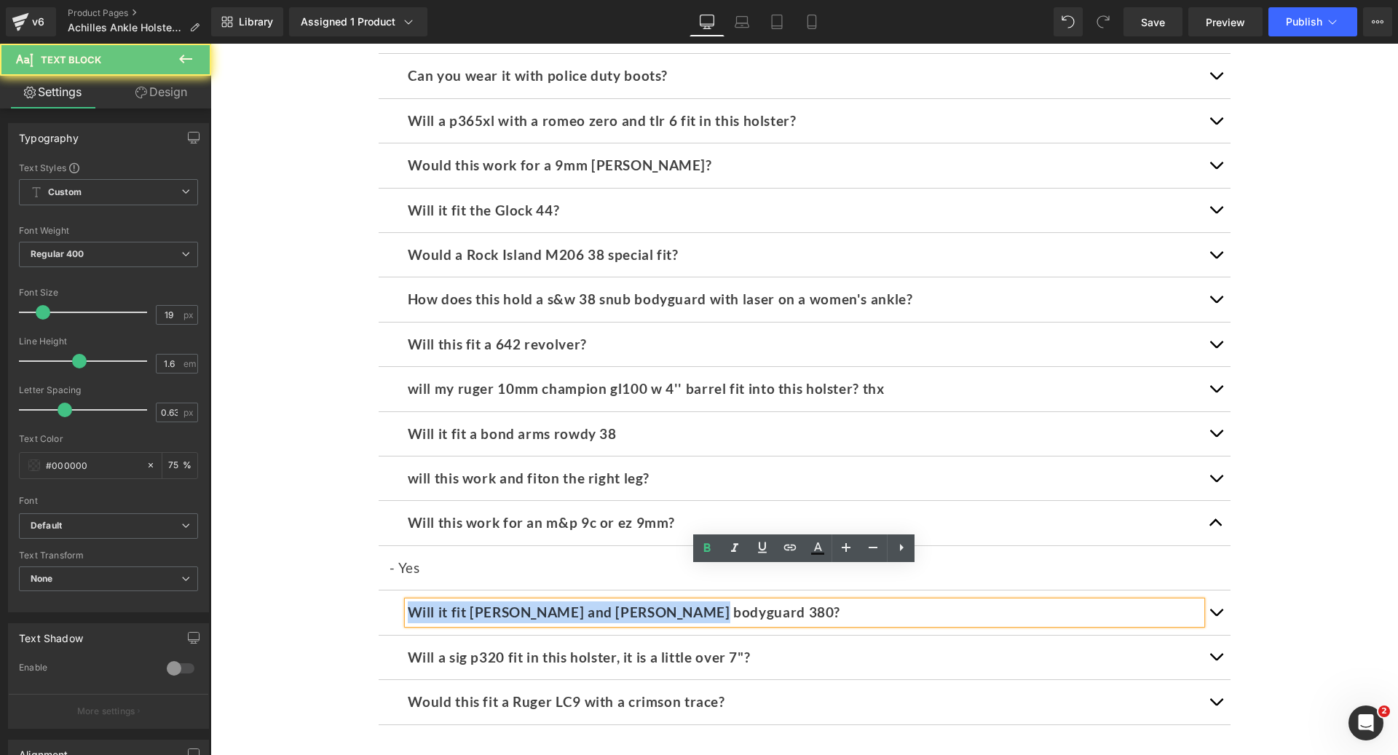
click at [519, 601] on p "Will it fit [PERSON_NAME] and [PERSON_NAME] bodyguard 380?" at bounding box center [804, 612] width 793 height 22
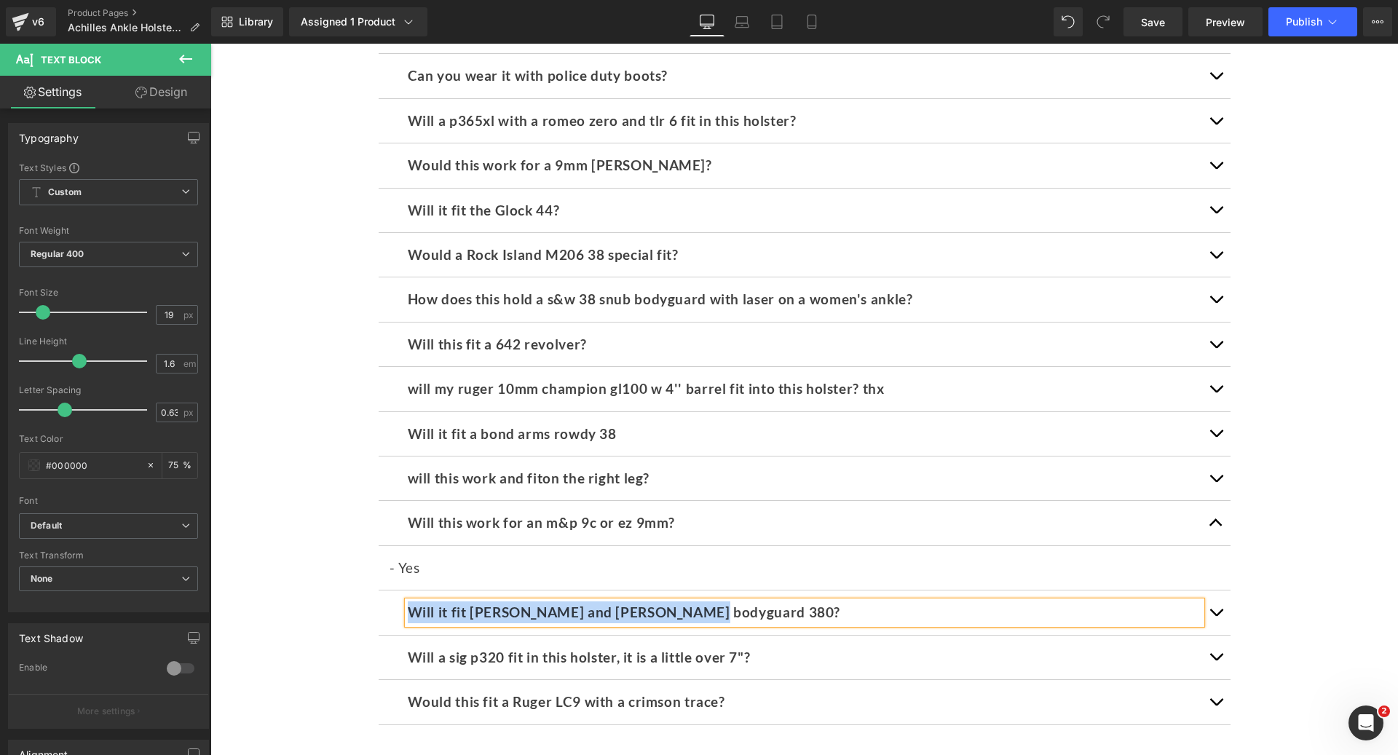
click at [1216, 590] on button "button" at bounding box center [1215, 612] width 29 height 44
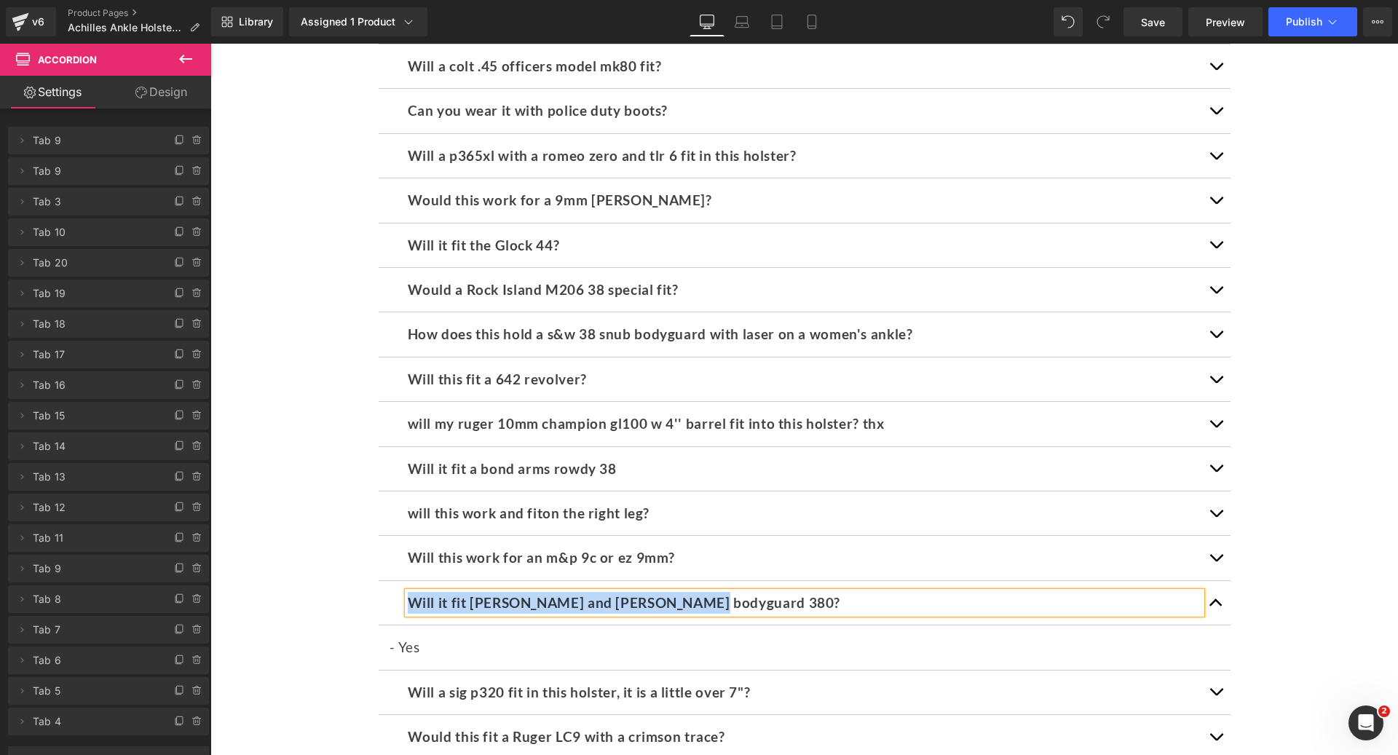
scroll to position [6644, 0]
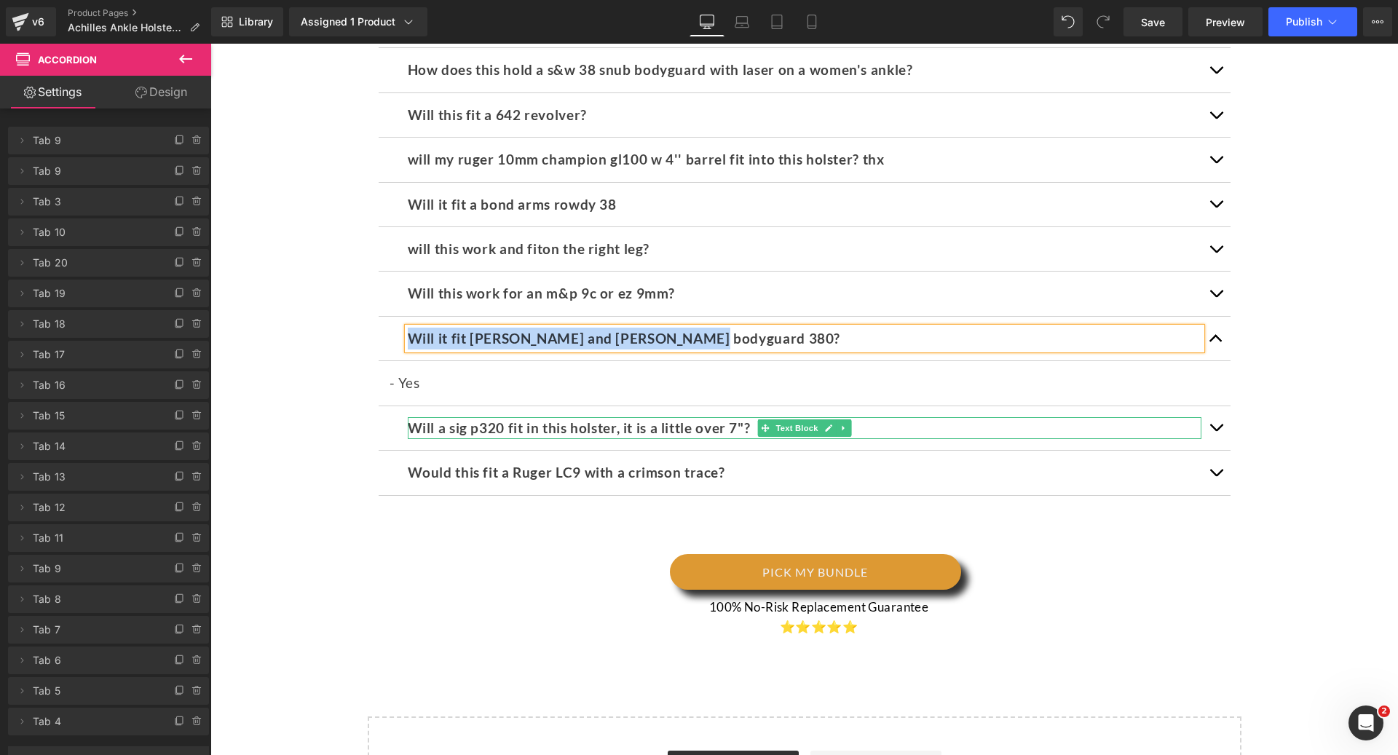
click at [758, 417] on div "Will a sig p320 fit in this holster, it is a little over 7"? Text Block" at bounding box center [804, 428] width 793 height 22
click at [758, 417] on p "Will a sig p320 fit in this holster, it is a little over 7"?" at bounding box center [804, 428] width 793 height 22
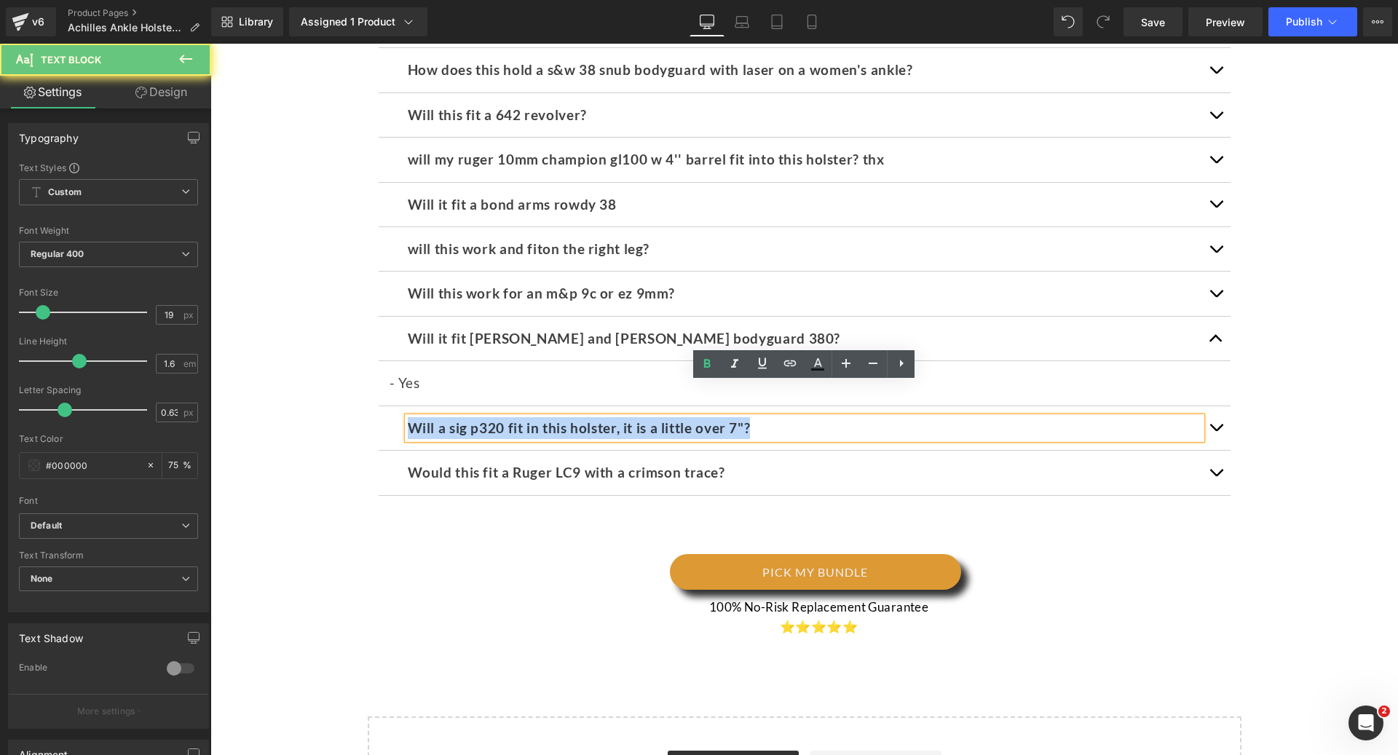
click at [758, 417] on p "Will a sig p320 fit in this holster, it is a little over 7"?" at bounding box center [804, 428] width 793 height 22
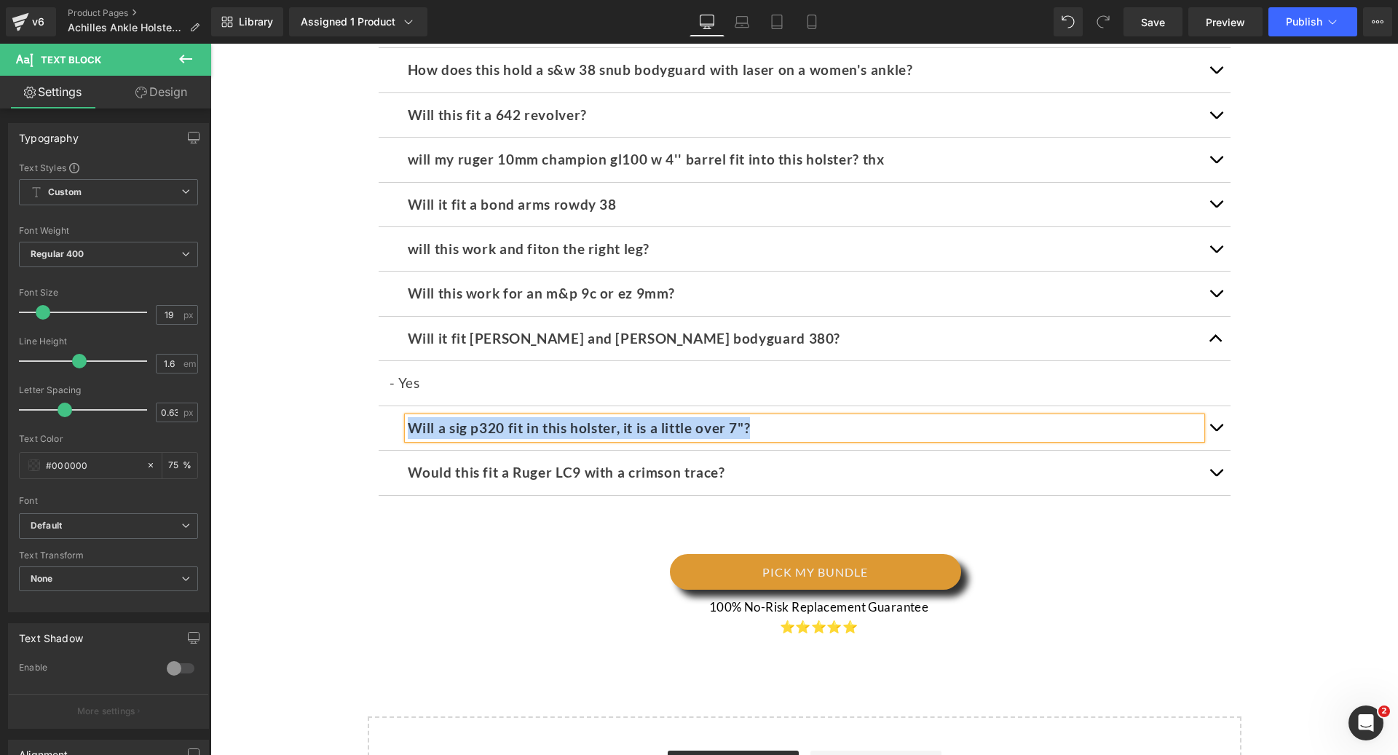
click at [1216, 431] on span "button" at bounding box center [1216, 431] width 0 height 0
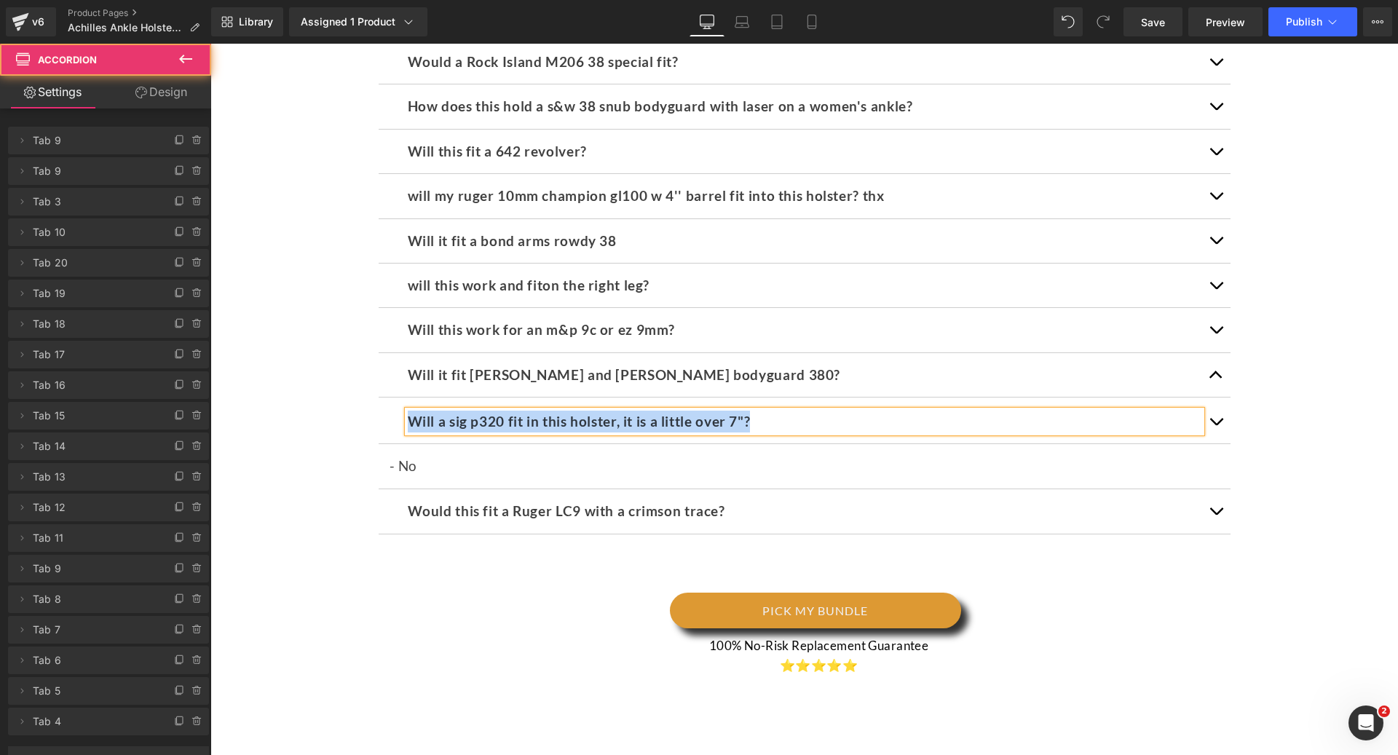
scroll to position [6599, 0]
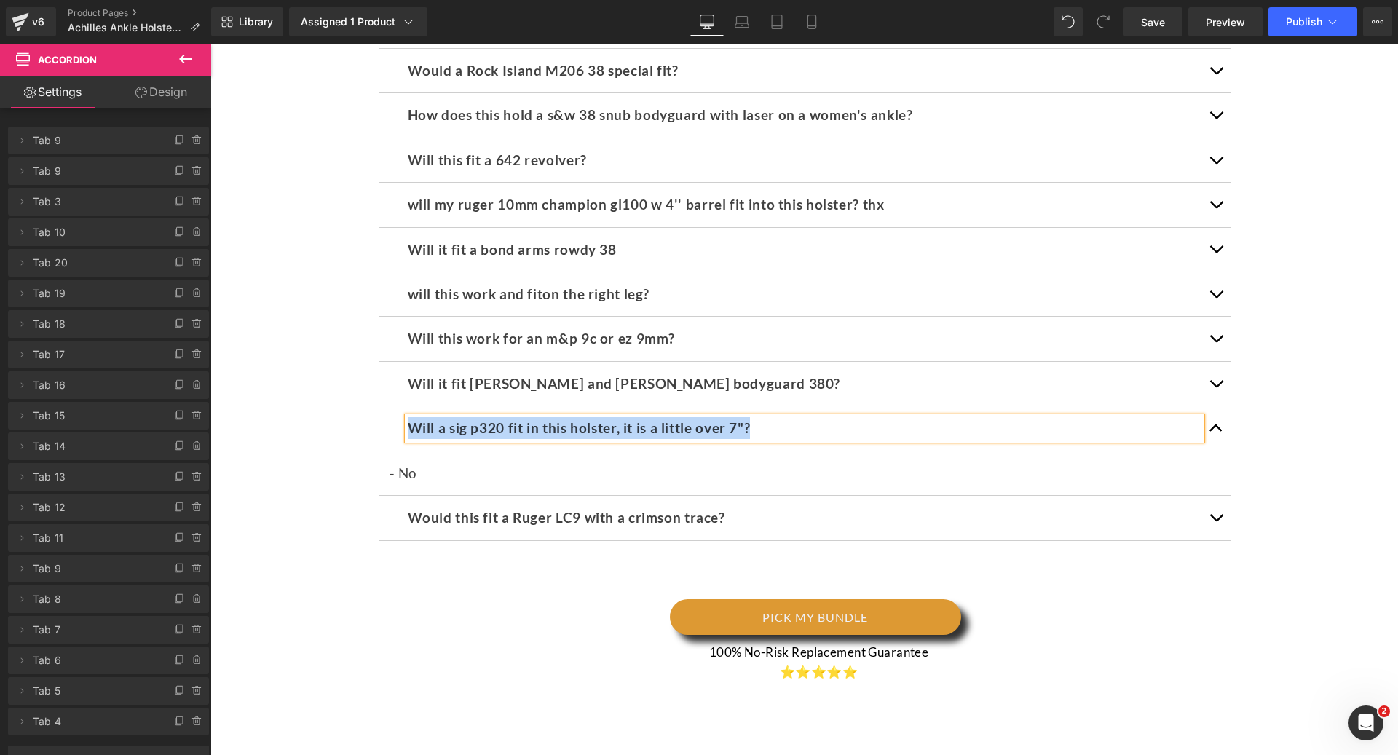
click at [210, 44] on div at bounding box center [210, 44] width 0 height 0
click at [464, 509] on b "Would this fit a Ruger LC9 with a crimson trace?" at bounding box center [566, 517] width 317 height 17
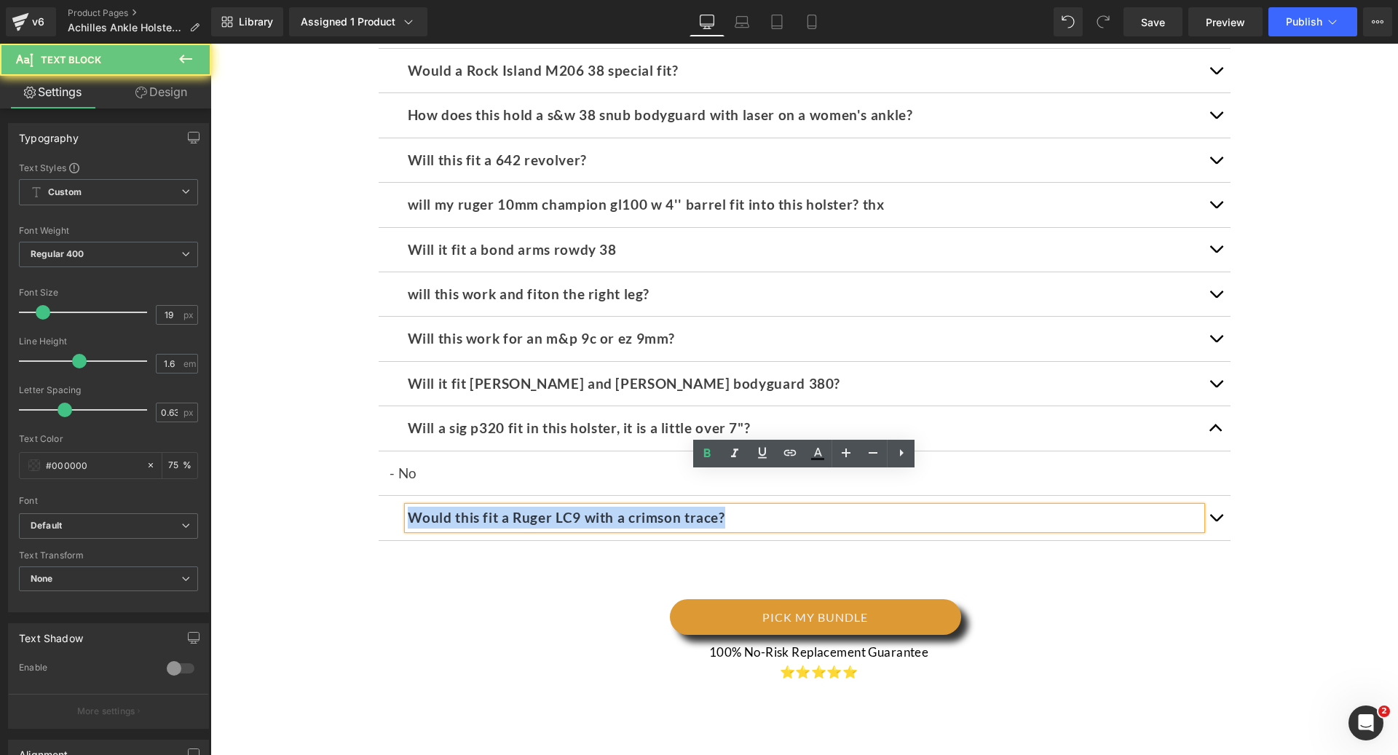
click at [464, 509] on b "Would this fit a Ruger LC9 with a crimson trace?" at bounding box center [566, 517] width 317 height 17
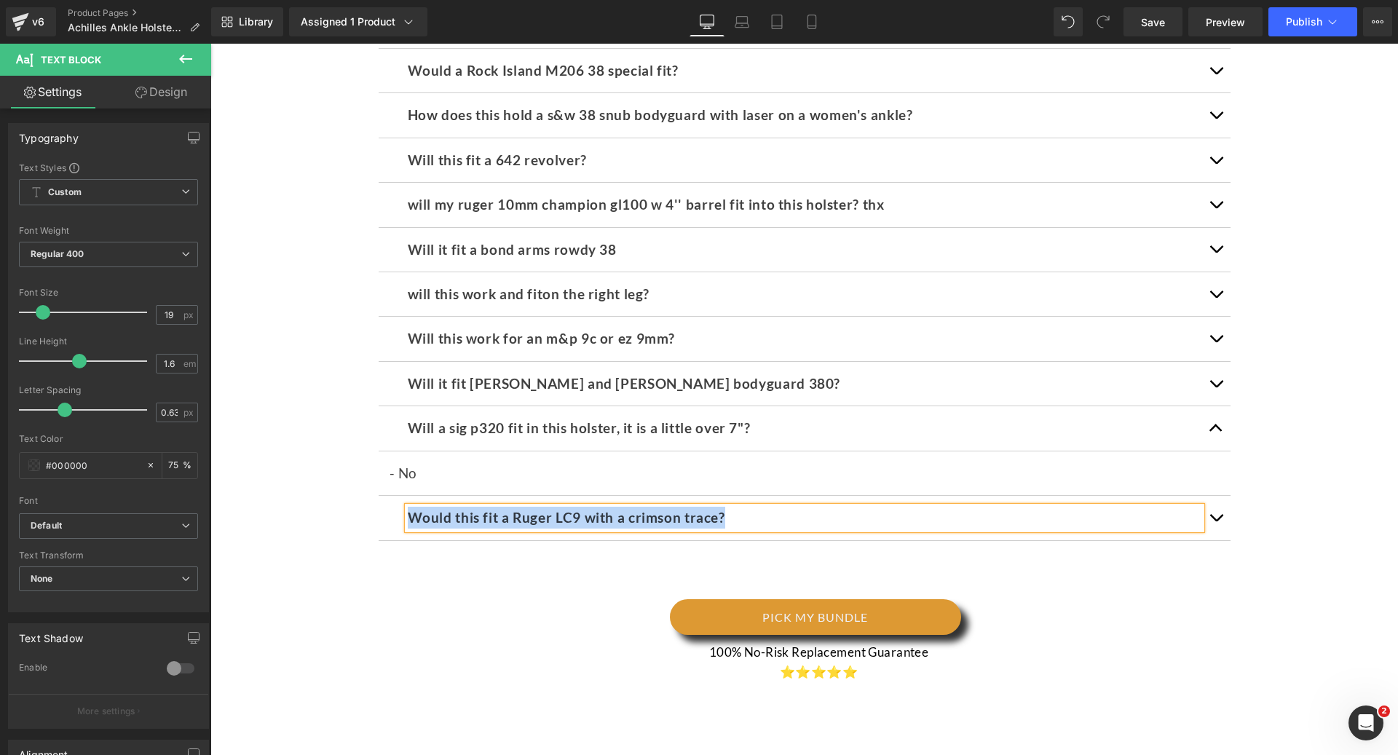
click at [1207, 496] on button "button" at bounding box center [1215, 518] width 29 height 44
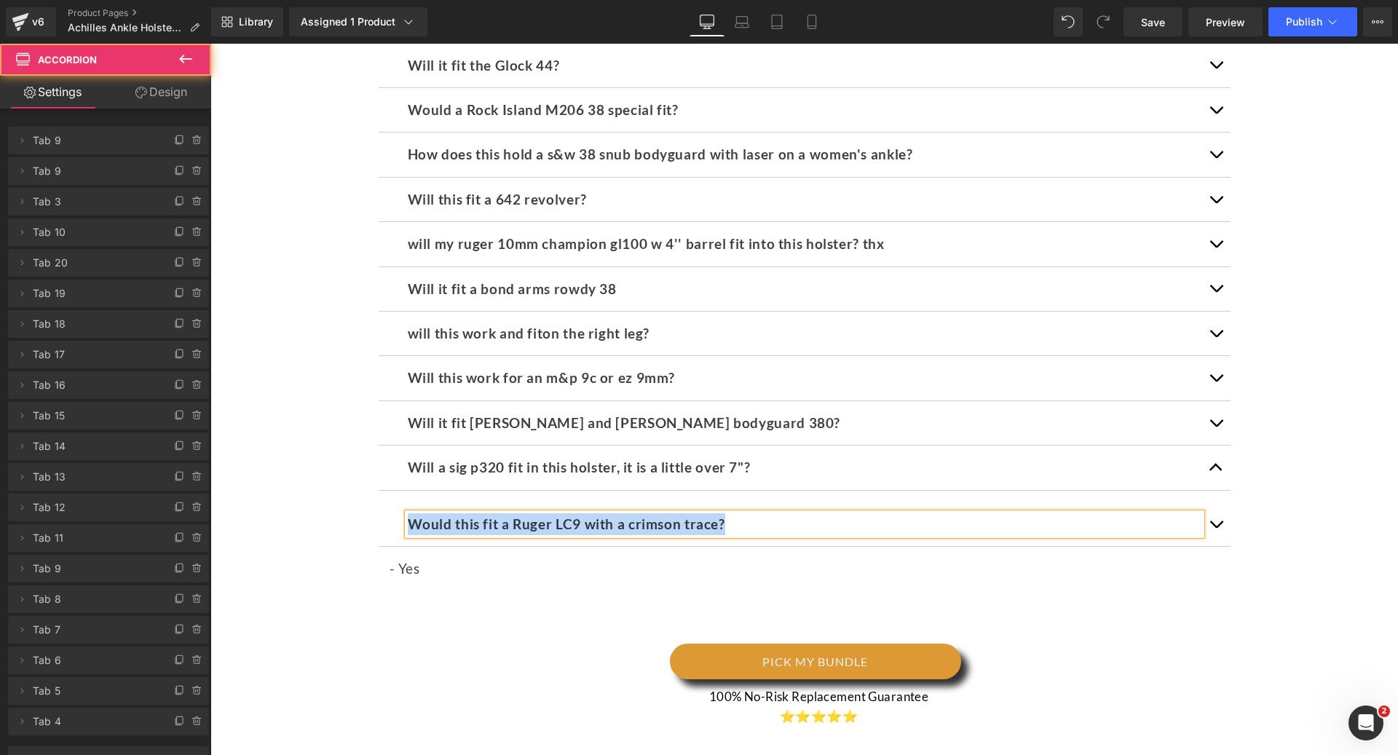
scroll to position [6555, 0]
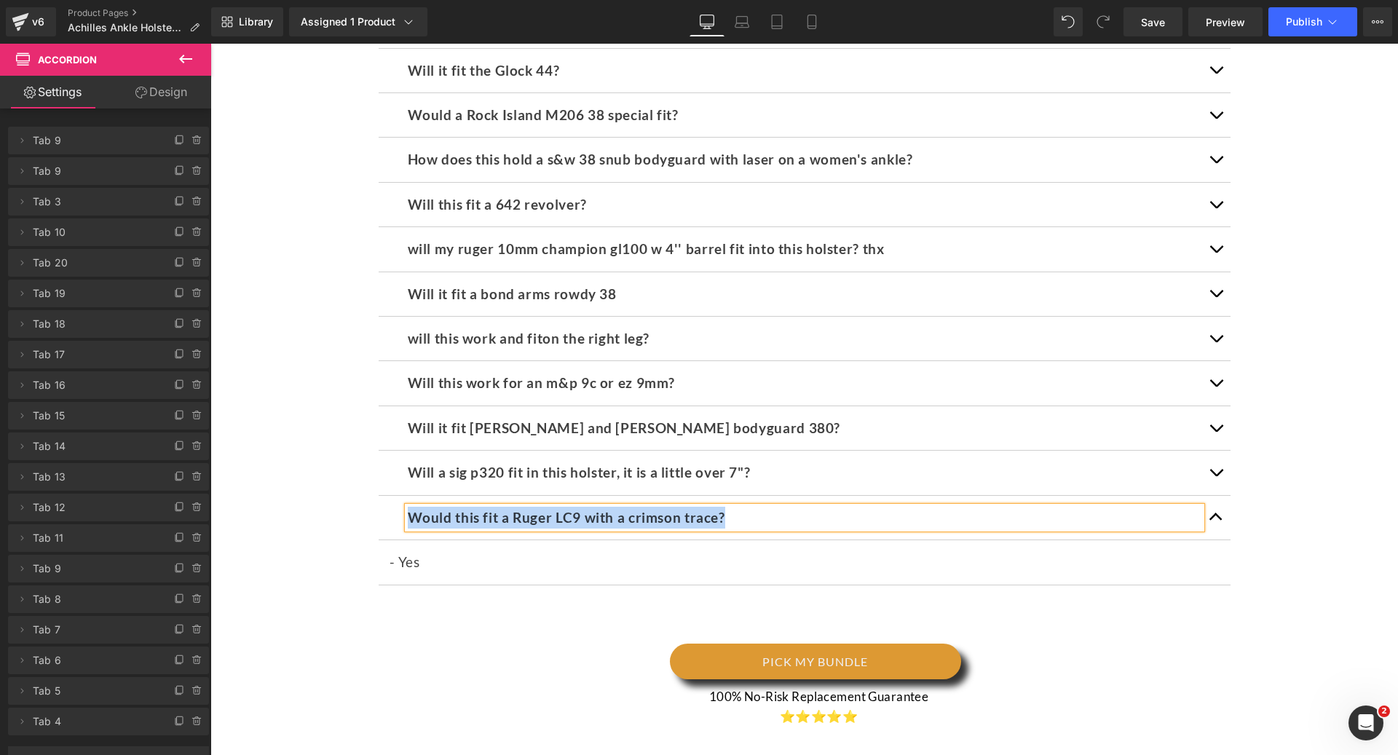
click at [527, 579] on div "FREQUENTLY ASK QUESTION Heading Shipping time? Text Block - (U.S customers only…" at bounding box center [804, 95] width 873 height 1037
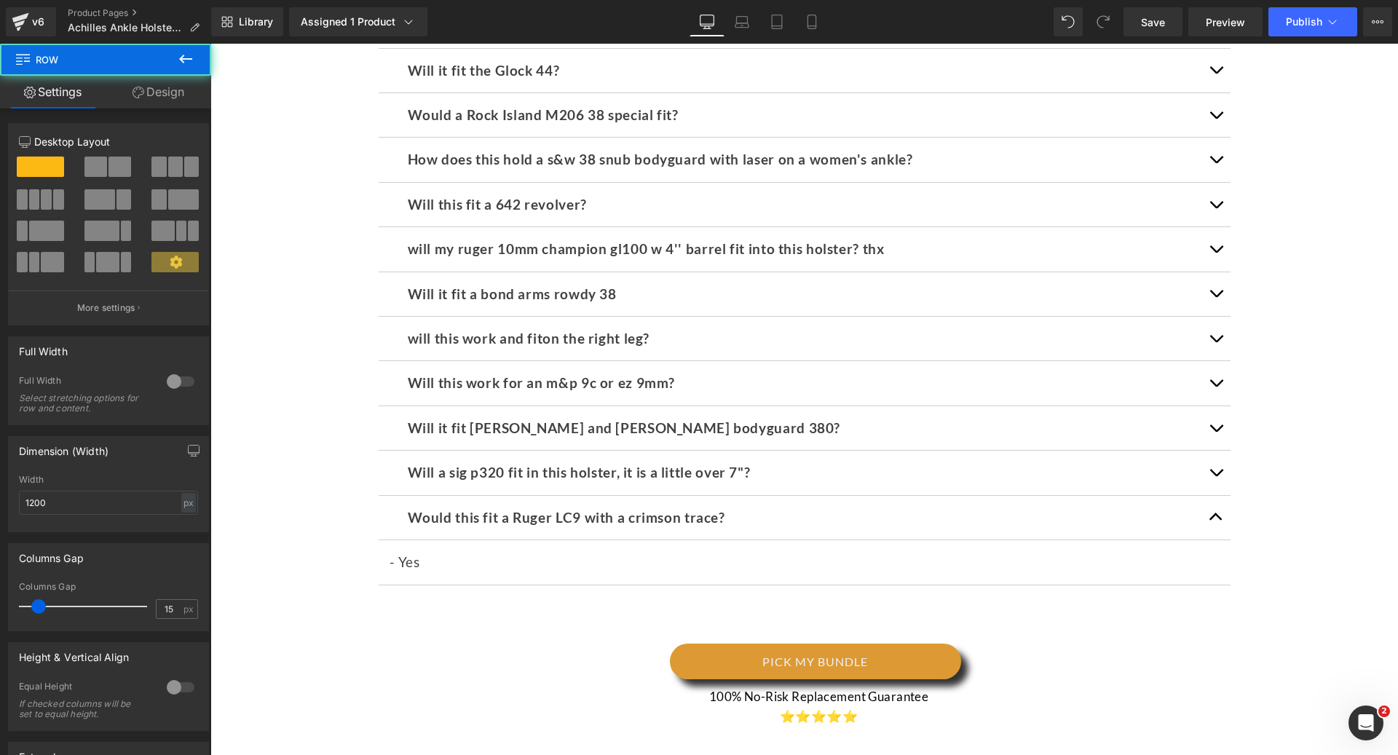
click at [1216, 520] on span "button" at bounding box center [1216, 520] width 0 height 0
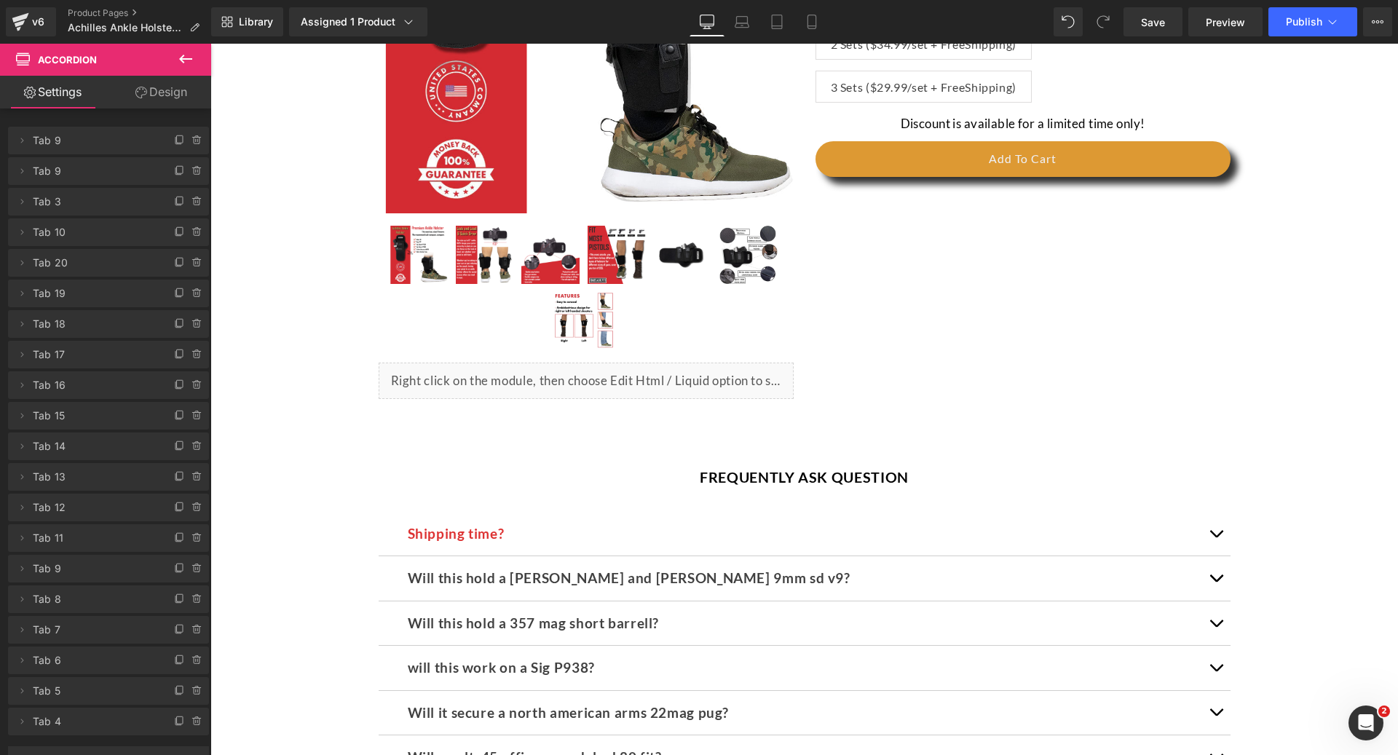
scroll to position [5311, 0]
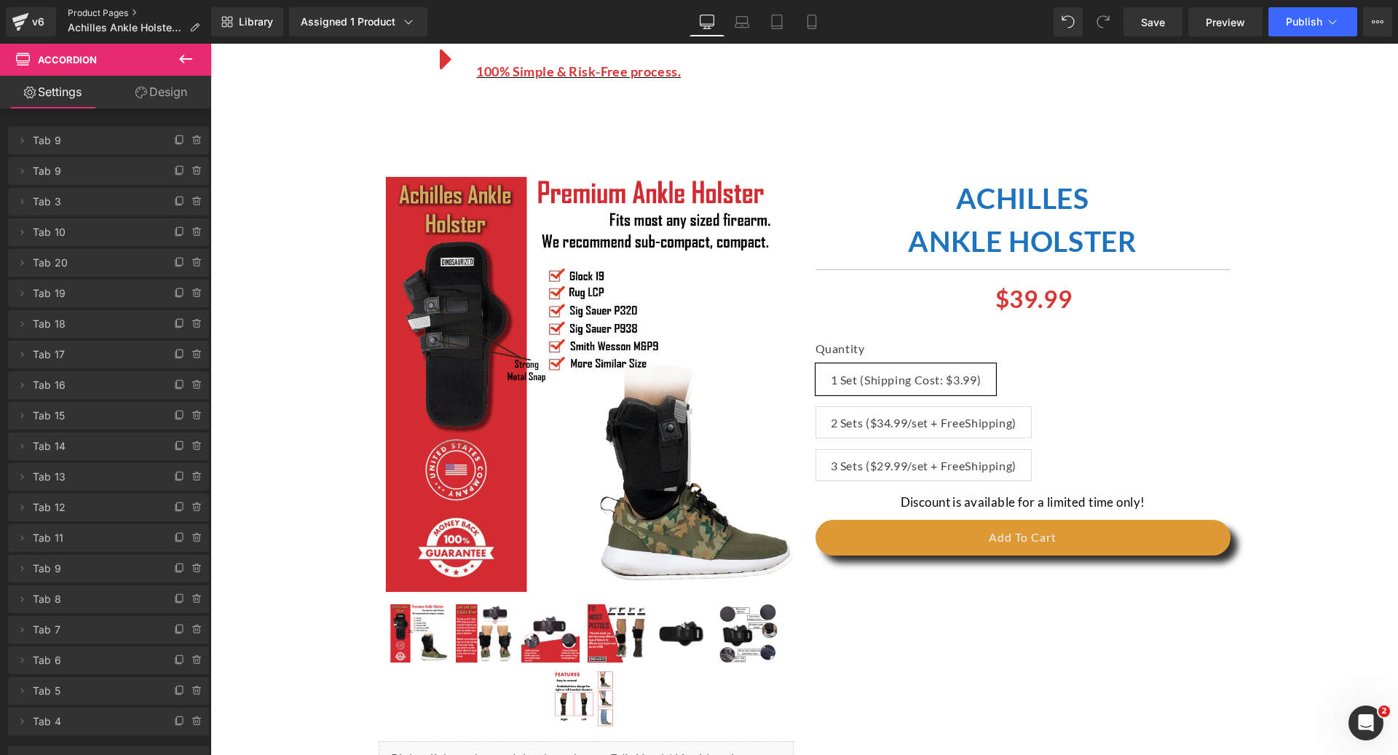
click at [91, 7] on link "Product Pages" at bounding box center [139, 13] width 143 height 12
